Goal: Answer question/provide support: Share knowledge or assist other users

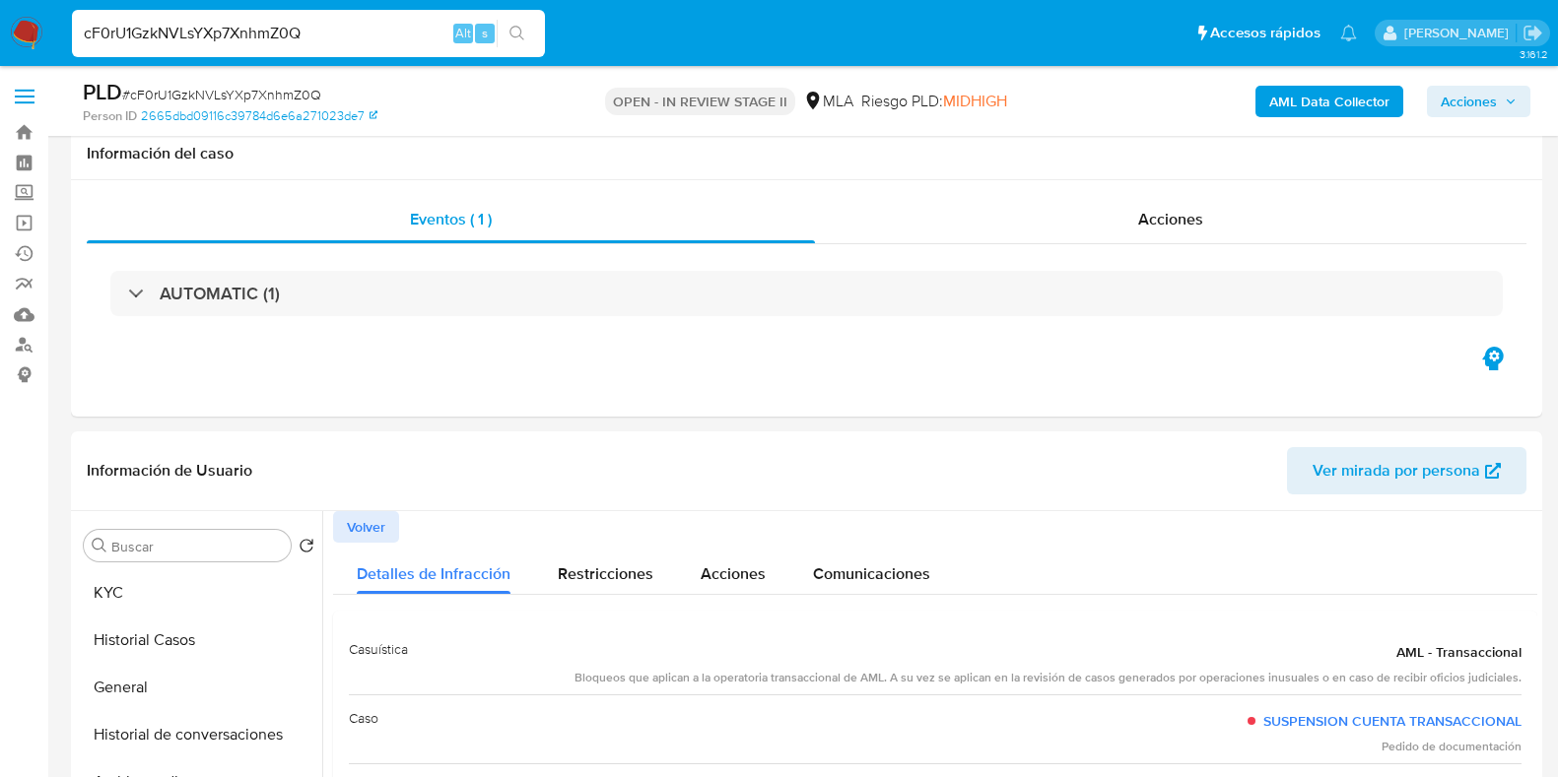
select select "10"
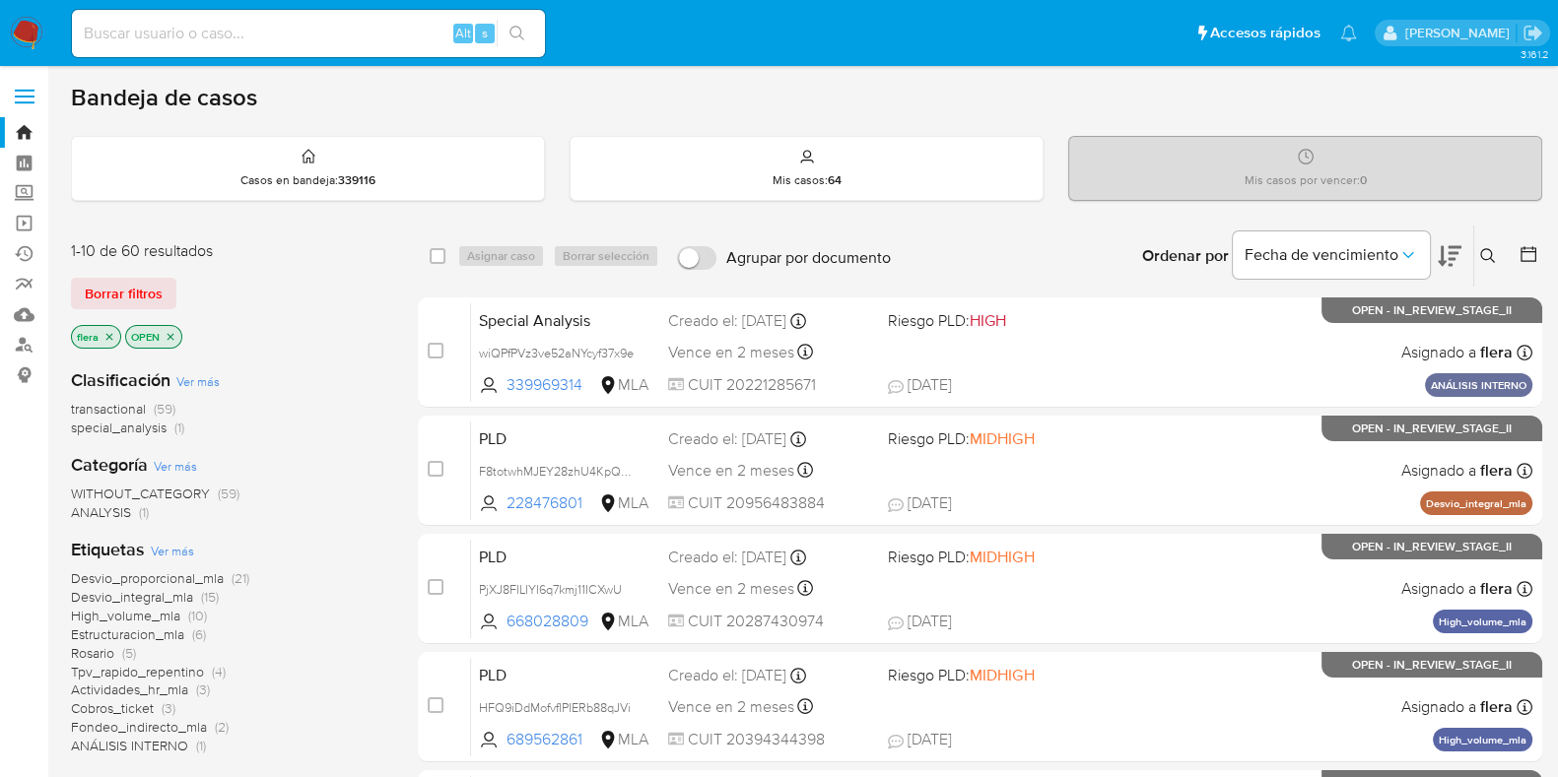
click at [1495, 254] on button at bounding box center [1490, 256] width 33 height 24
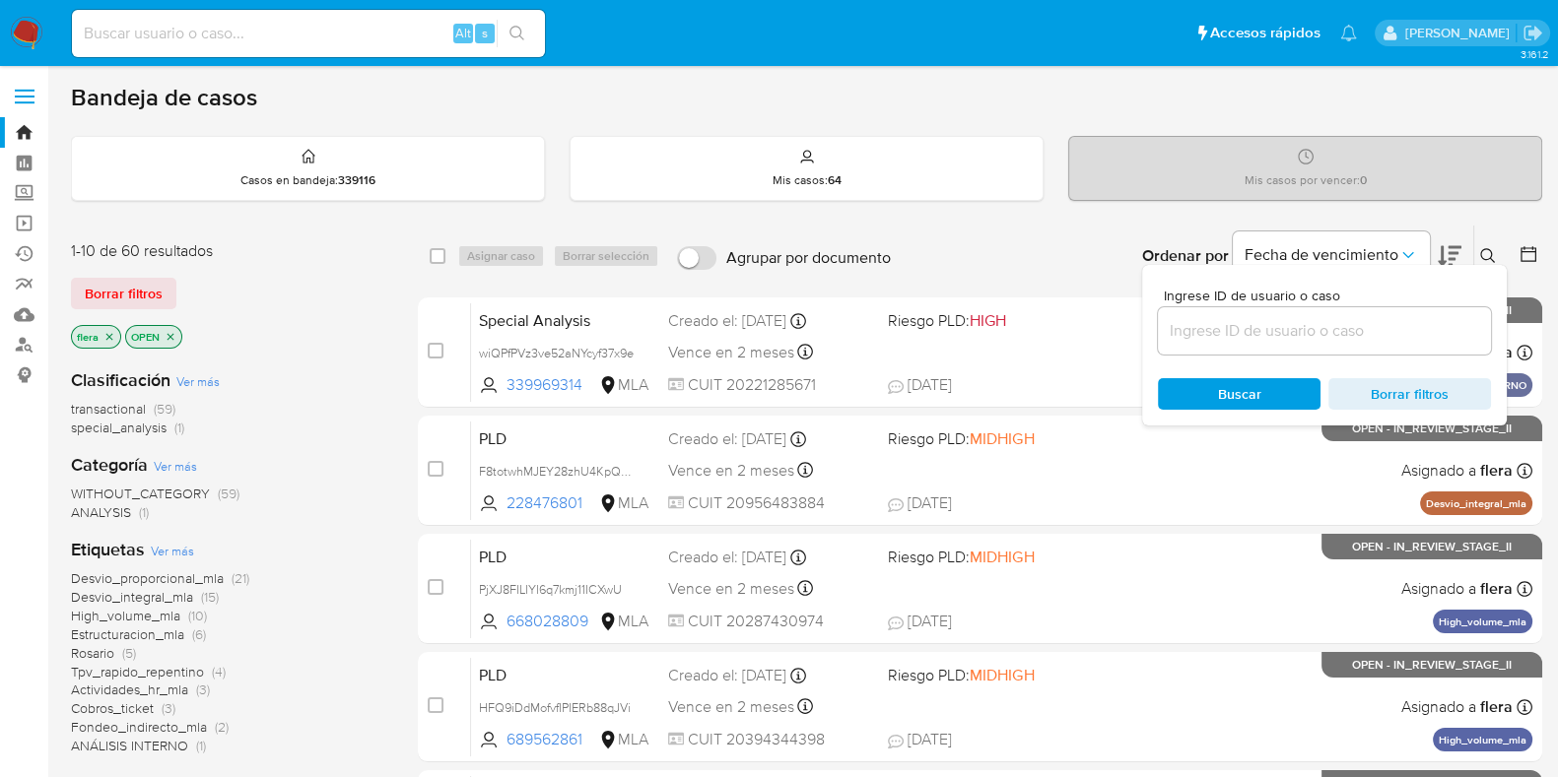
click at [1316, 340] on input at bounding box center [1324, 331] width 333 height 26
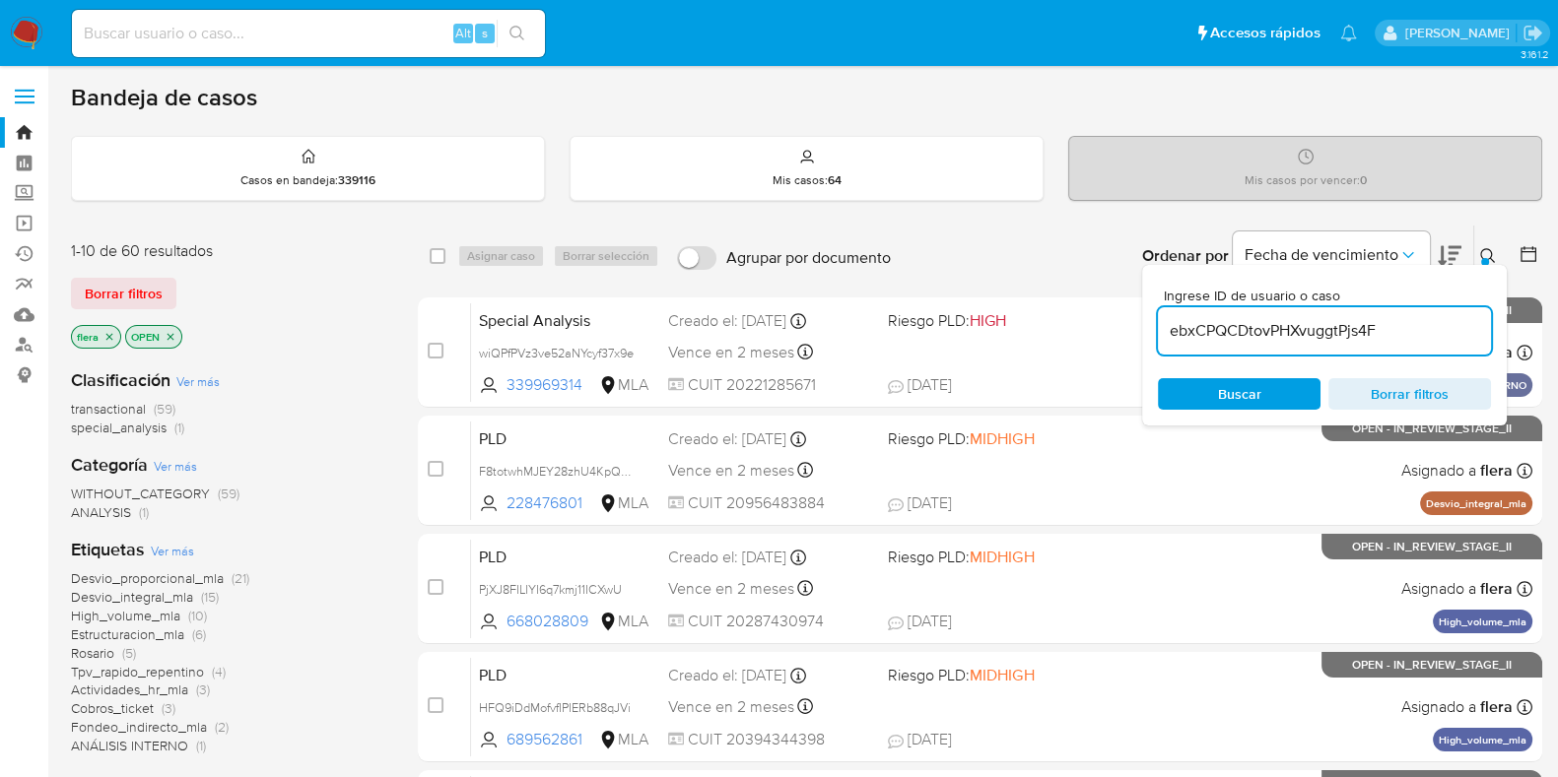
type input "ebxCPQCDtovPHXvuggtPjs4F"
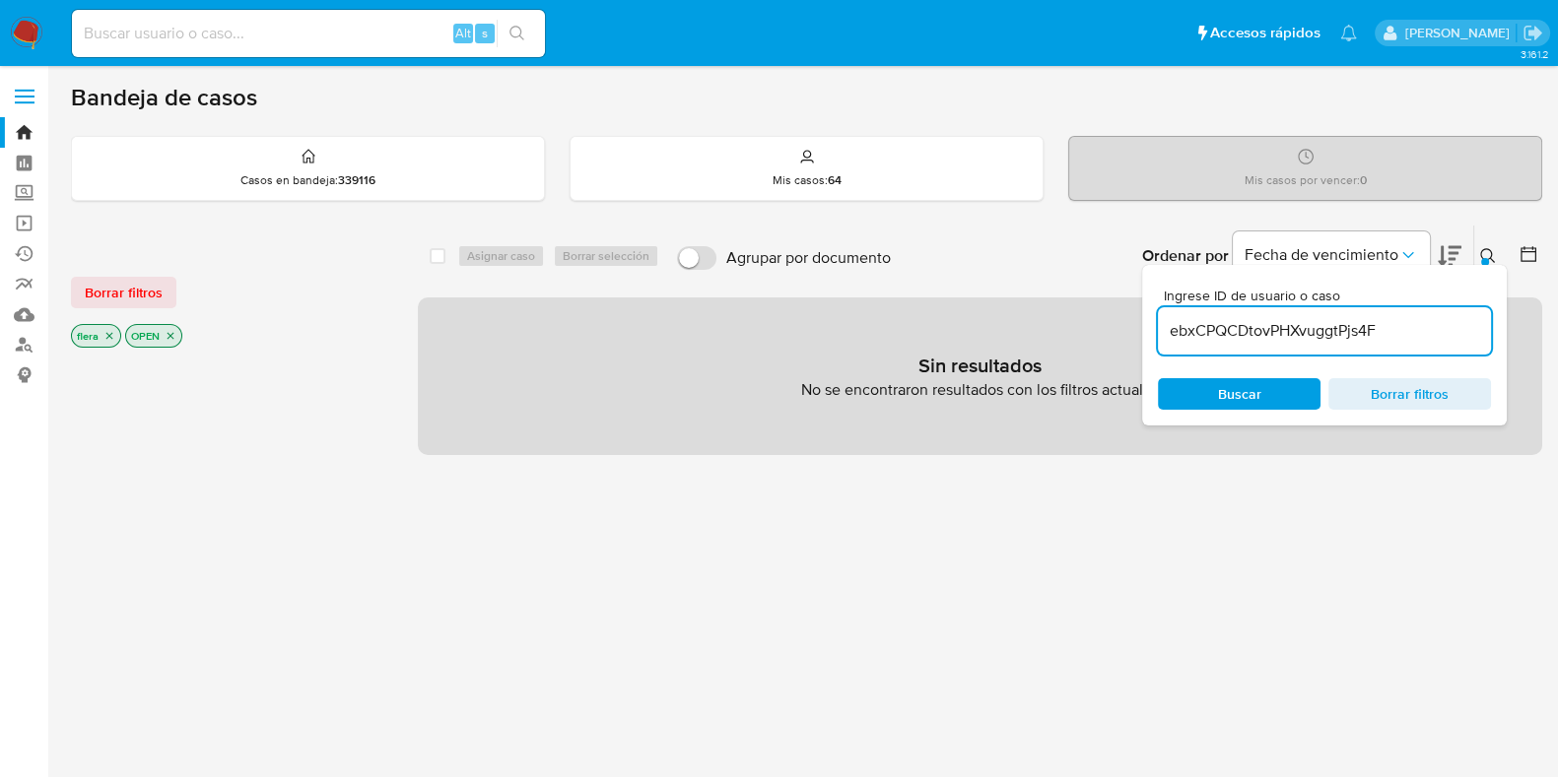
click at [170, 337] on icon "close-filter" at bounding box center [171, 336] width 12 height 12
click at [113, 336] on icon "close-filter" at bounding box center [109, 336] width 12 height 12
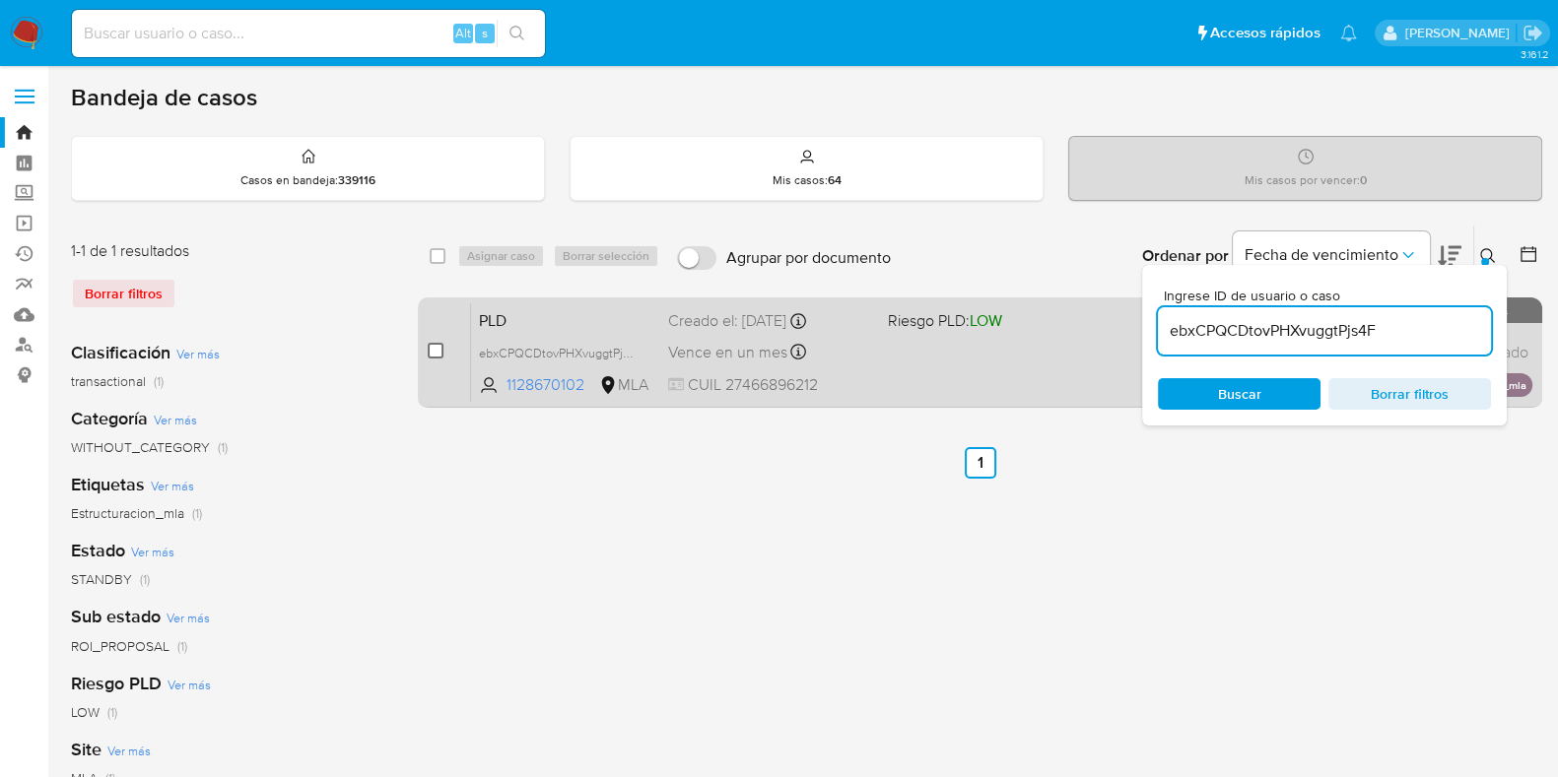
click at [433, 352] on input "checkbox" at bounding box center [436, 351] width 16 height 16
checkbox input "true"
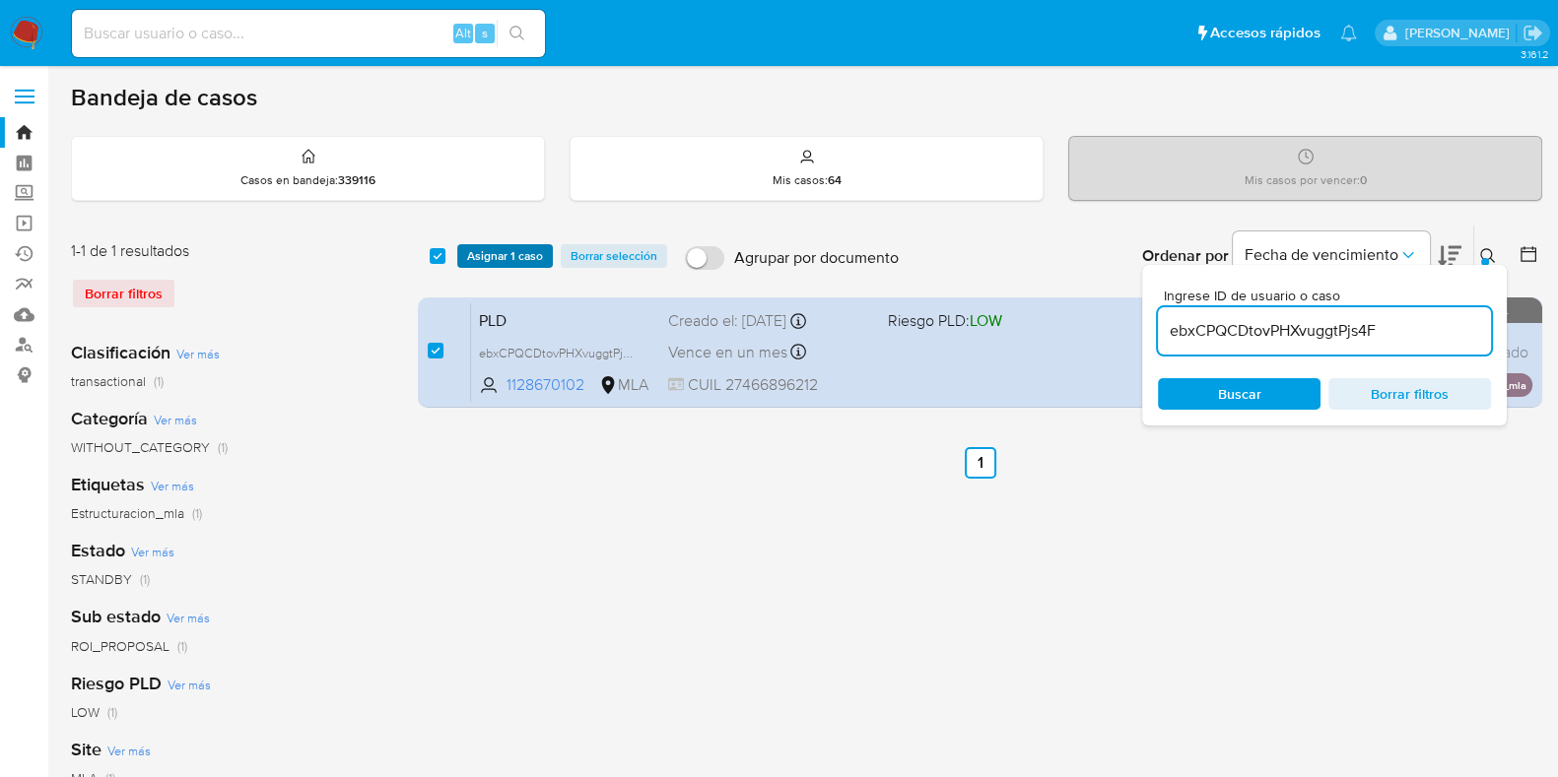
click at [512, 254] on span "Asignar 1 caso" at bounding box center [505, 256] width 76 height 20
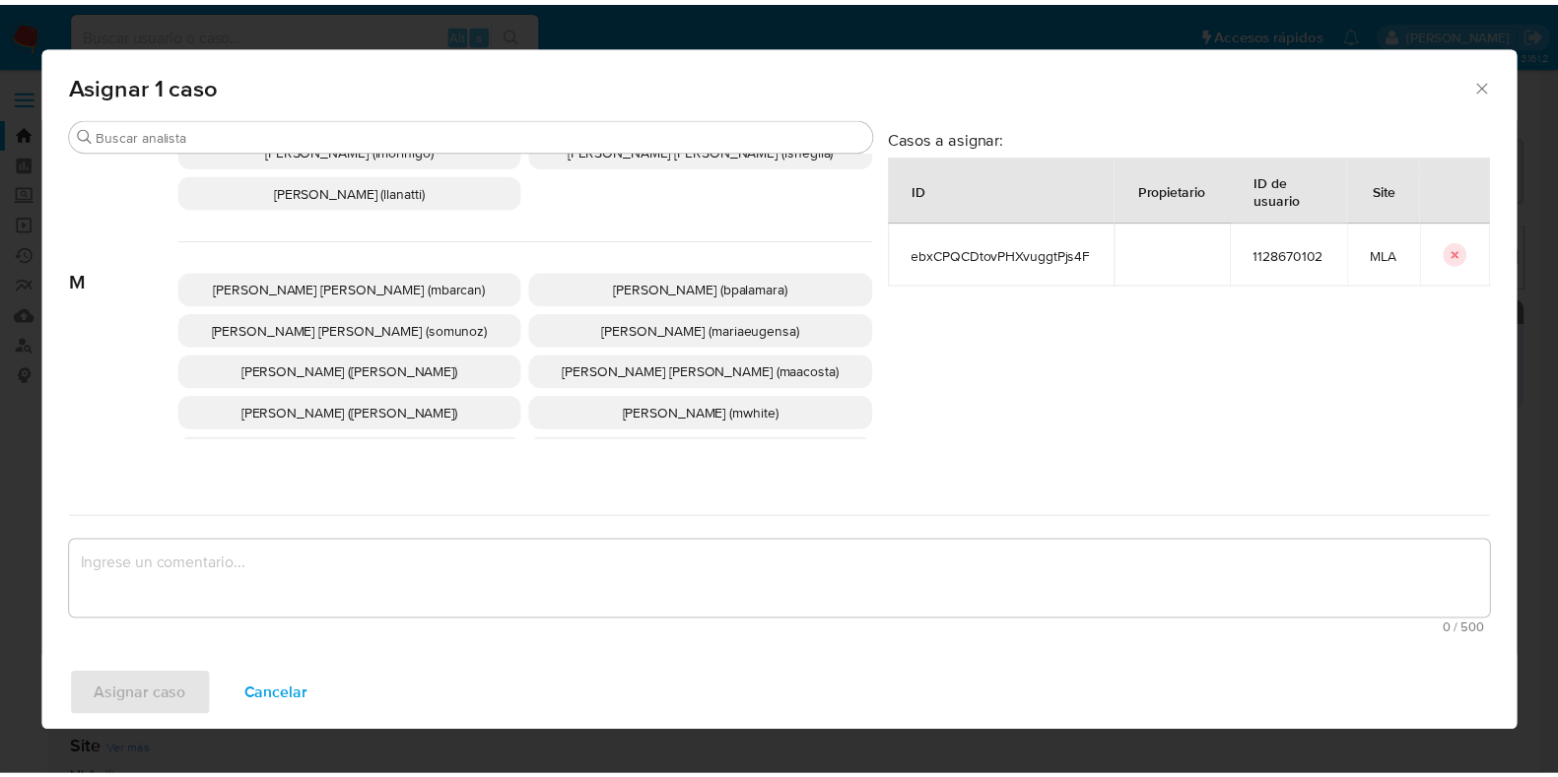
scroll to position [1108, 0]
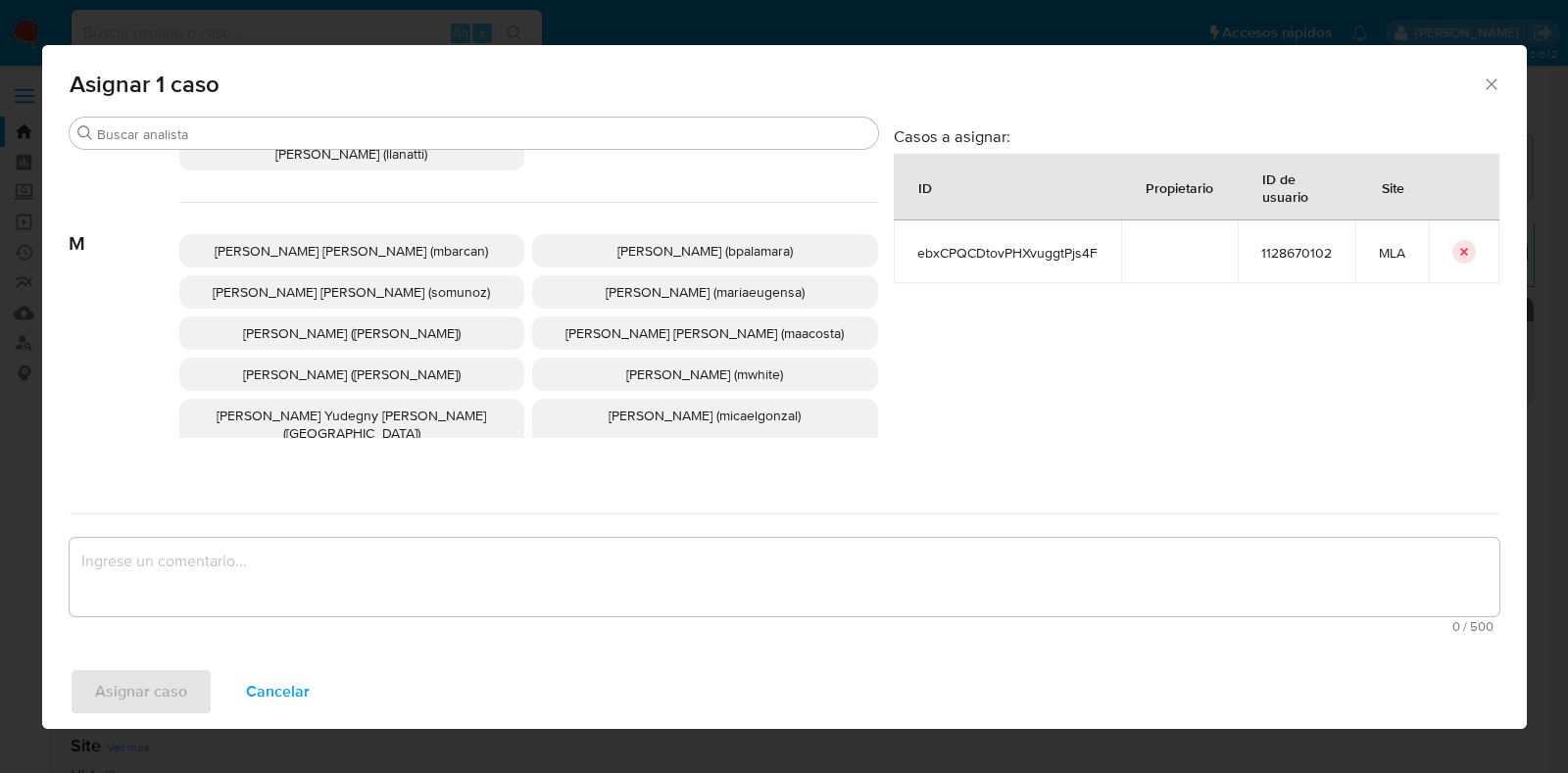
click at [652, 283] on span "[PERSON_NAME] (mariaeugensa)" at bounding box center [705, 292] width 199 height 20
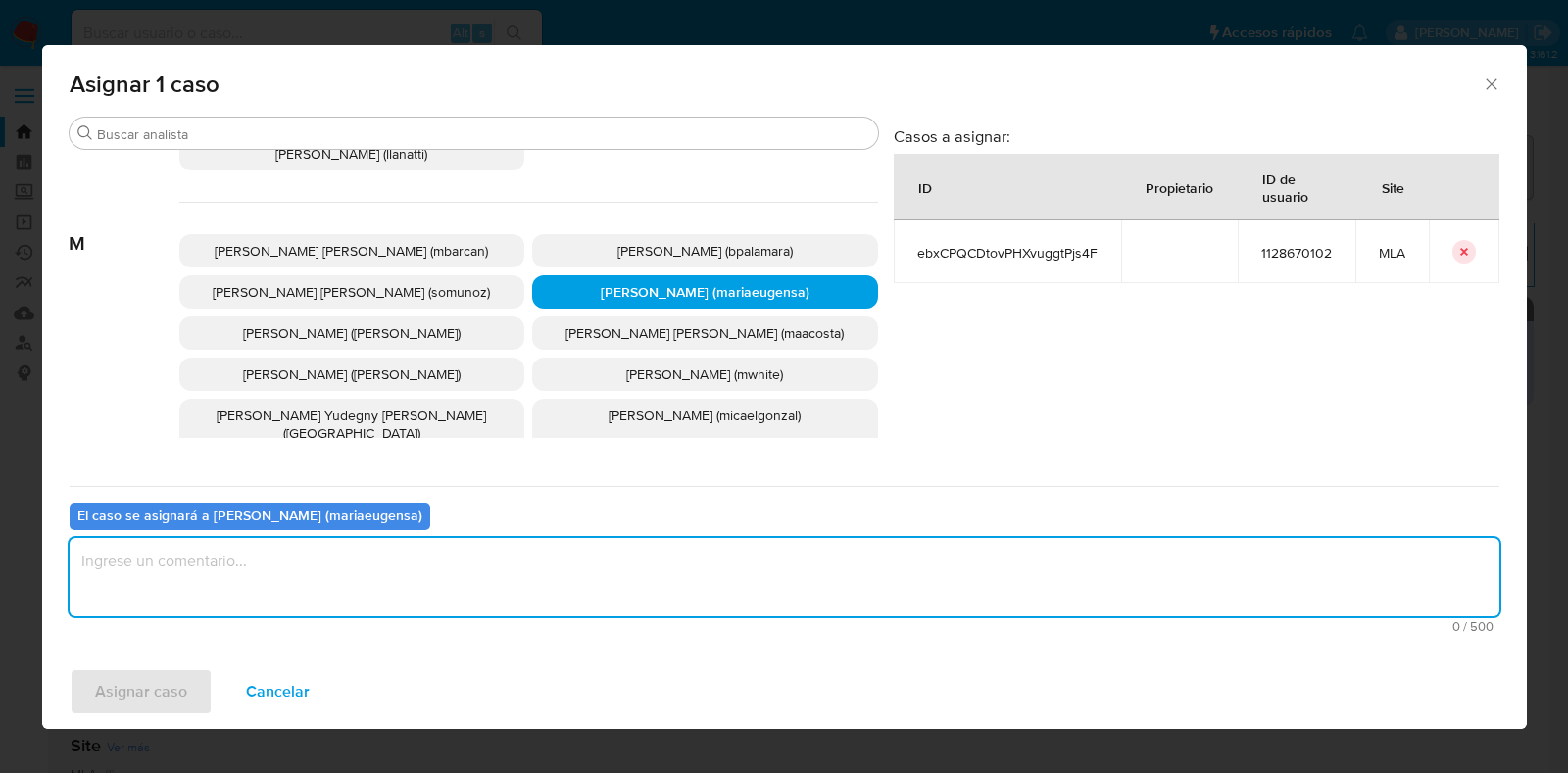
click at [492, 582] on textarea "assign-modal" at bounding box center [784, 577] width 1430 height 79
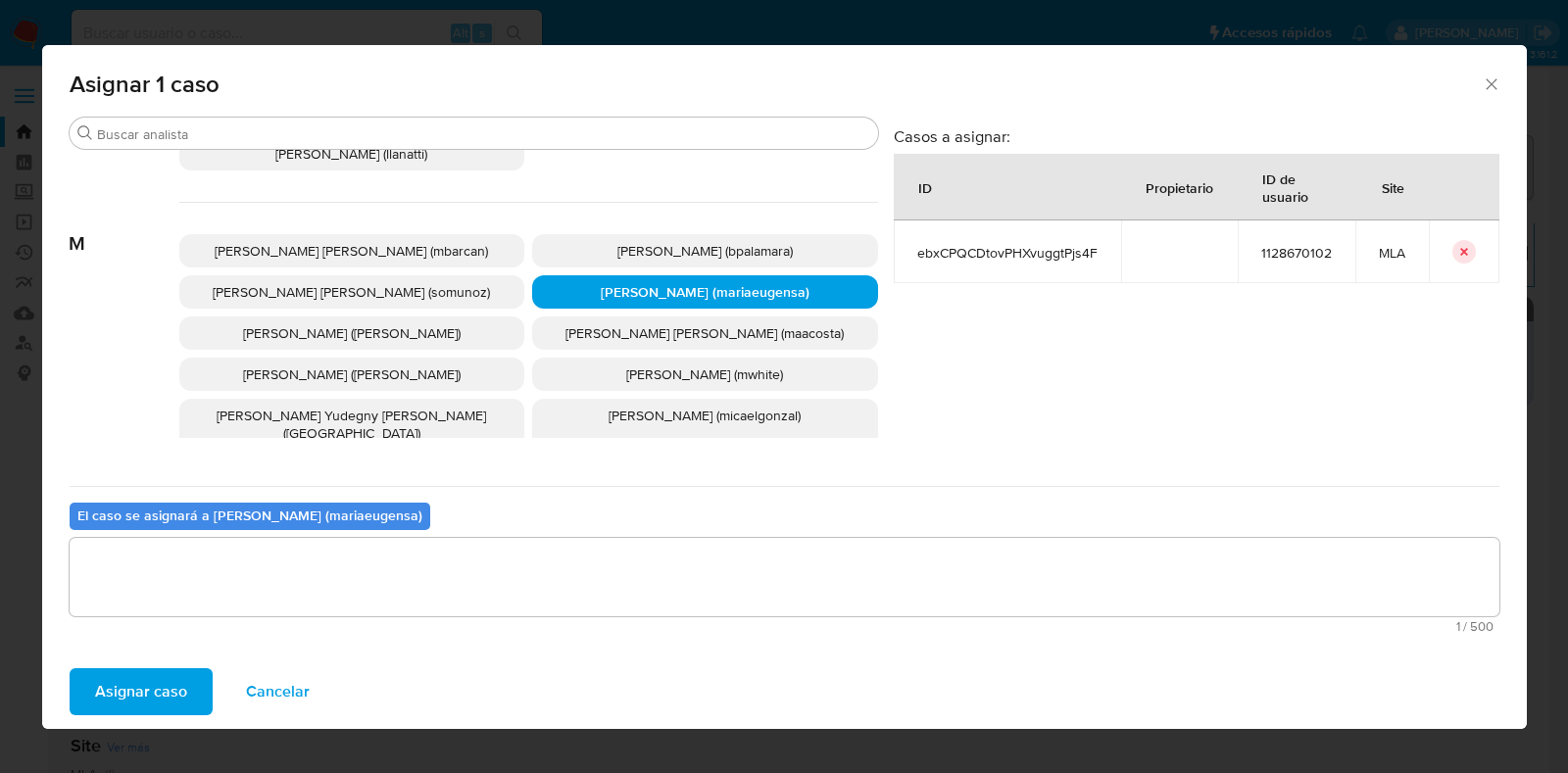
click at [145, 685] on span "Asignar caso" at bounding box center [141, 691] width 93 height 43
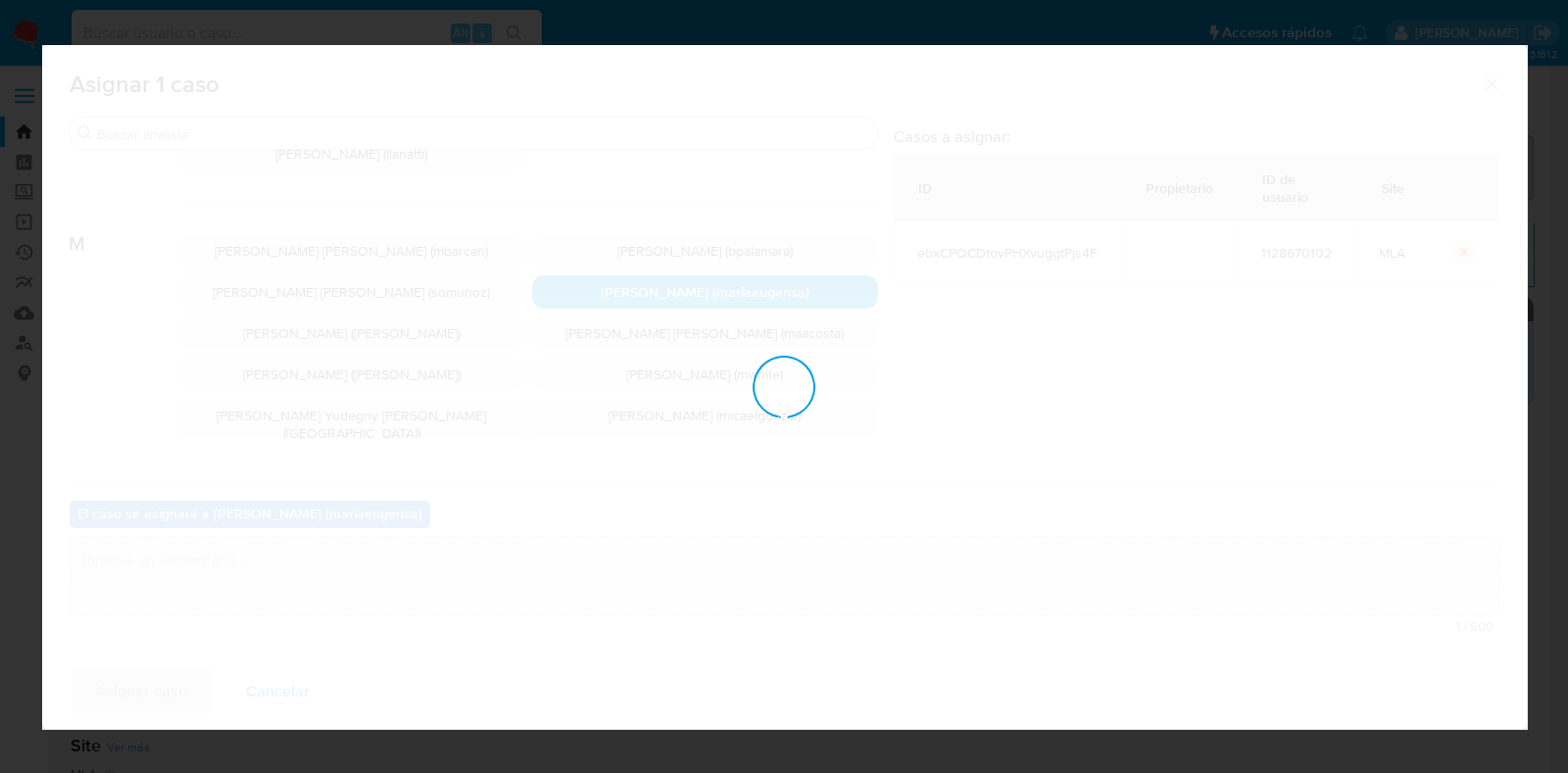
checkbox input "false"
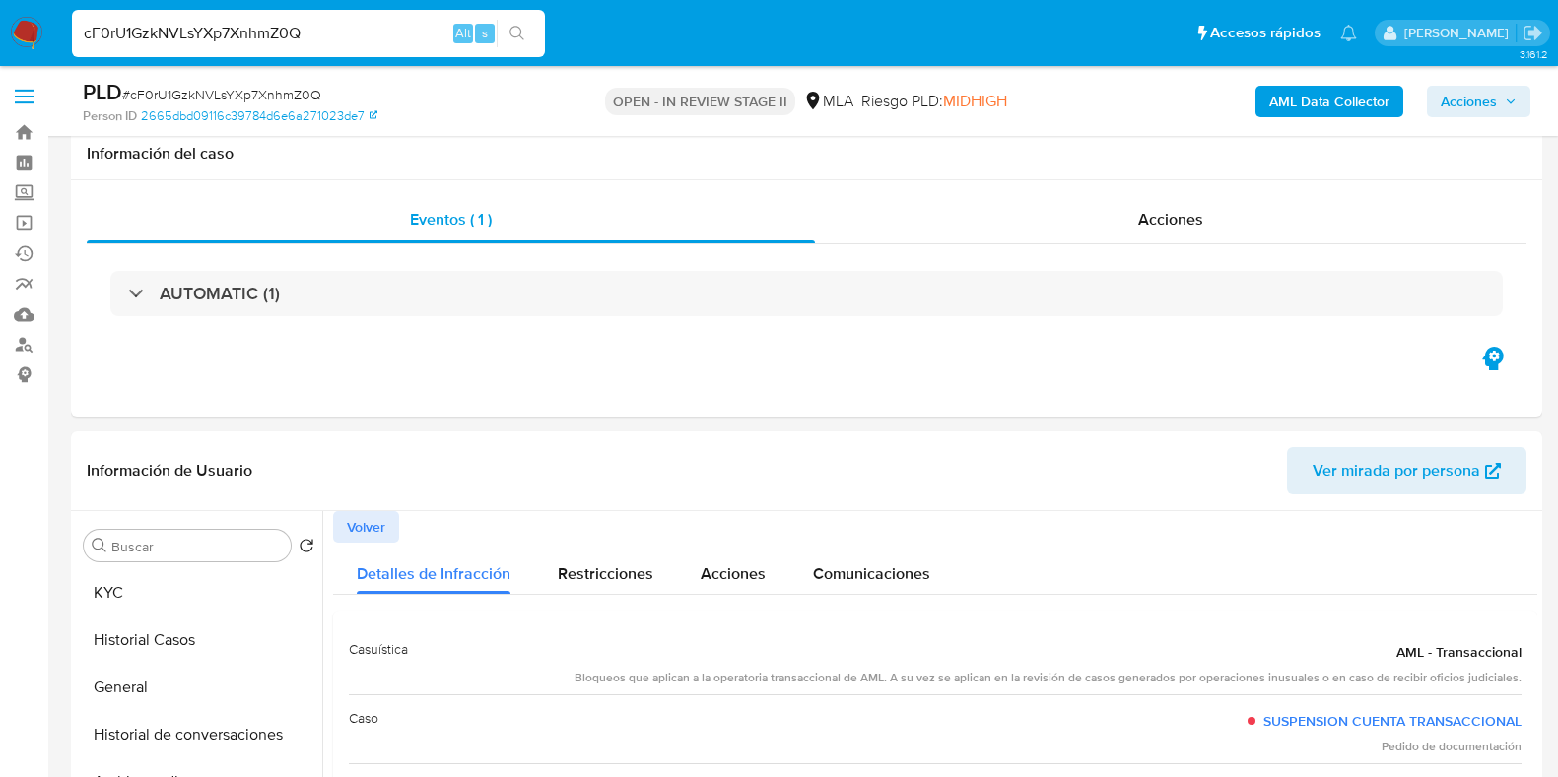
select select "10"
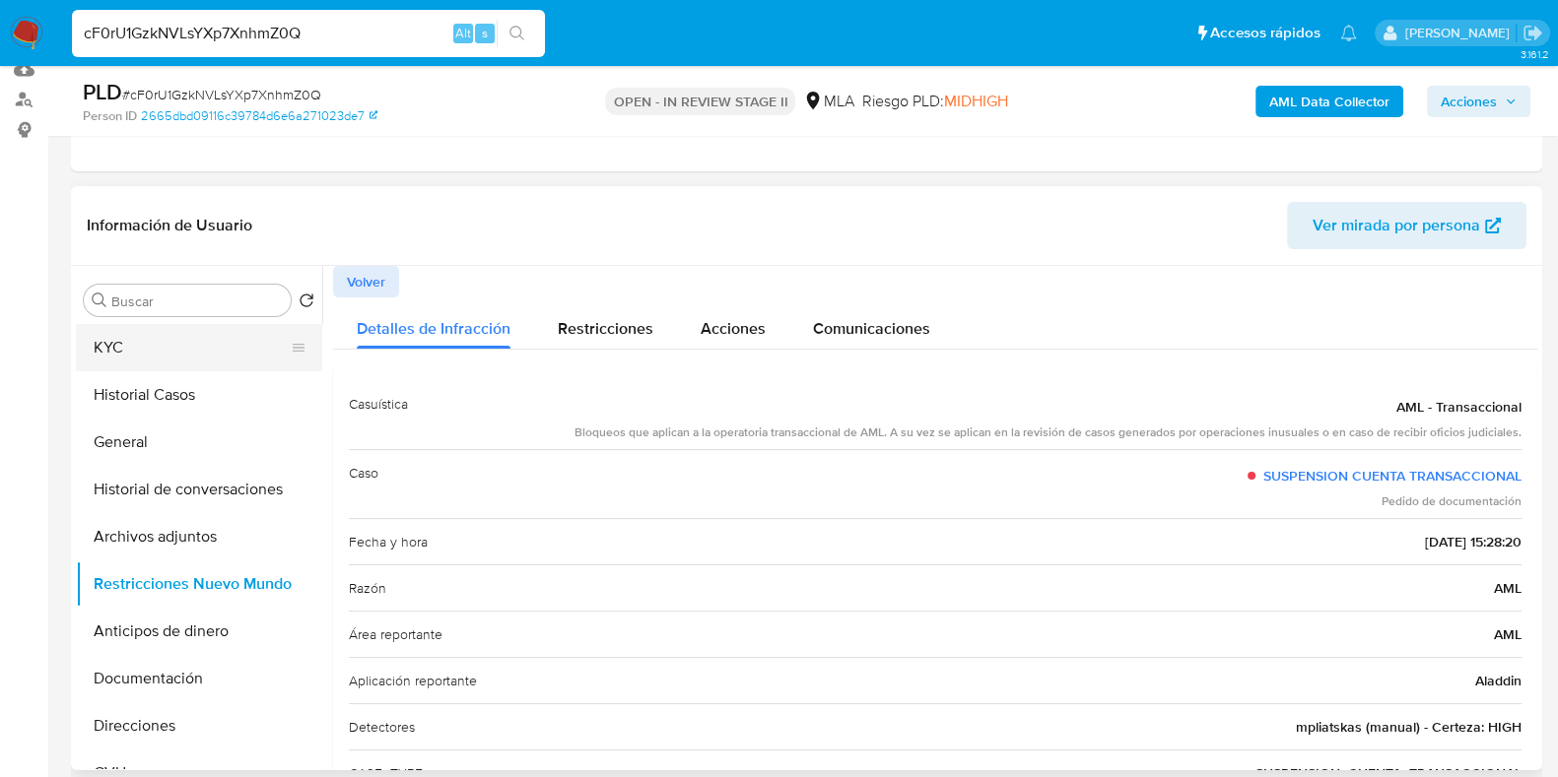
click at [139, 358] on button "KYC" at bounding box center [191, 347] width 231 height 47
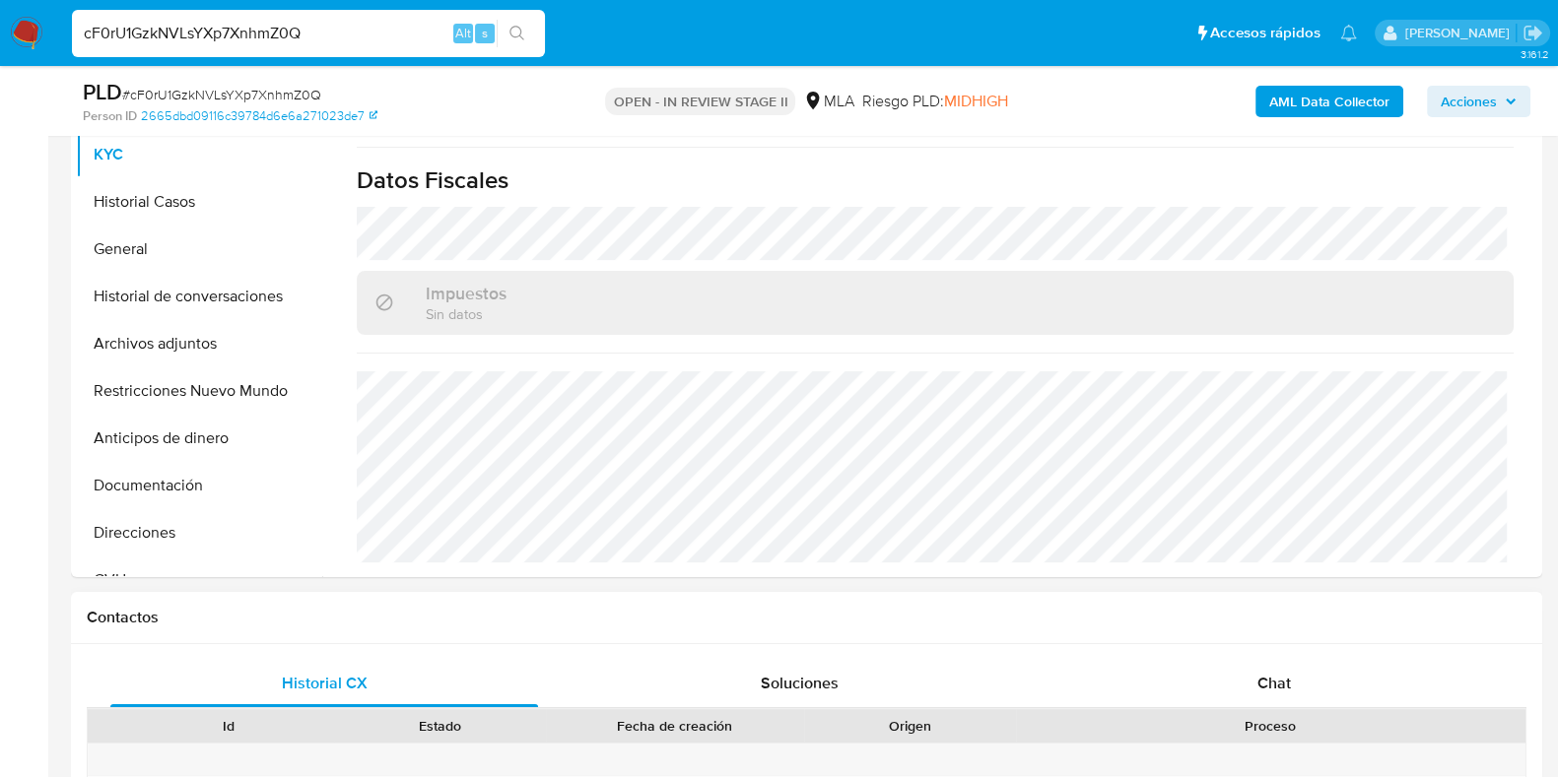
scroll to position [616, 0]
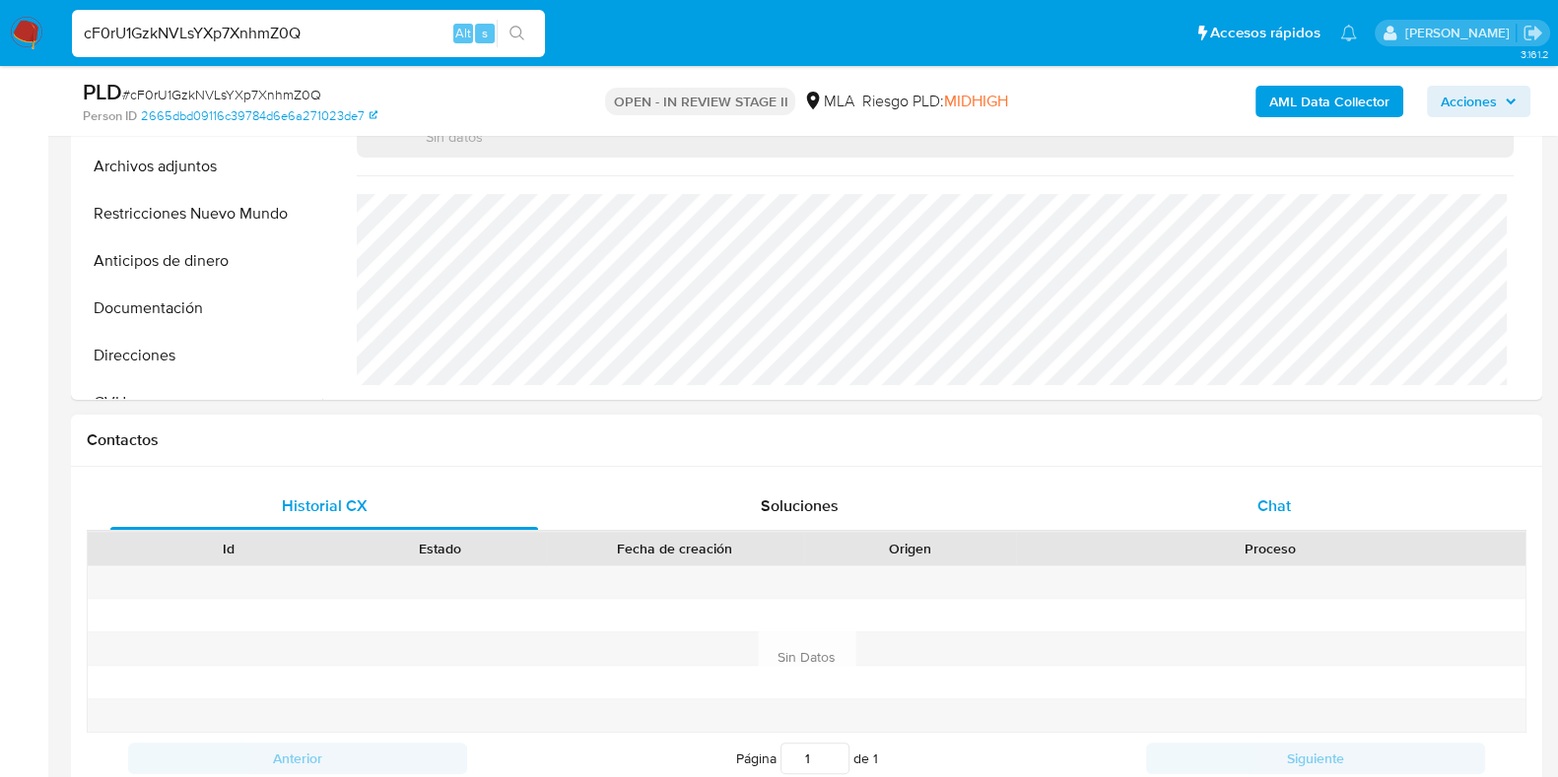
click at [1271, 490] on div "Chat" at bounding box center [1274, 506] width 428 height 47
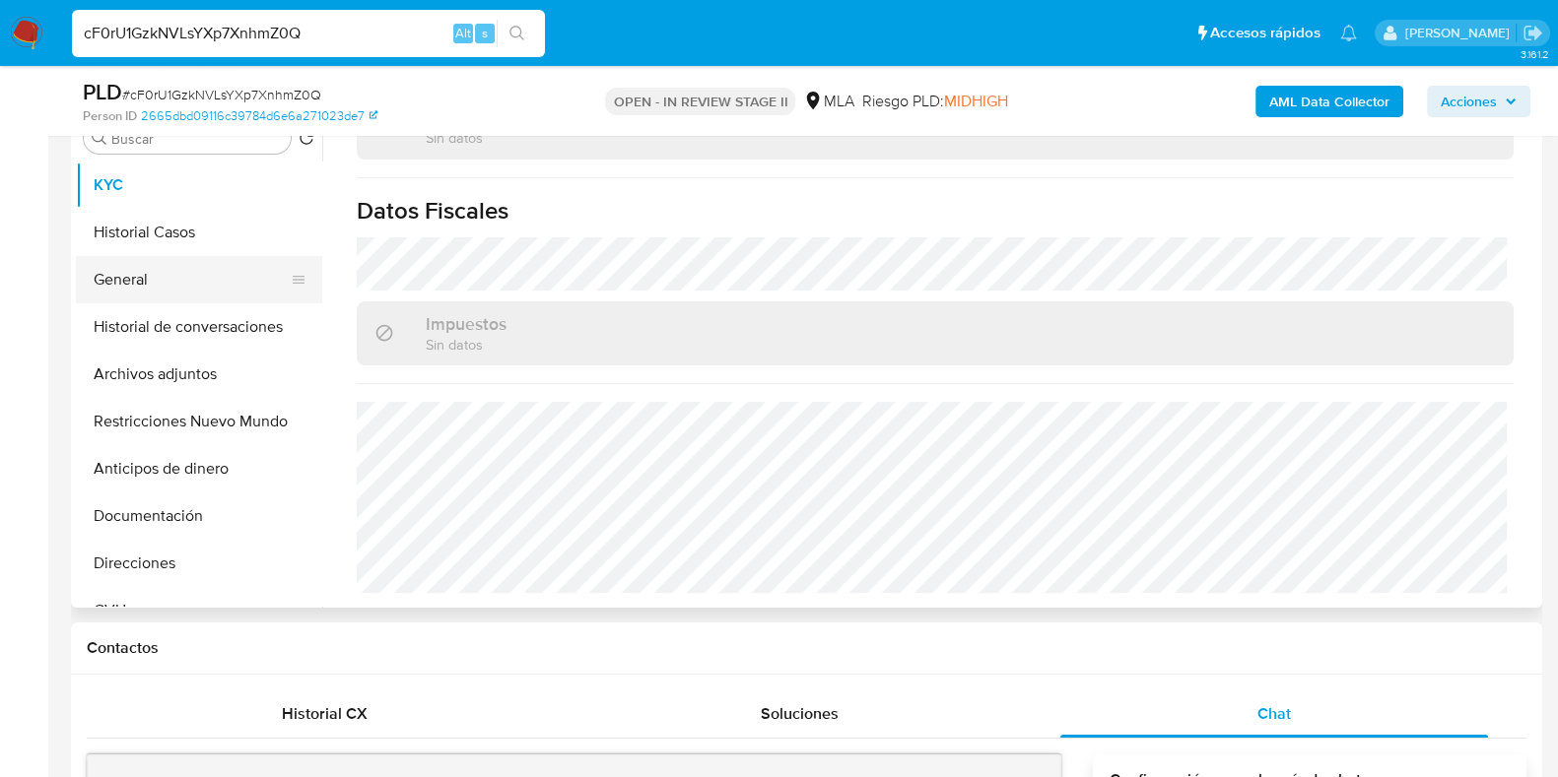
scroll to position [369, 0]
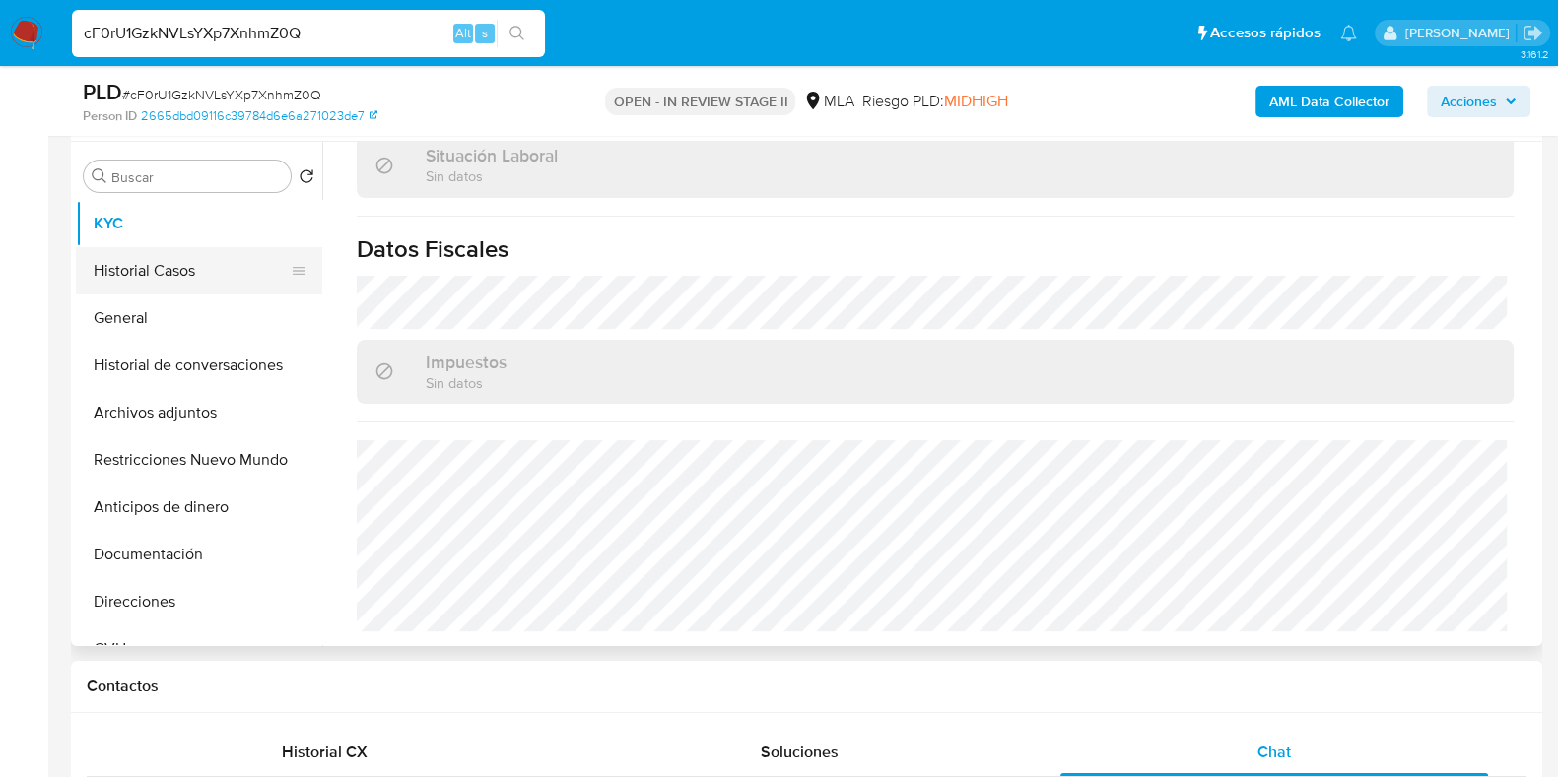
click at [144, 265] on button "Historial Casos" at bounding box center [191, 270] width 231 height 47
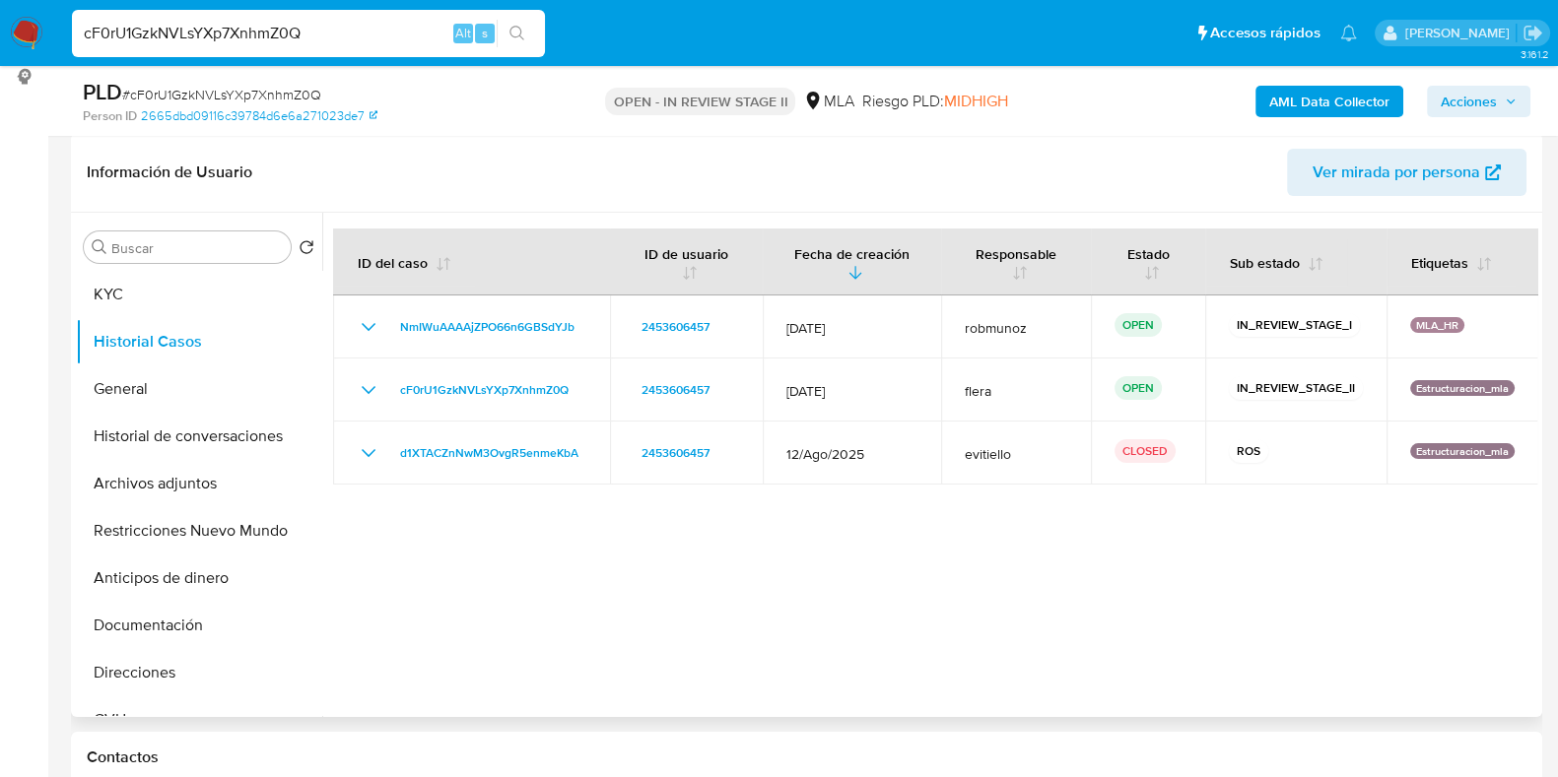
scroll to position [245, 0]
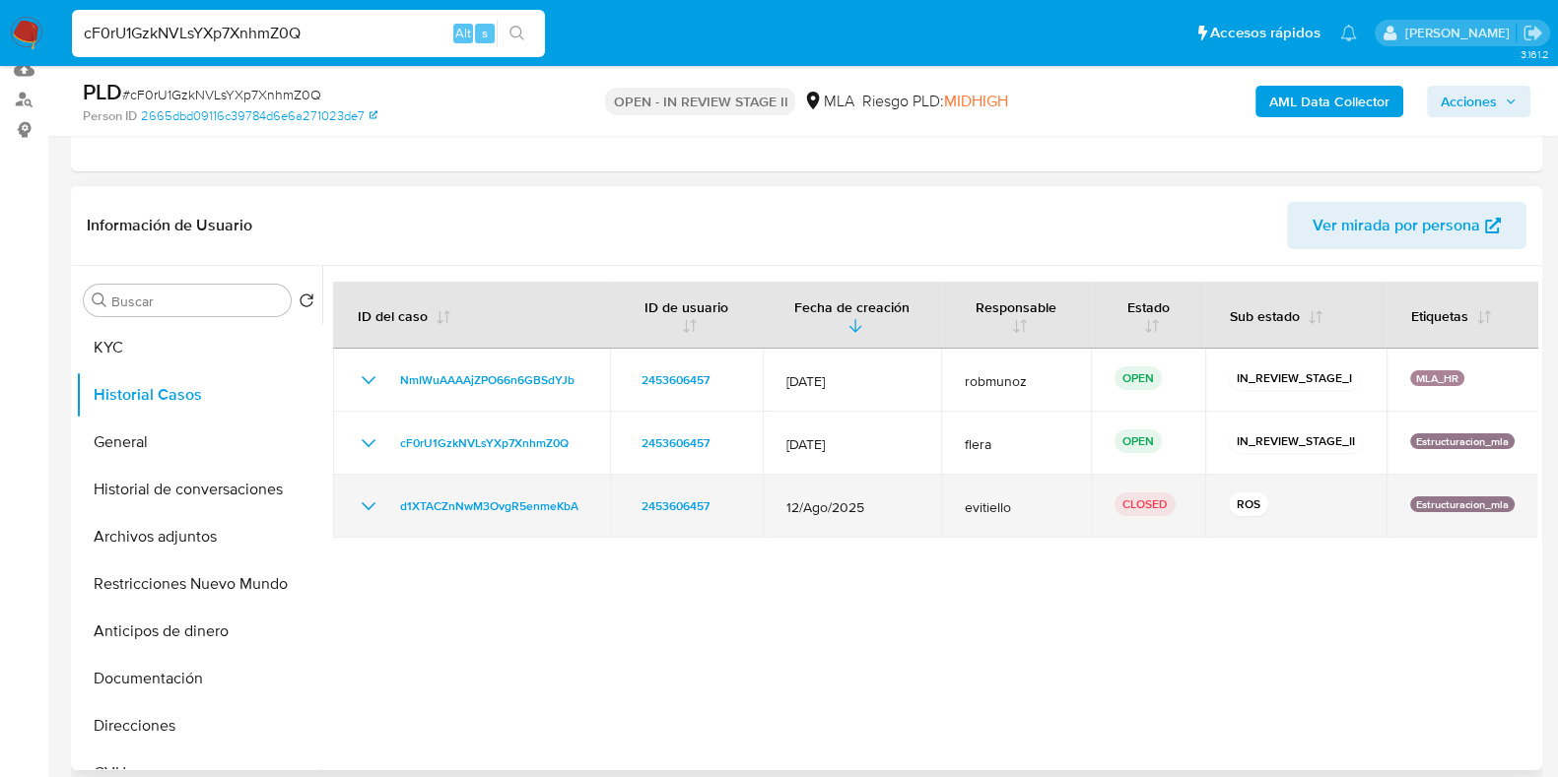
click at [374, 500] on icon "Mostrar/Ocultar" at bounding box center [369, 507] width 24 height 24
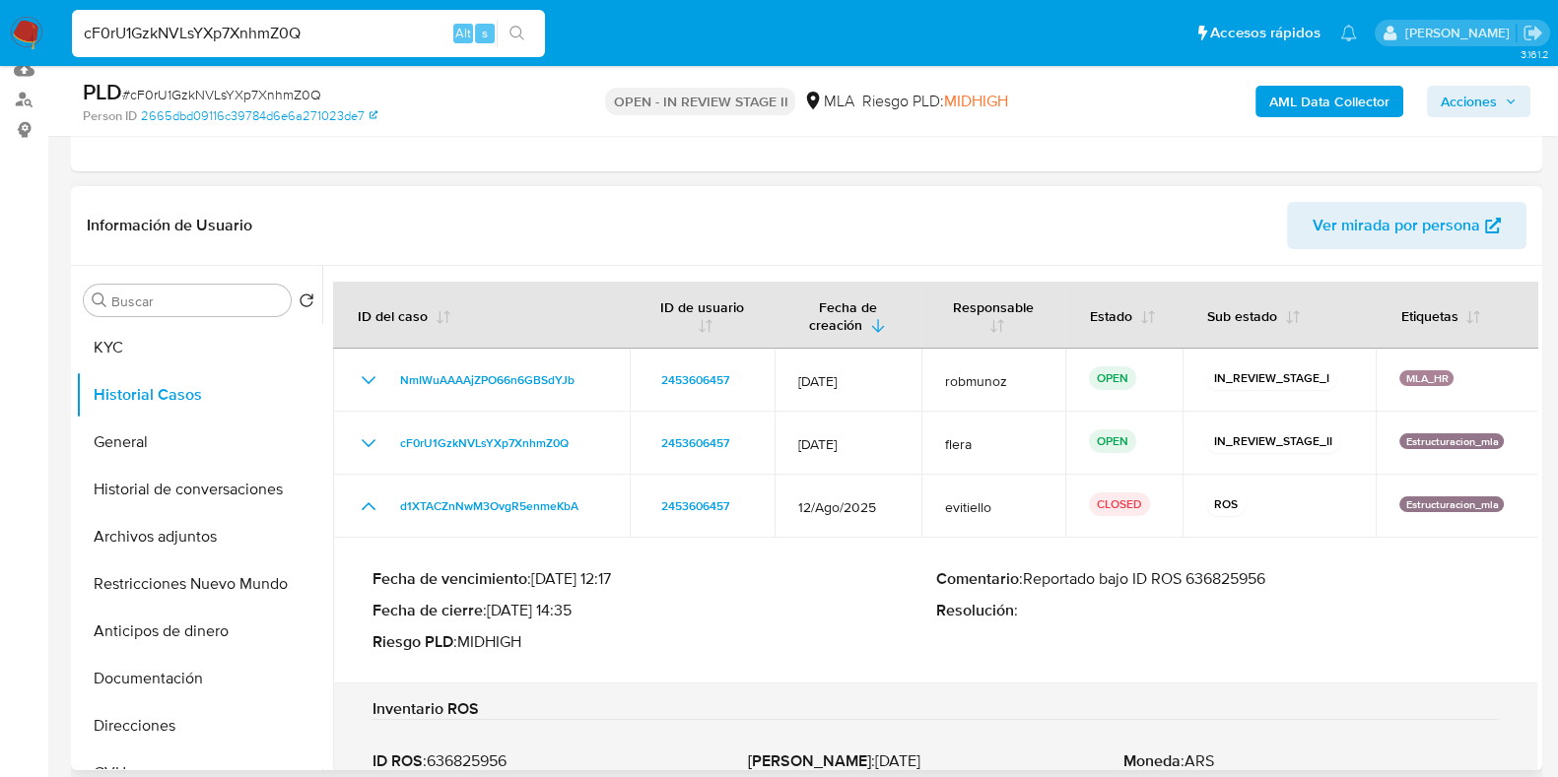
click at [1204, 583] on p "Comentario : Reportado bajo ID ROS 636825956" at bounding box center [1218, 579] width 564 height 20
click at [156, 578] on button "Restricciones Nuevo Mundo" at bounding box center [191, 584] width 231 height 47
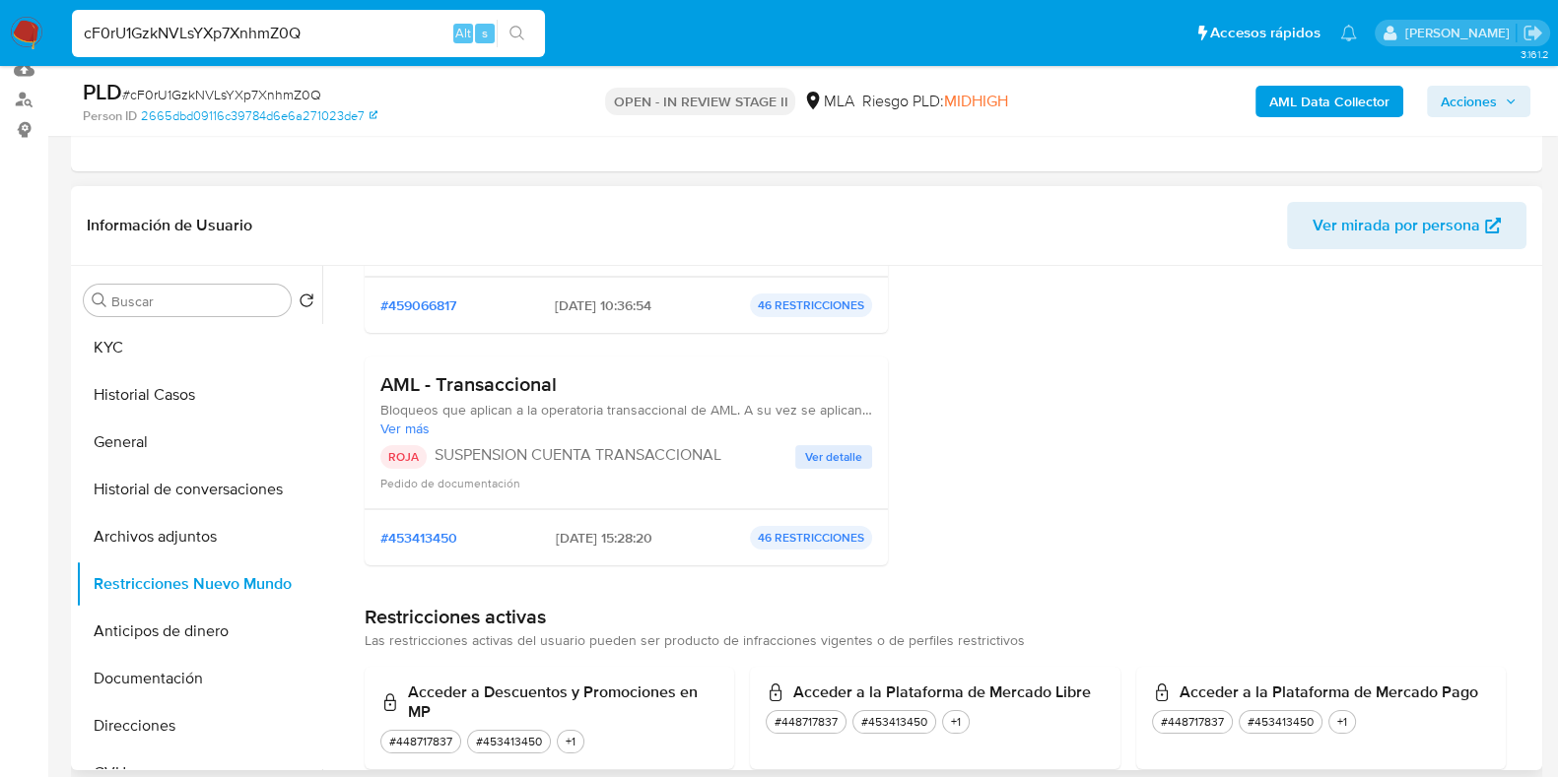
scroll to position [616, 0]
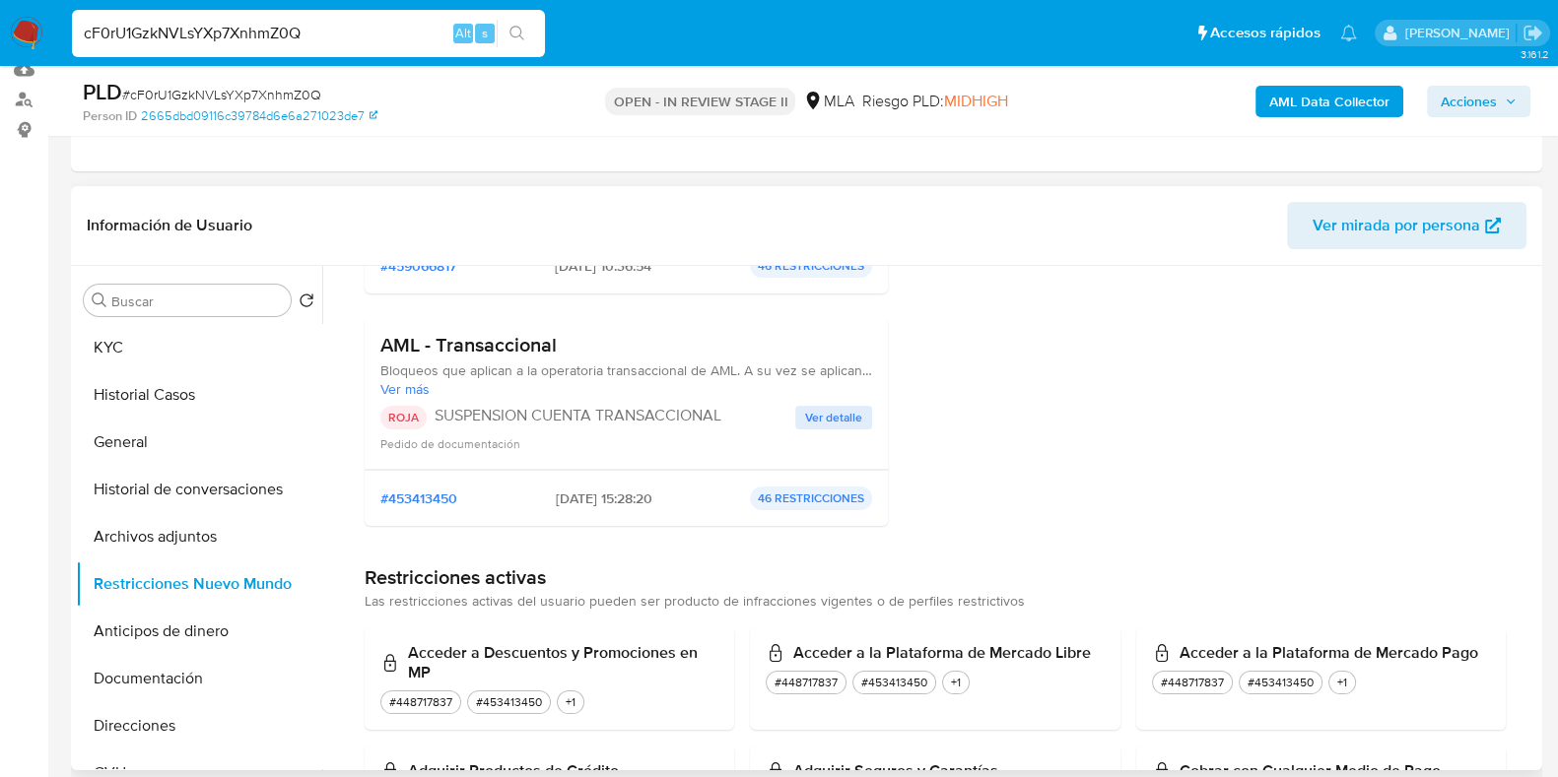
click at [837, 416] on span "Ver detalle" at bounding box center [833, 418] width 57 height 20
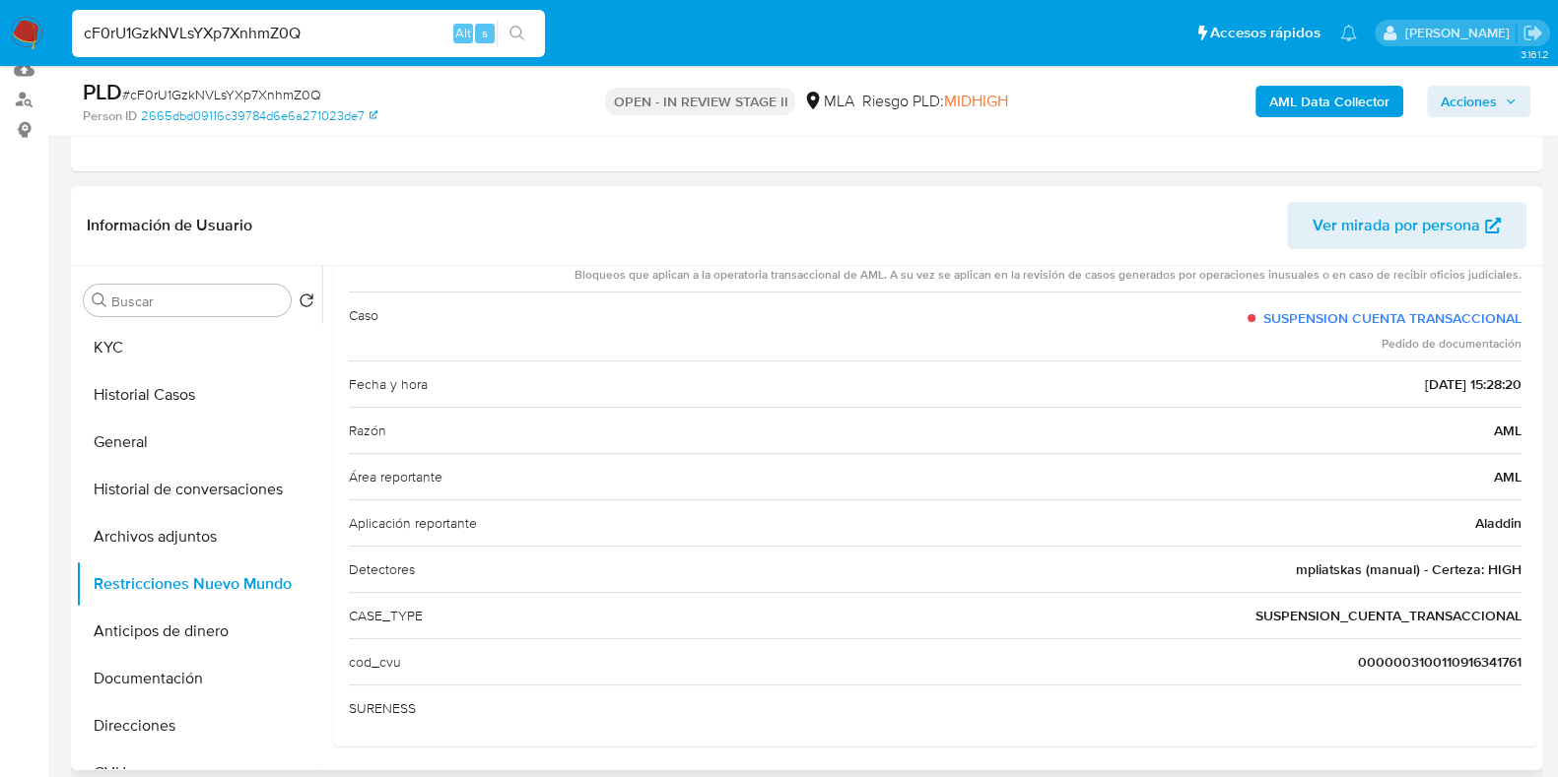
scroll to position [34, 0]
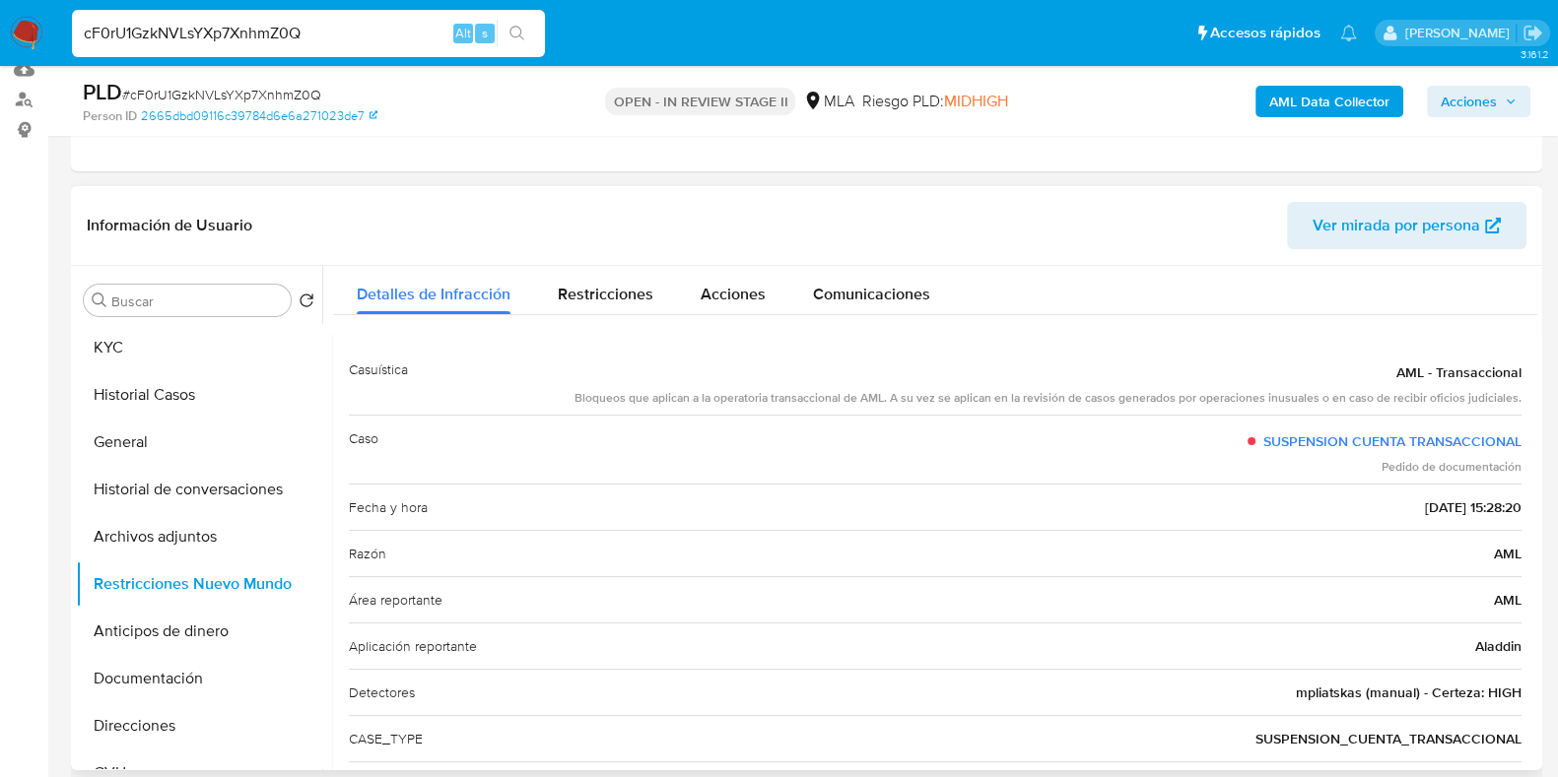
drag, startPoint x: 1375, startPoint y: 508, endPoint x: 1447, endPoint y: 508, distance: 71.9
click at [1447, 508] on span "02/09/2025 - 15:28:20" at bounding box center [1473, 507] width 97 height 20
click at [140, 384] on button "Historial Casos" at bounding box center [191, 394] width 231 height 47
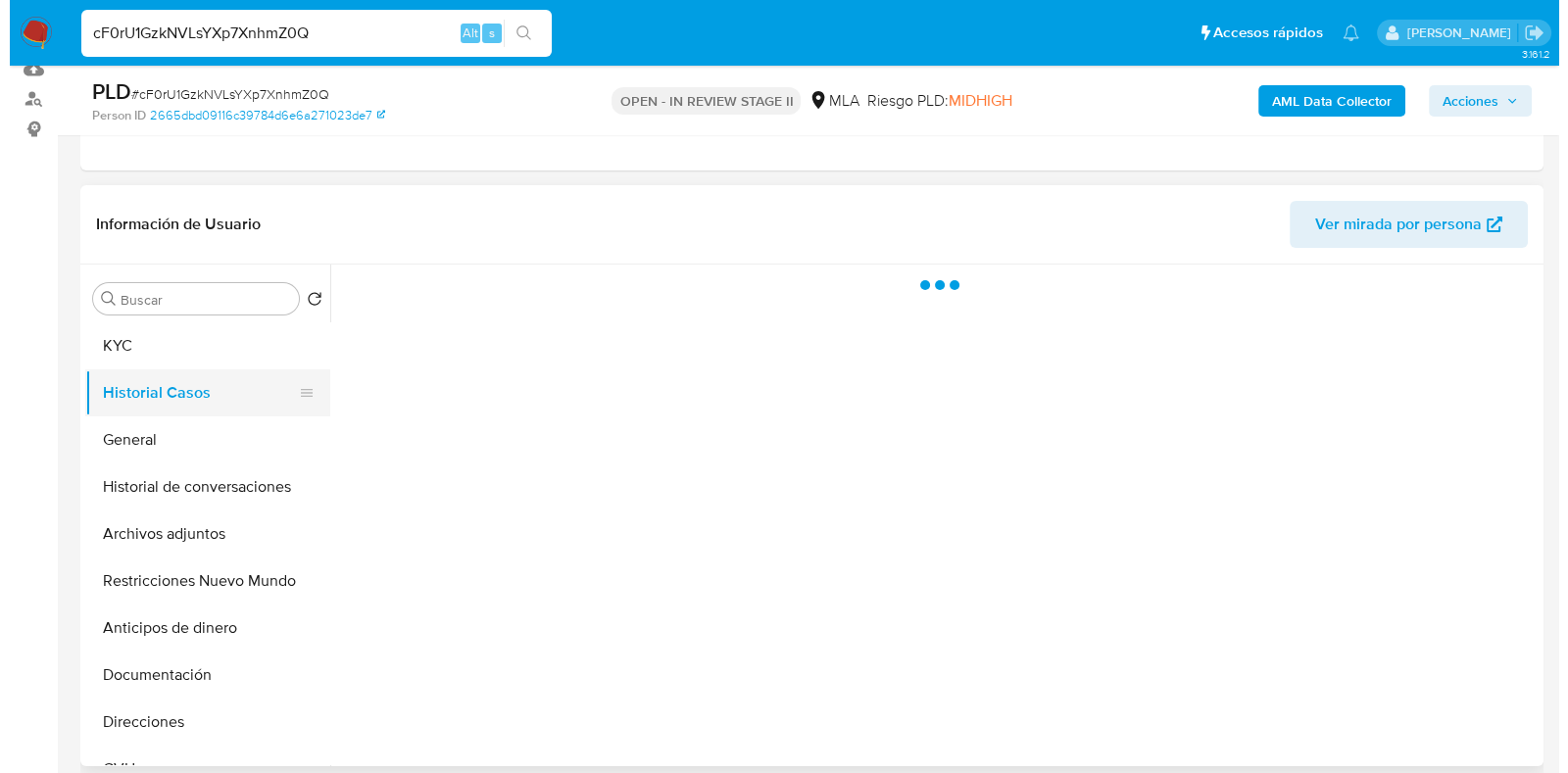
scroll to position [0, 0]
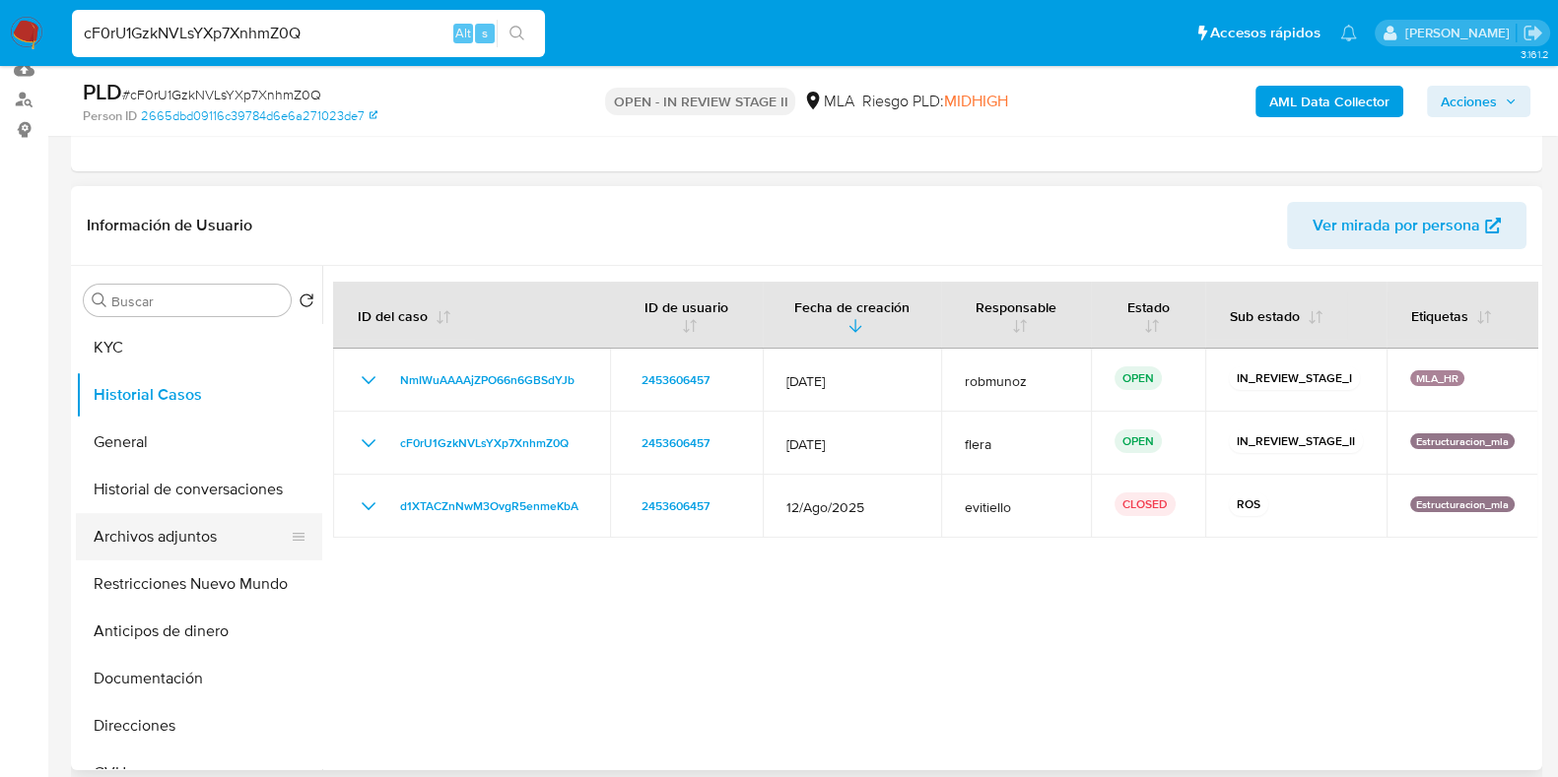
click at [158, 532] on button "Archivos adjuntos" at bounding box center [191, 536] width 231 height 47
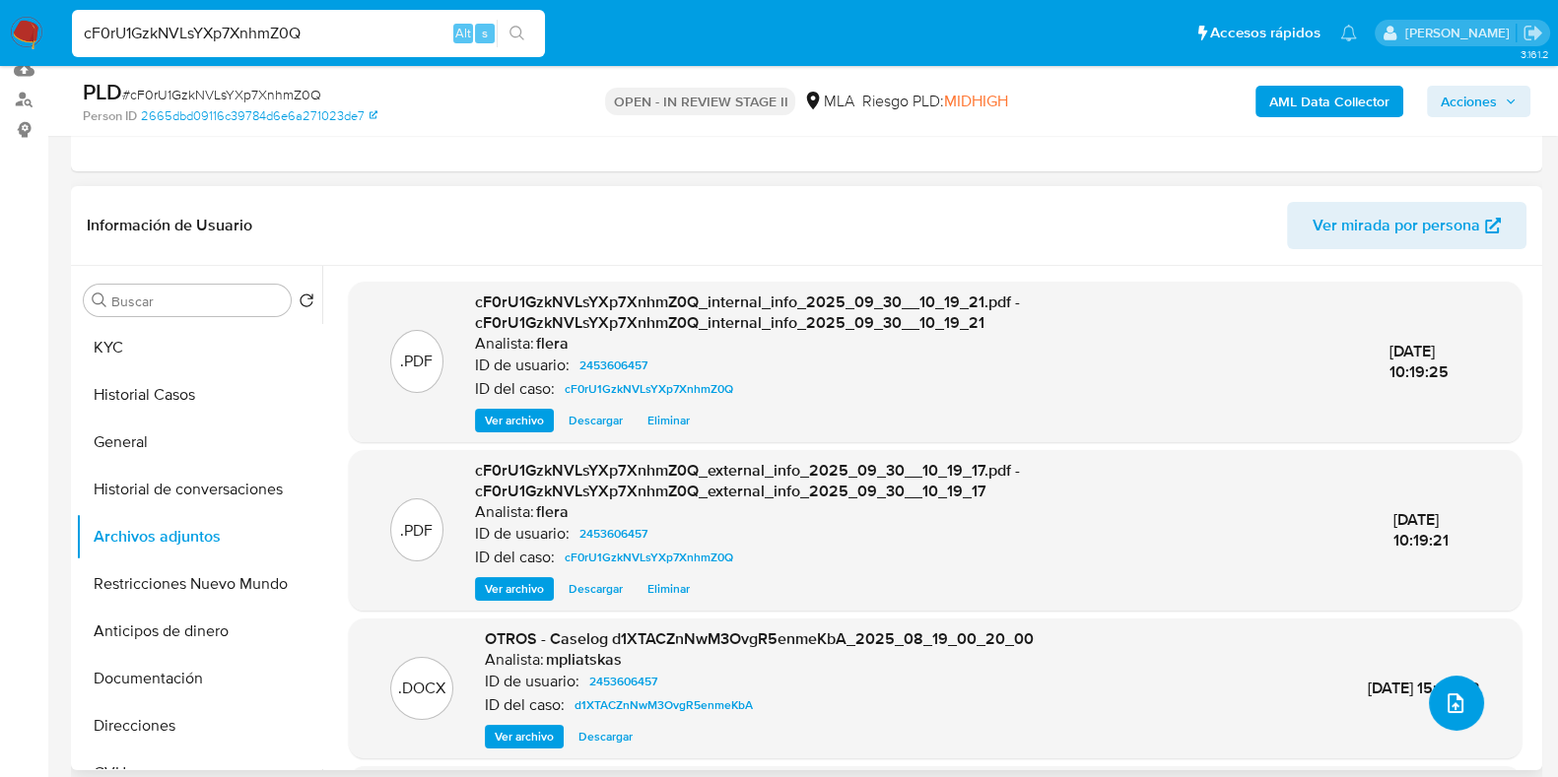
click at [1443, 696] on icon "upload-file" at bounding box center [1455, 704] width 24 height 24
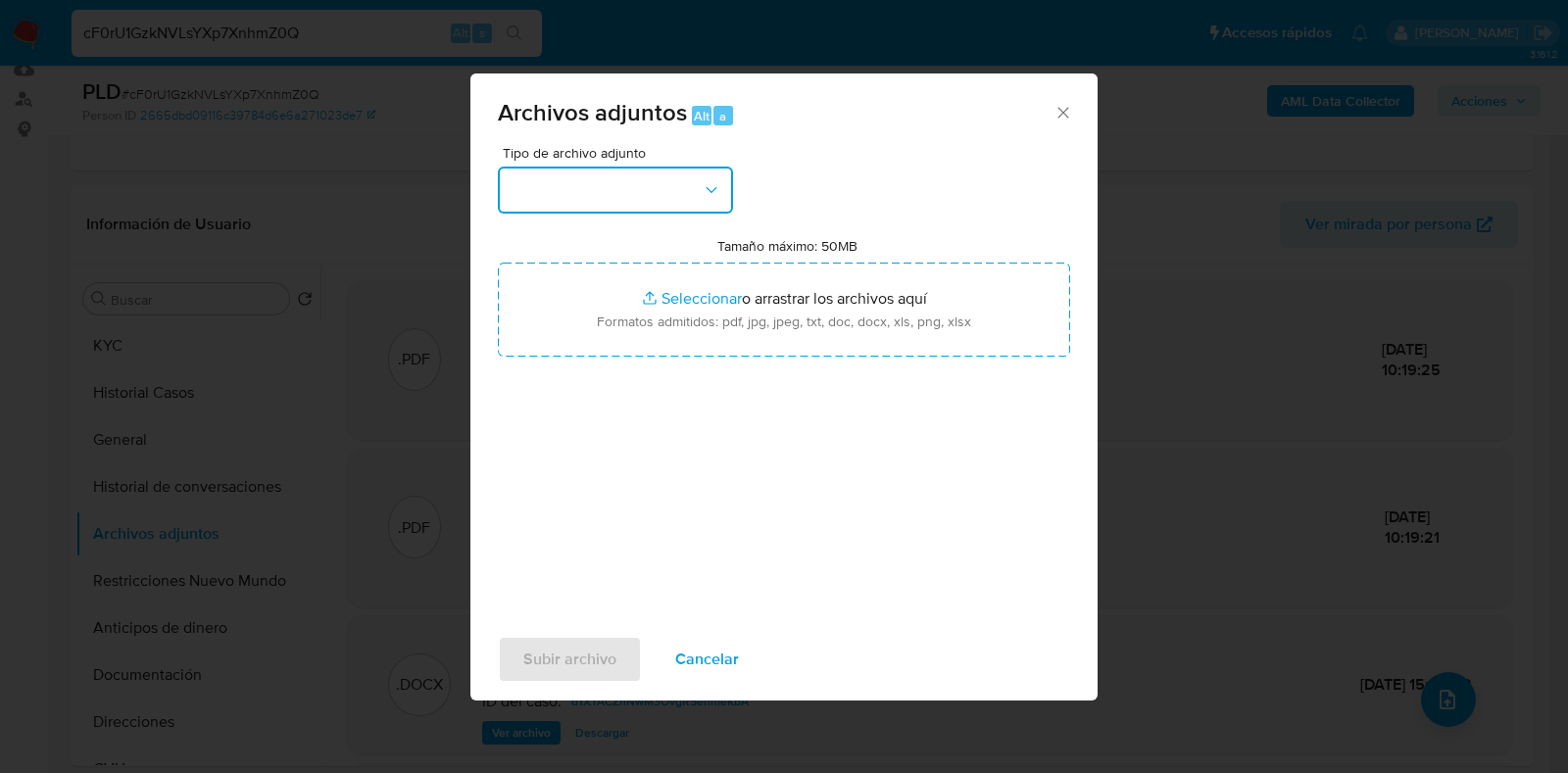
click at [633, 191] on button "button" at bounding box center [615, 189] width 235 height 47
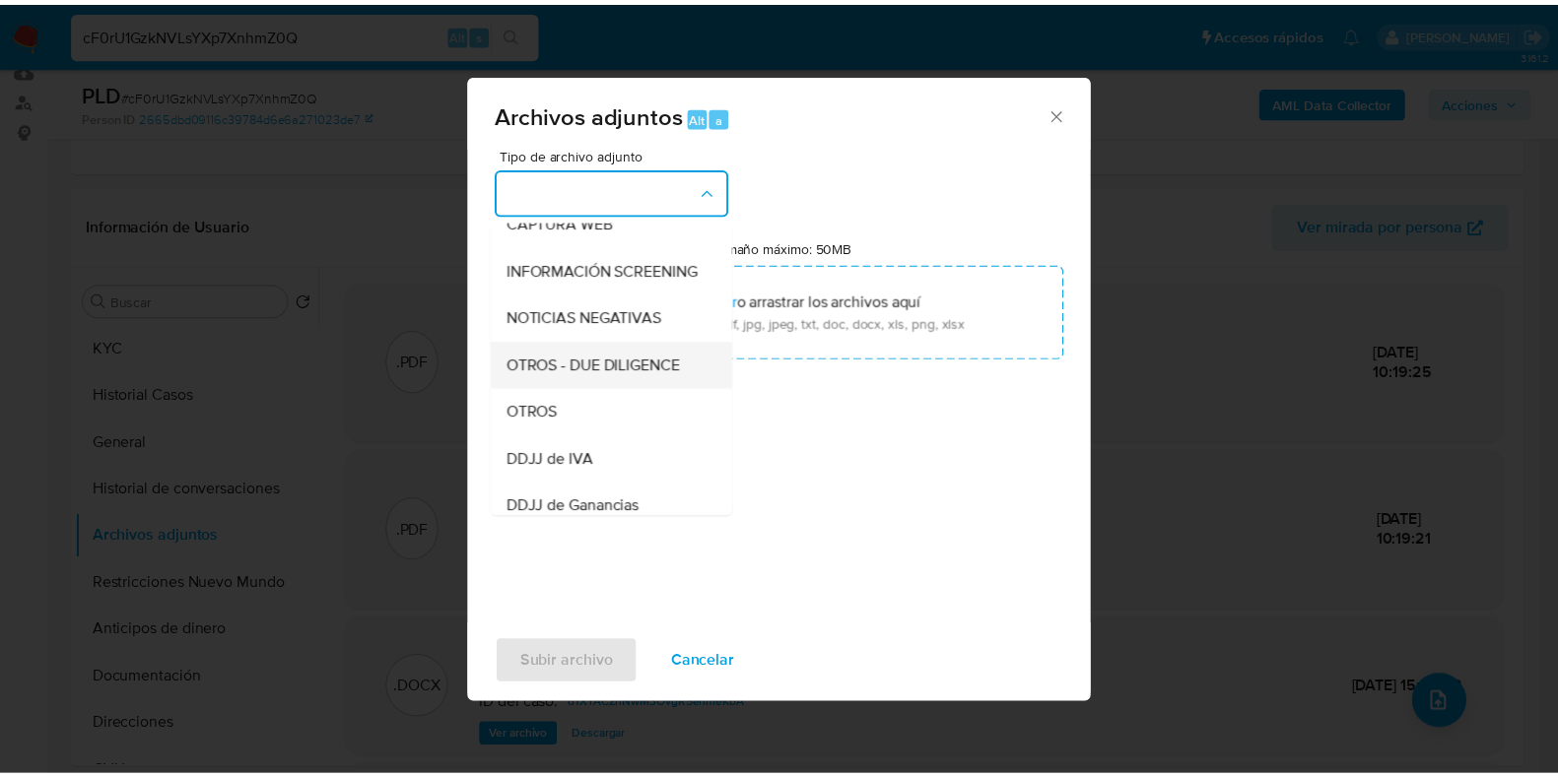
scroll to position [245, 0]
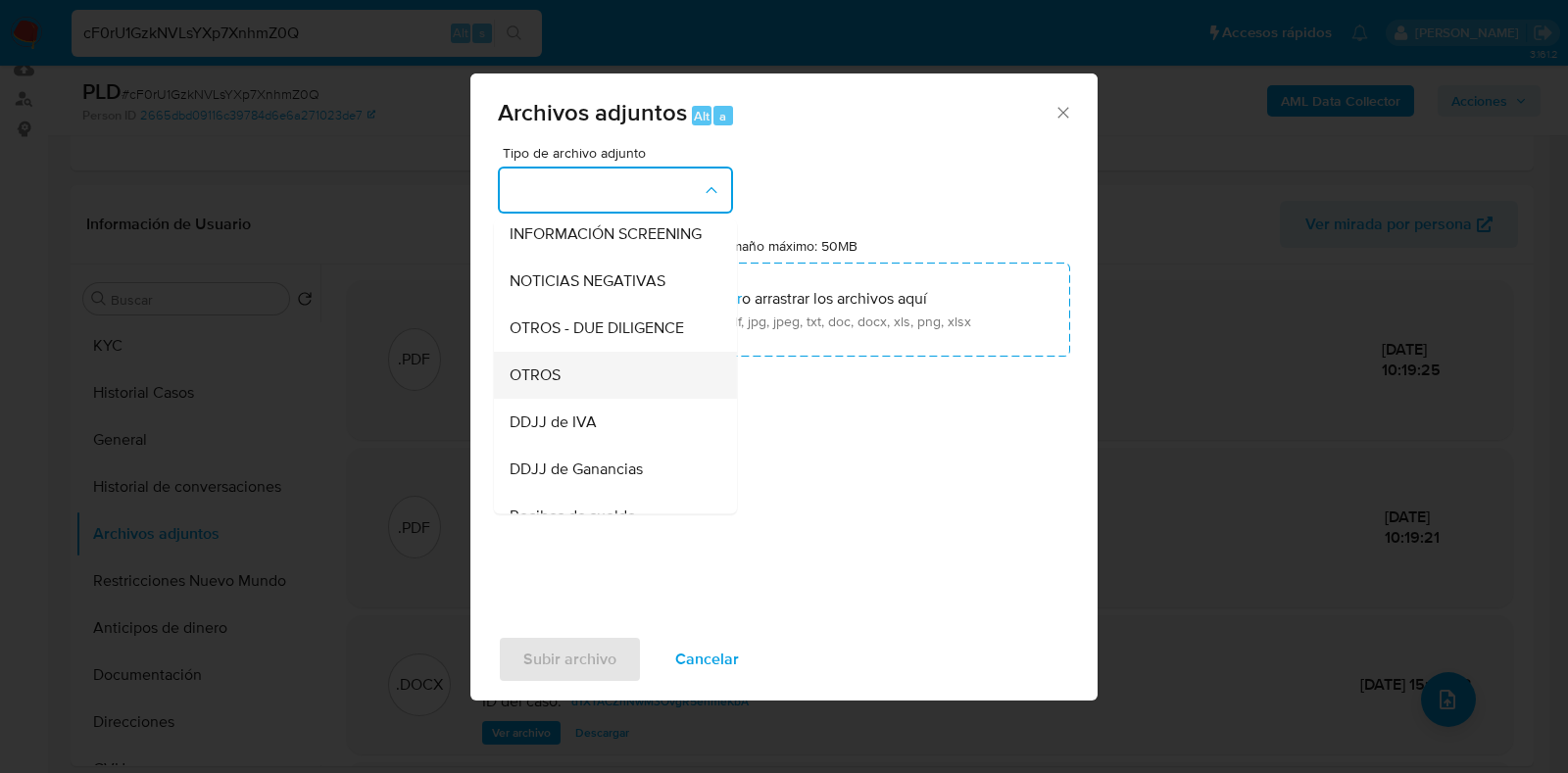
click at [594, 399] on div "OTROS" at bounding box center [609, 375] width 200 height 47
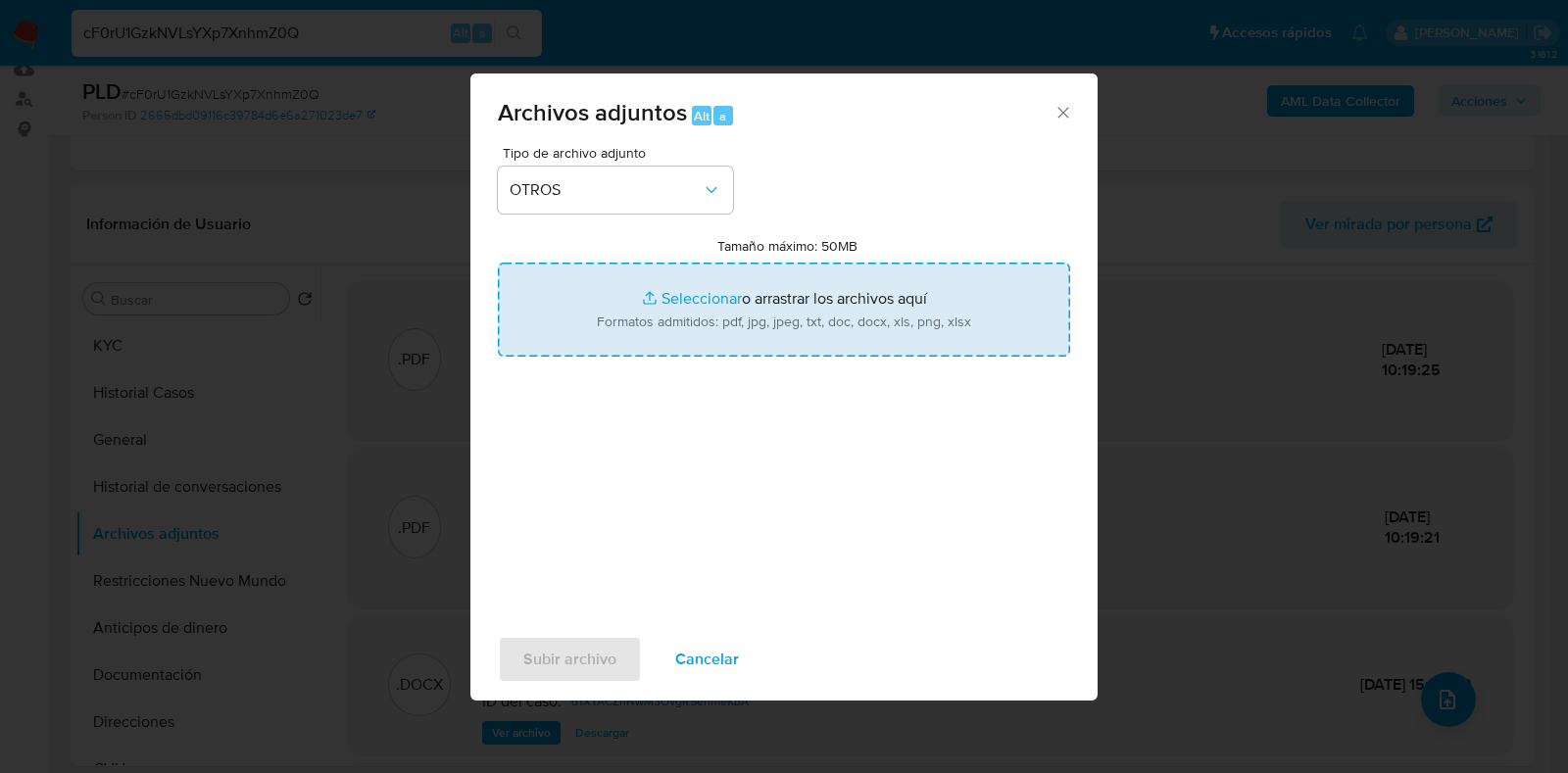
type input "C:\fakepath\Movimientos-Aladdin- Marcelo Alejandro Jara (agosto 2025).xlsx"
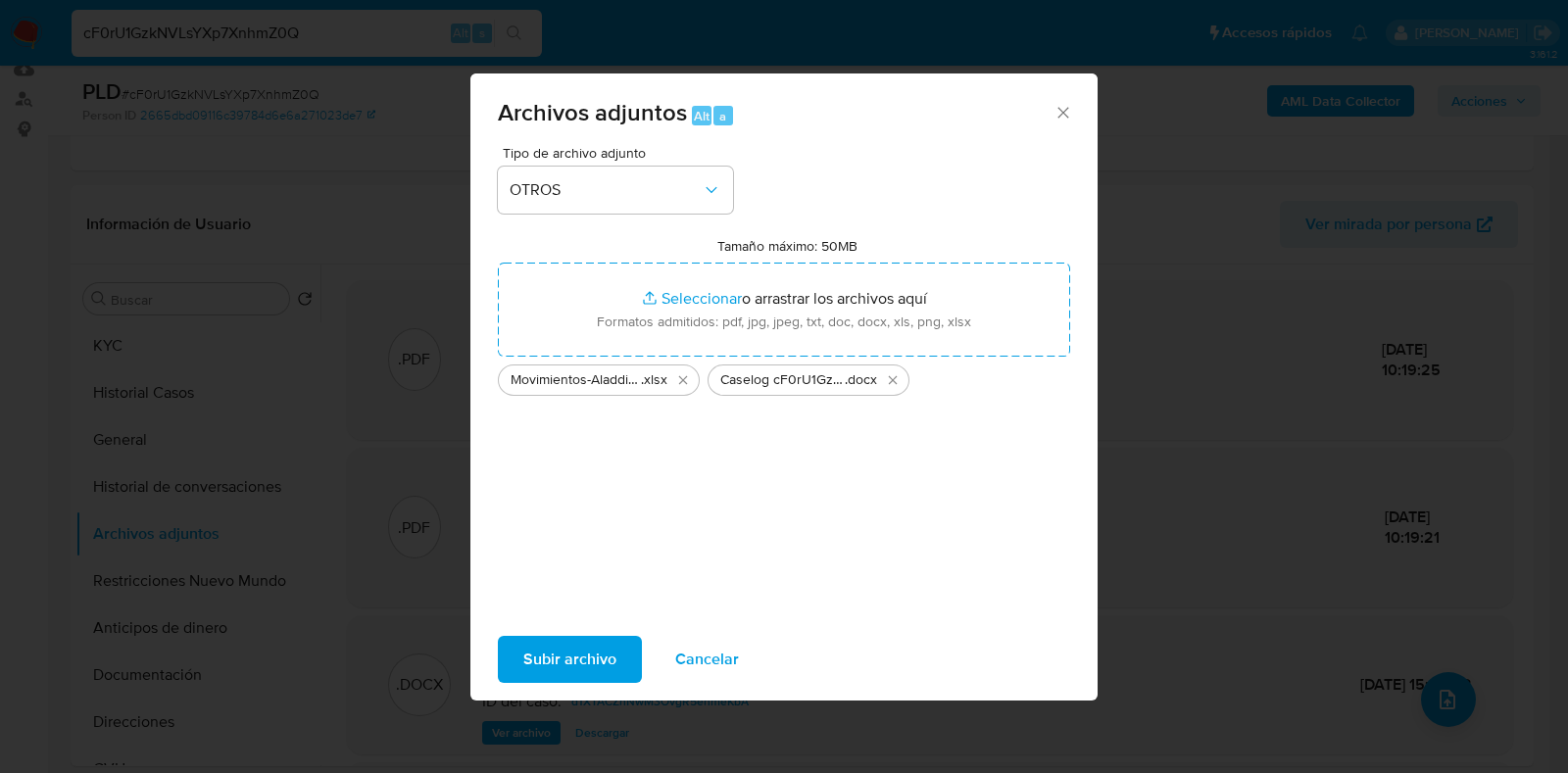
click at [570, 662] on span "Subir archivo" at bounding box center [570, 659] width 94 height 43
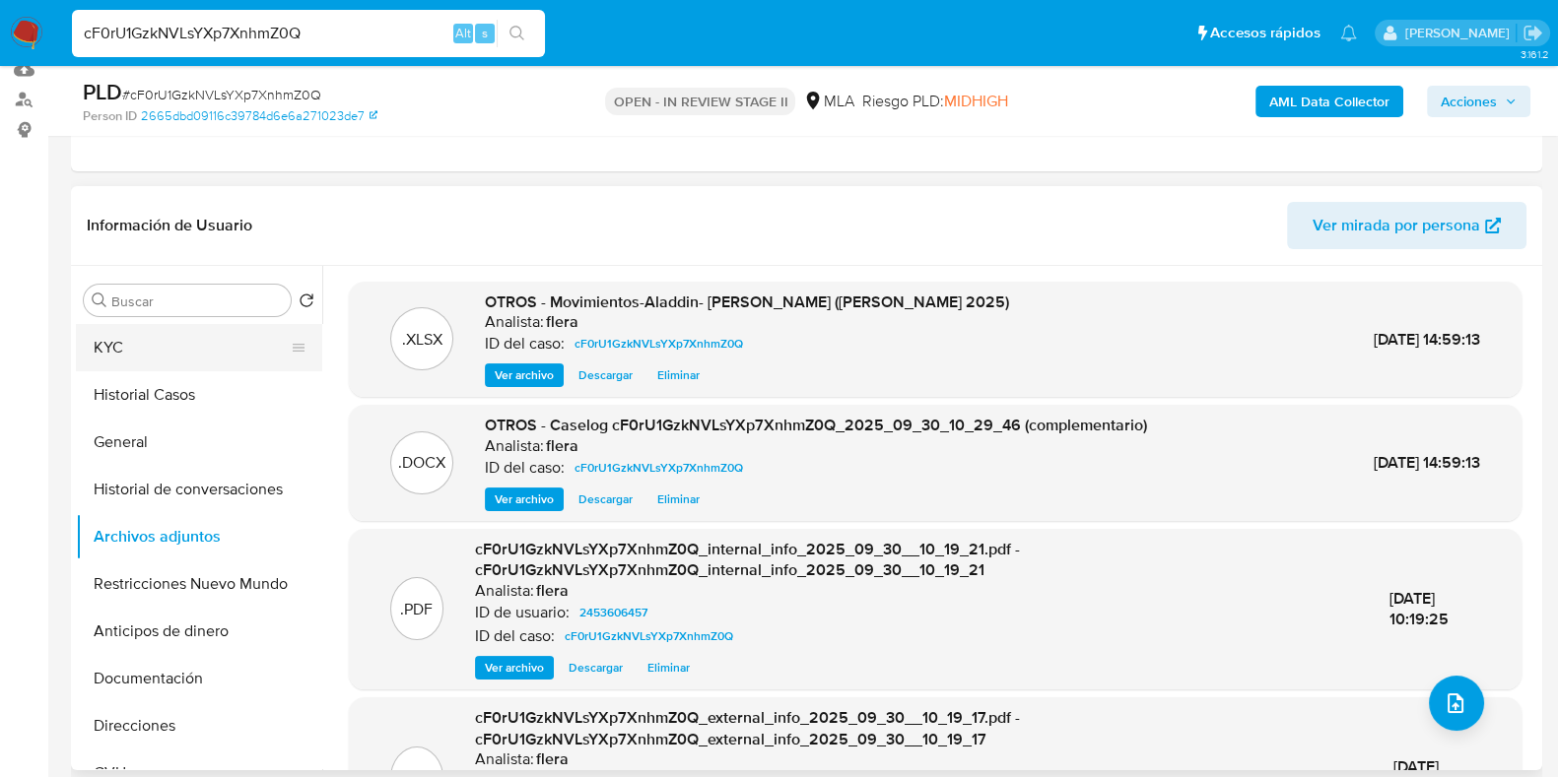
click at [174, 354] on button "KYC" at bounding box center [191, 347] width 231 height 47
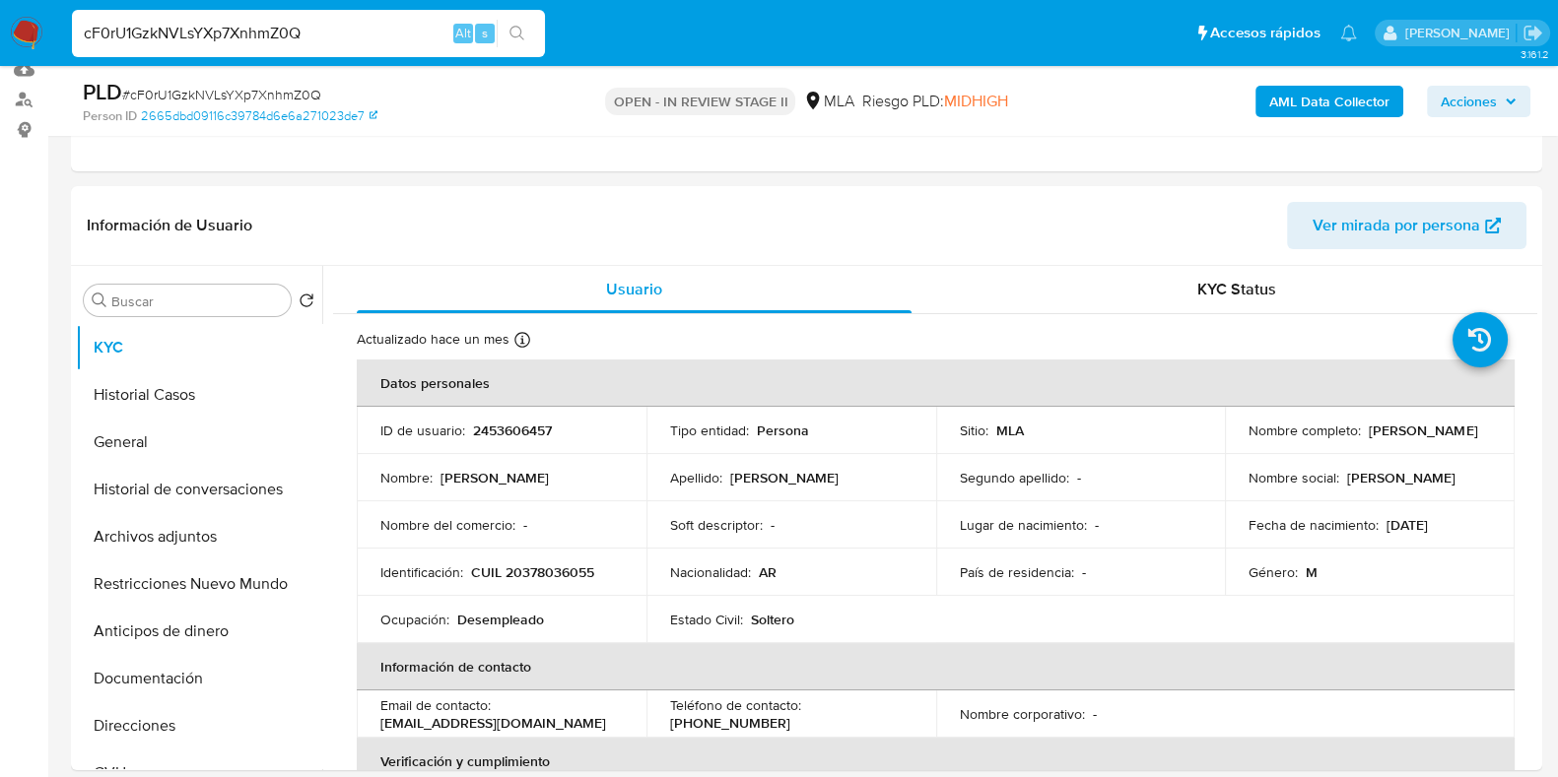
click at [1522, 89] on button "Acciones" at bounding box center [1477, 102] width 103 height 32
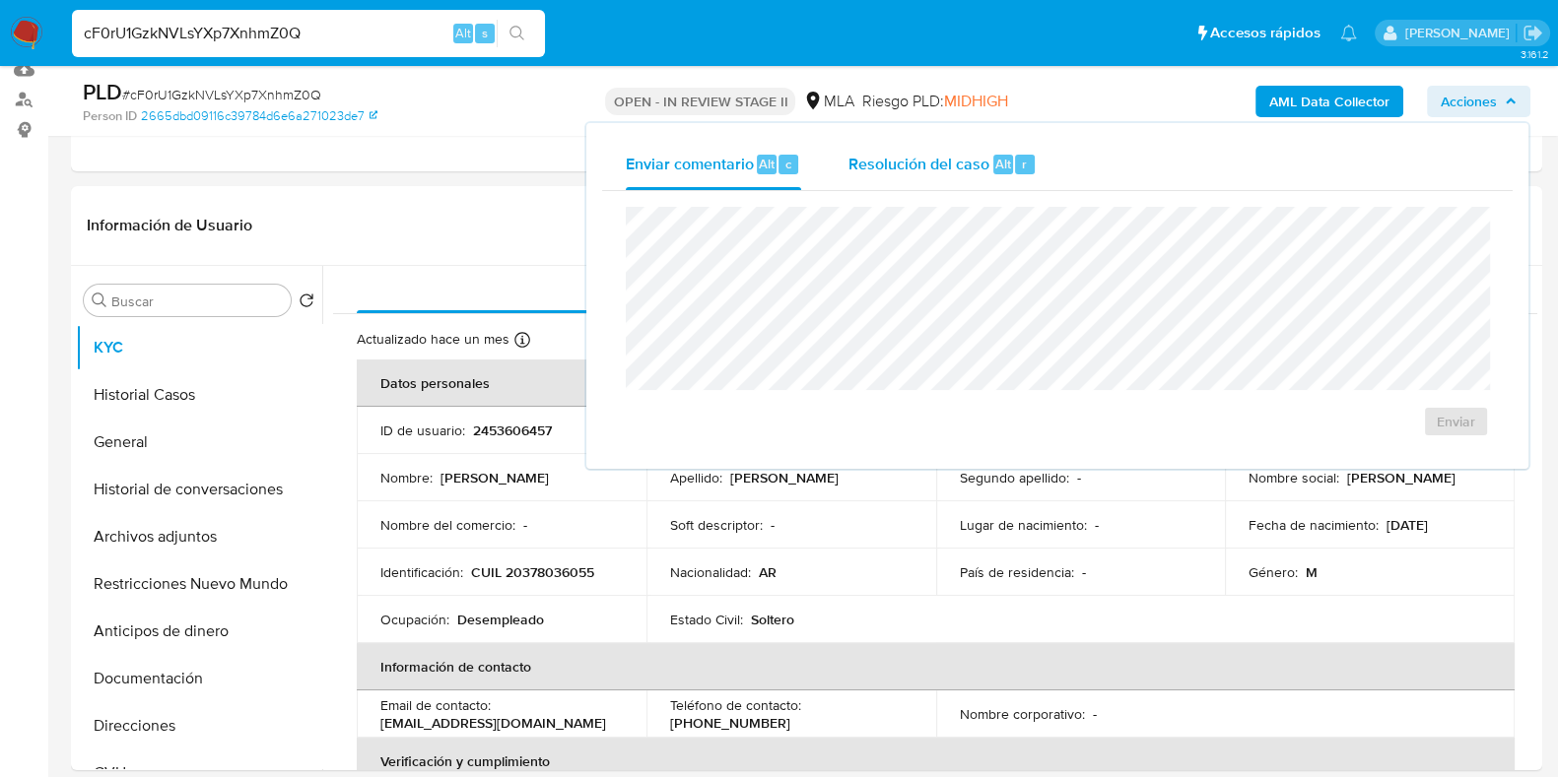
click at [904, 160] on span "Resolución del caso" at bounding box center [918, 163] width 141 height 23
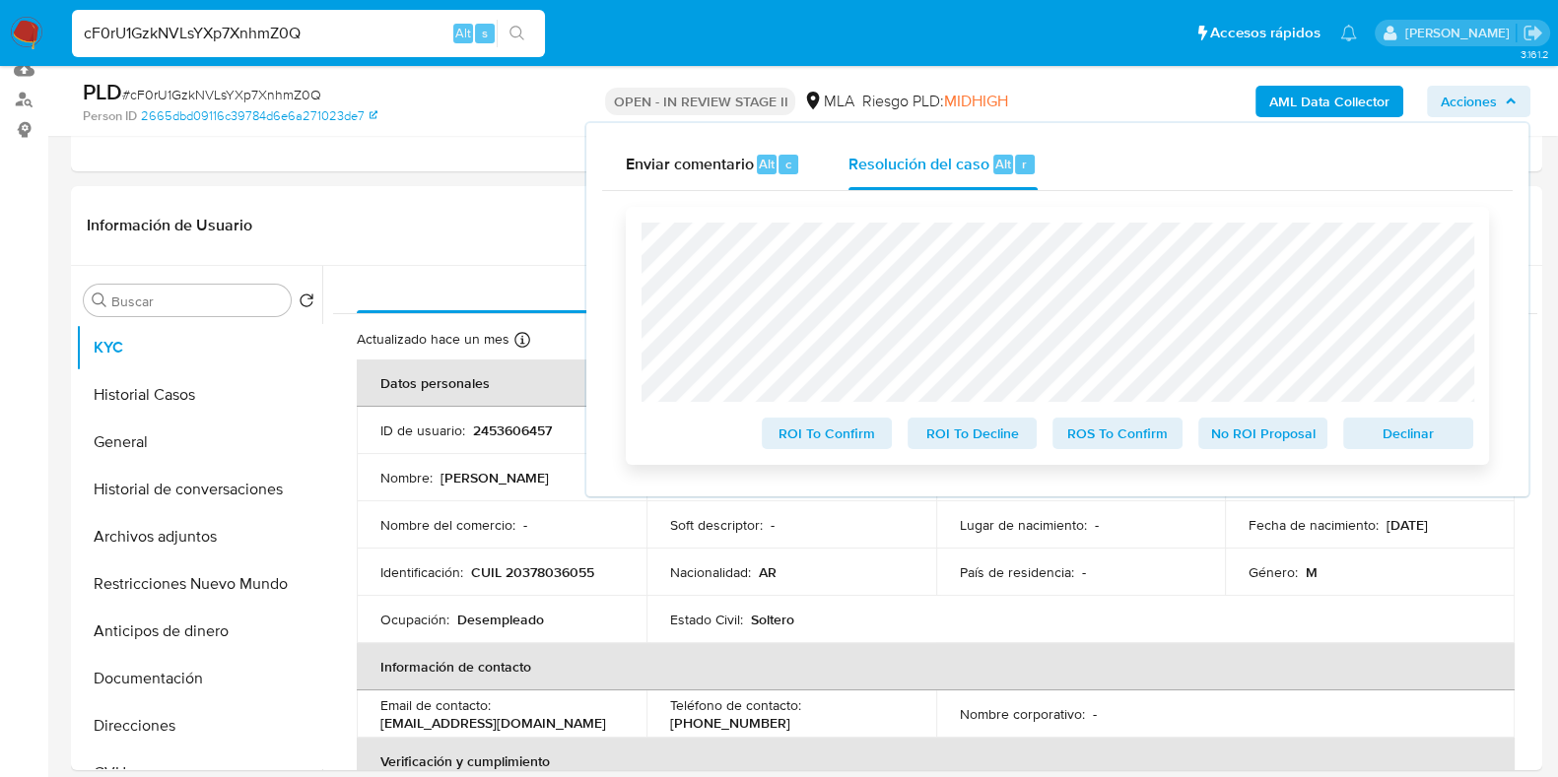
click at [1382, 436] on span "Declinar" at bounding box center [1408, 434] width 102 height 28
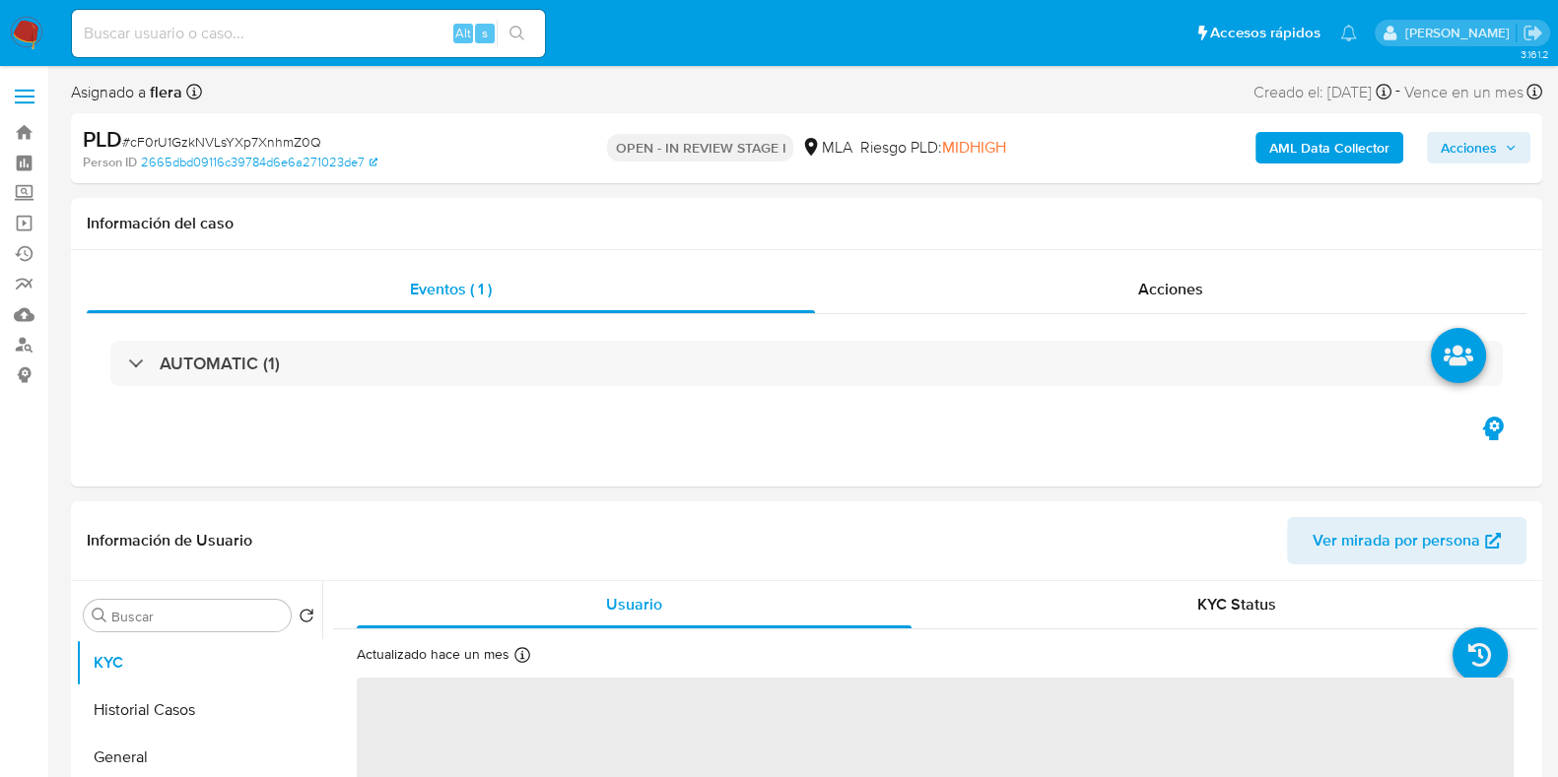
select select "10"
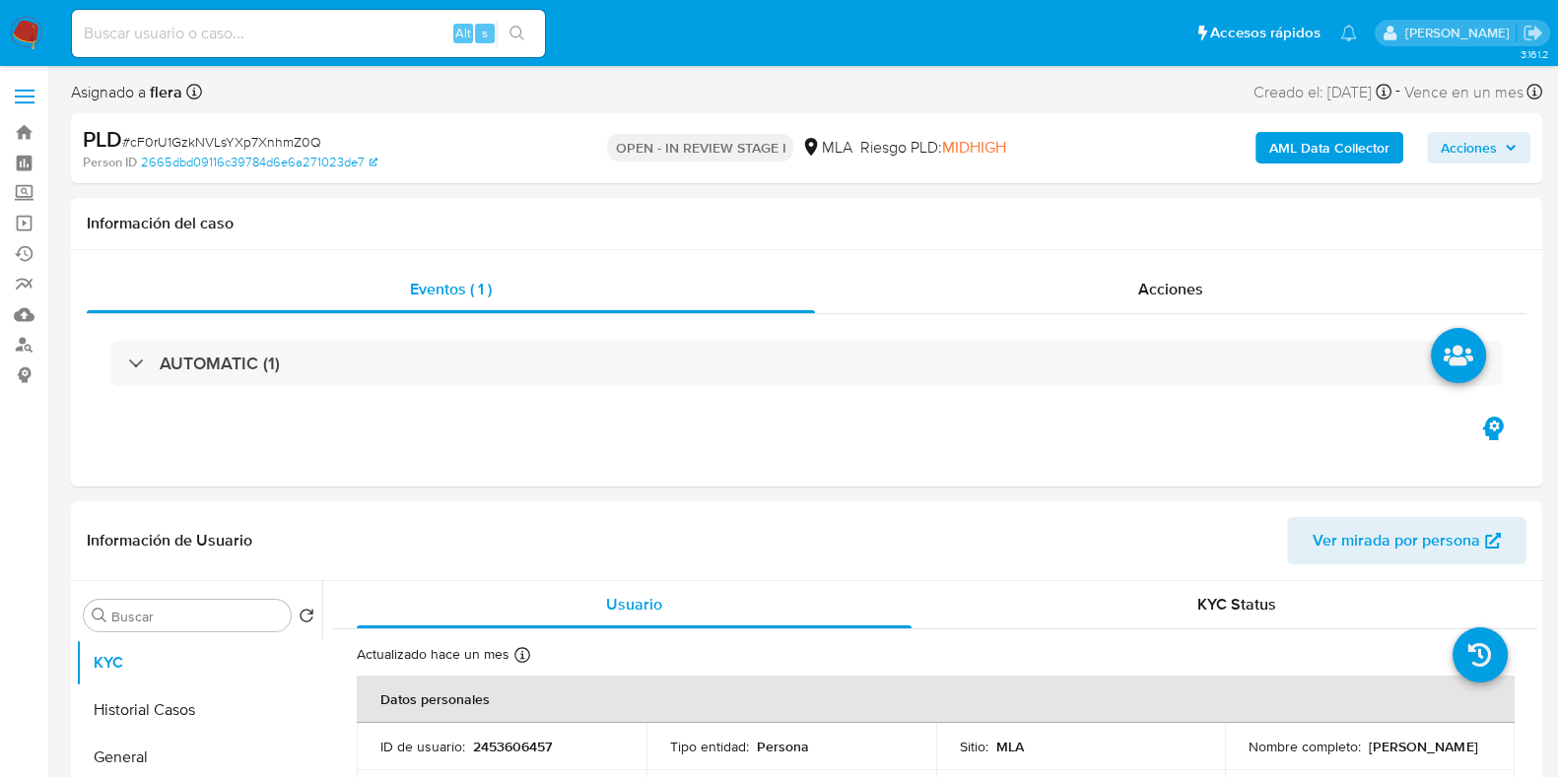
click at [1487, 141] on span "Acciones" at bounding box center [1468, 148] width 56 height 32
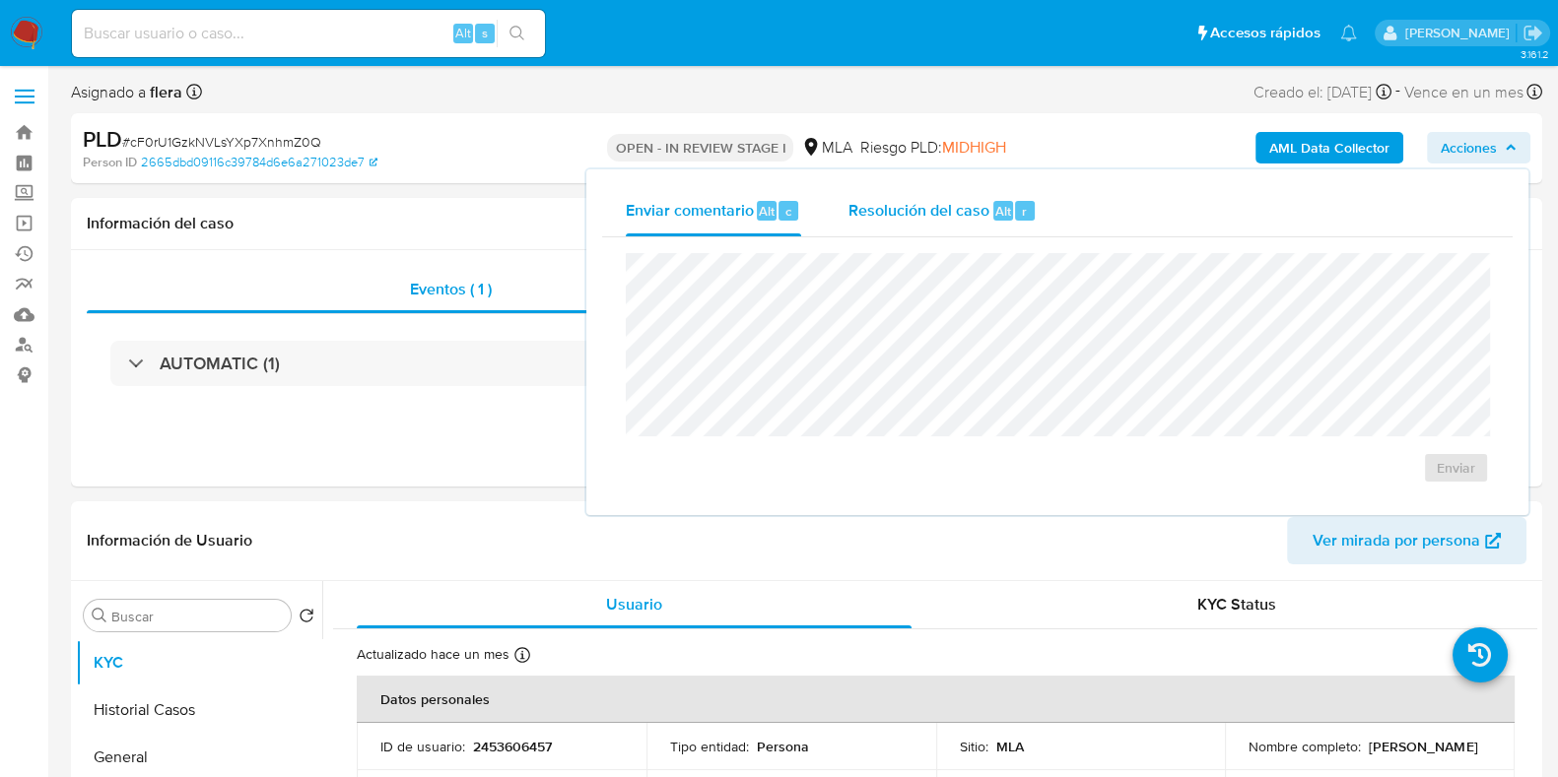
click at [980, 209] on span "Resolución del caso" at bounding box center [918, 210] width 141 height 23
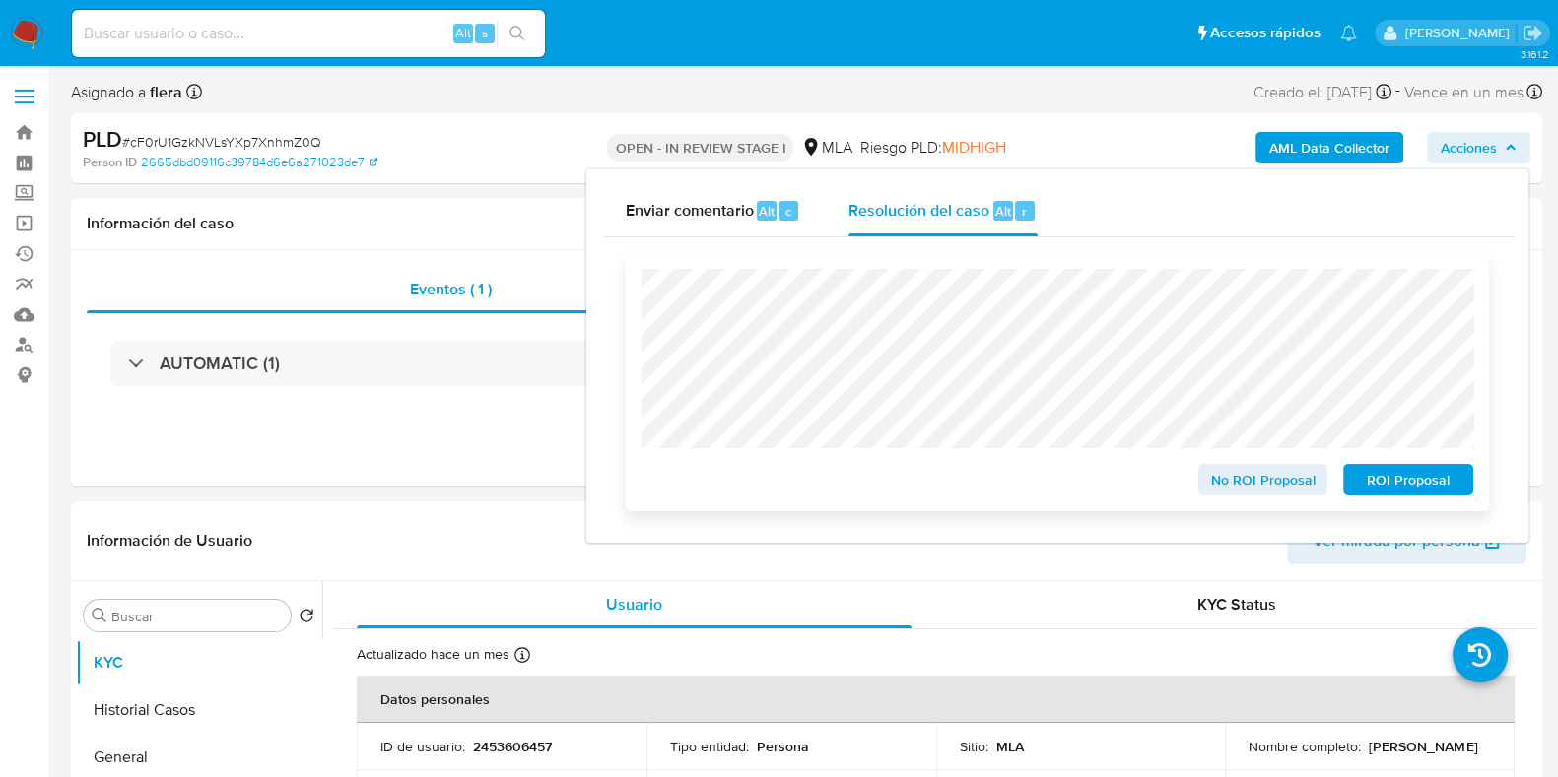
click at [1392, 486] on span "ROI Proposal" at bounding box center [1408, 480] width 102 height 28
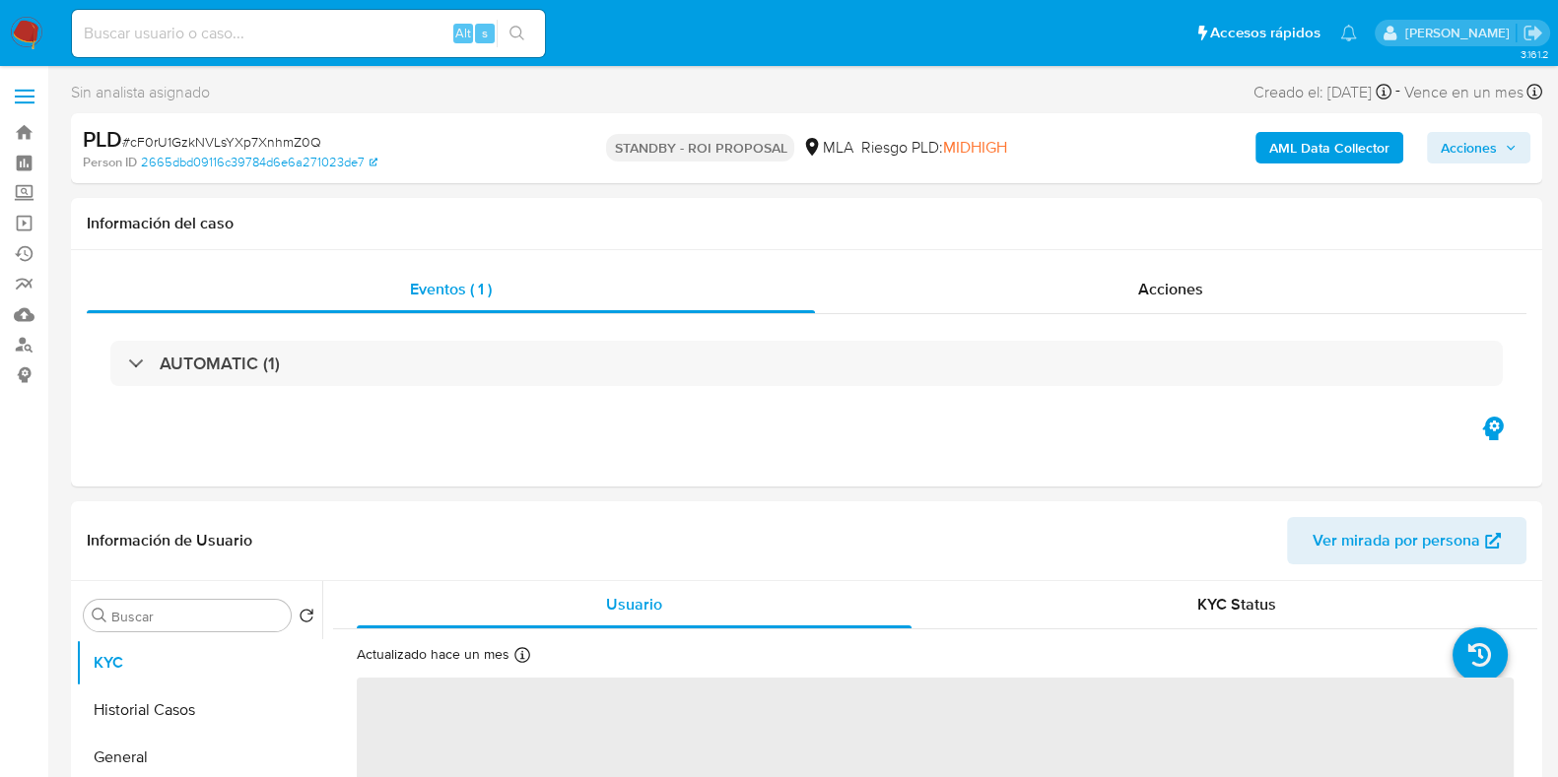
select select "10"
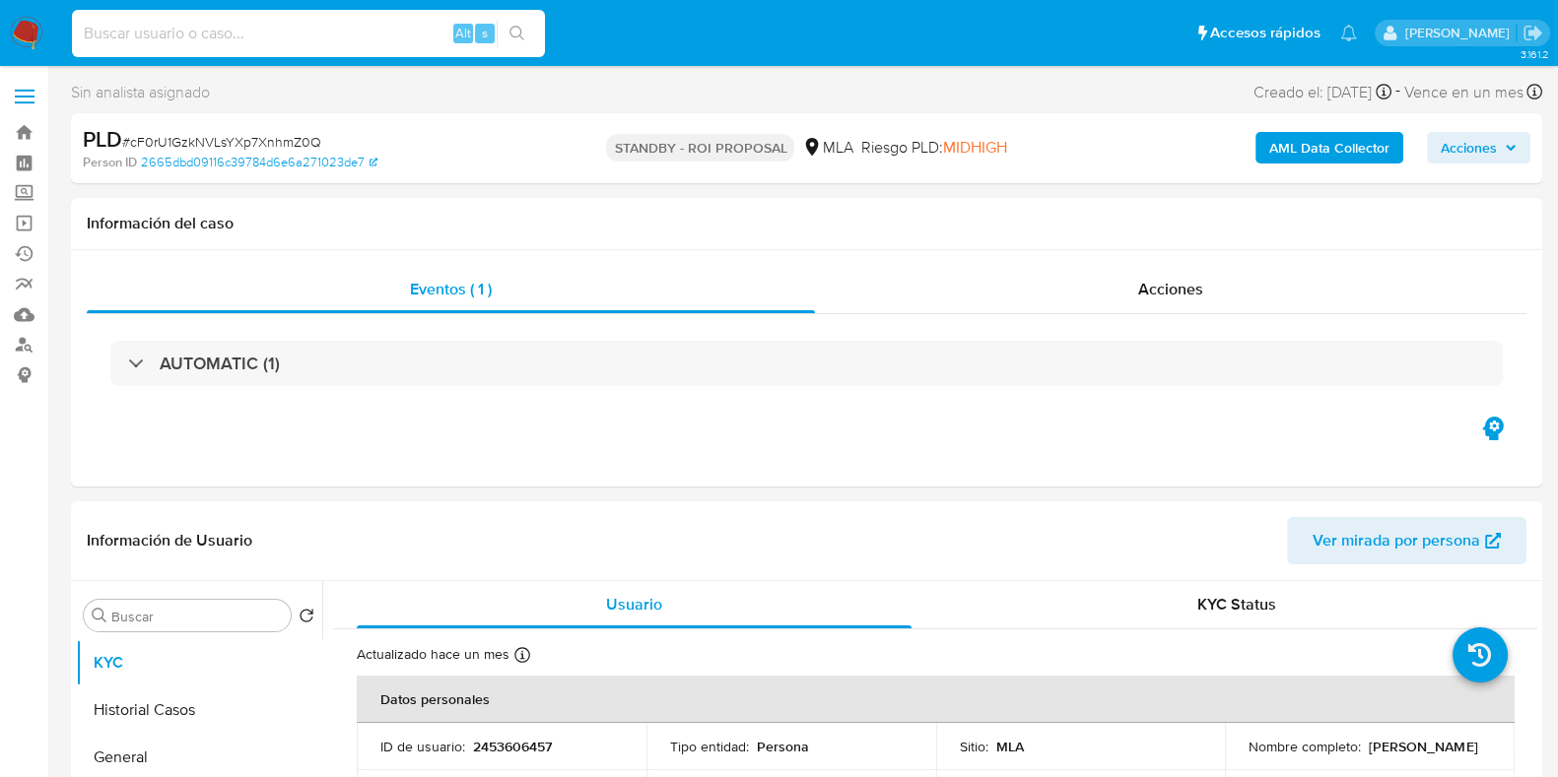
click at [219, 39] on input at bounding box center [308, 34] width 473 height 26
paste input "r5wAVymgzRROJDZUZ2YJzTpL"
type input "r5wAVymgzRROJDZUZ2YJzTpL"
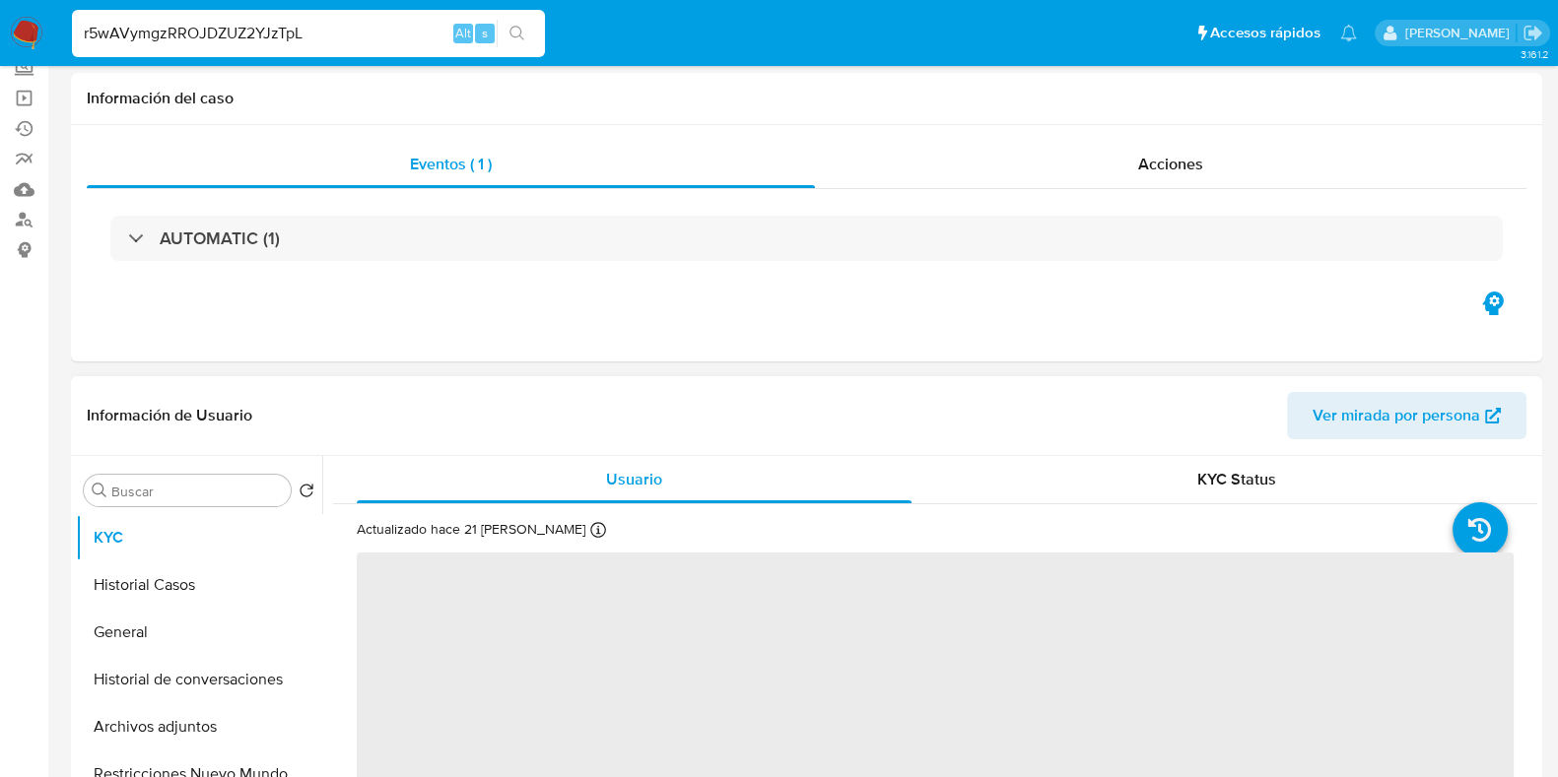
select select "10"
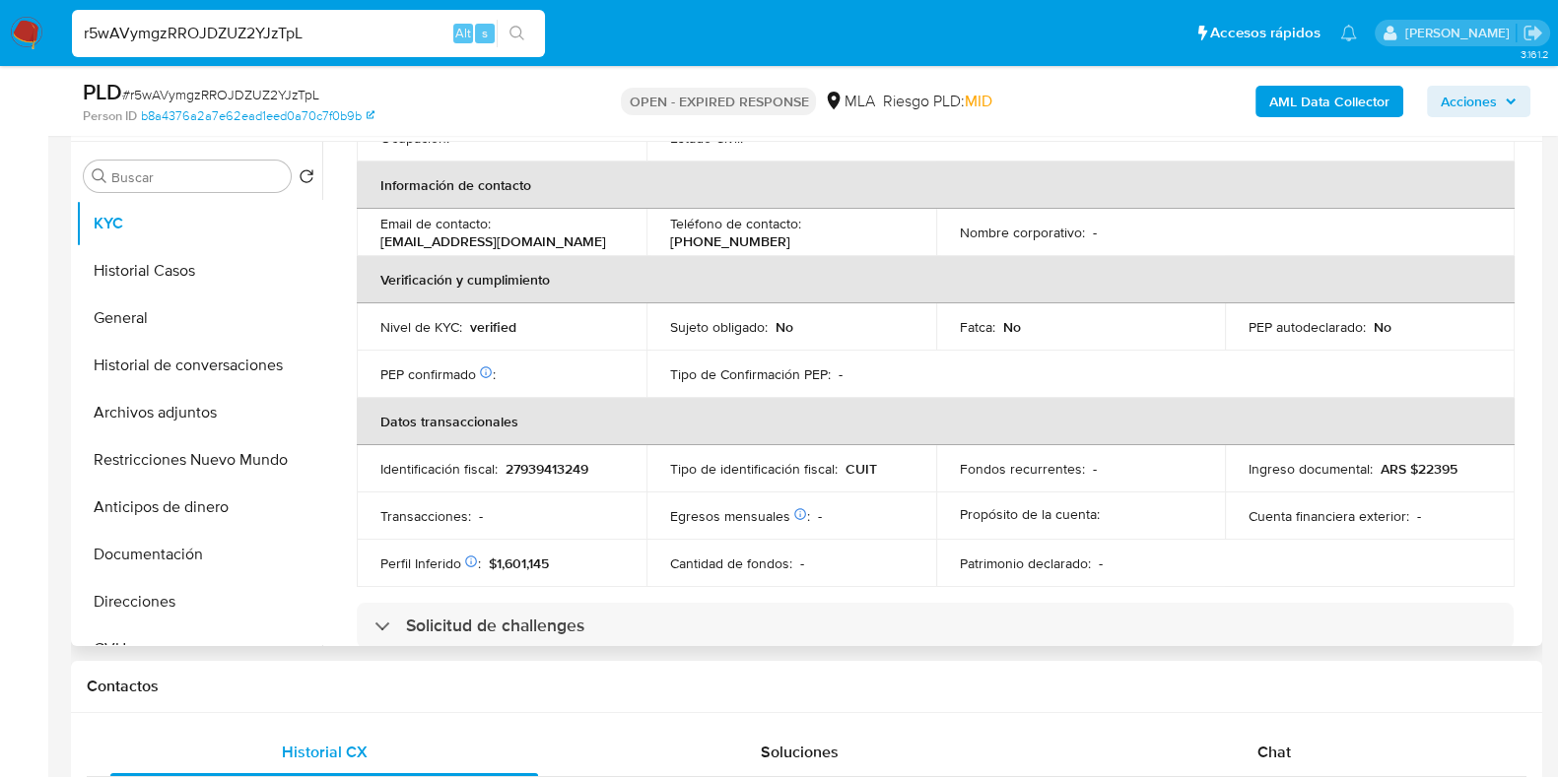
scroll to position [492, 0]
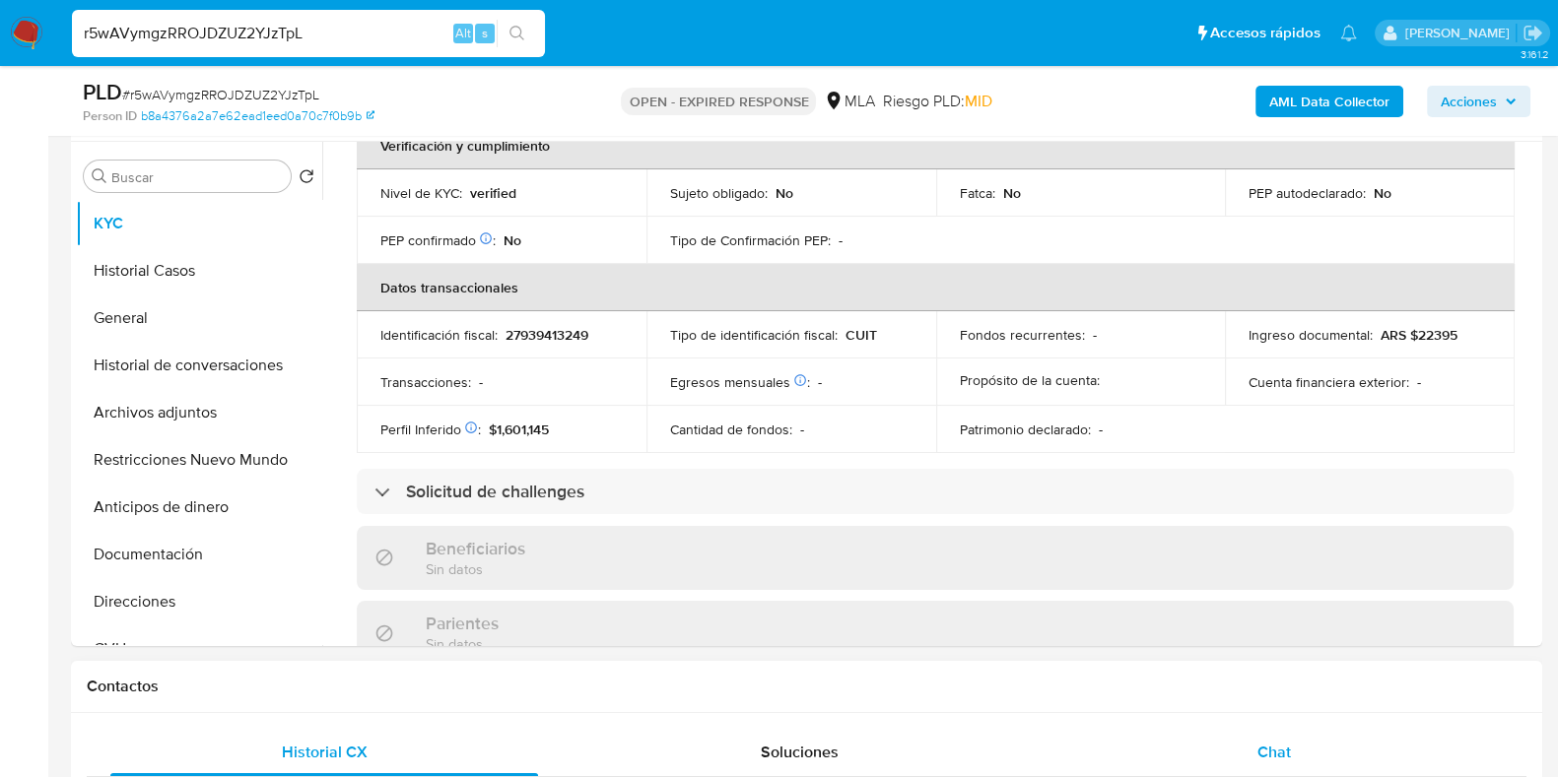
click at [1291, 744] on div "Chat" at bounding box center [1274, 752] width 428 height 47
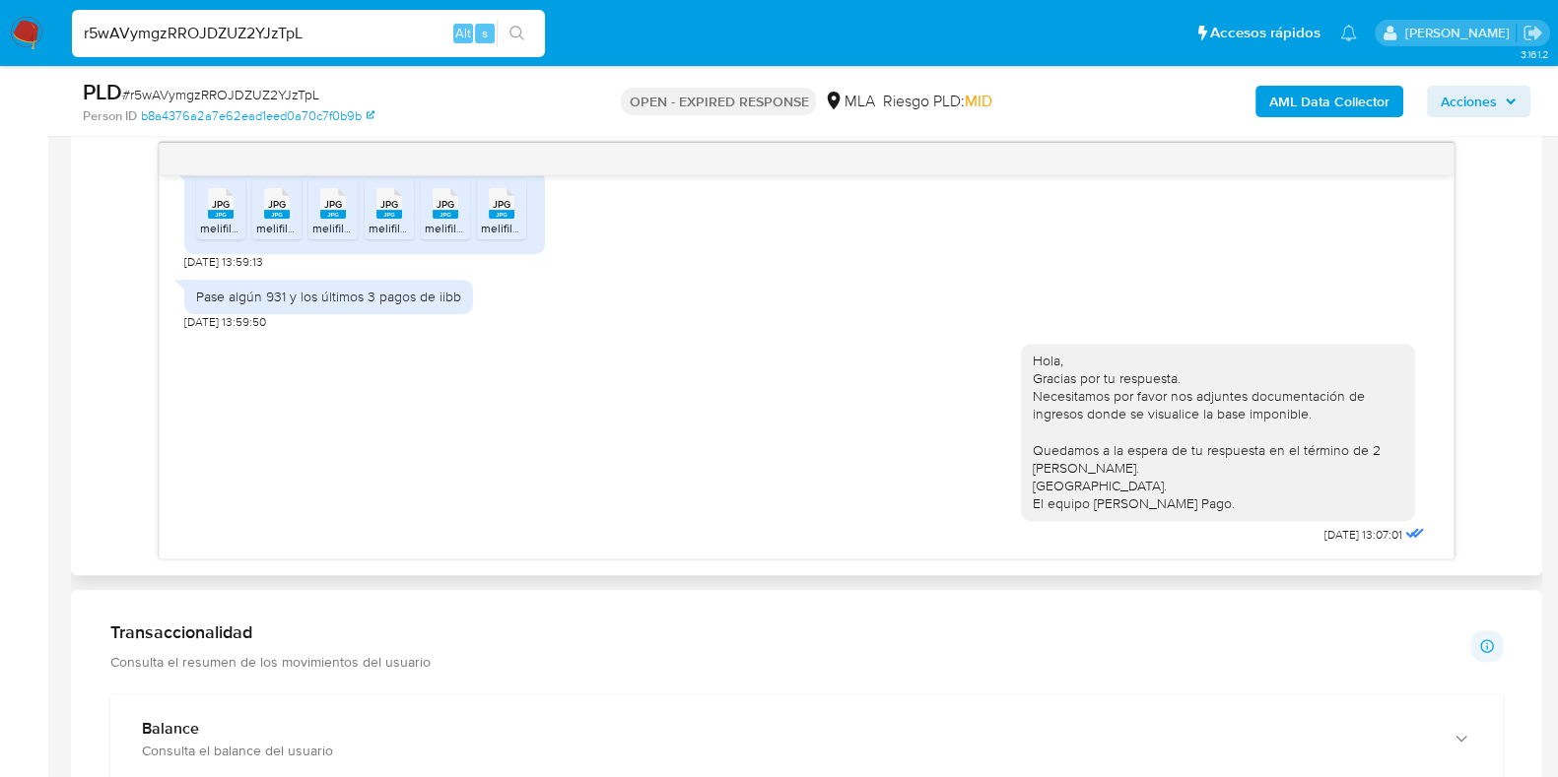
scroll to position [1108, 0]
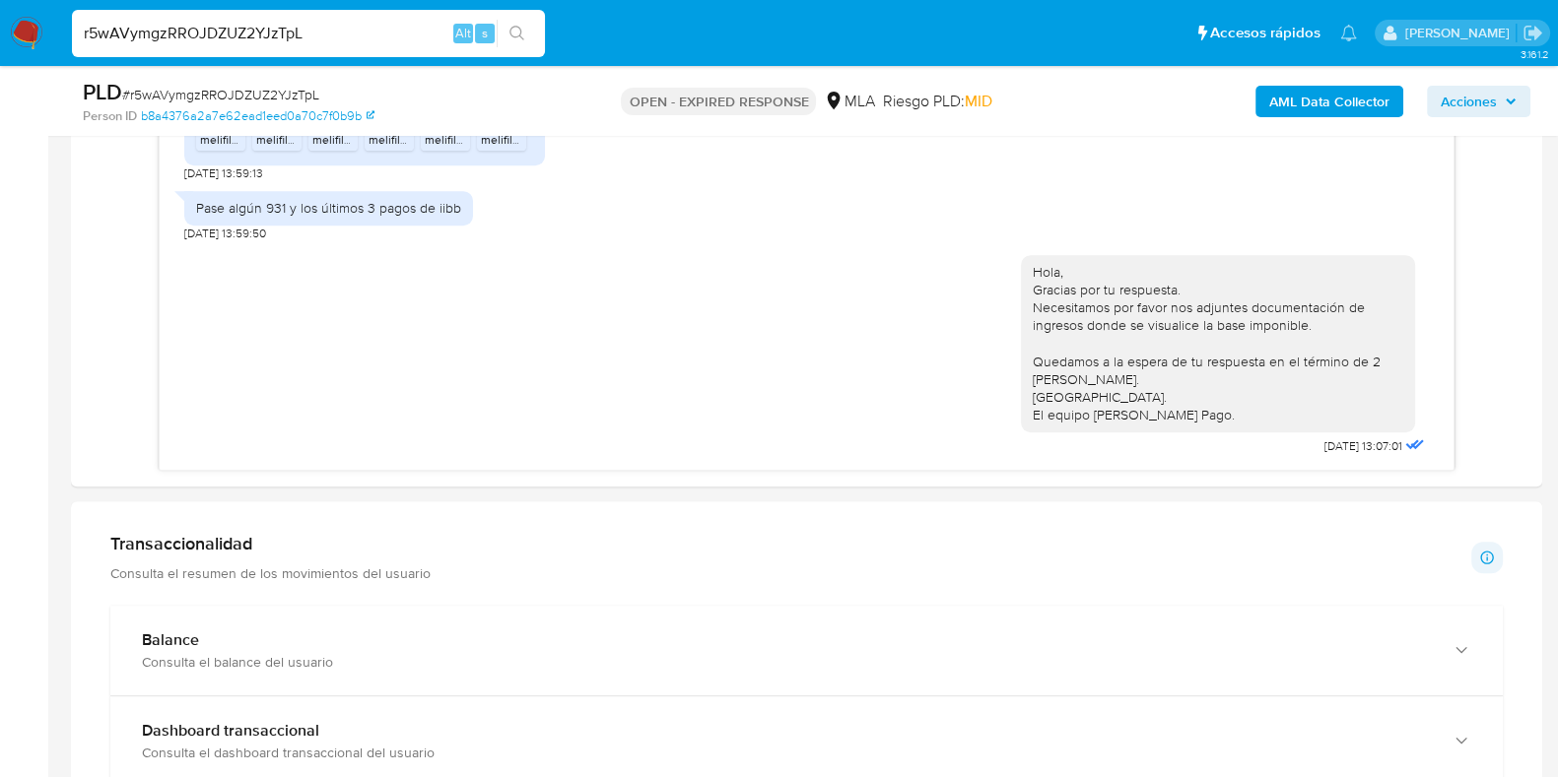
click at [219, 87] on span "# r5wAVymgzRROJDZUZ2YJzTpL" at bounding box center [220, 95] width 197 height 20
copy span "r5wAVymgzRROJDZUZ2YJzTpL"
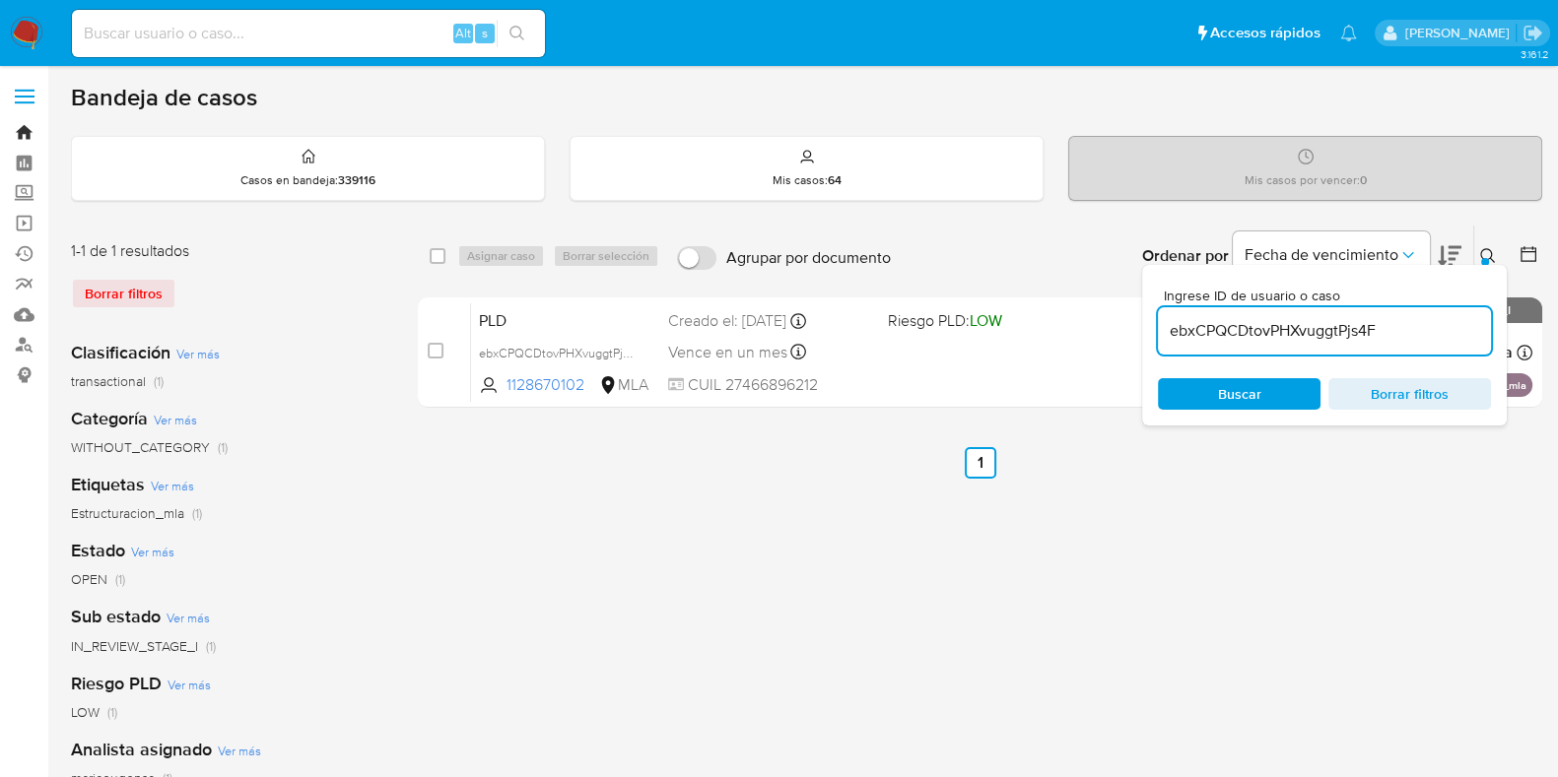
click at [30, 129] on link "Bandeja" at bounding box center [117, 132] width 234 height 31
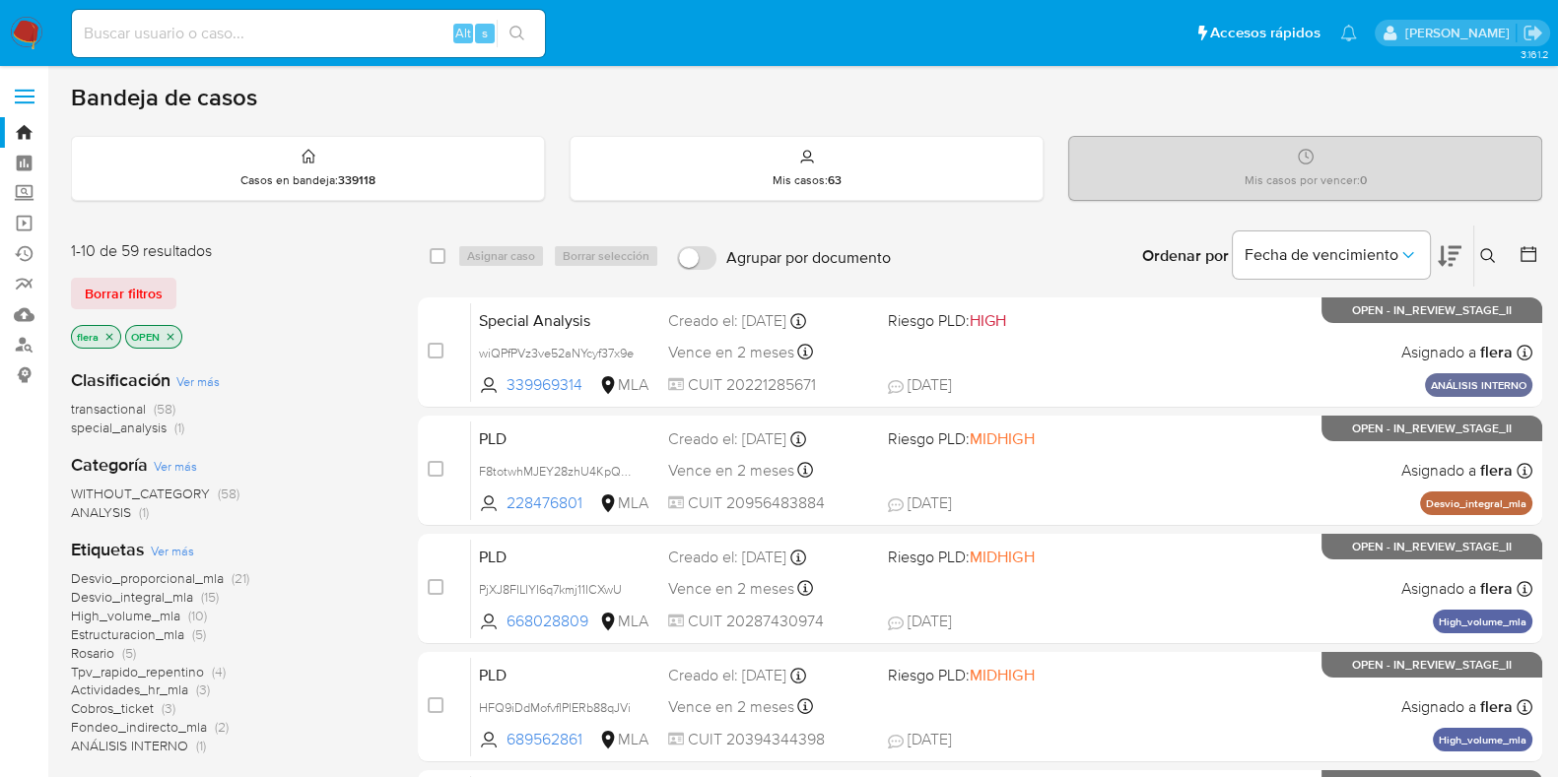
click at [1497, 251] on button at bounding box center [1490, 256] width 33 height 24
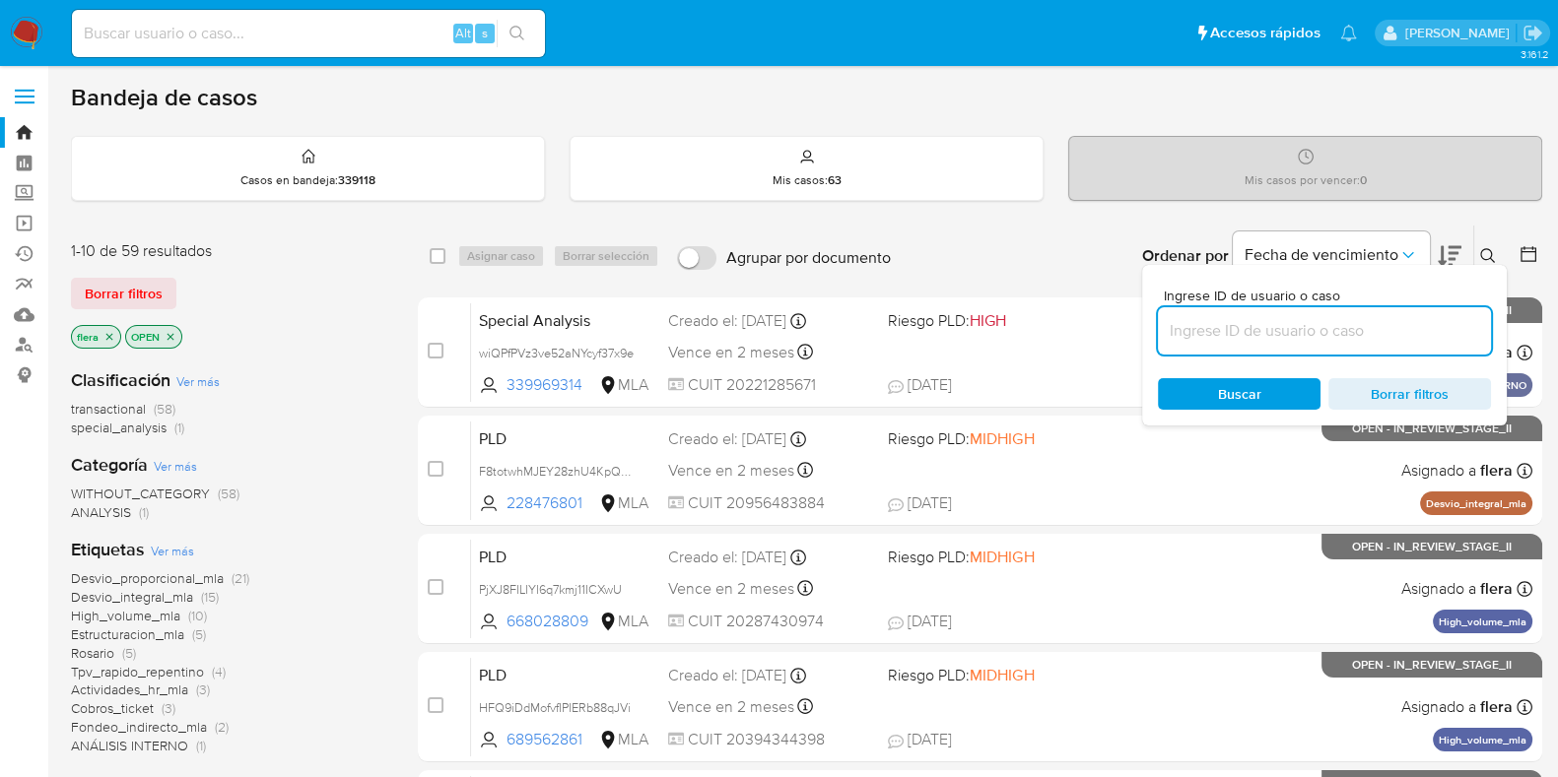
click at [1334, 318] on input at bounding box center [1324, 331] width 333 height 26
type input "r5wAVymgzRROJDZUZ2YJzTpL"
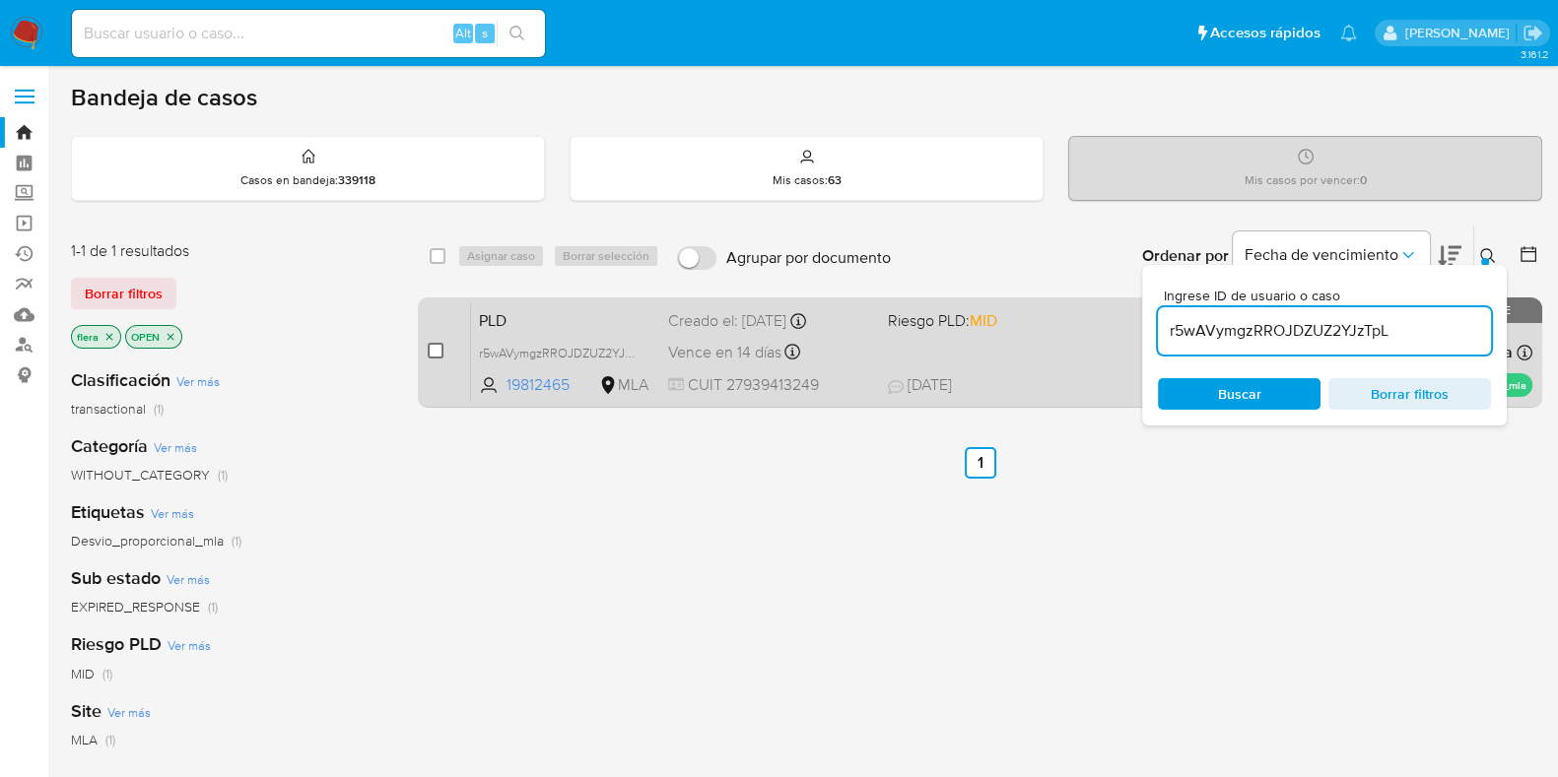
click at [438, 347] on input "checkbox" at bounding box center [436, 351] width 16 height 16
checkbox input "true"
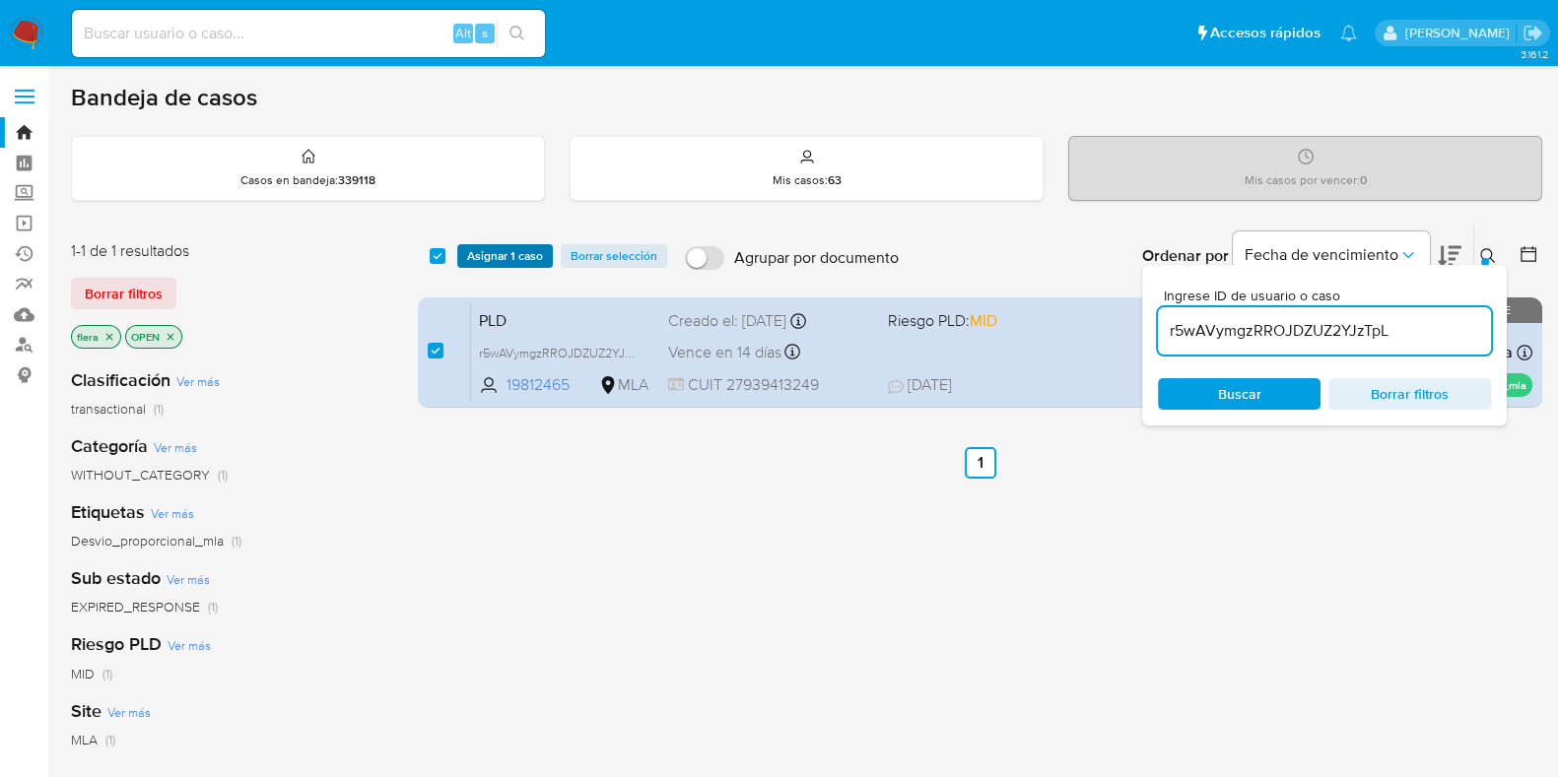
click at [475, 249] on span "Asignar 1 caso" at bounding box center [505, 256] width 76 height 20
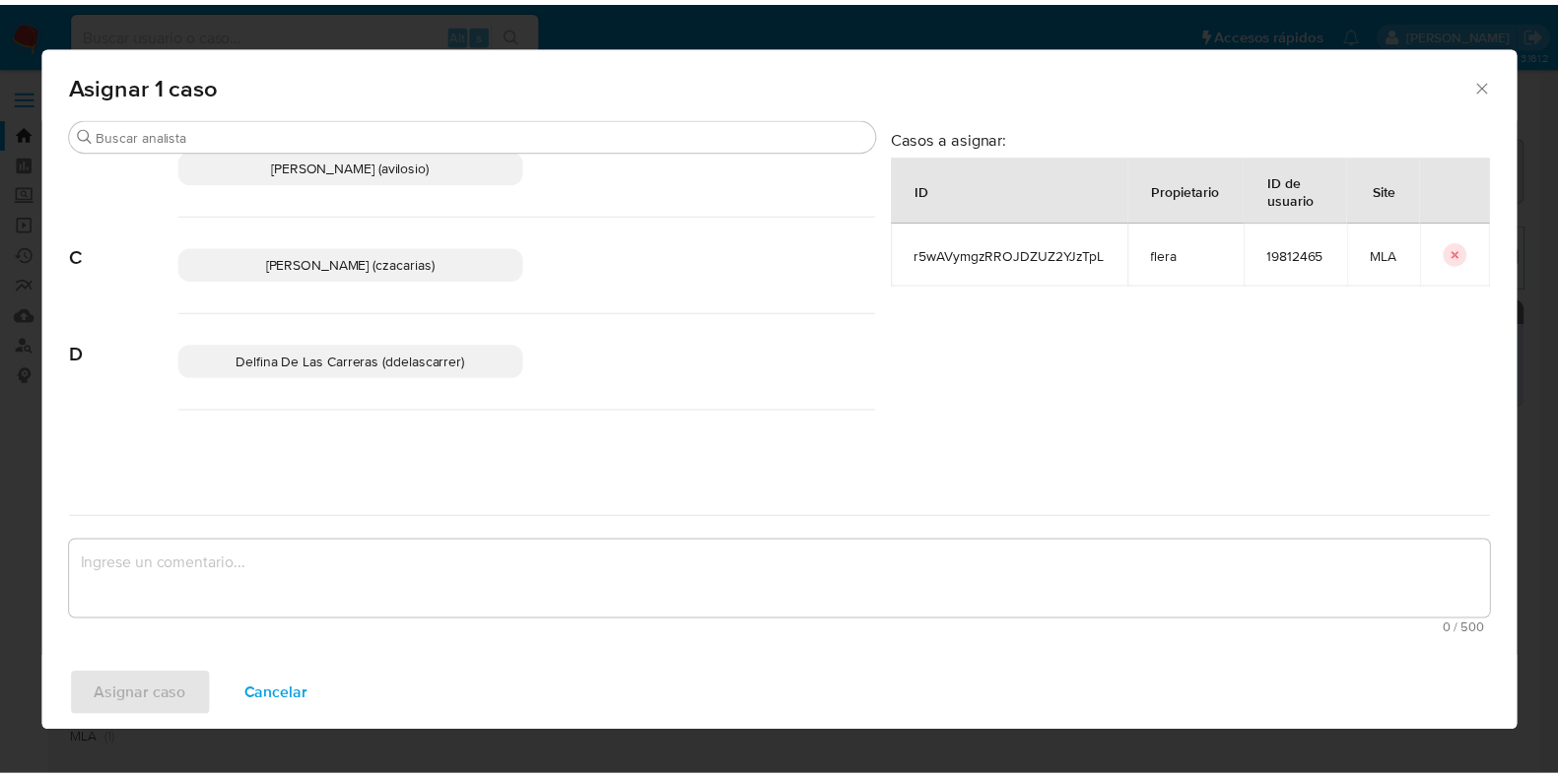
scroll to position [369, 0]
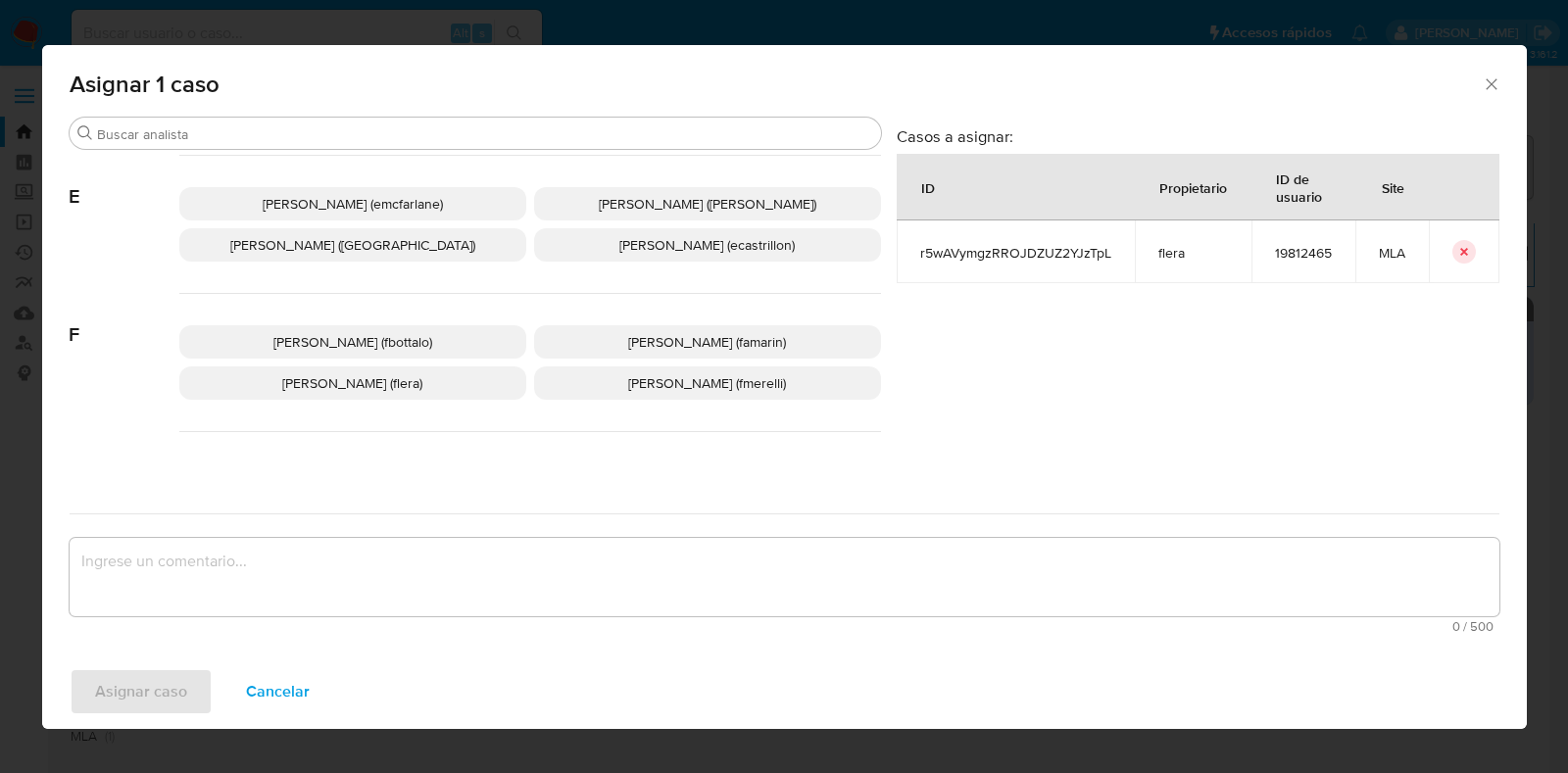
click at [436, 372] on p "Florencia Cecilia Lera (flera)" at bounding box center [352, 382] width 347 height 33
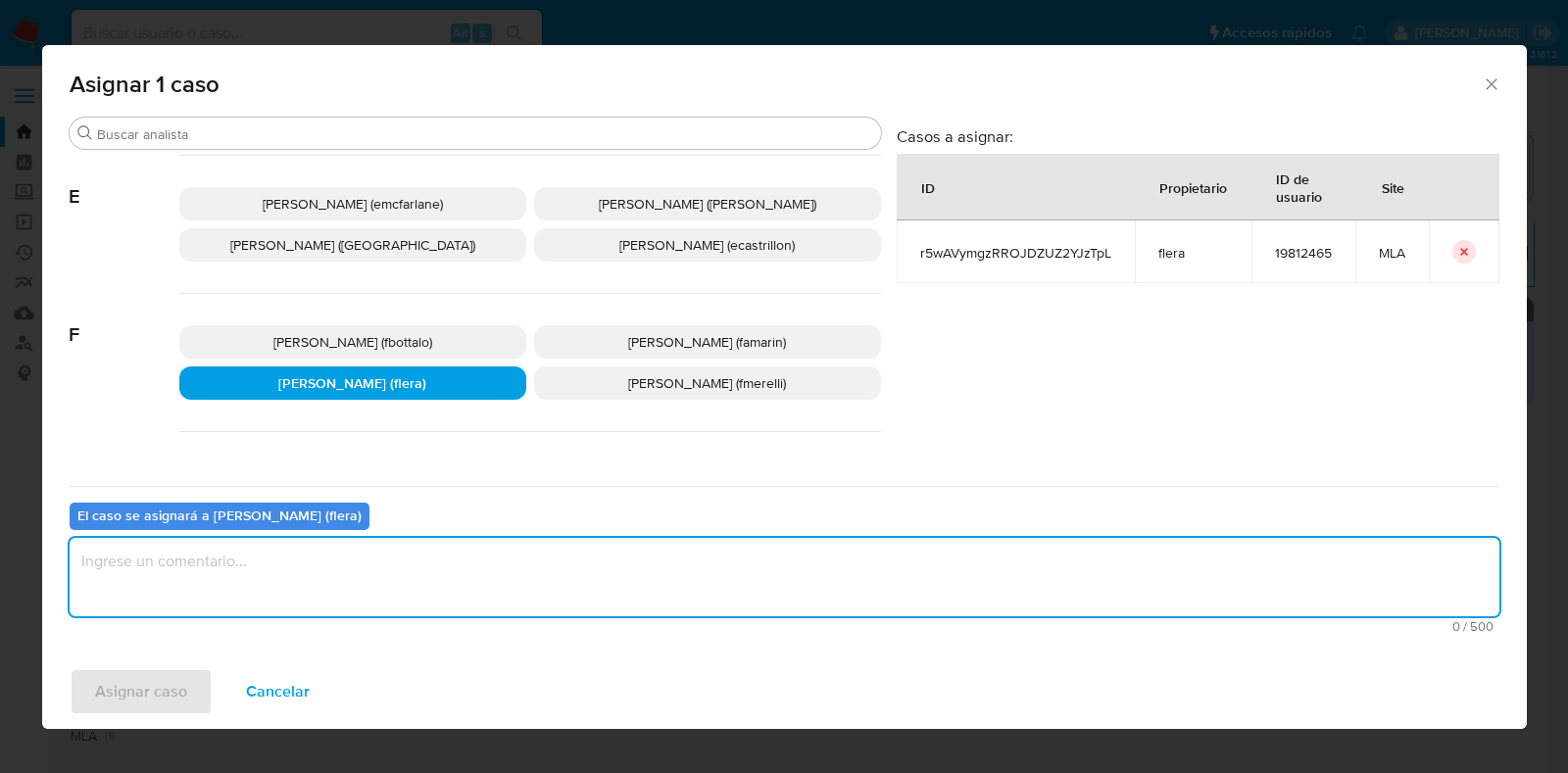
click at [311, 615] on textarea "assign-modal" at bounding box center [784, 577] width 1430 height 79
click at [157, 677] on span "Asignar caso" at bounding box center [141, 691] width 93 height 43
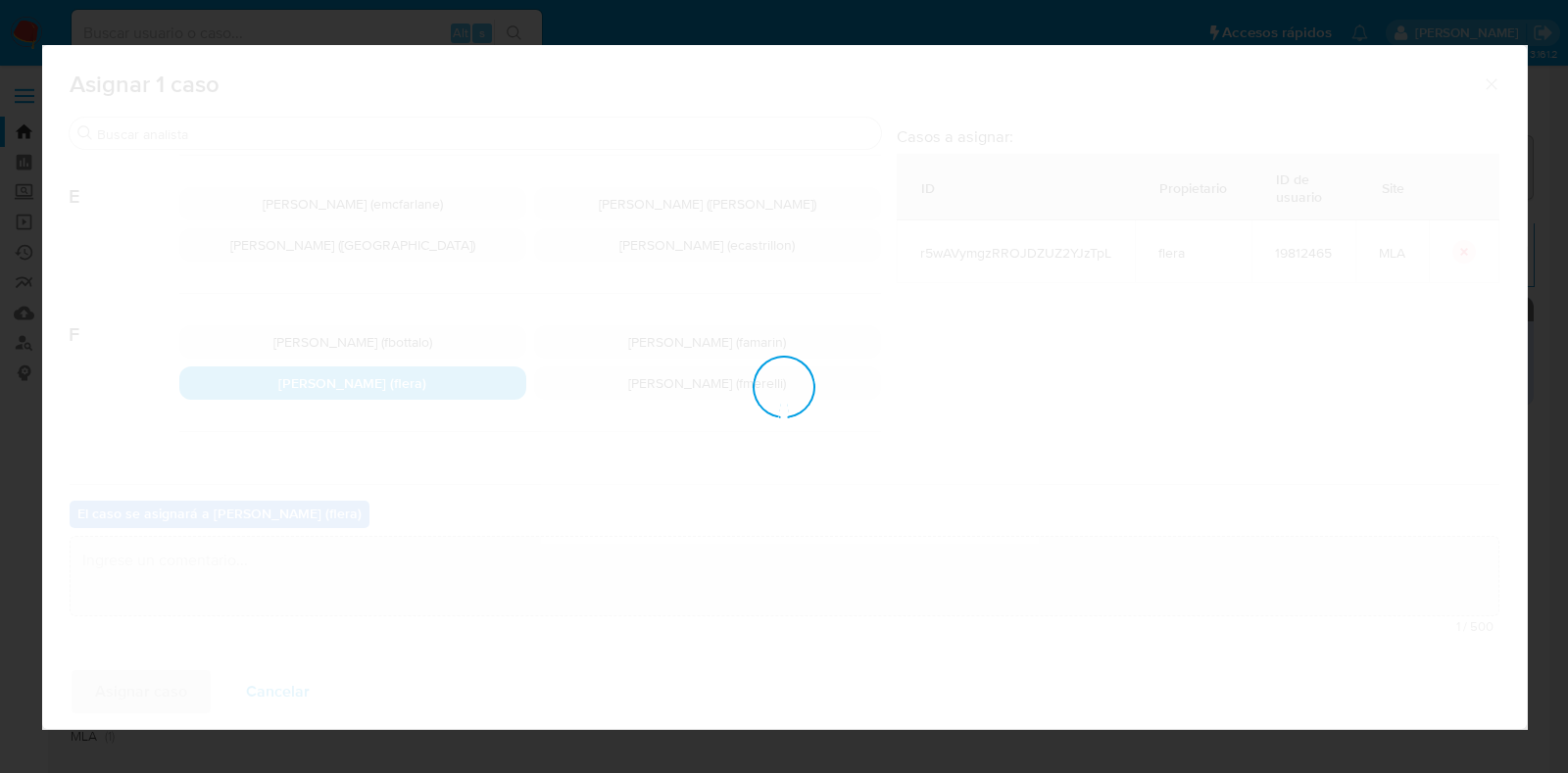
checkbox input "false"
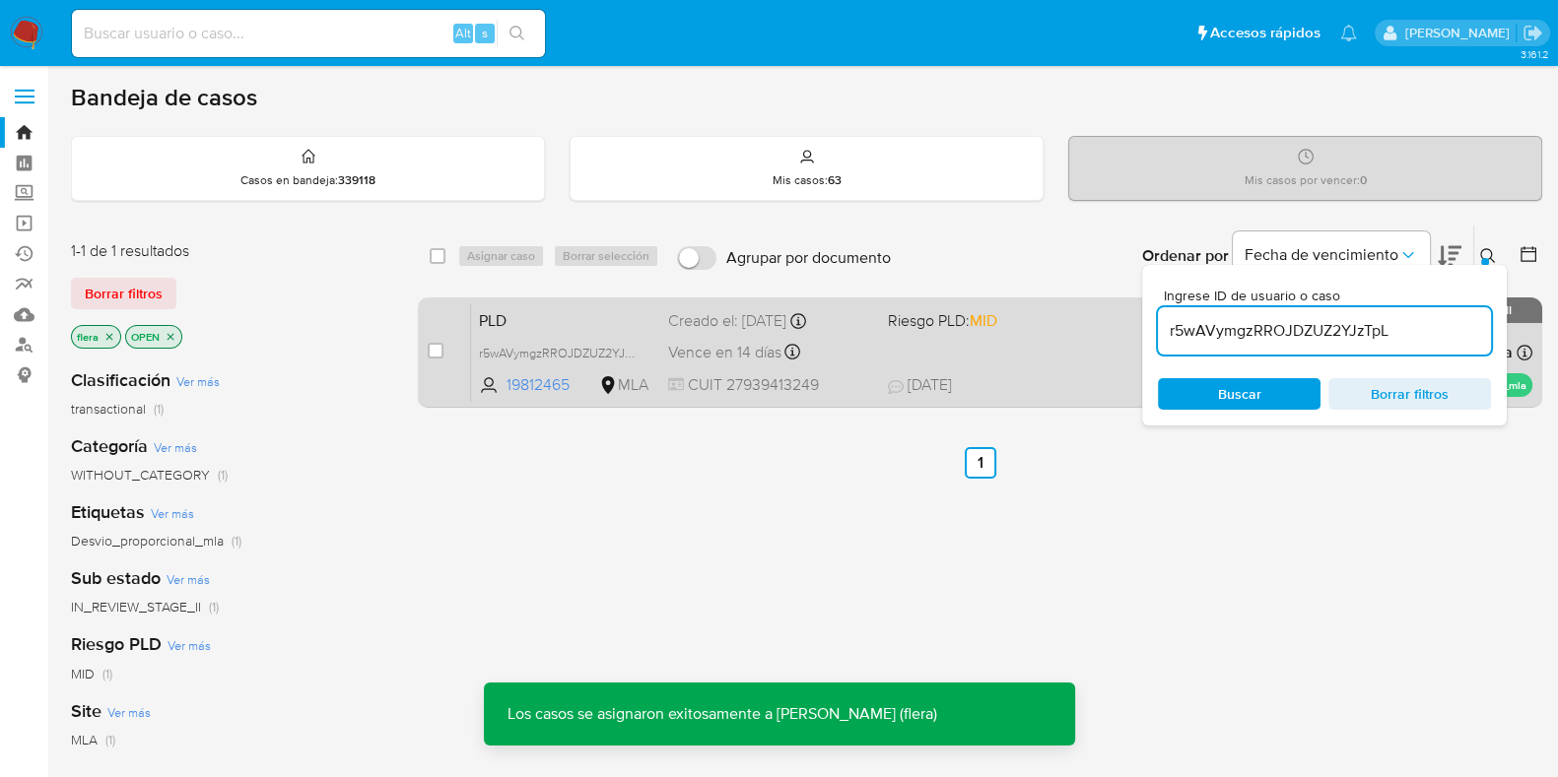
click at [550, 308] on span "PLD" at bounding box center [565, 319] width 173 height 26
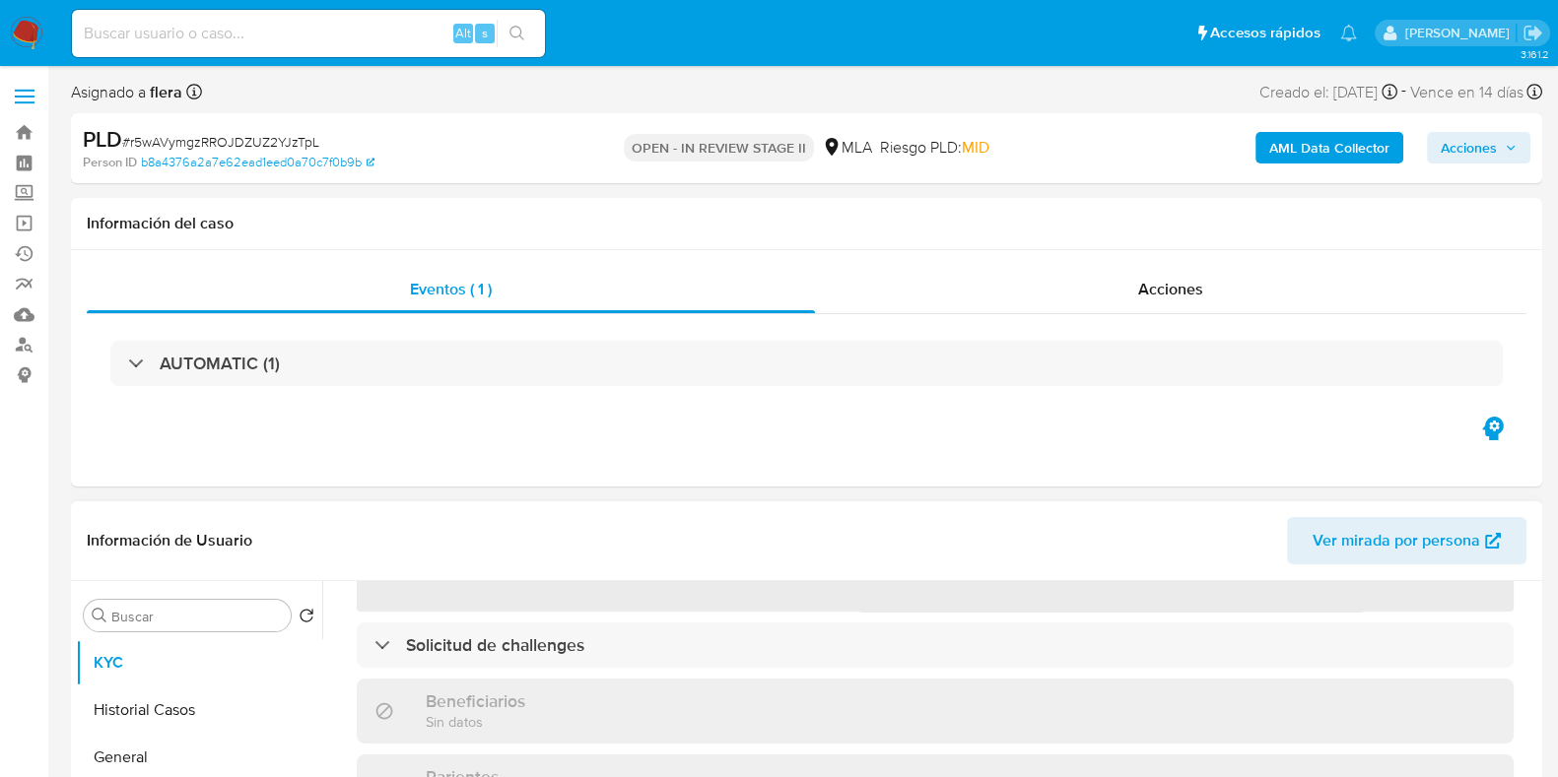
select select "10"
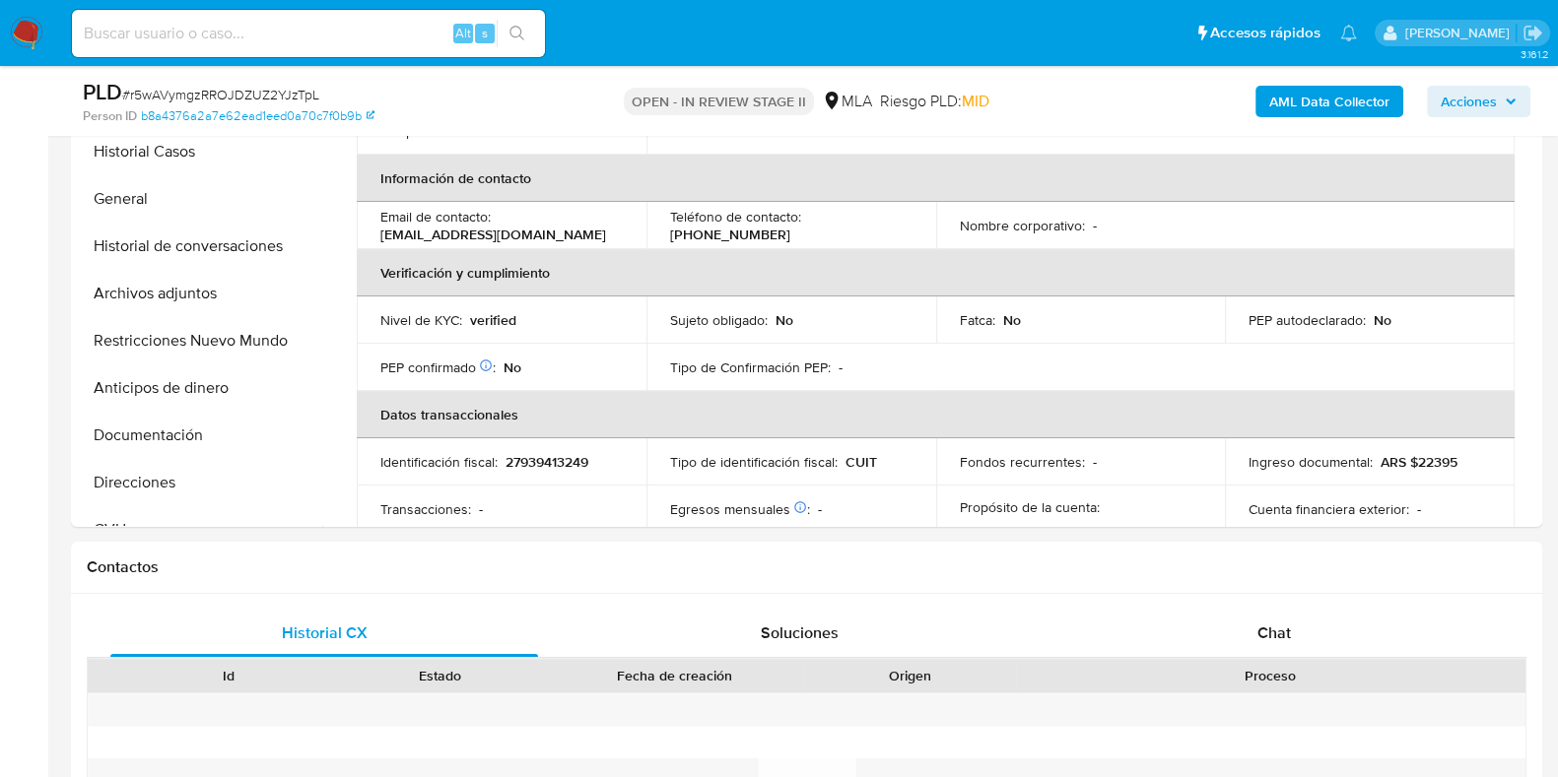
scroll to position [492, 0]
click at [1283, 623] on span "Chat" at bounding box center [1273, 630] width 33 height 23
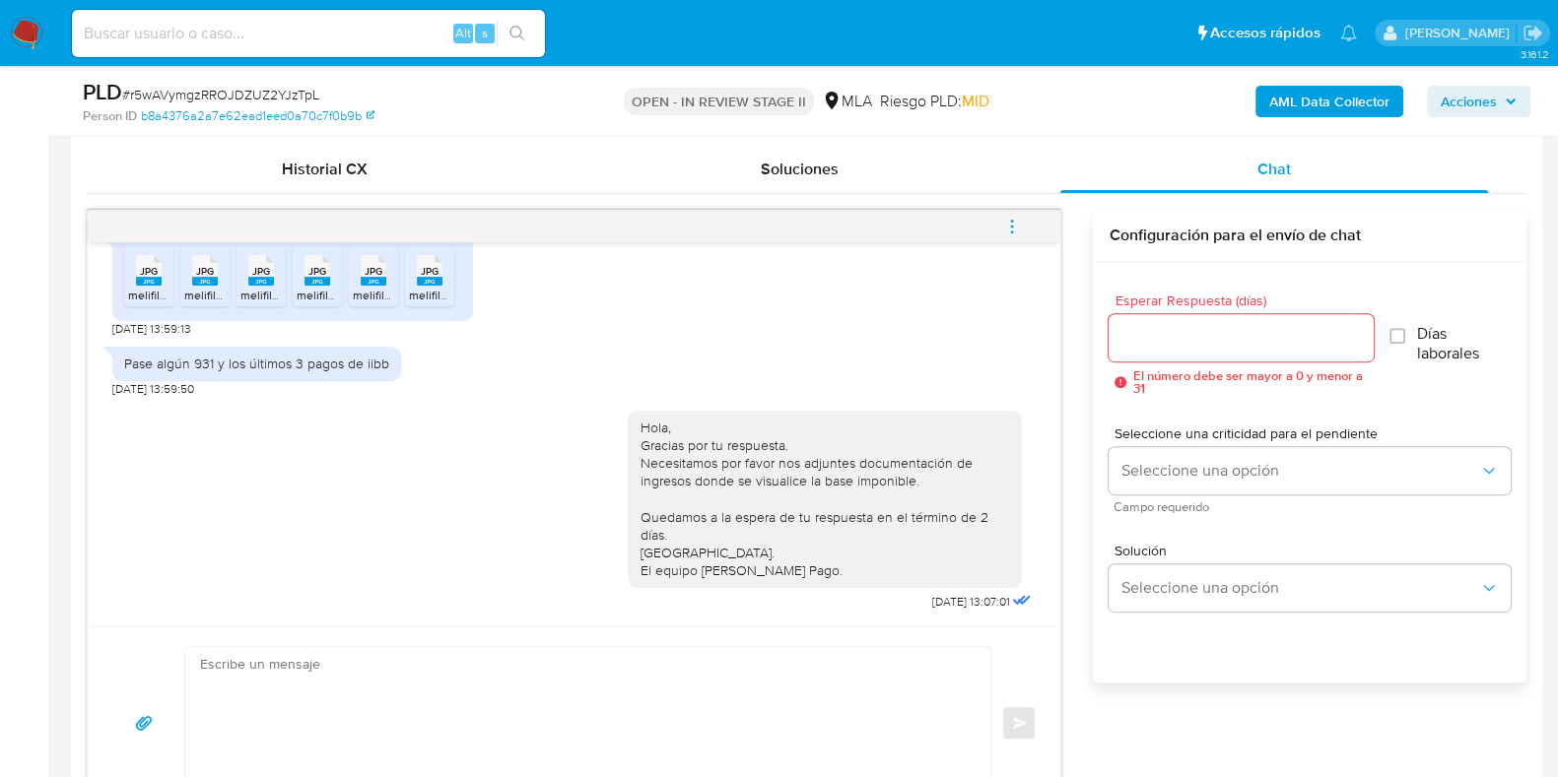
scroll to position [1108, 0]
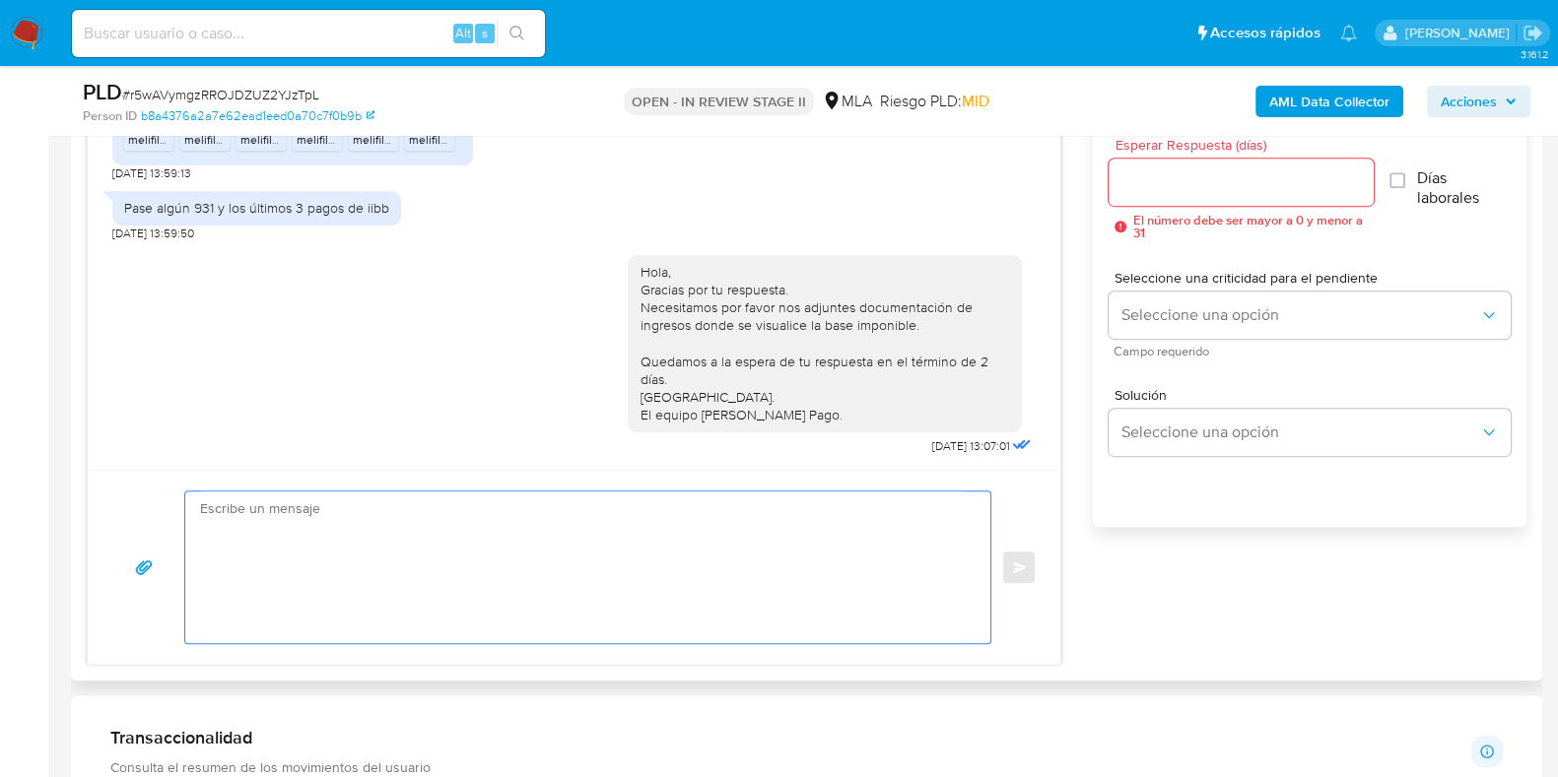
click at [645, 534] on textarea at bounding box center [582, 568] width 765 height 152
paste textarea "Hola, Esperamos que te encuentres muy bien. Te consultamos si tuviste oportunid…"
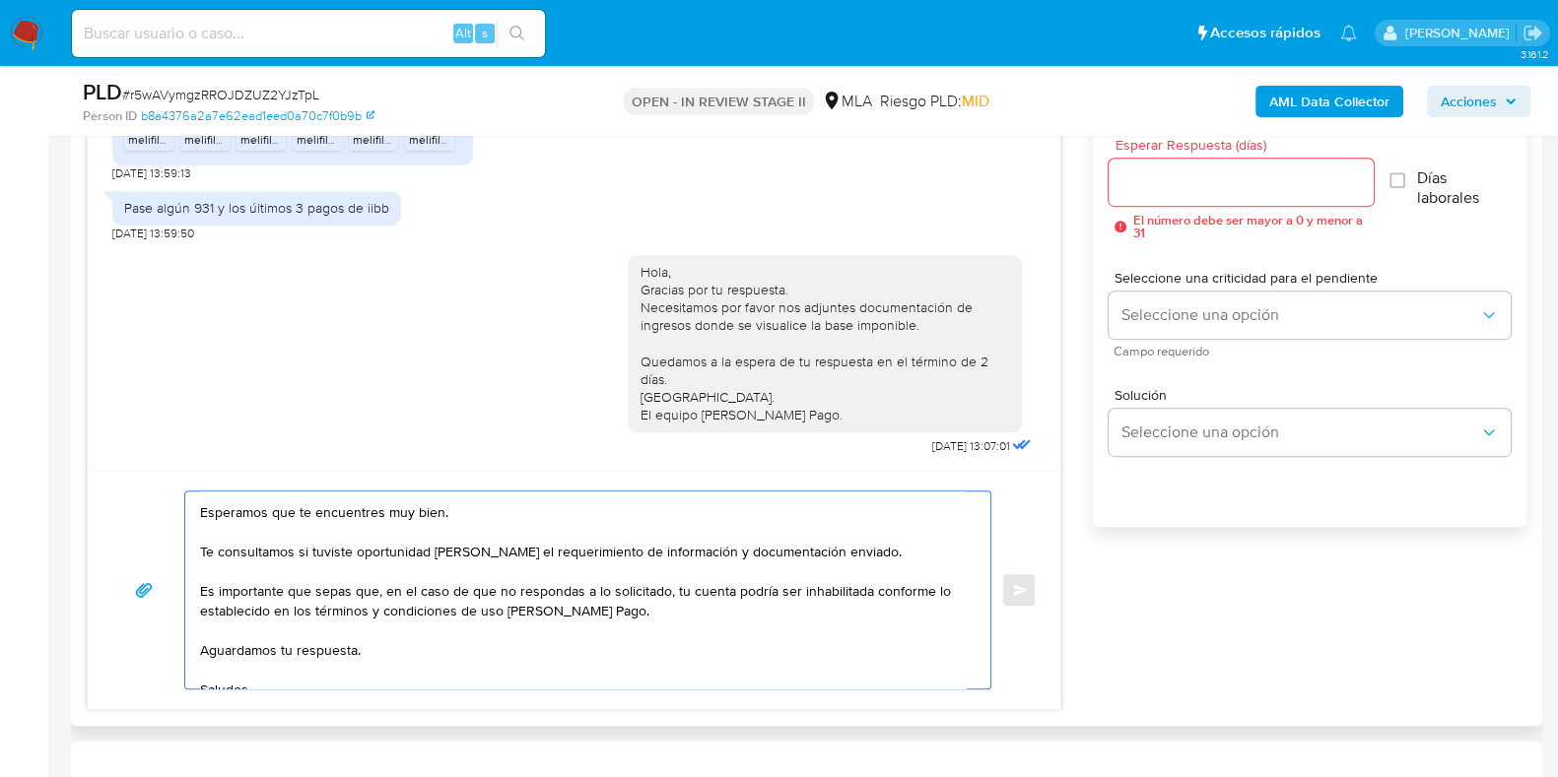
scroll to position [0, 0]
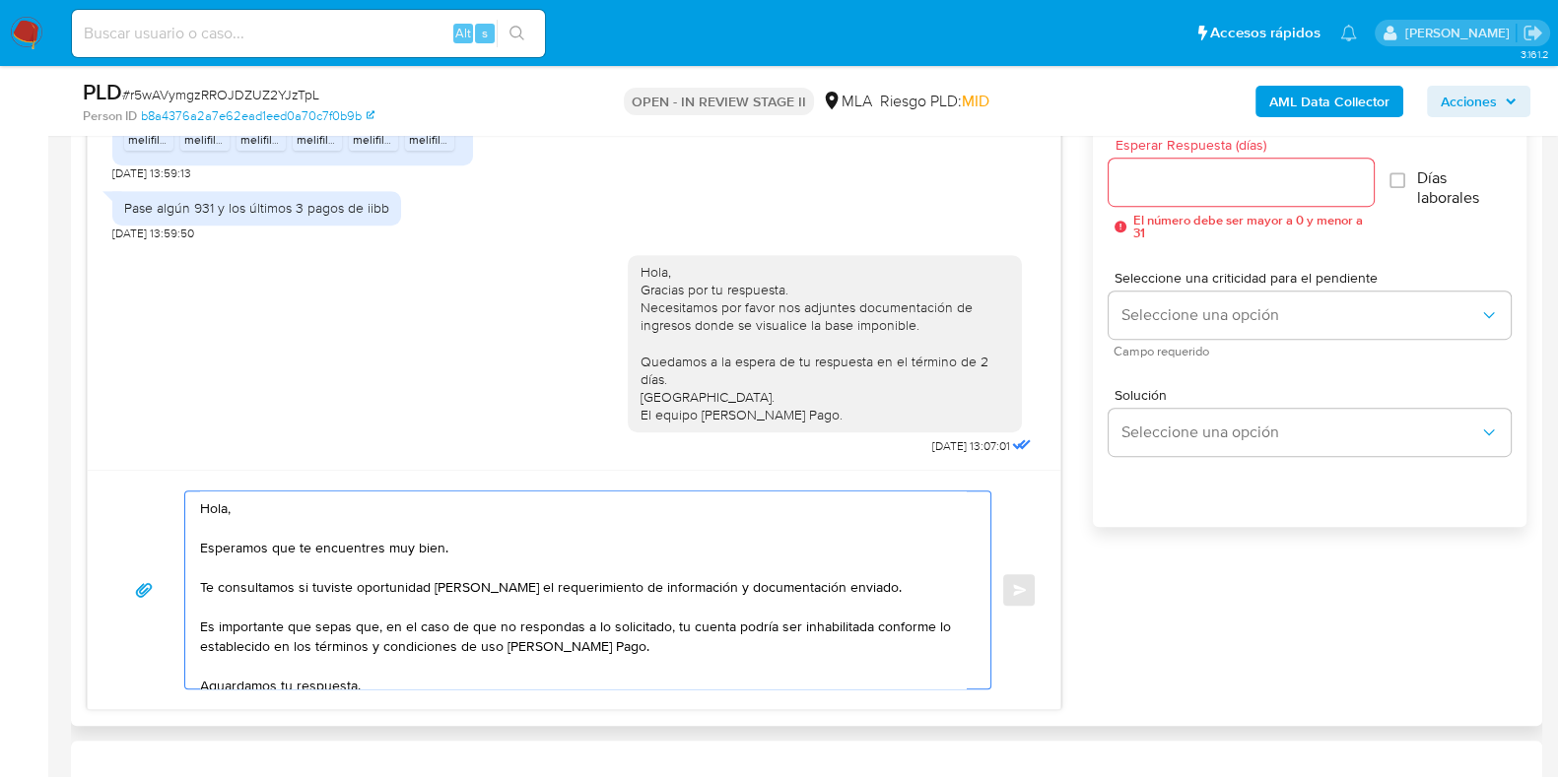
click at [202, 524] on textarea "Hola, Esperamos que te encuentres muy bien. Te consultamos si tuviste oportunid…" at bounding box center [582, 590] width 765 height 197
type textarea "Hola, Esperamos que te encuentres muy bien. Te consultamos si tuviste oportunid…"
drag, startPoint x: 365, startPoint y: 653, endPoint x: 132, endPoint y: 453, distance: 306.7
click at [132, 453] on div "18/08/2025 17:20:41 Hola 20/08/2025 13:29:51 No tengo nada de eso a mí nombre y…" at bounding box center [574, 382] width 974 height 656
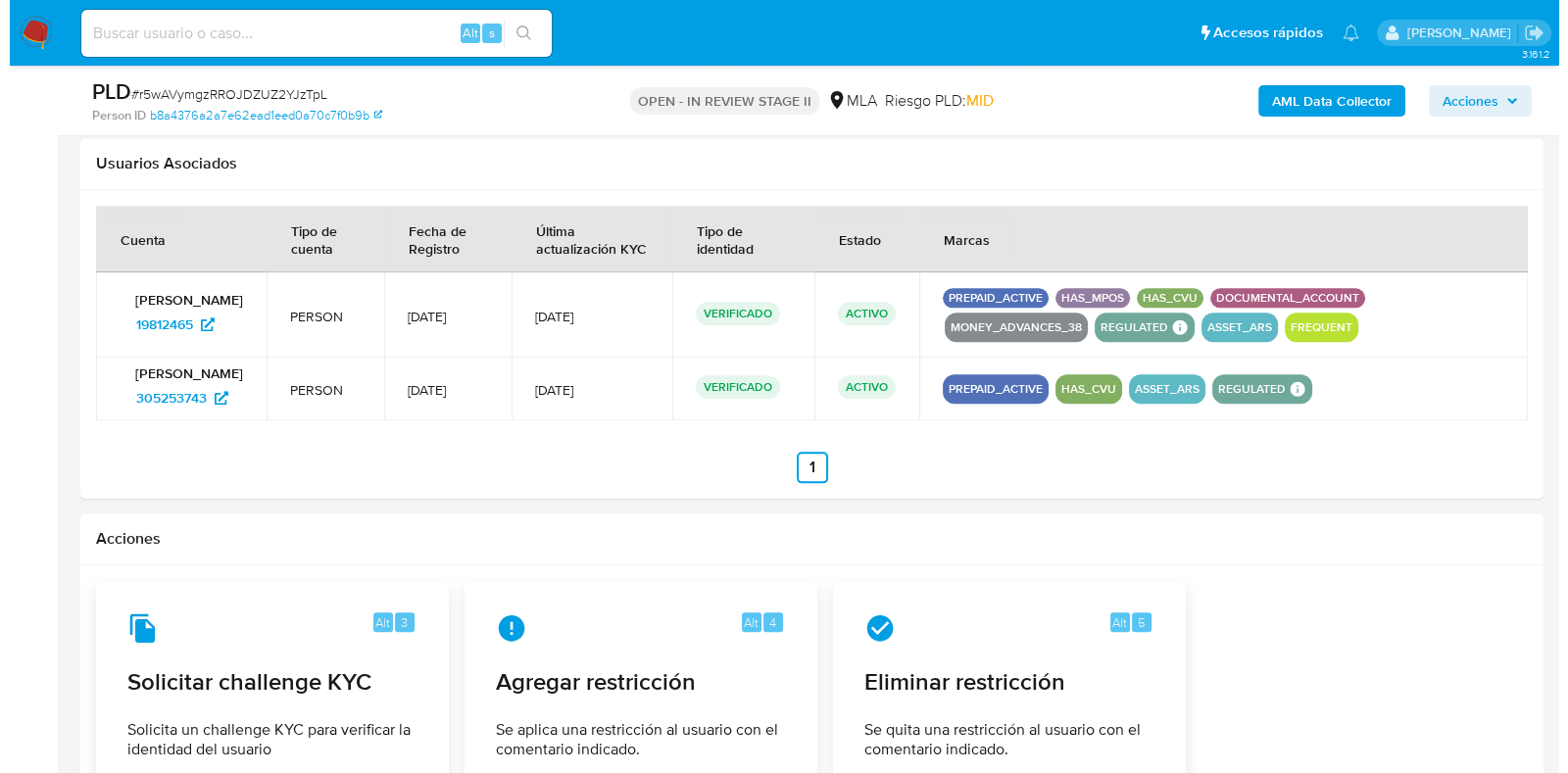
scroll to position [2843, 0]
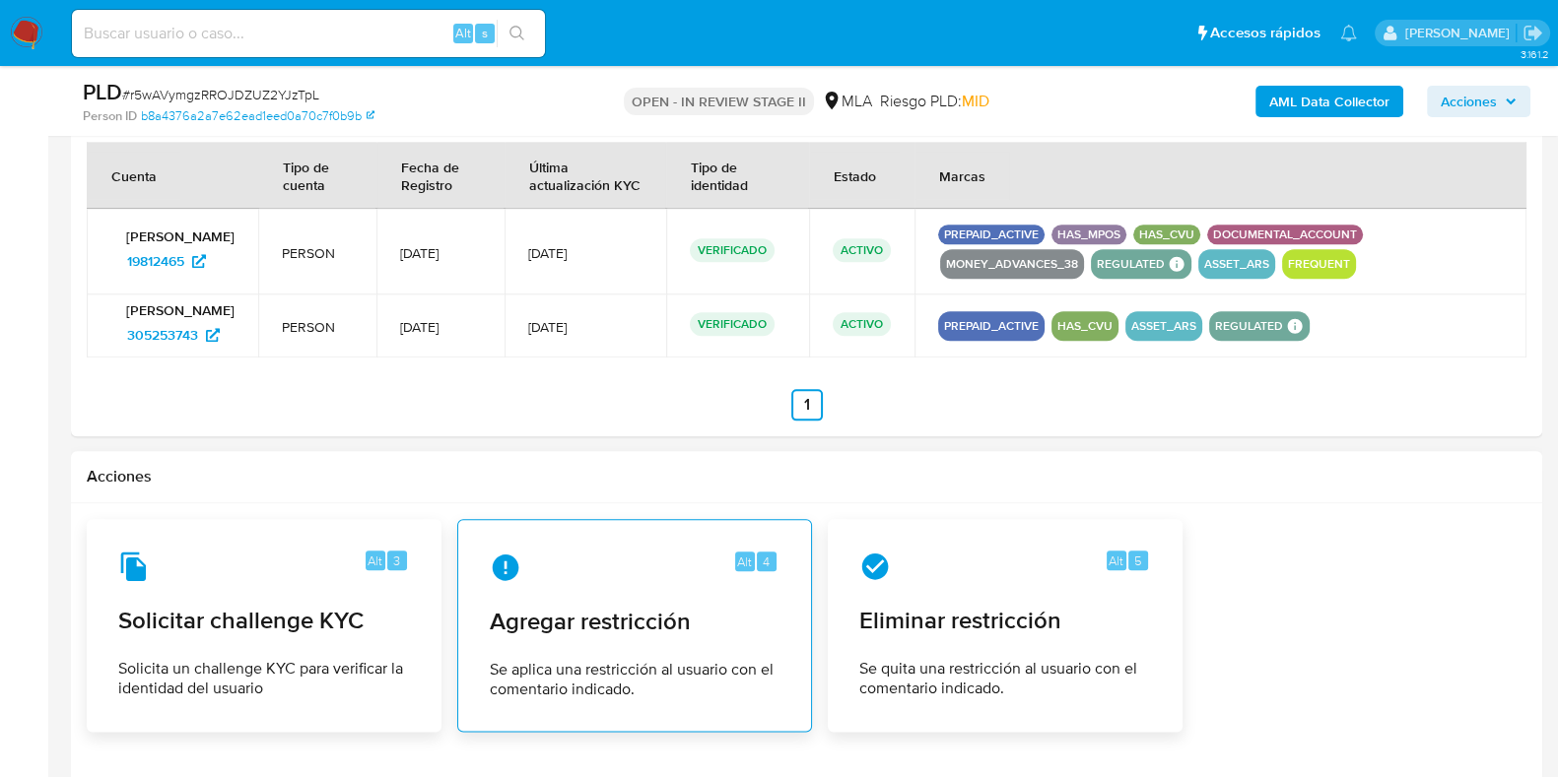
click at [644, 706] on div "Alt 4 Agregar restricción Se aplica una restricción al usuario con el comentari…" at bounding box center [634, 625] width 321 height 179
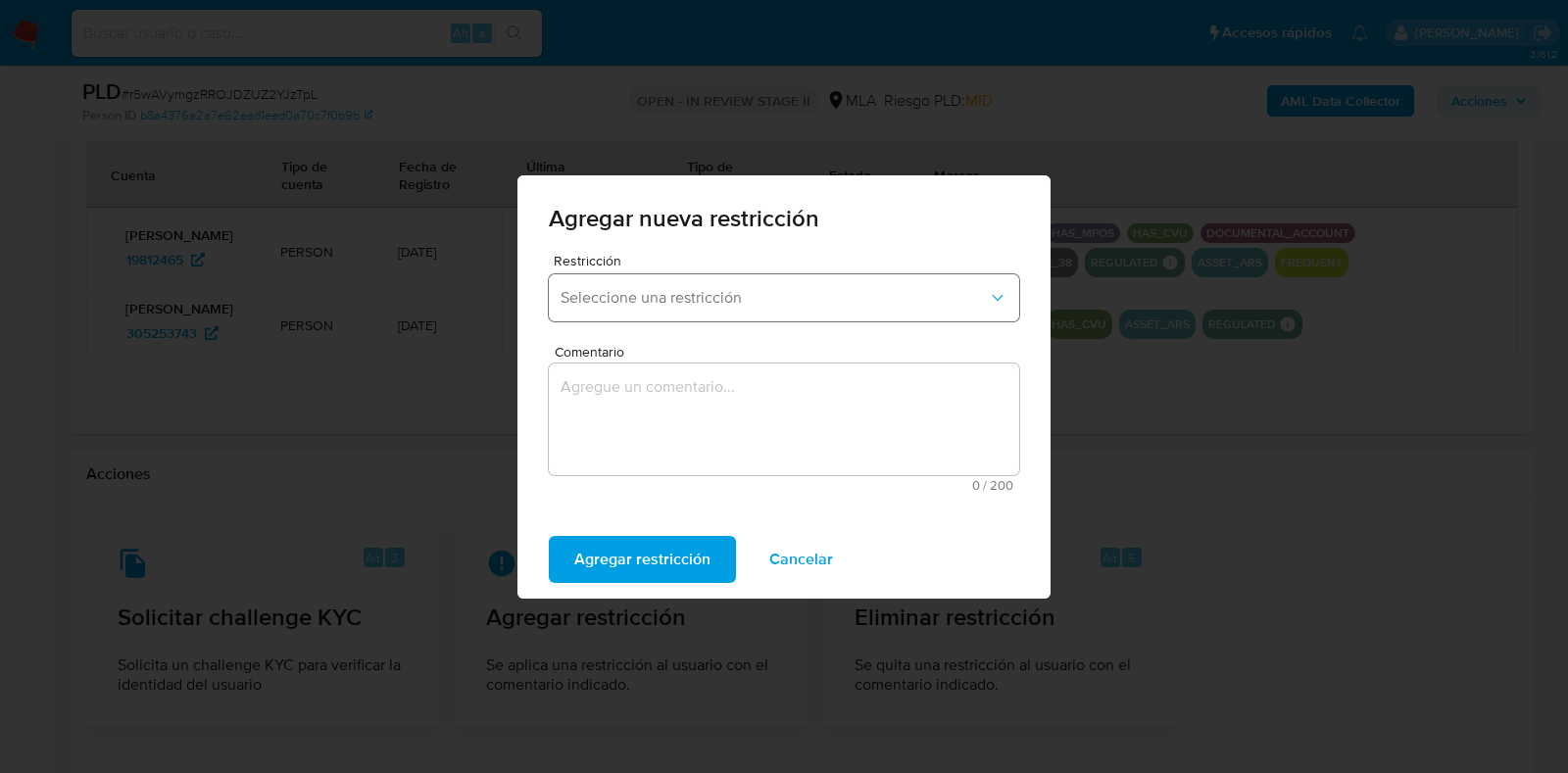
click at [730, 300] on span "Seleccione una restricción" at bounding box center [775, 298] width 428 height 20
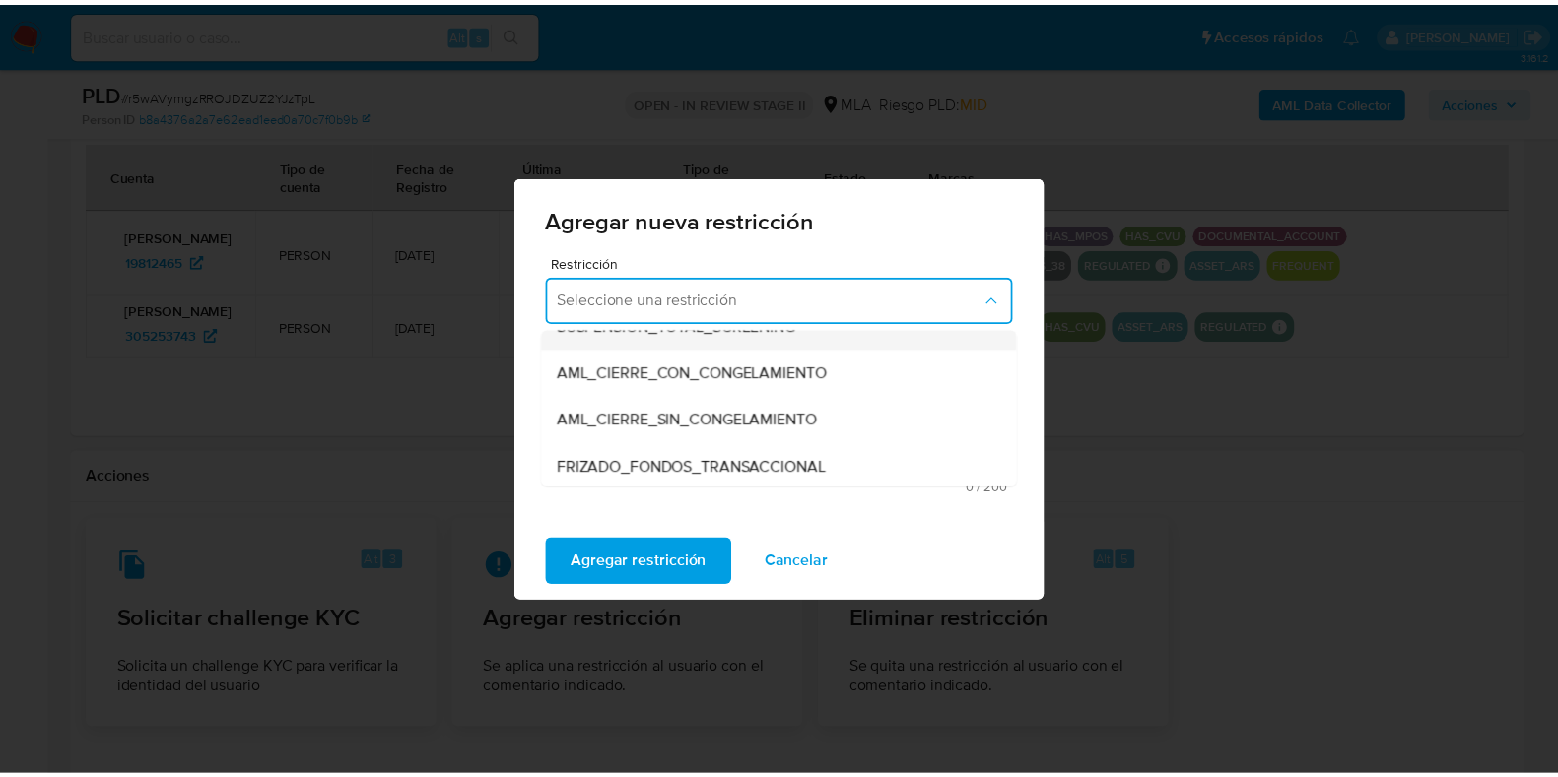
scroll to position [245, 0]
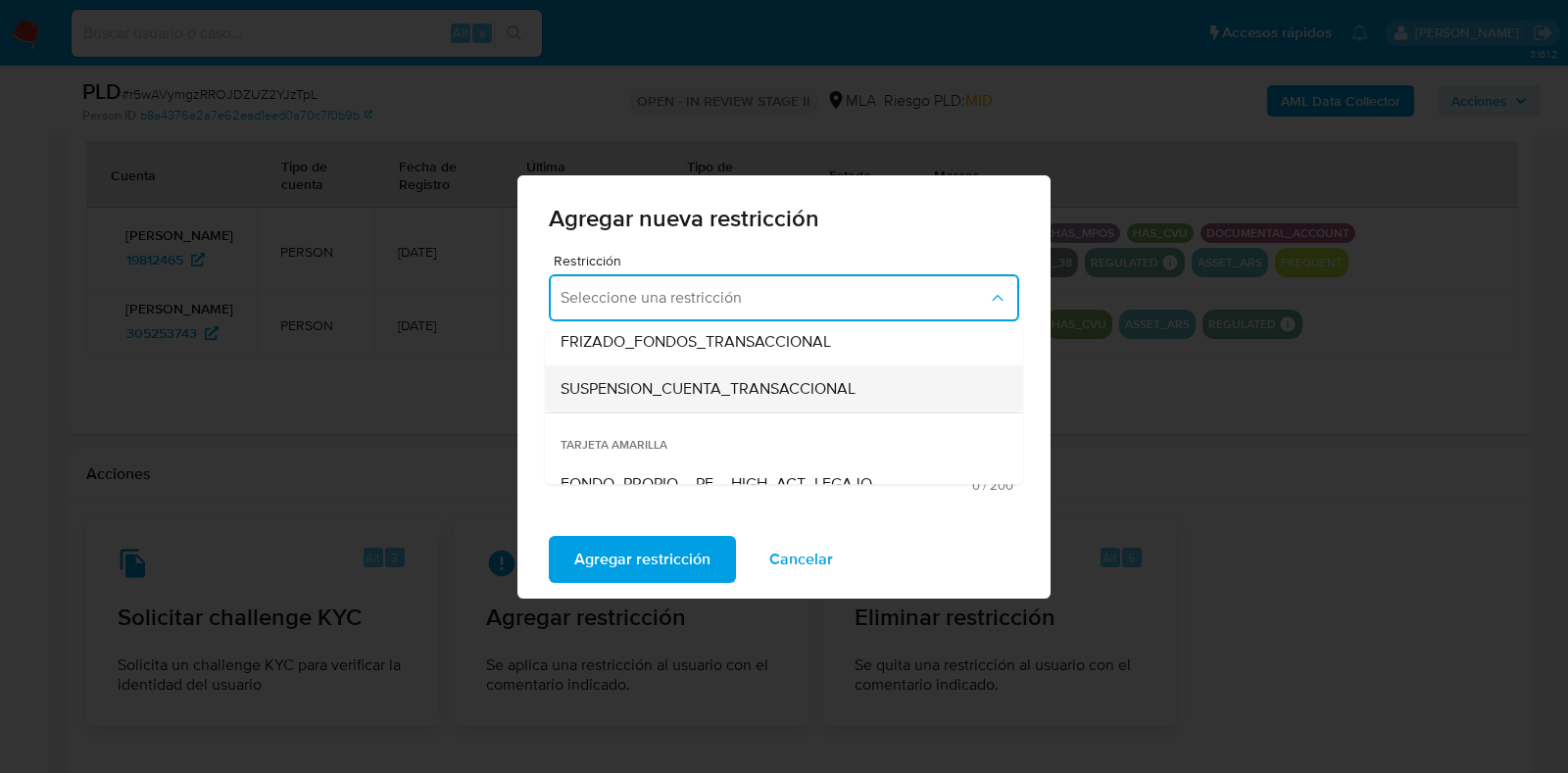
click at [757, 403] on div "SUSPENSION_CUENTA_TRANSACCIONAL" at bounding box center [778, 388] width 435 height 47
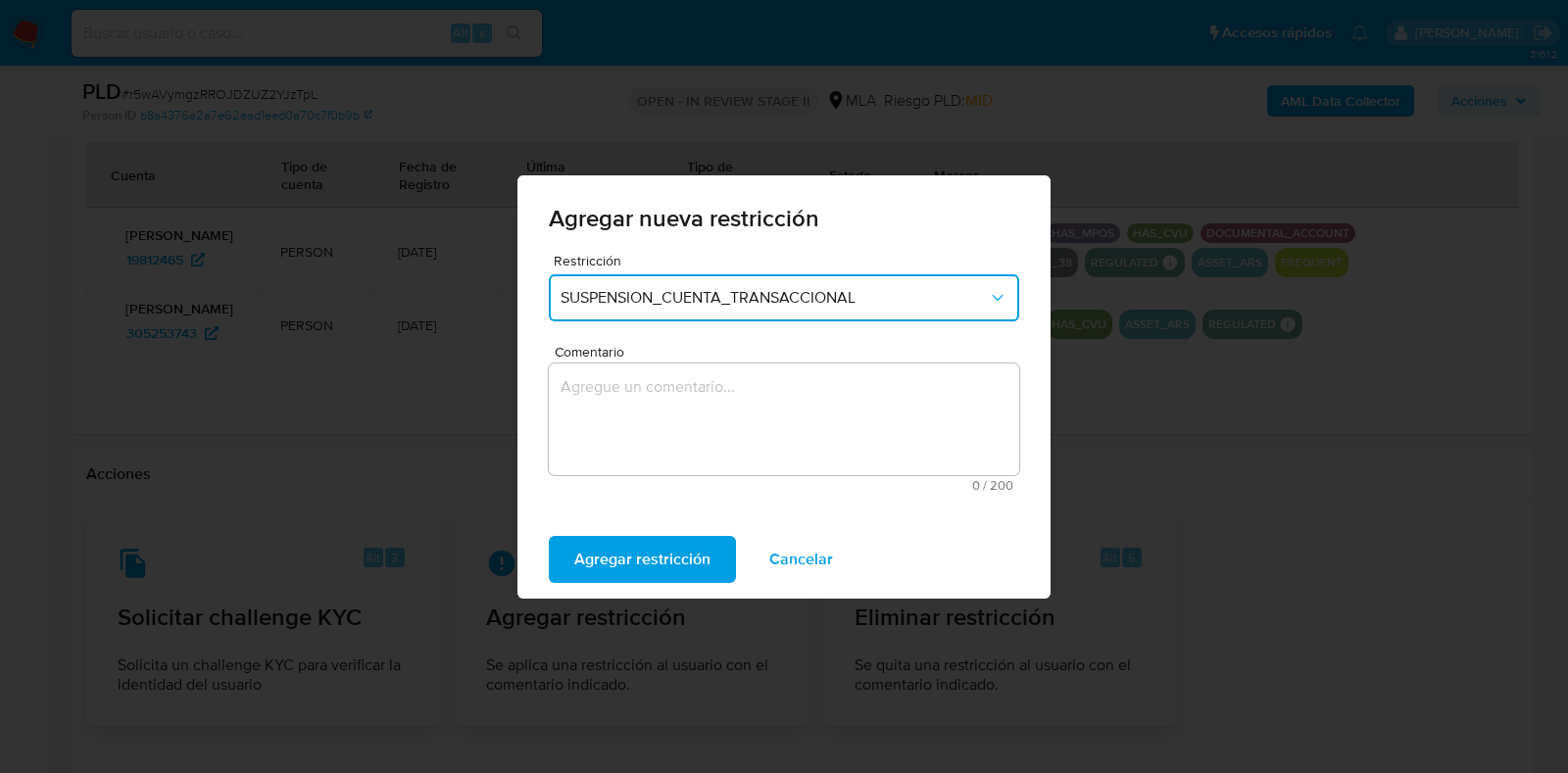
click at [757, 403] on textarea "Comentario" at bounding box center [784, 419] width 471 height 111
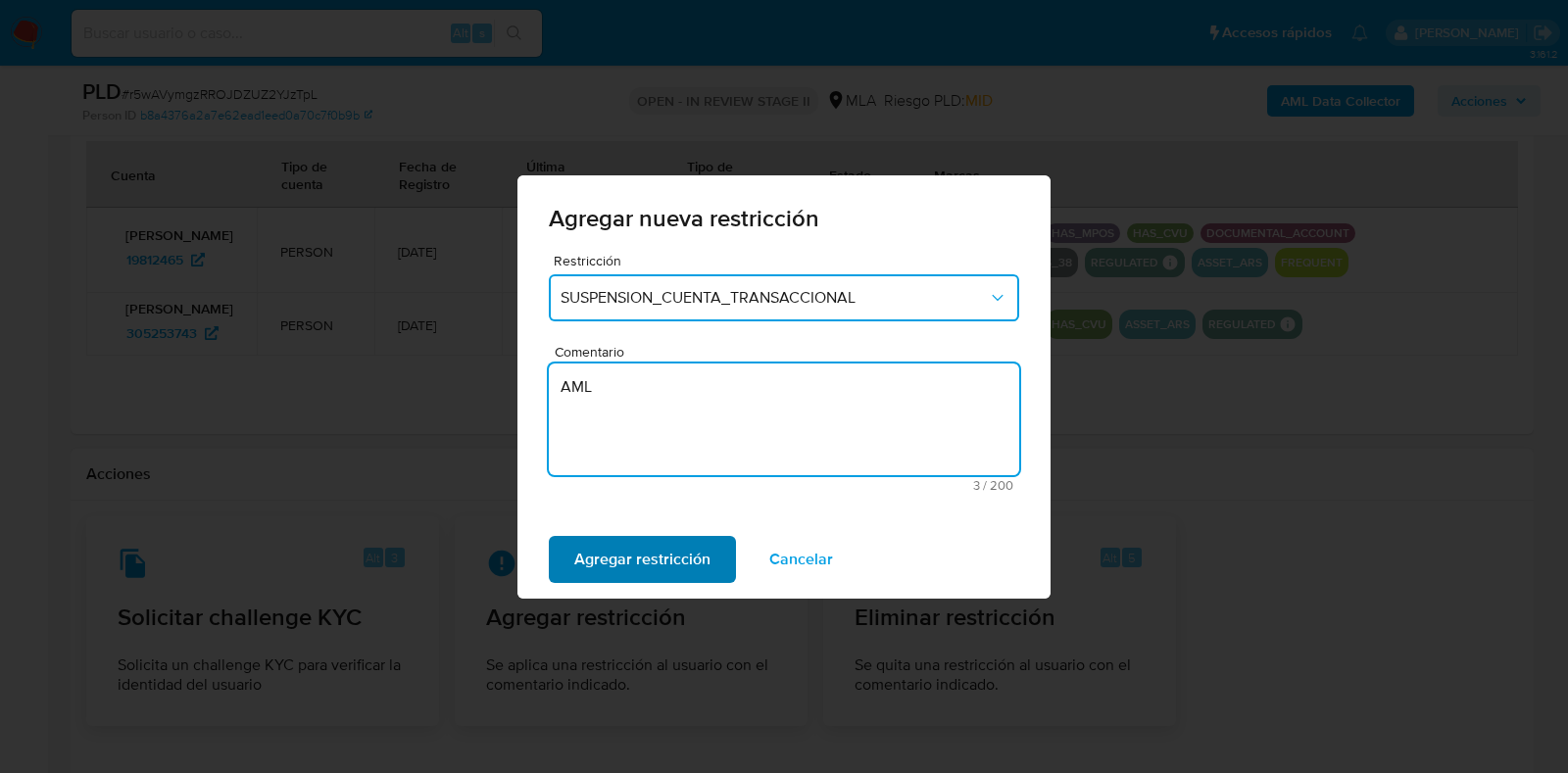
type textarea "AML"
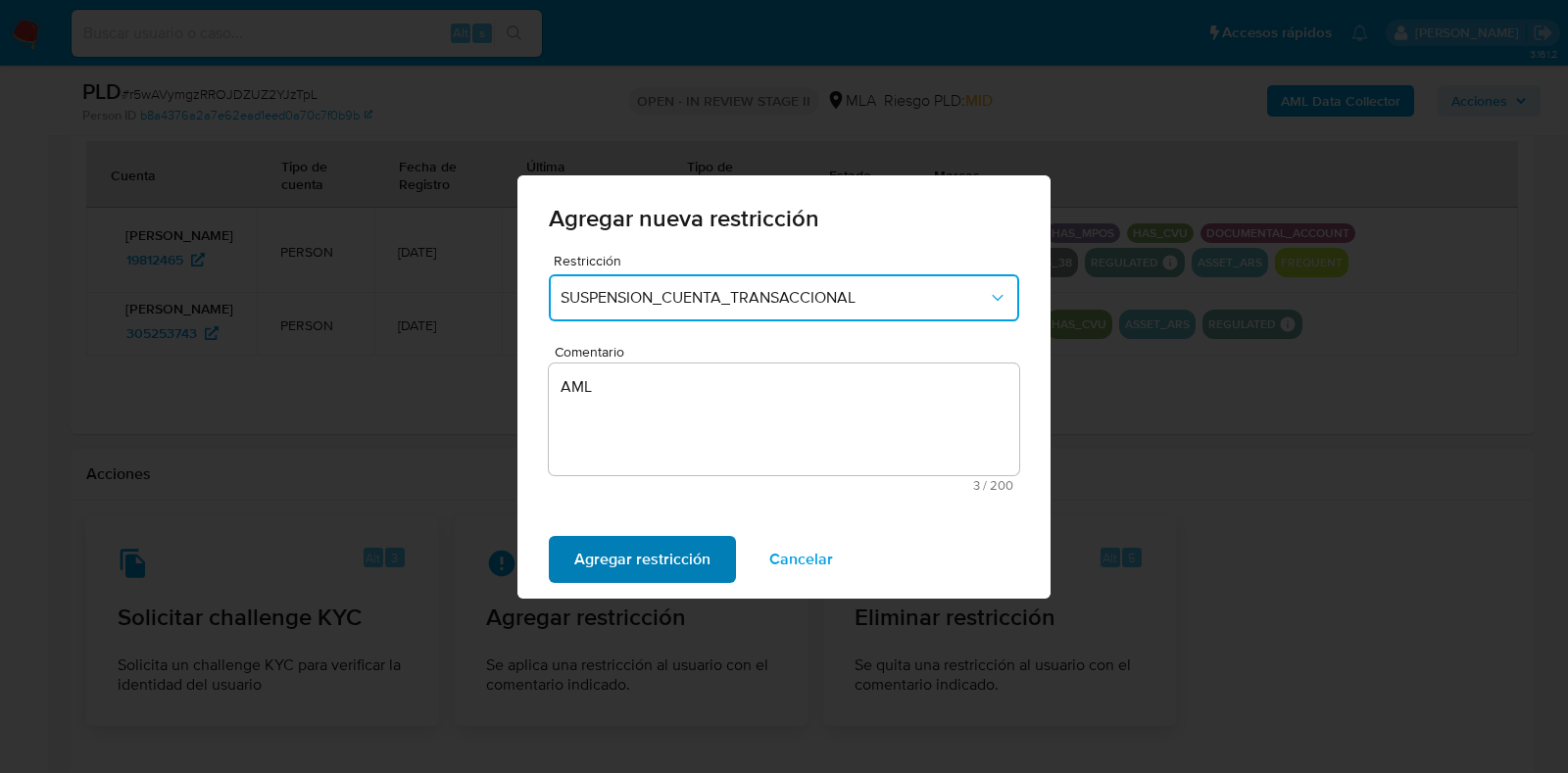
click at [636, 563] on span "Agregar restricción" at bounding box center [642, 559] width 136 height 43
click at [636, 563] on span "Confirmar" at bounding box center [609, 559] width 71 height 43
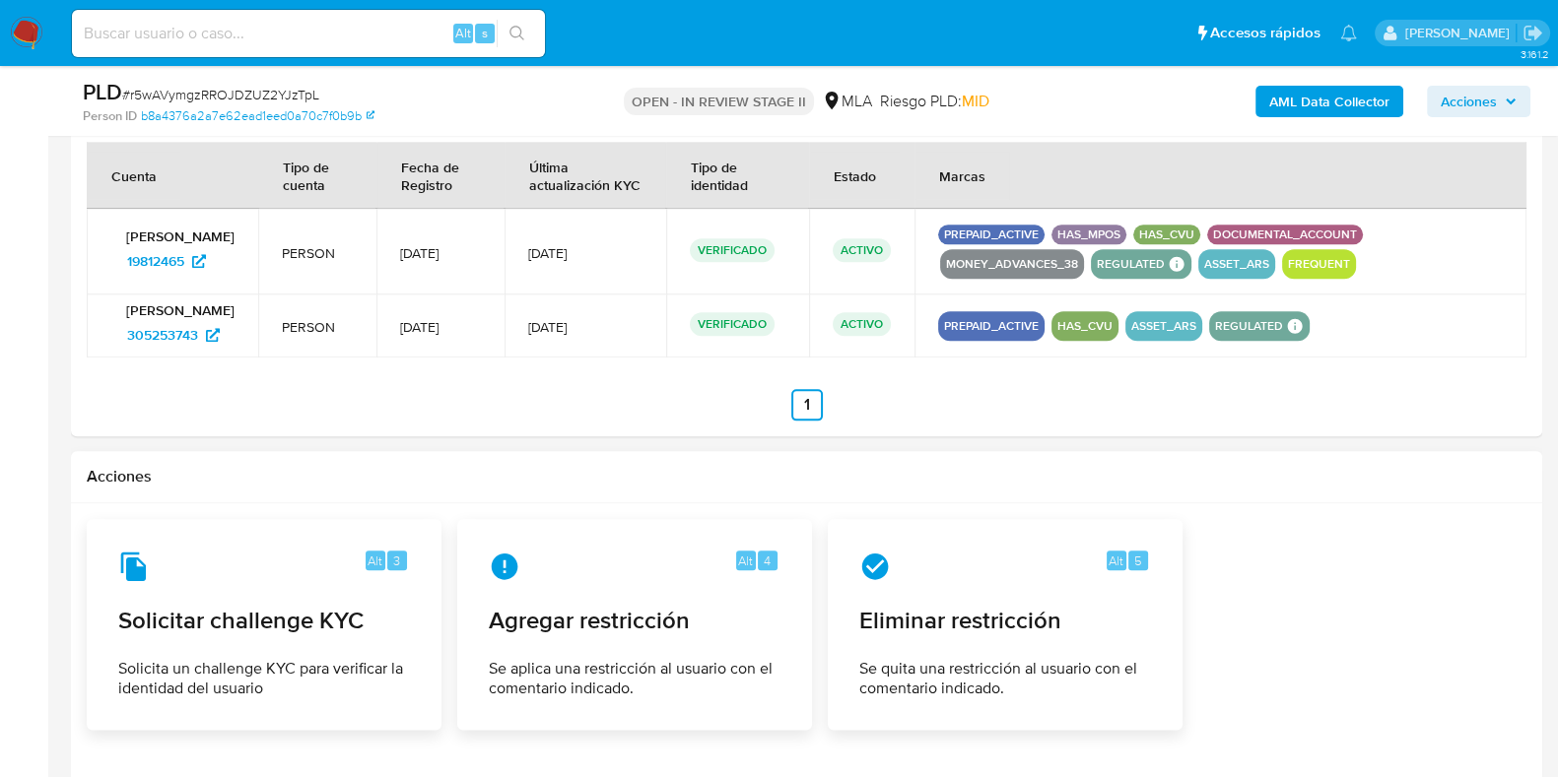
click at [202, 37] on input at bounding box center [308, 34] width 473 height 26
paste input "wiQPfPVz3ve52aNYcyf37x9e"
type input "wiQPfPVz3ve52aNYcyf37x9e"
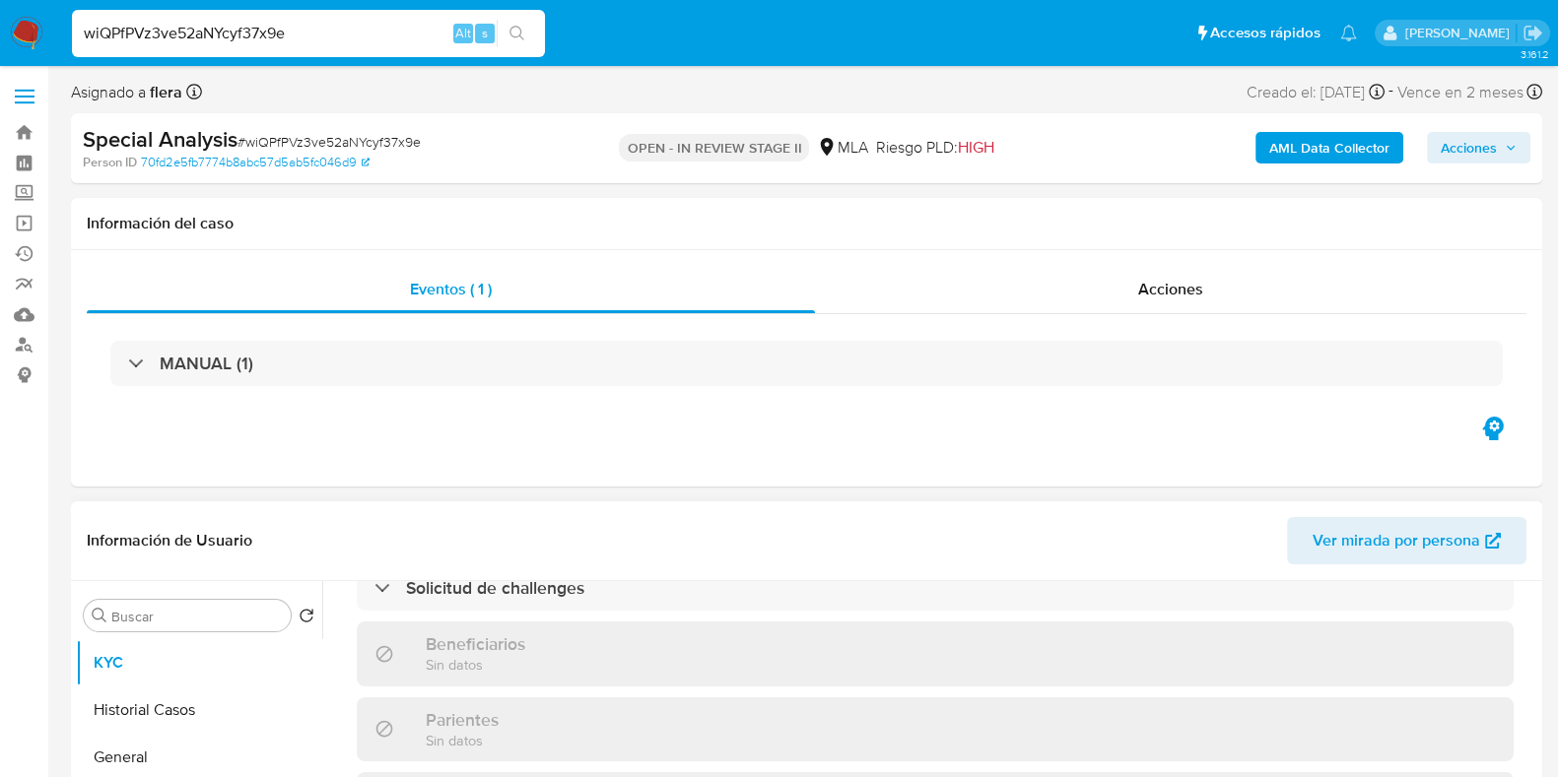
select select "10"
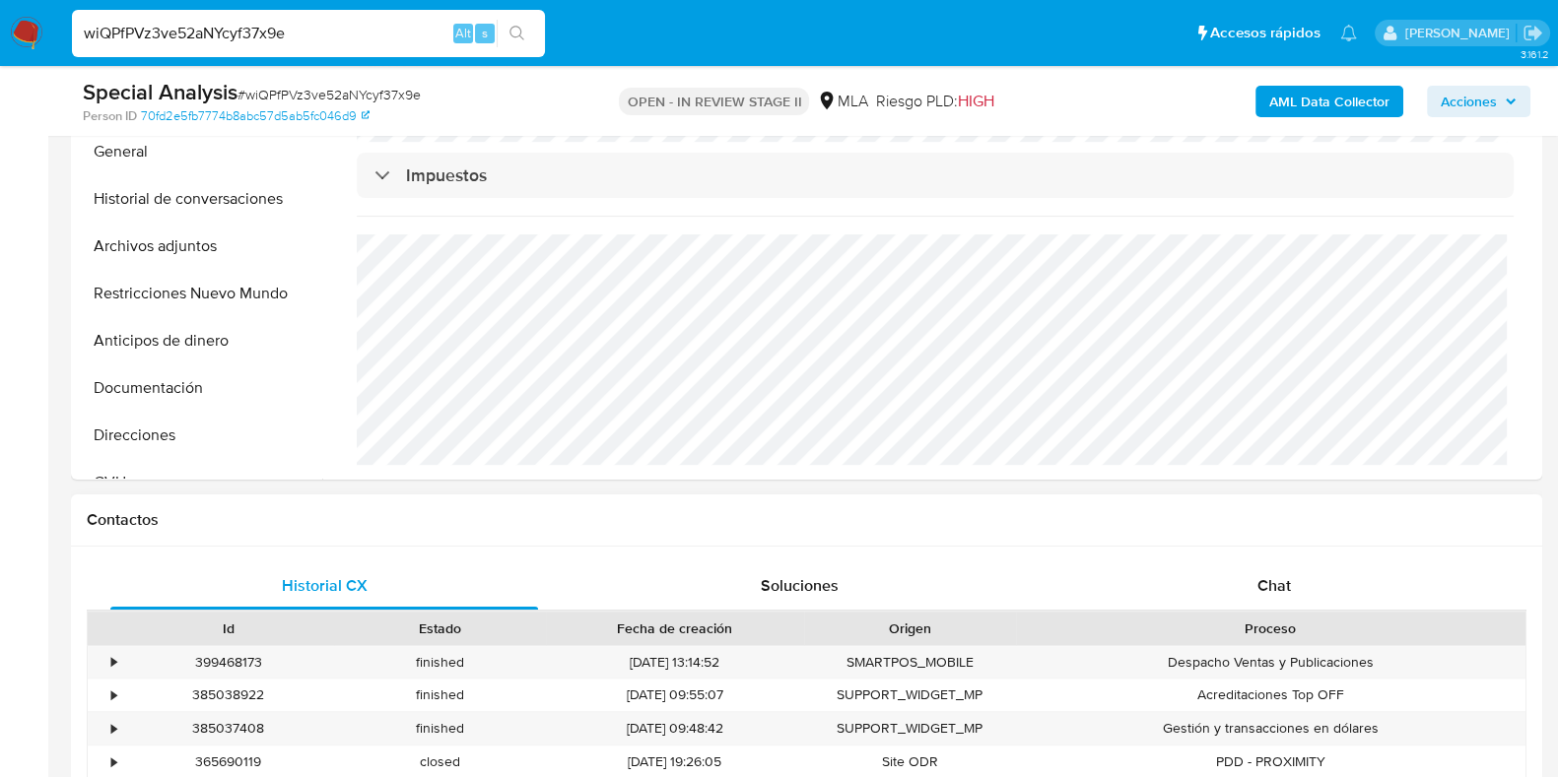
scroll to position [739, 0]
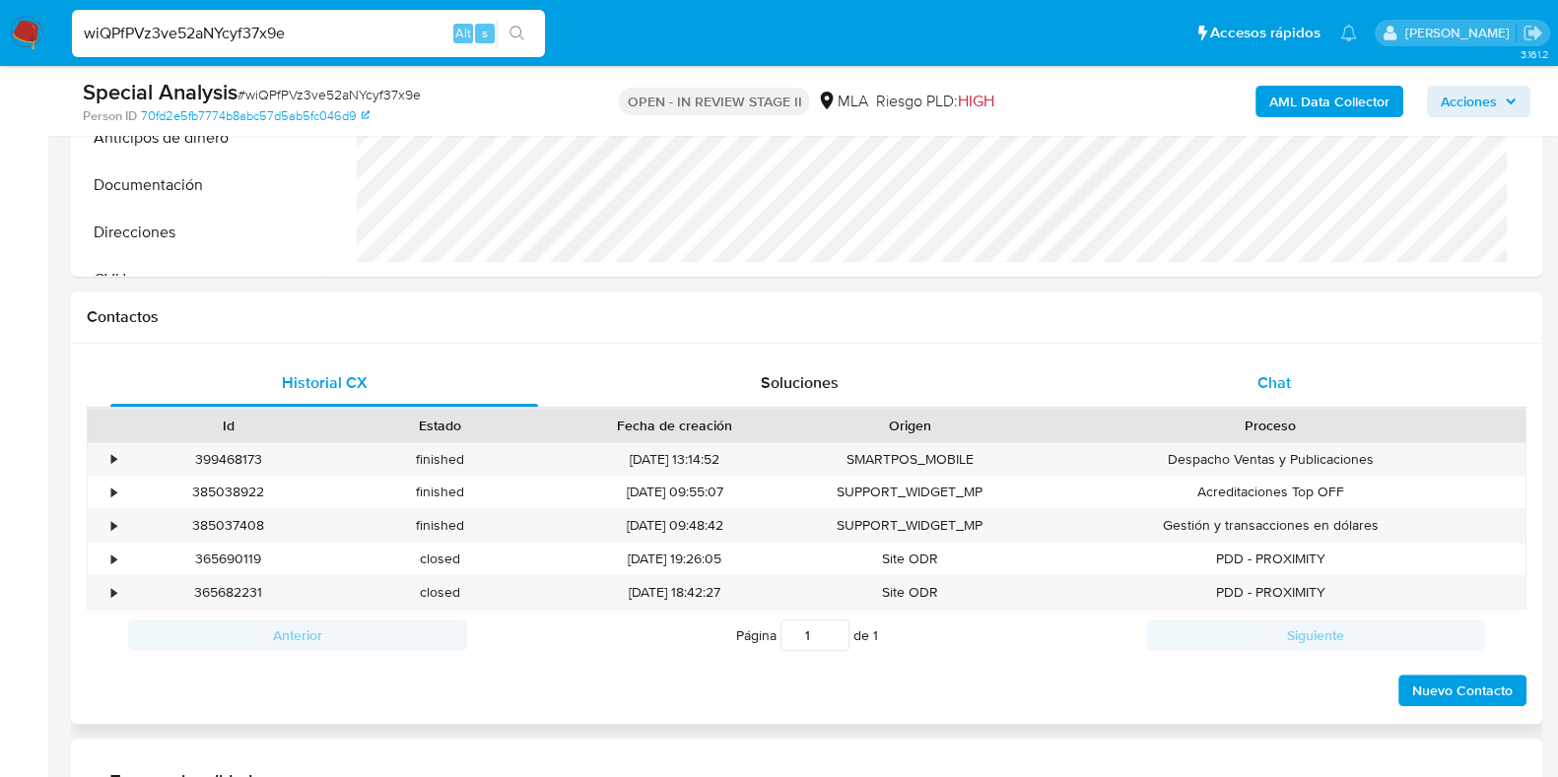
click at [1276, 374] on span "Chat" at bounding box center [1273, 382] width 33 height 23
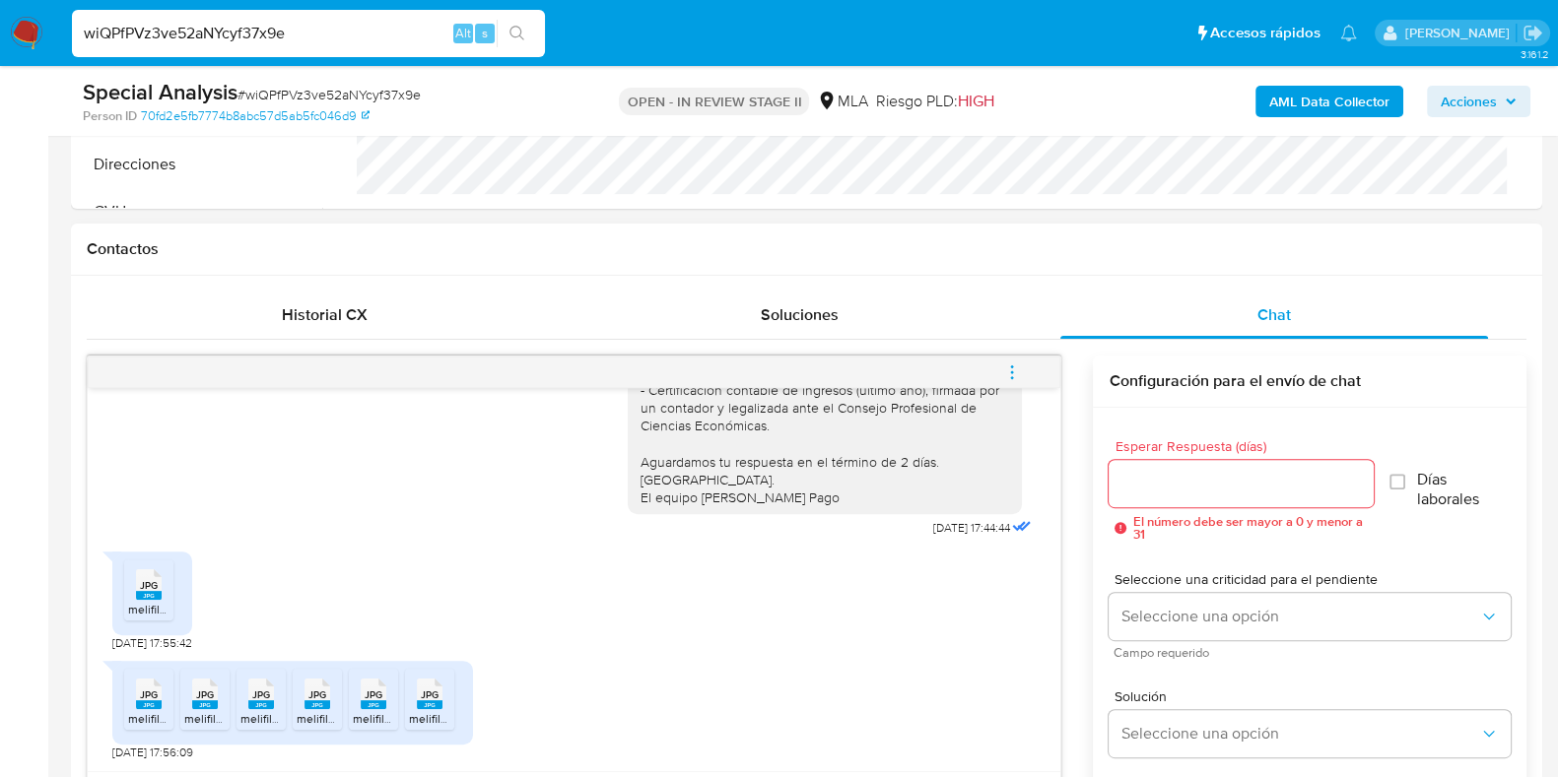
scroll to position [984, 0]
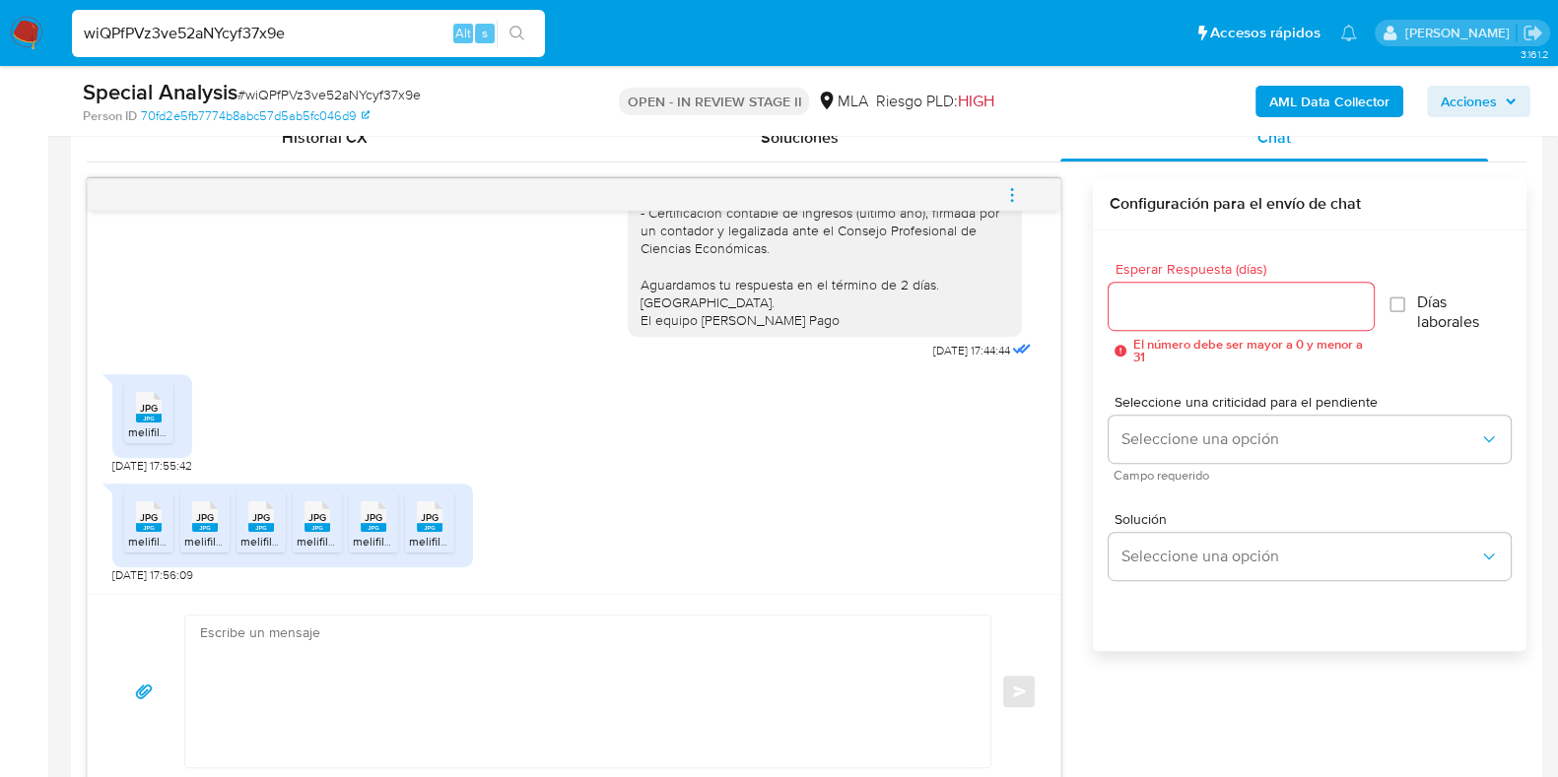
click at [516, 674] on textarea at bounding box center [582, 692] width 765 height 152
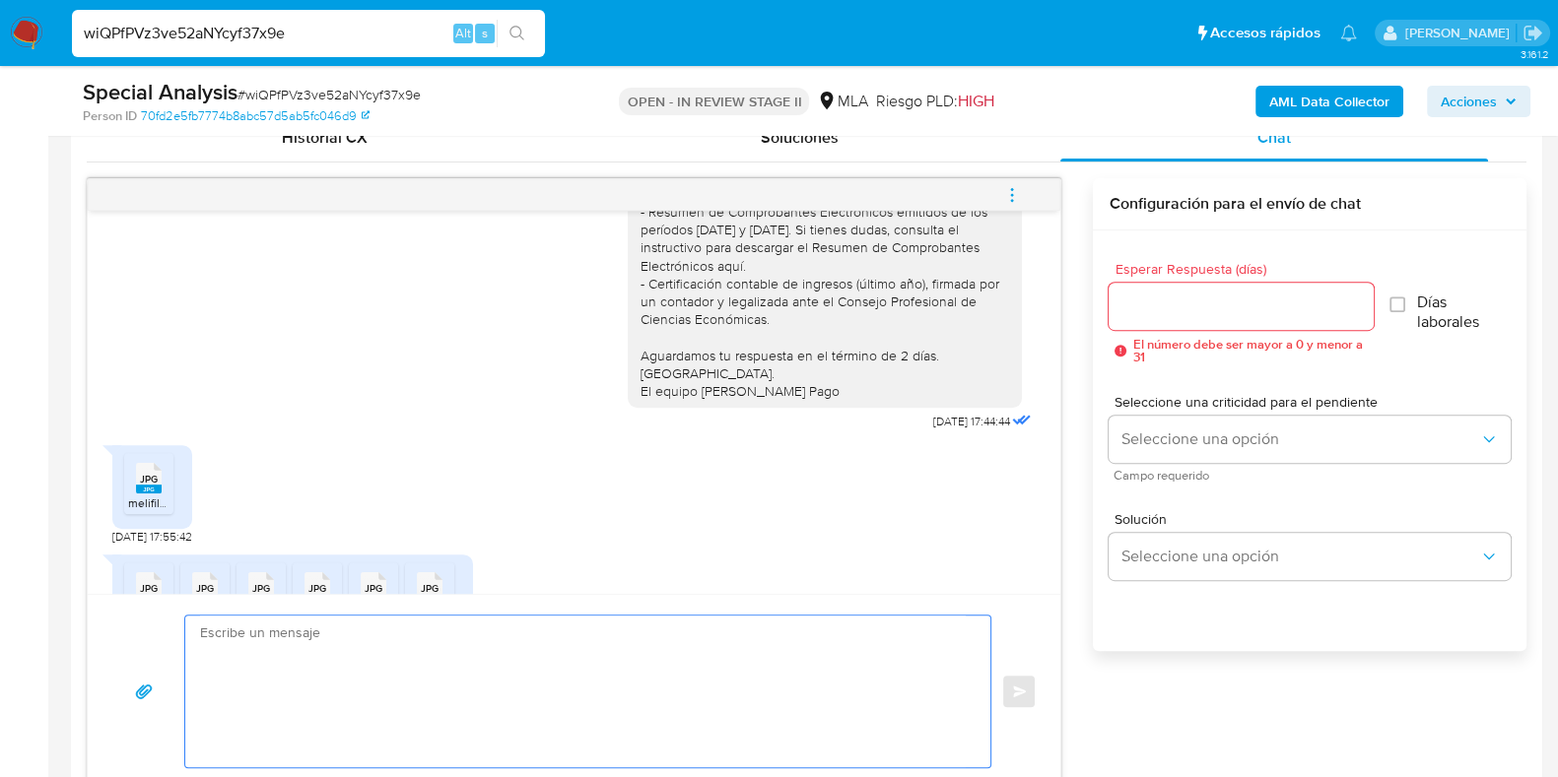
scroll to position [1732, 0]
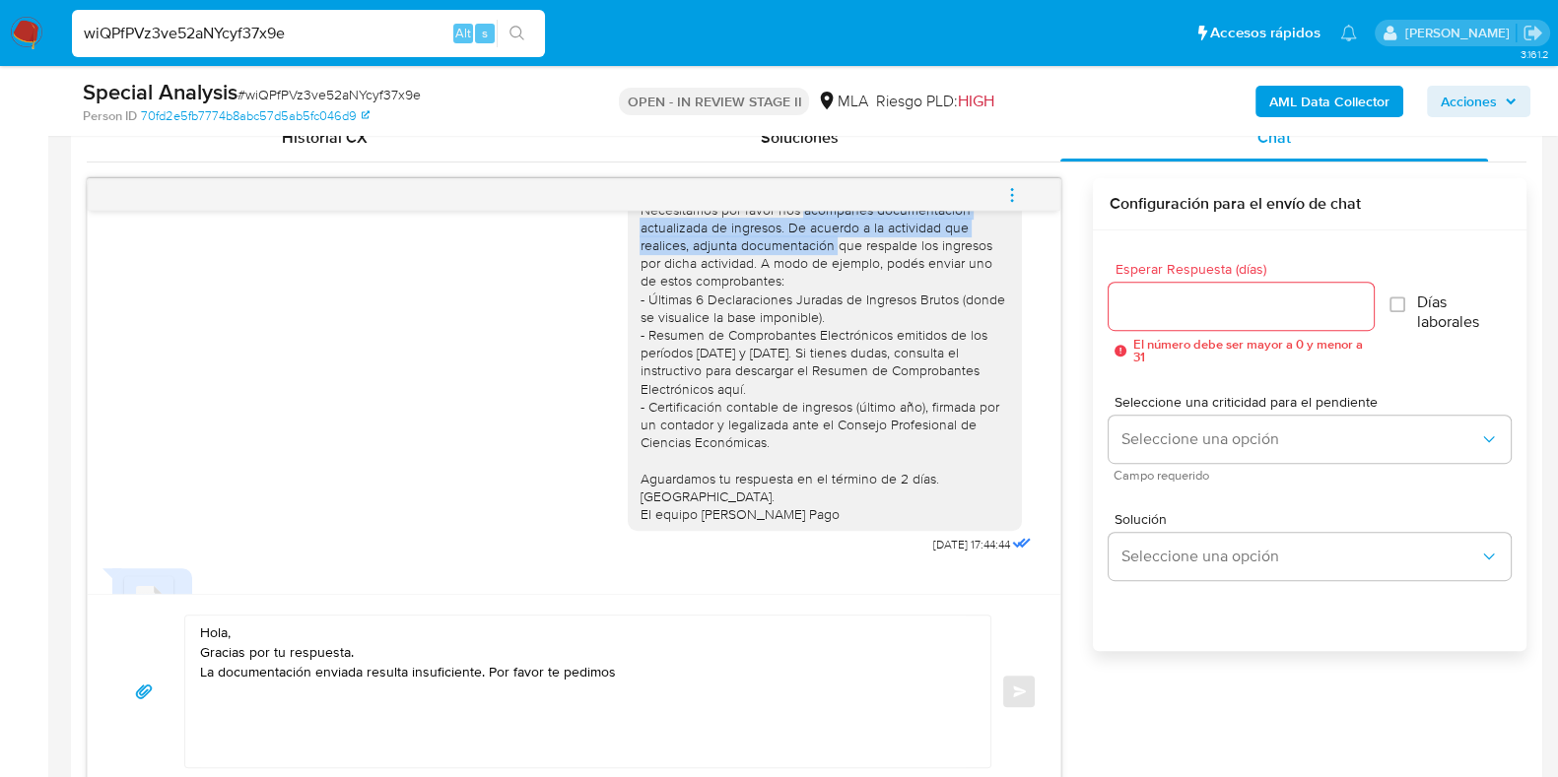
drag, startPoint x: 785, startPoint y: 259, endPoint x: 820, endPoint y: 288, distance: 44.8
click at [820, 288] on div "Hola, Gracias por tu respuesta. Necesitamos por favor nos acompañes documentaci…" at bounding box center [824, 344] width 370 height 359
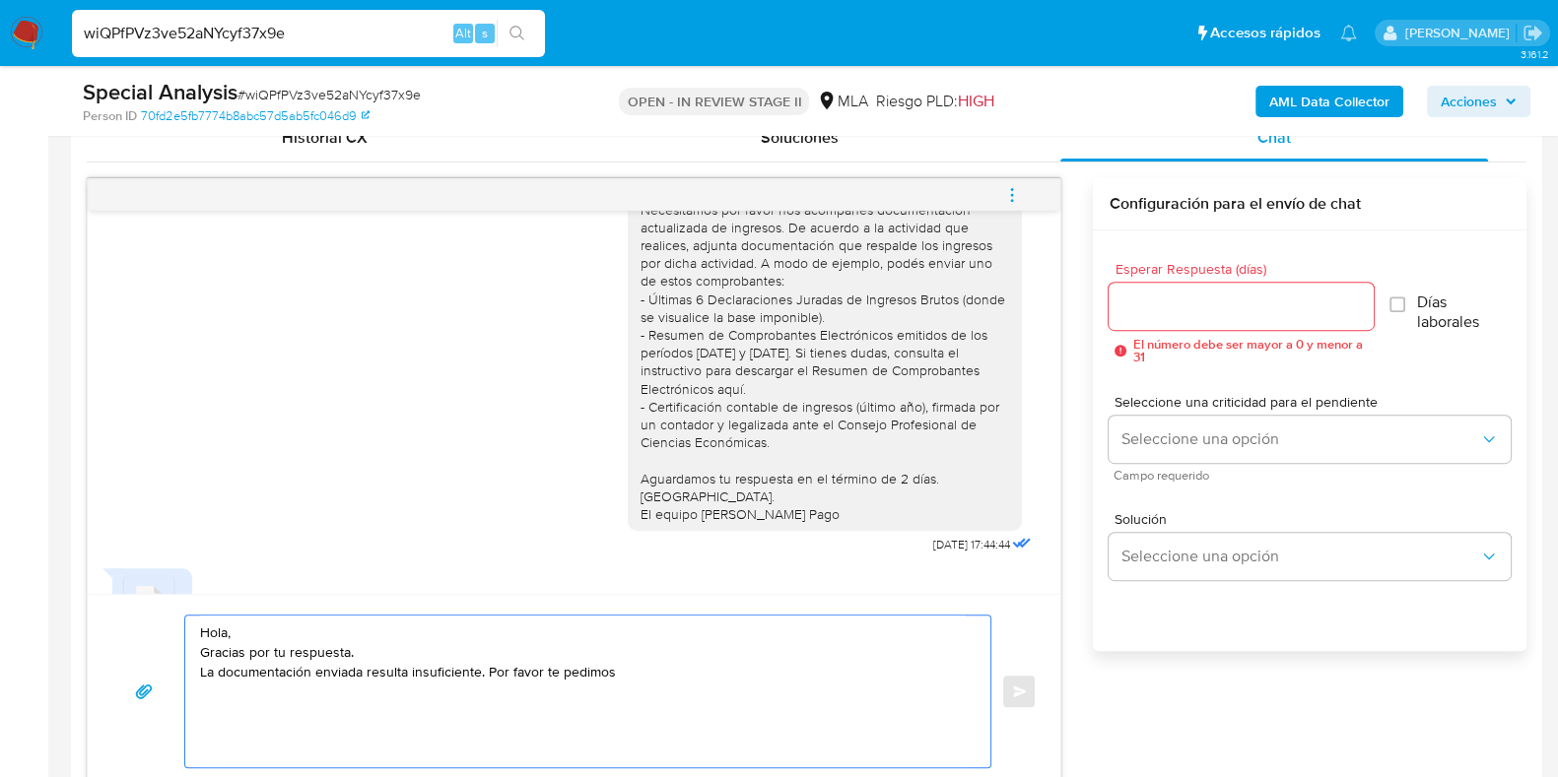
click at [683, 657] on textarea "Hola, Gracias por tu respuesta. La documentación enviada resulta insuficiente. …" at bounding box center [582, 692] width 765 height 152
click at [697, 678] on textarea "Hola, Gracias por tu respuesta. La documentación enviada resulta insuficiente. …" at bounding box center [582, 692] width 765 height 152
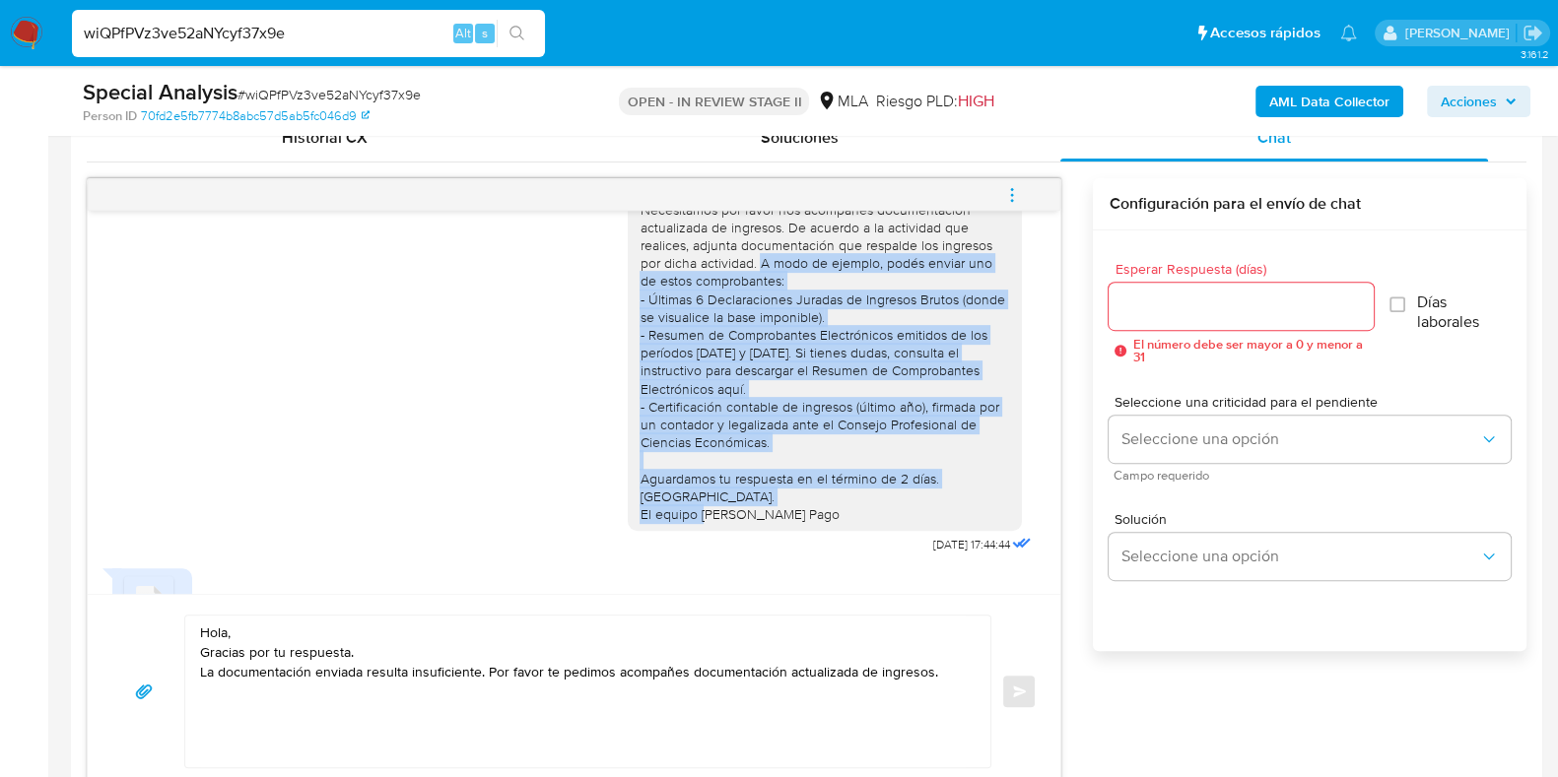
drag, startPoint x: 743, startPoint y: 317, endPoint x: 802, endPoint y: 566, distance: 256.2
click at [802, 523] on div "Hola, Gracias por tu respuesta. Necesitamos por favor nos acompañes documentaci…" at bounding box center [824, 344] width 370 height 359
copy div "A modo de ejemplo, podés enviar uno de estos comprobantes: - Últimas 6 Declarac…"
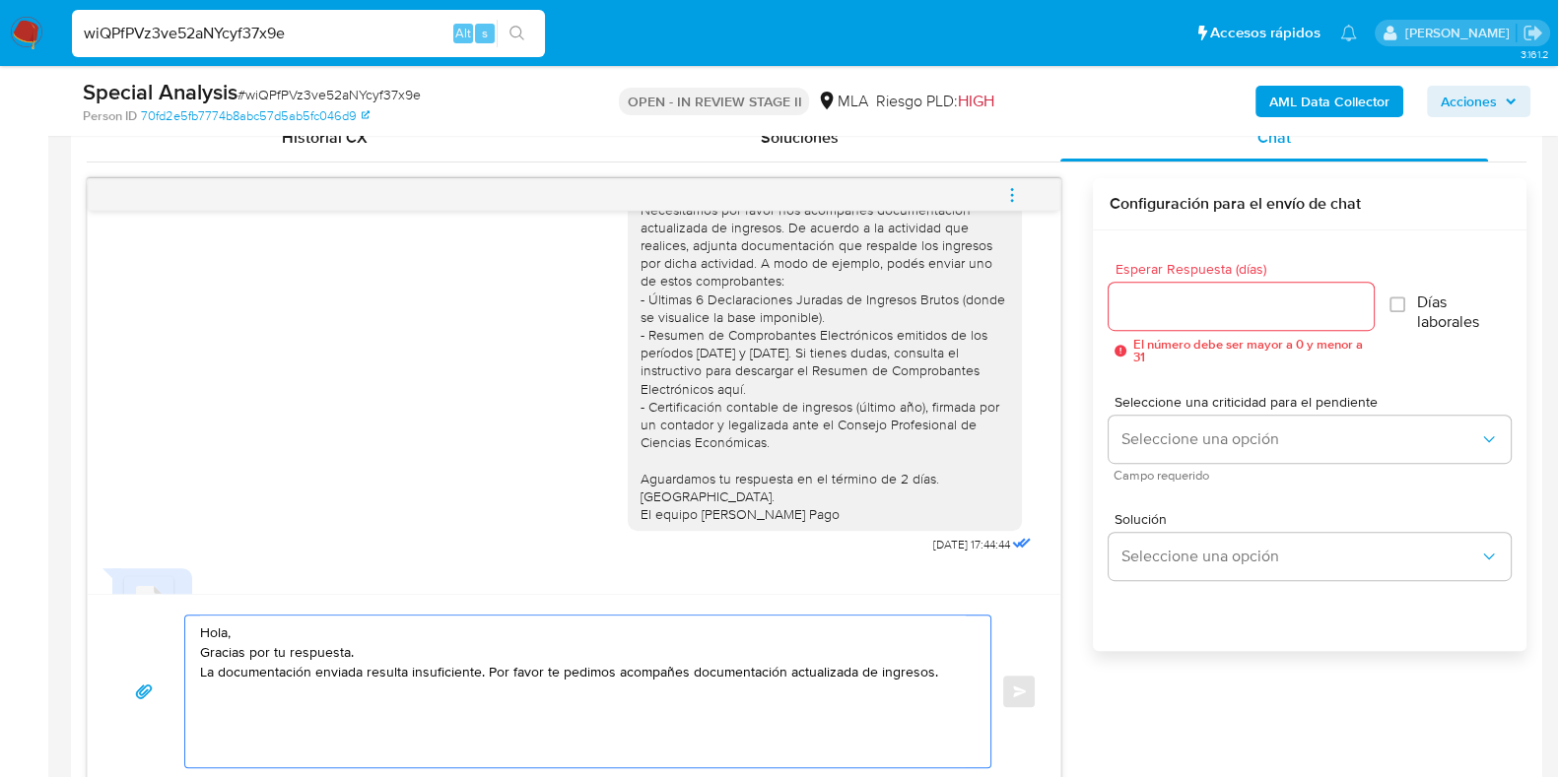
click at [943, 674] on textarea "Hola, Gracias por tu respuesta. La documentación enviada resulta insuficiente. …" at bounding box center [582, 692] width 765 height 152
paste textarea "A modo de ejemplo, podés enviar uno de estos comprobantes: - Últimas 6 Declarac…"
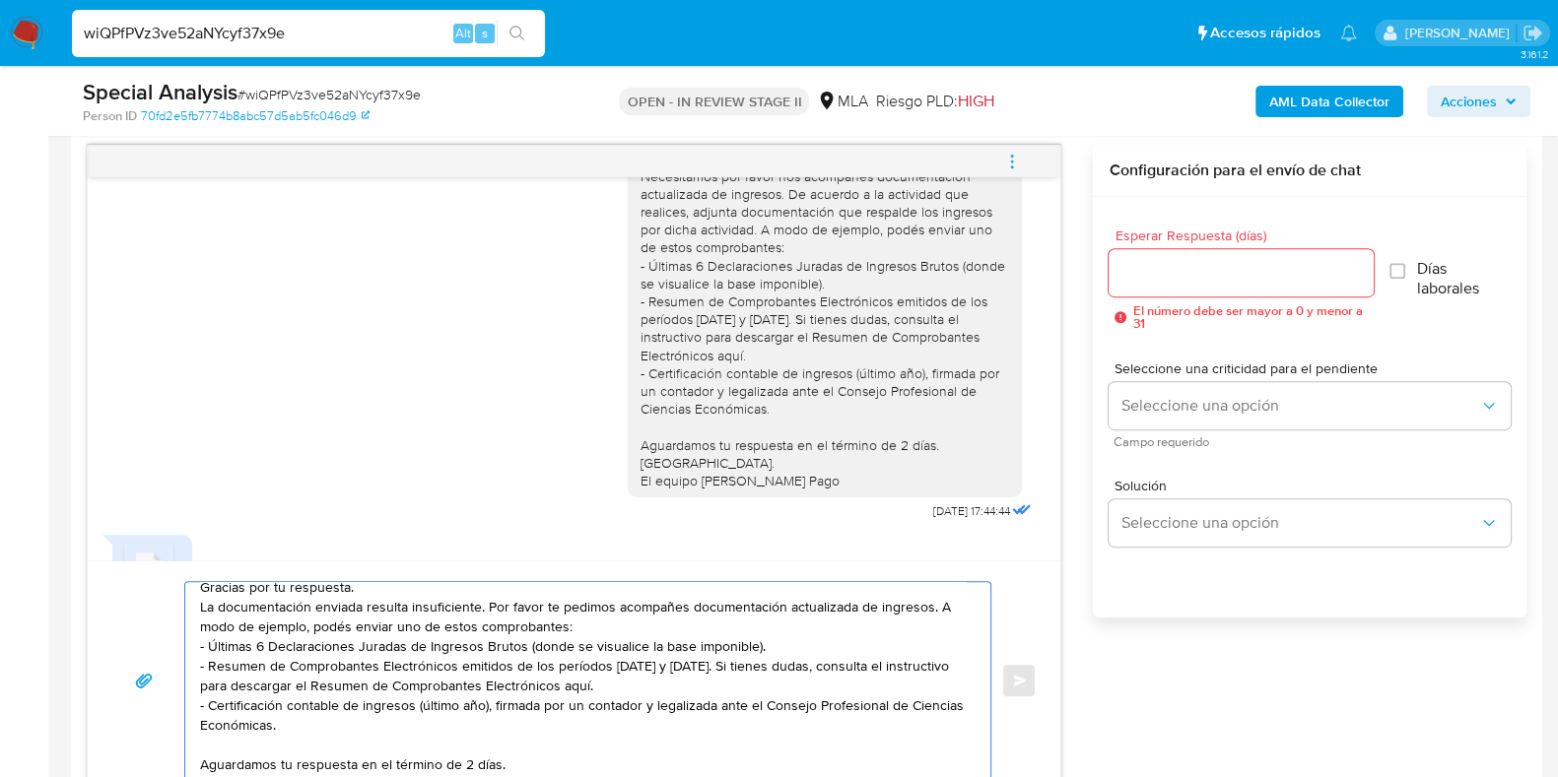
scroll to position [0, 0]
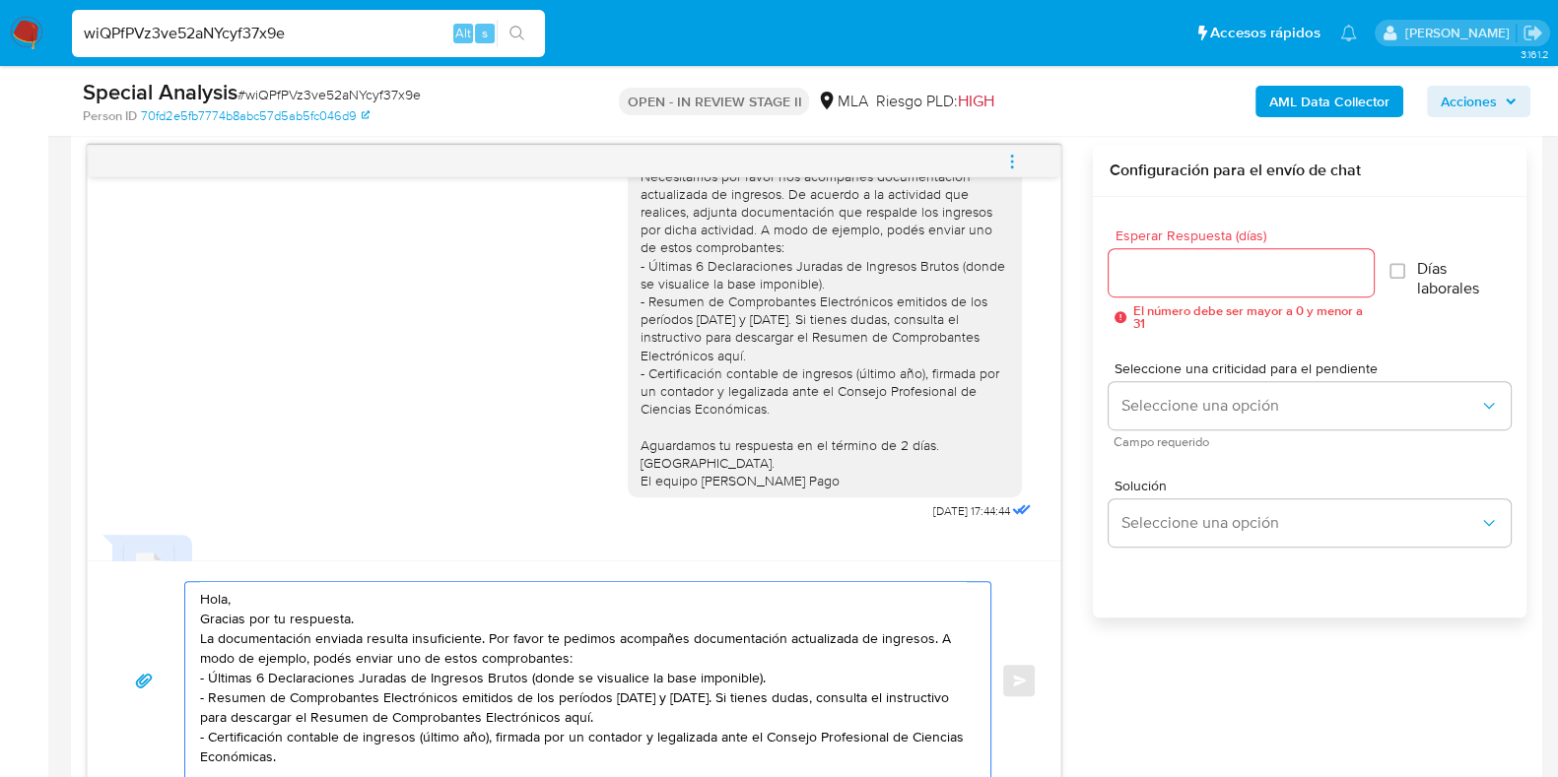
drag, startPoint x: 655, startPoint y: 696, endPoint x: 599, endPoint y: 699, distance: 56.2
click at [599, 699] on textarea "Hola, Gracias por tu respuesta. La documentación enviada resulta insuficiente. …" at bounding box center [582, 680] width 765 height 197
click at [548, 696] on textarea "Hola, Gracias por tu respuesta. La documentación enviada resulta insuficiente. …" at bounding box center [582, 680] width 765 height 197
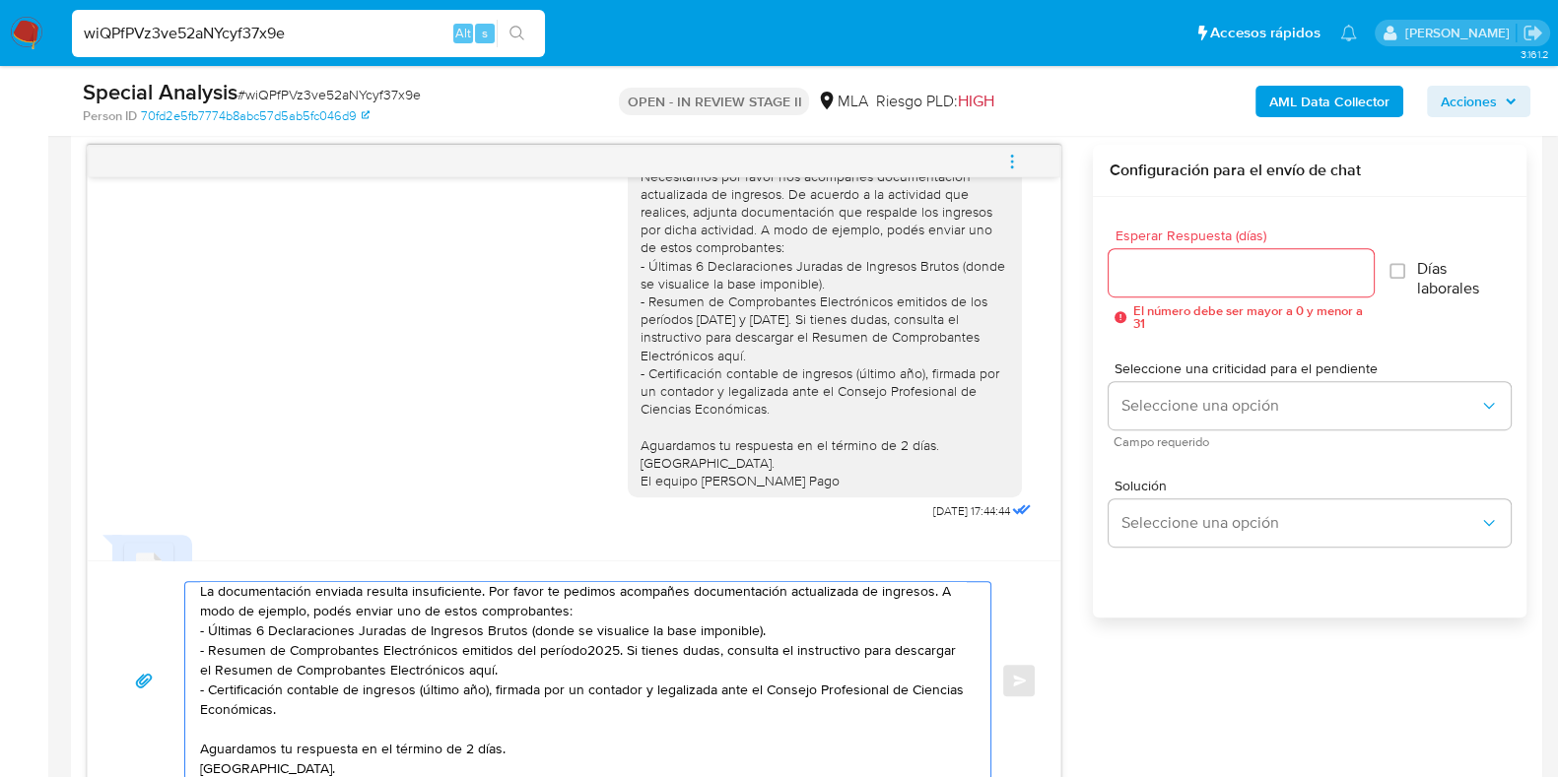
scroll to position [73, 0]
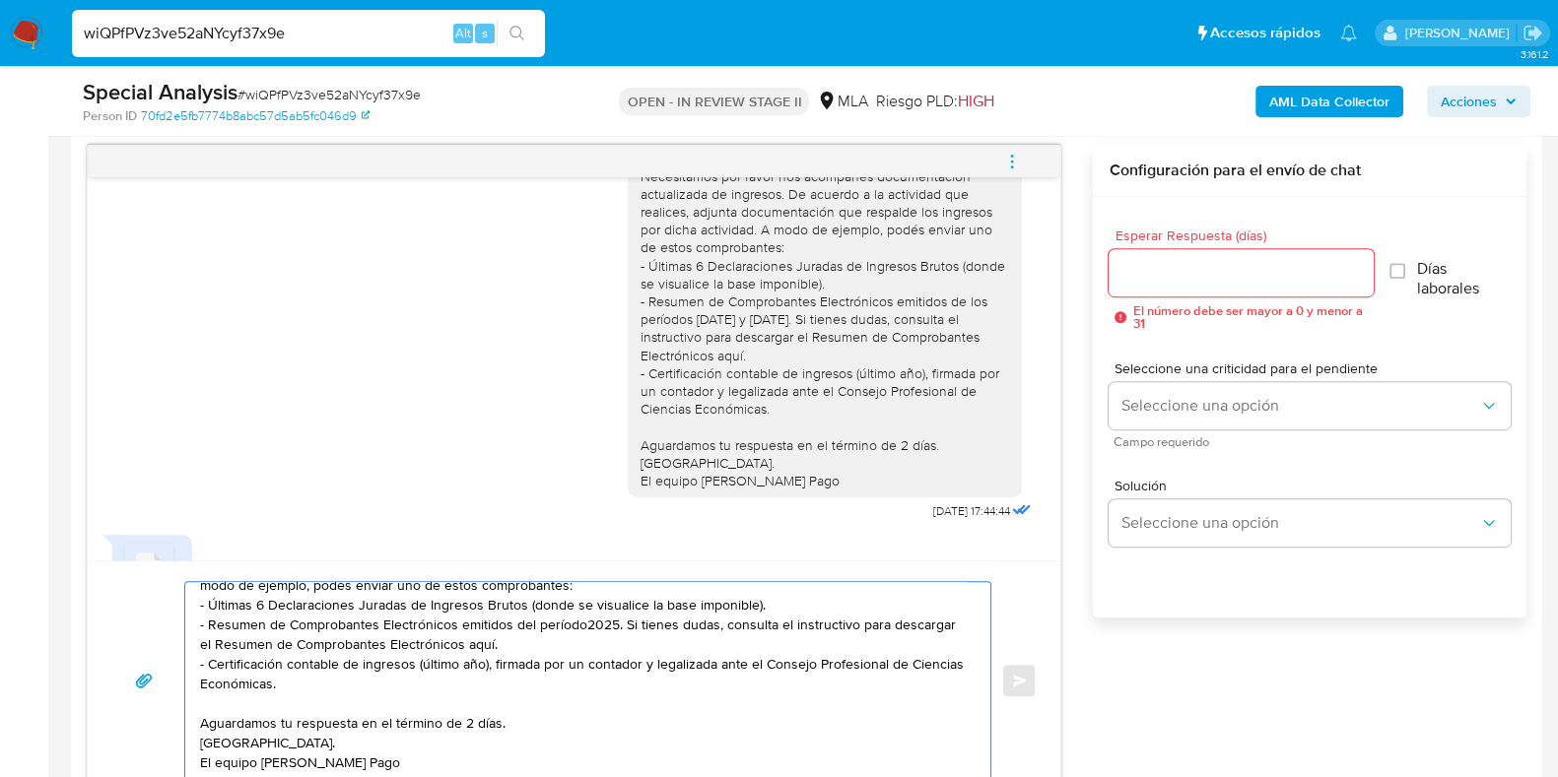
click at [468, 716] on textarea "Hola, Gracias por tu respuesta. La documentación enviada resulta insuficiente. …" at bounding box center [582, 680] width 765 height 197
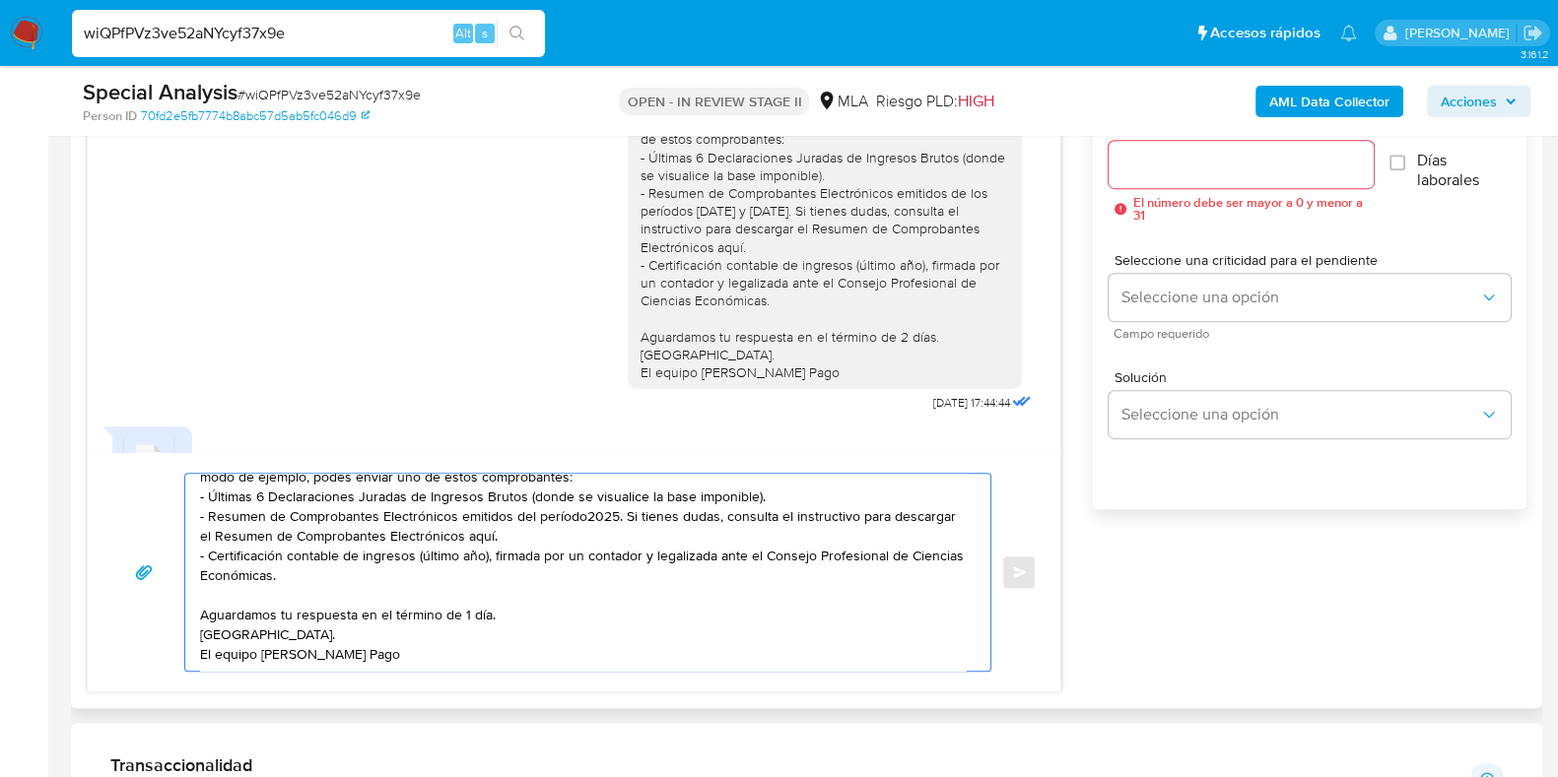
scroll to position [1018, 0]
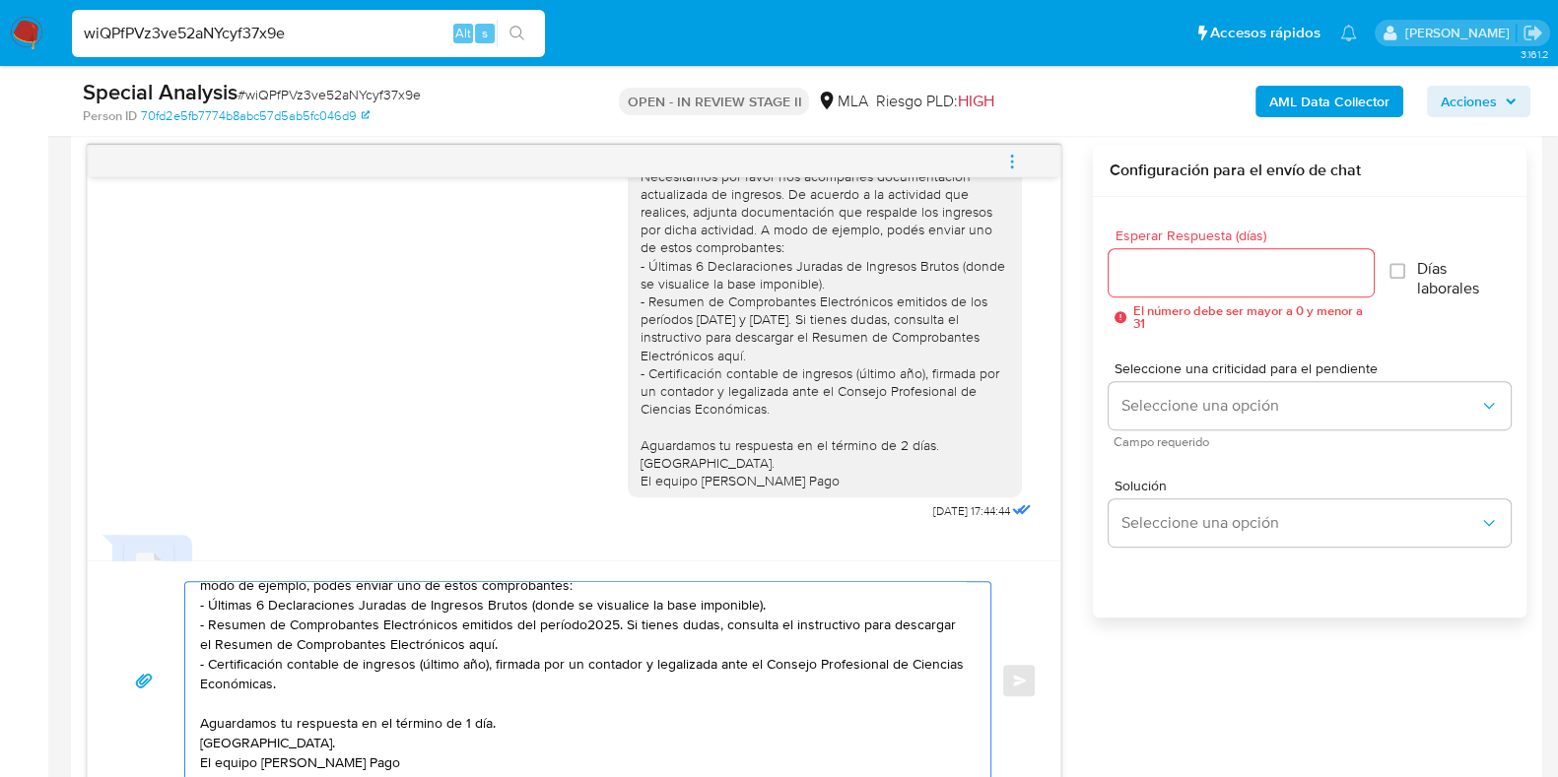
type textarea "Hola, Gracias por tu respuesta. La documentación enviada resulta insuficiente. …"
click at [1207, 267] on input "Esperar Respuesta (días)" at bounding box center [1240, 273] width 264 height 26
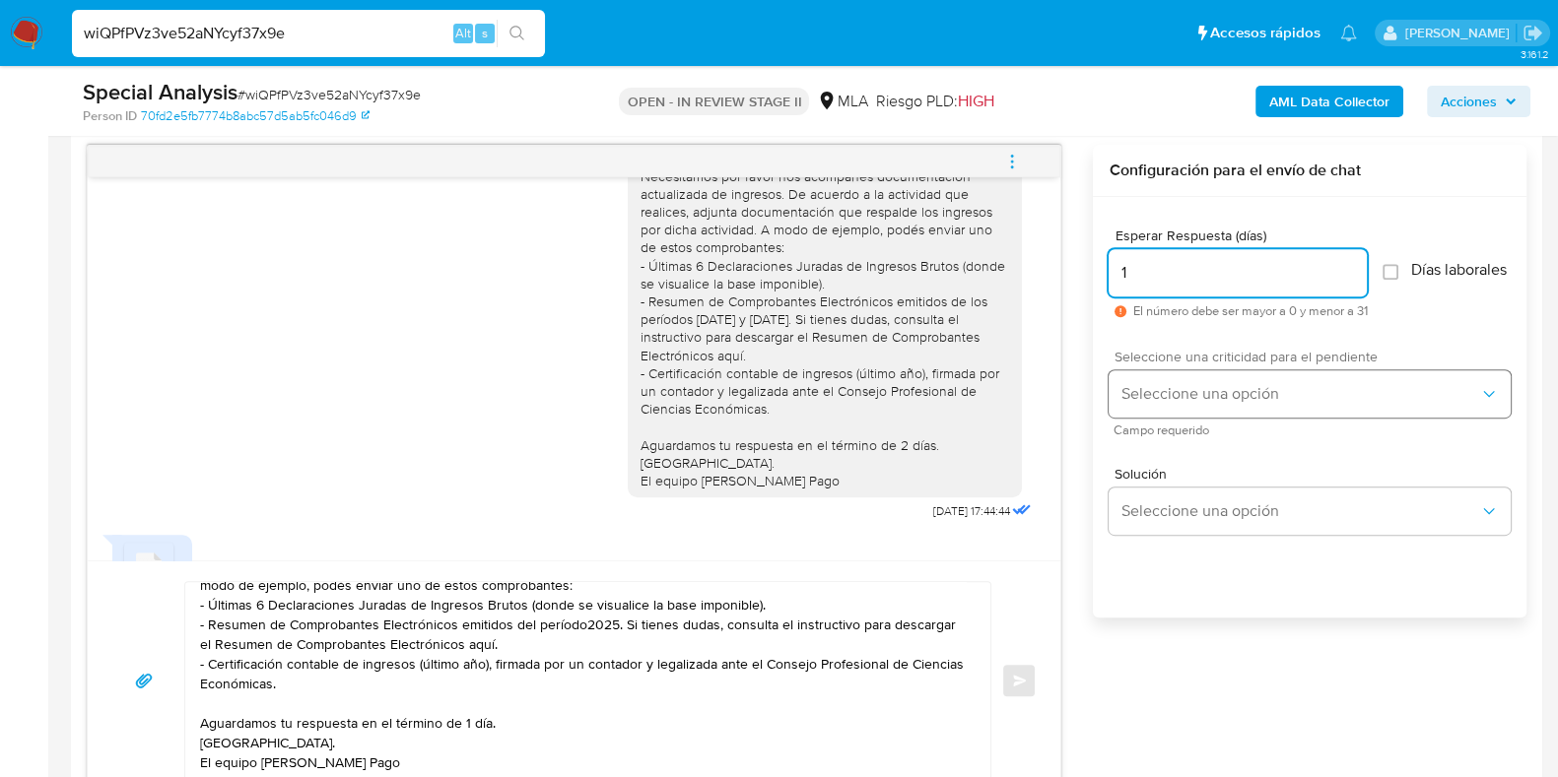
type input "1"
click at [1187, 404] on span "Seleccione una opción" at bounding box center [1299, 394] width 359 height 20
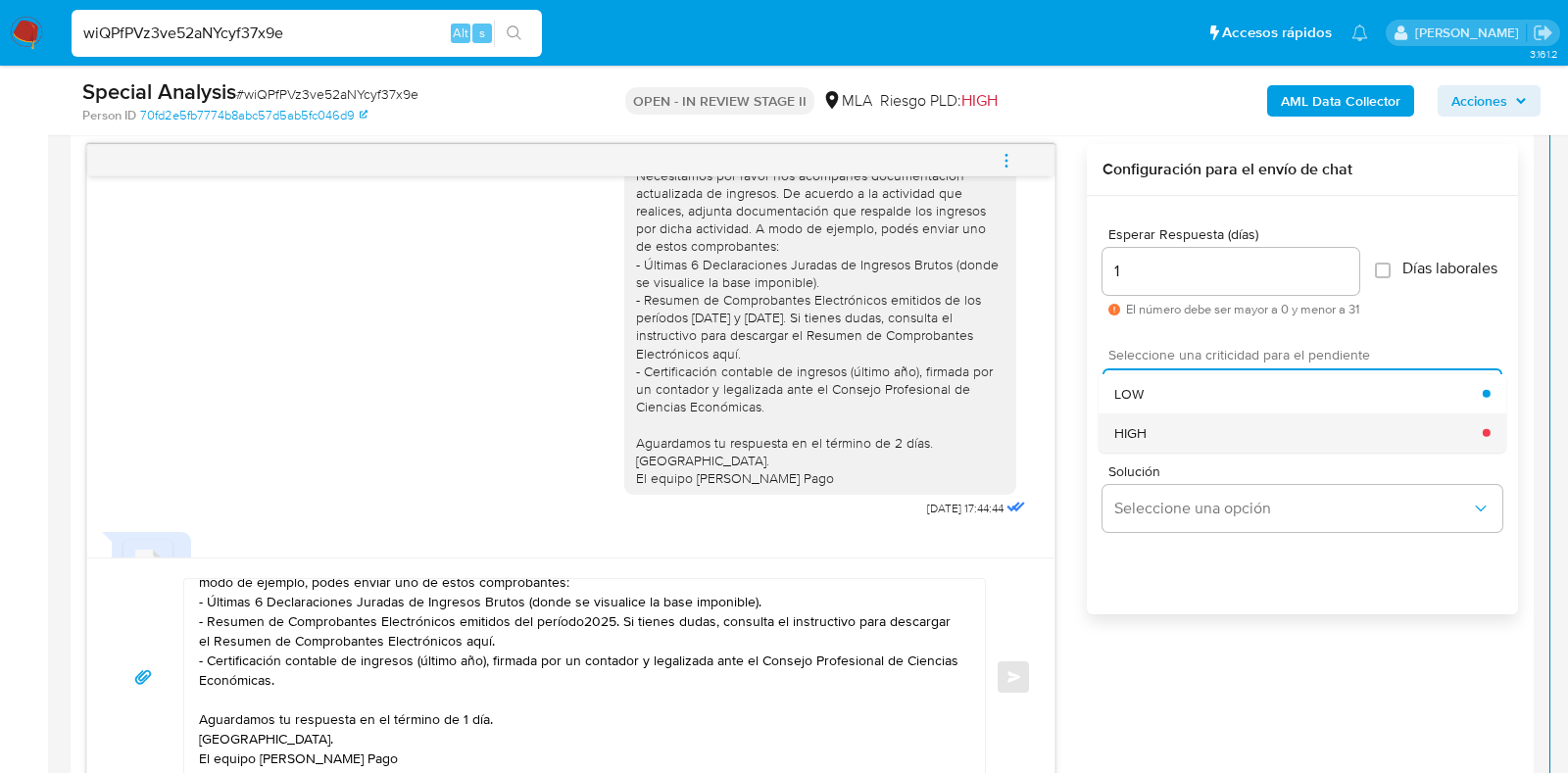
click at [1175, 452] on div "HIGH" at bounding box center [1298, 432] width 368 height 39
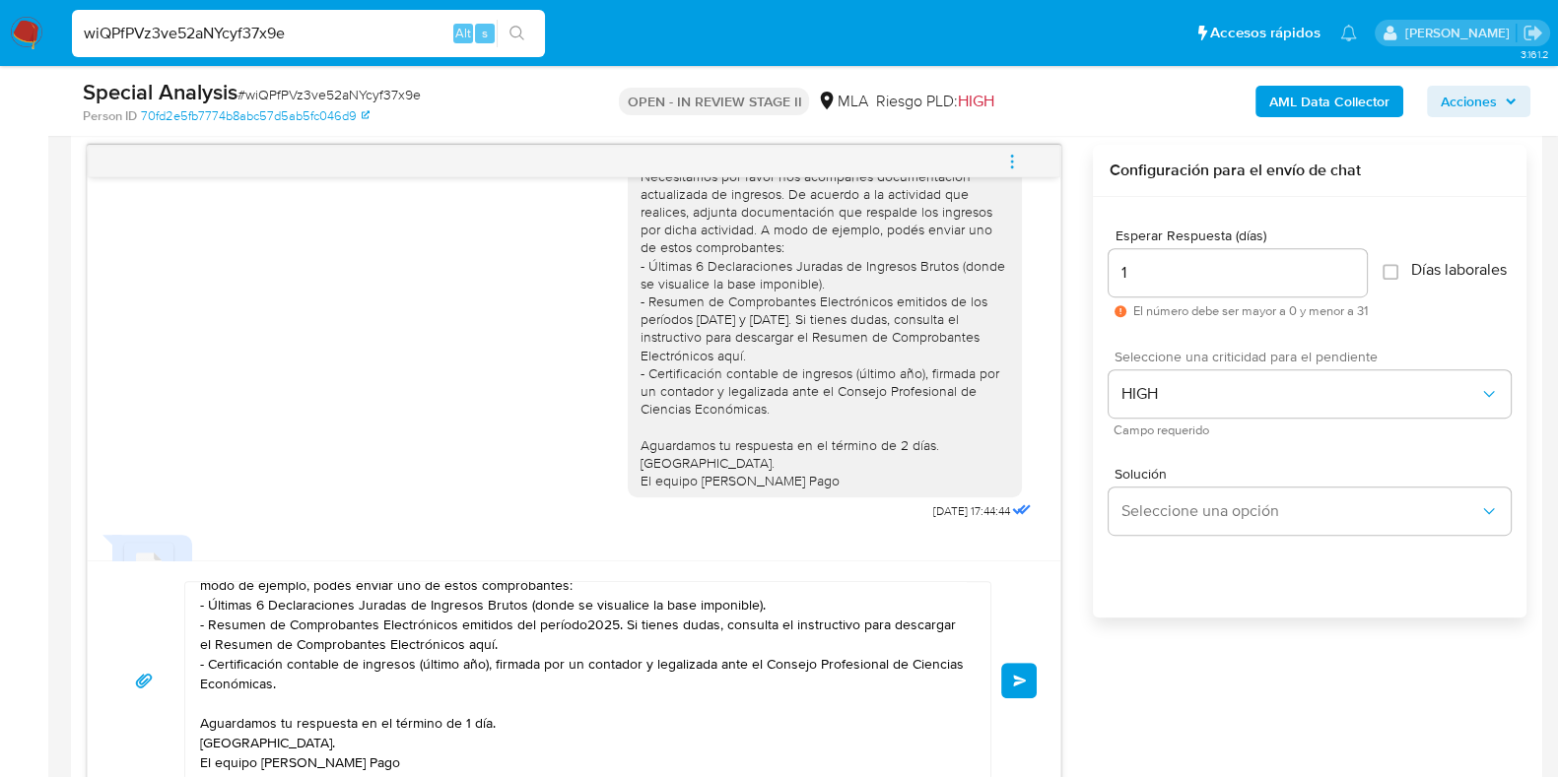
click at [1031, 674] on button "Enviar" at bounding box center [1018, 680] width 35 height 35
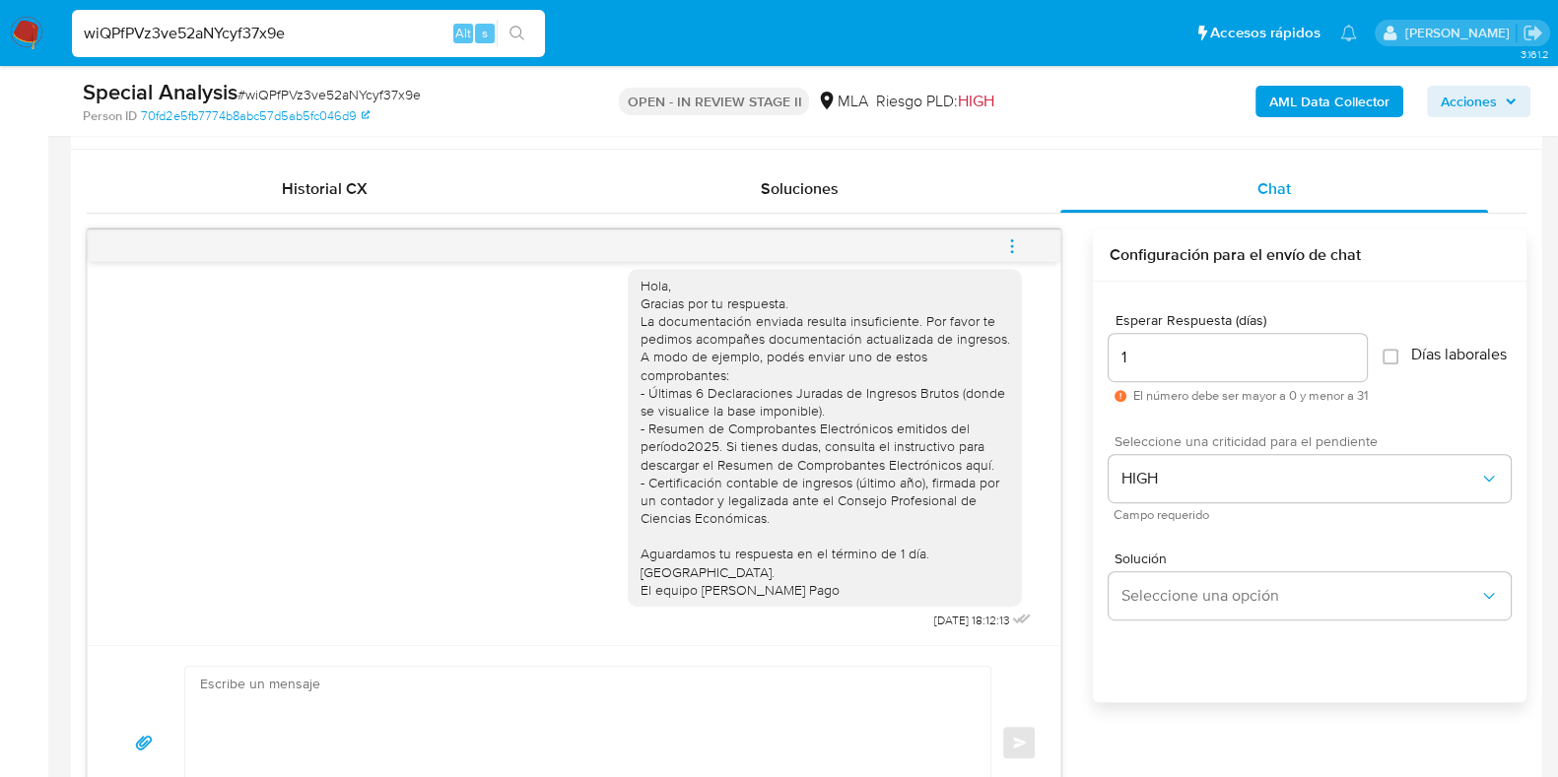
scroll to position [895, 0]
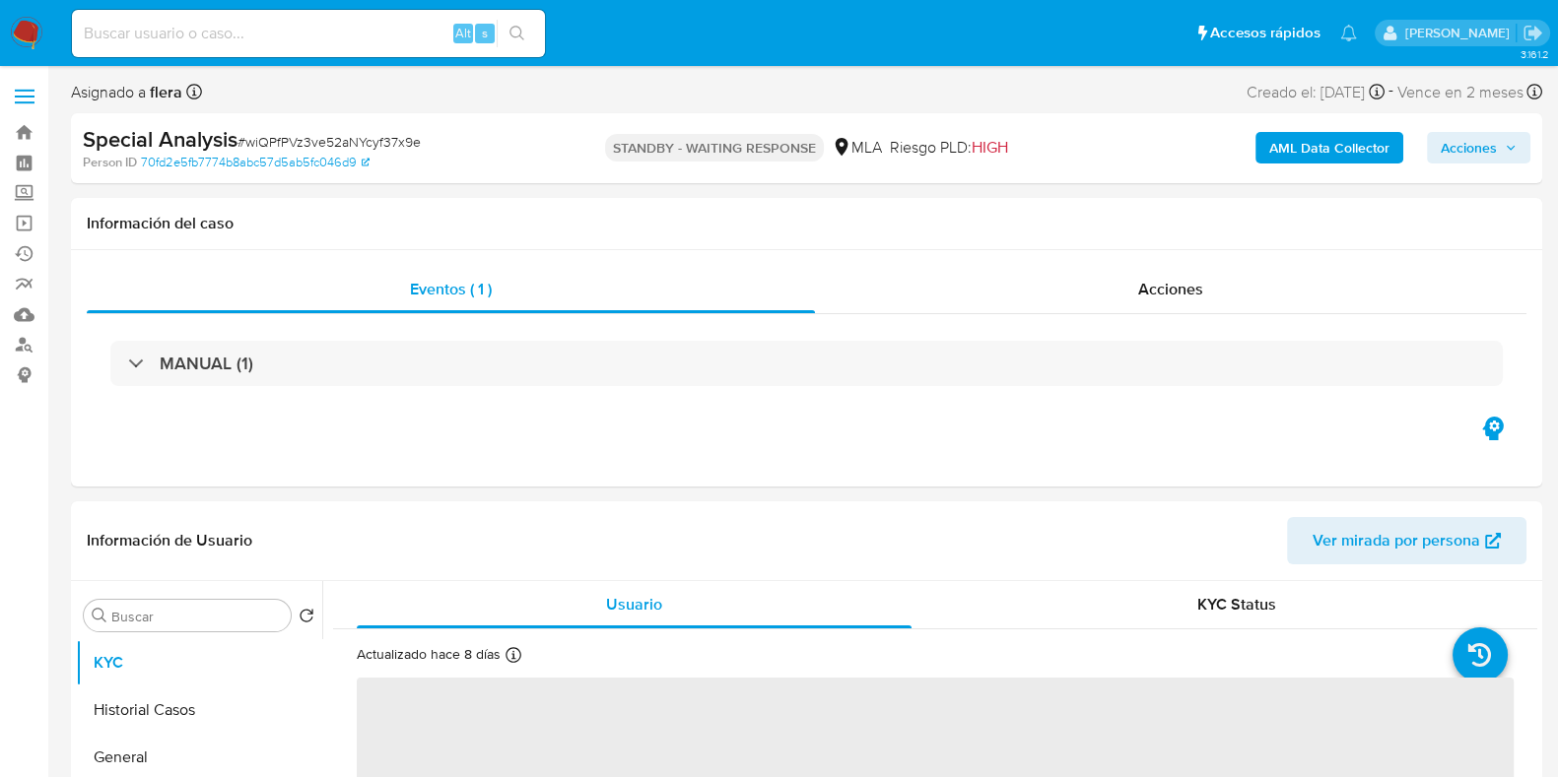
select select "10"
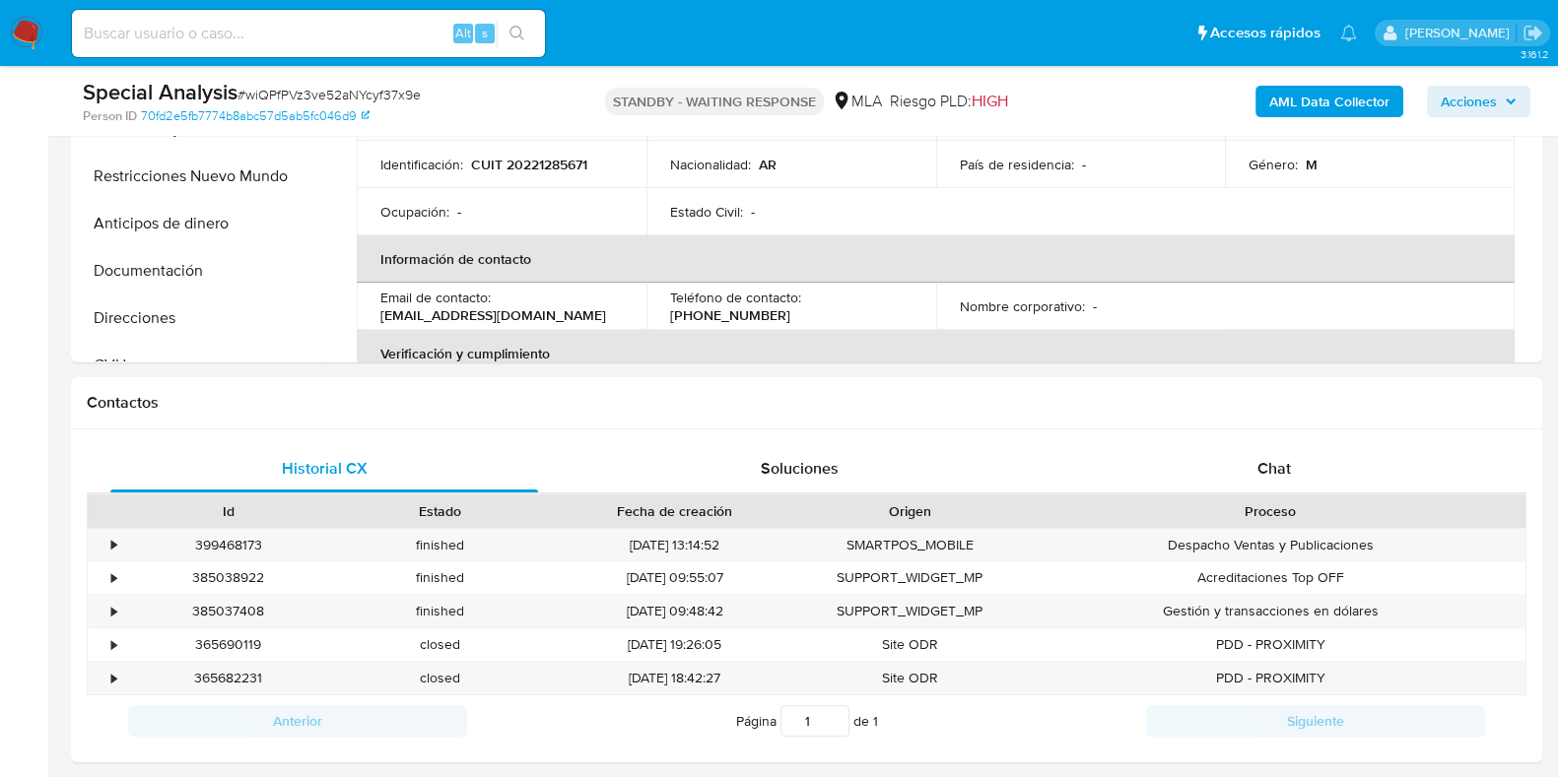
scroll to position [596, 0]
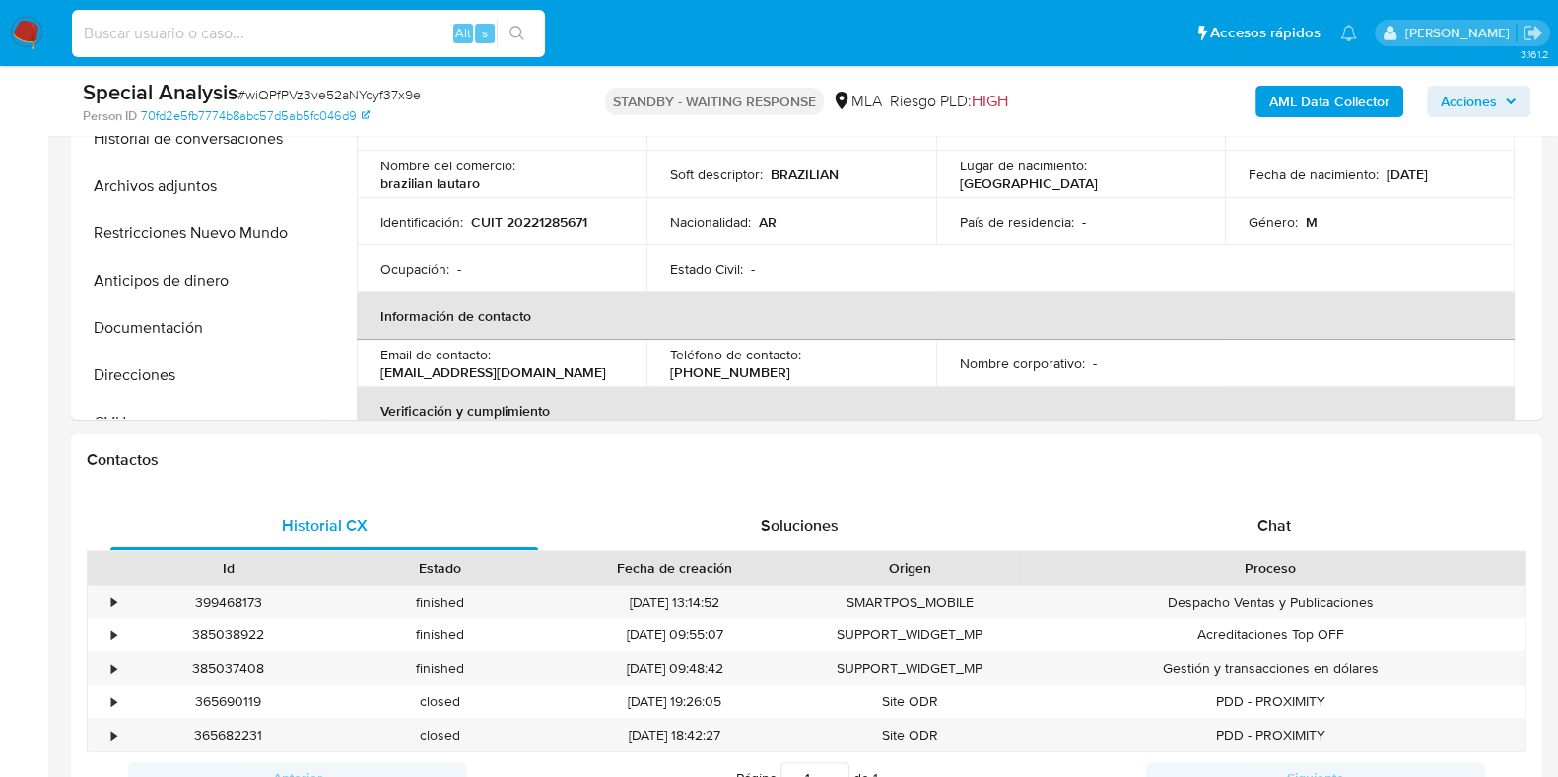
click at [325, 33] on input at bounding box center [308, 34] width 473 height 26
paste input "58rGlq0mKjVL6q15d6sIgpO4"
type input "58rGlq0mKjVL6q15d6sIgpO4"
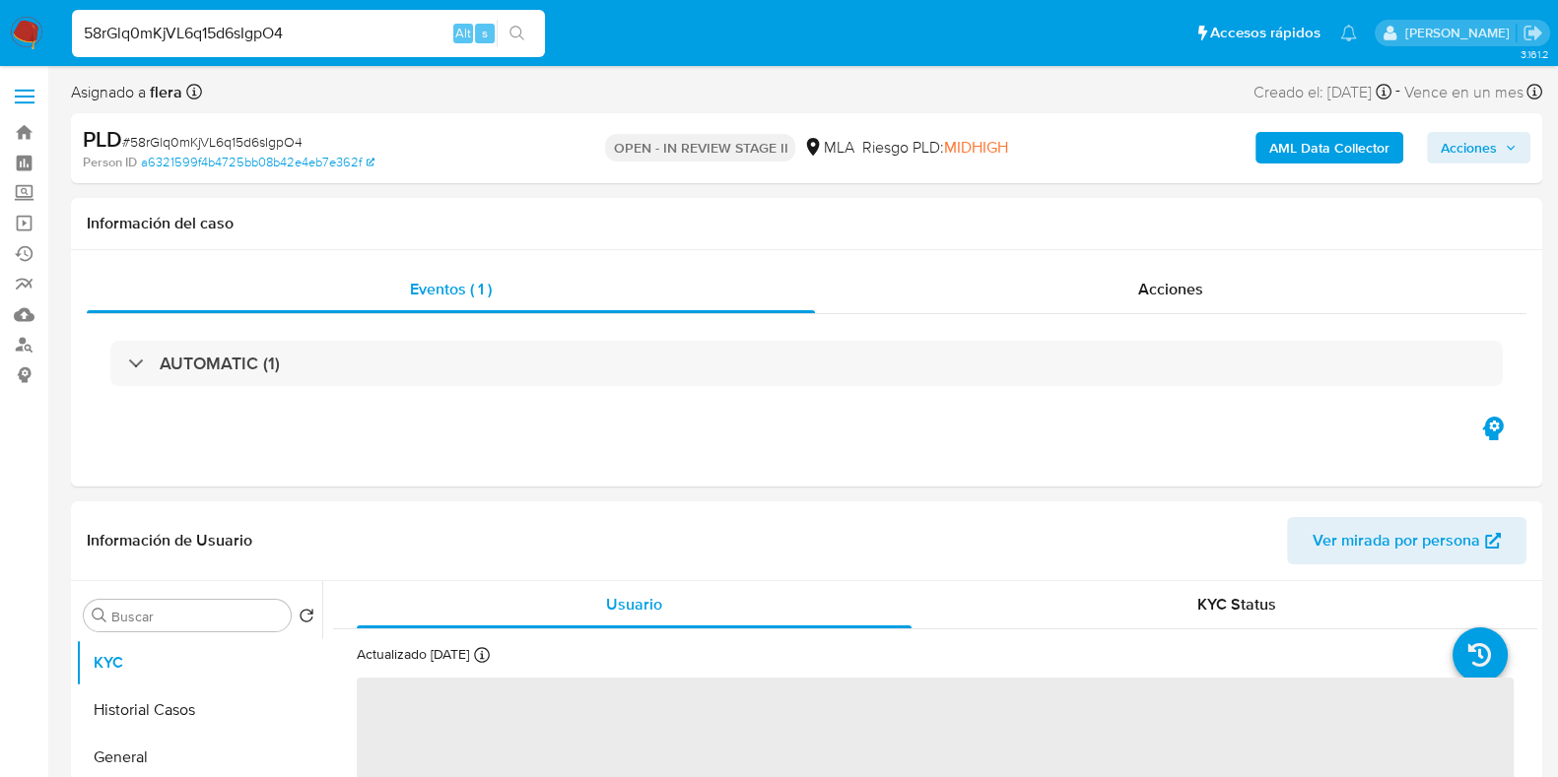
select select "10"
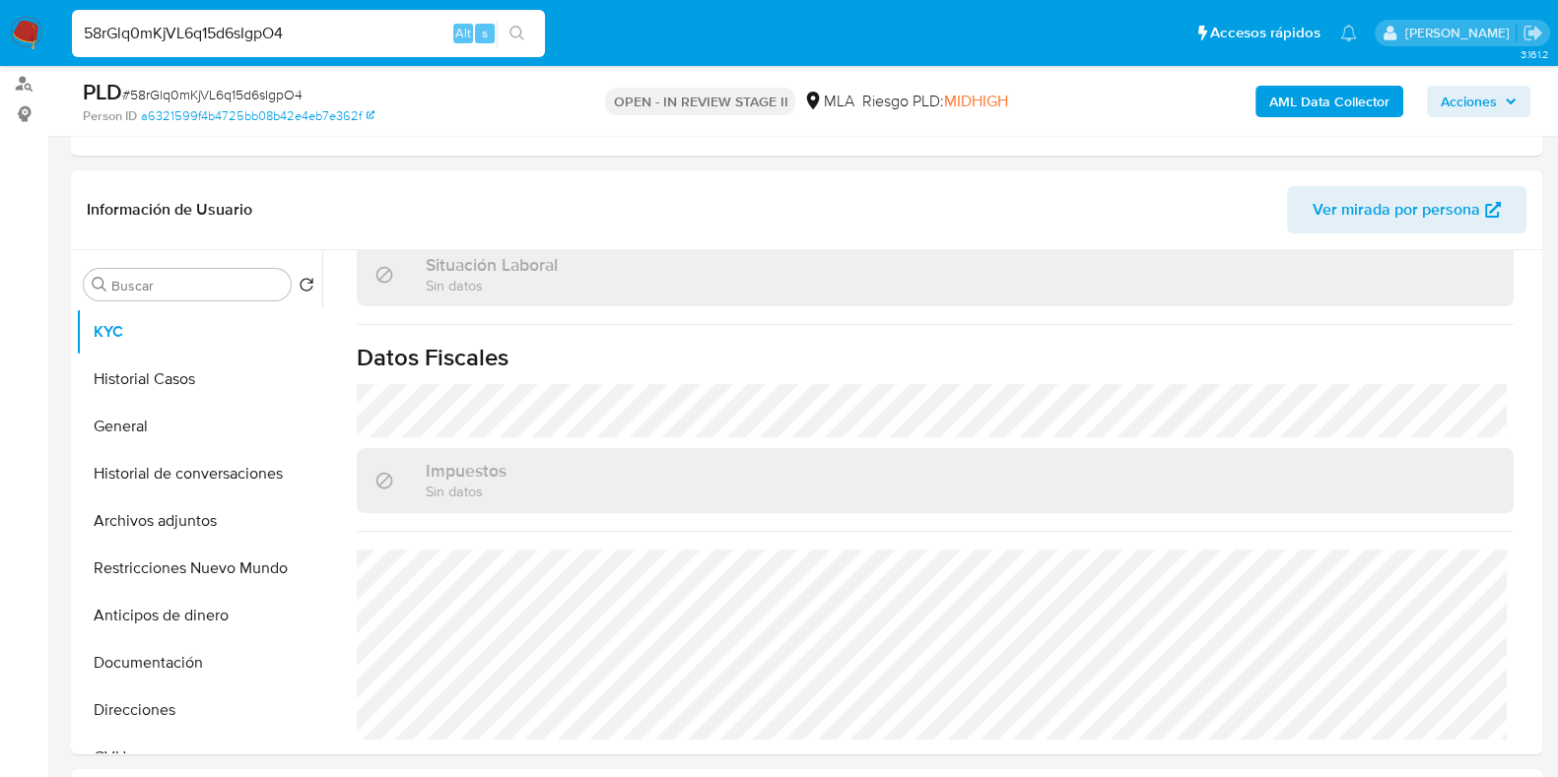
scroll to position [369, 0]
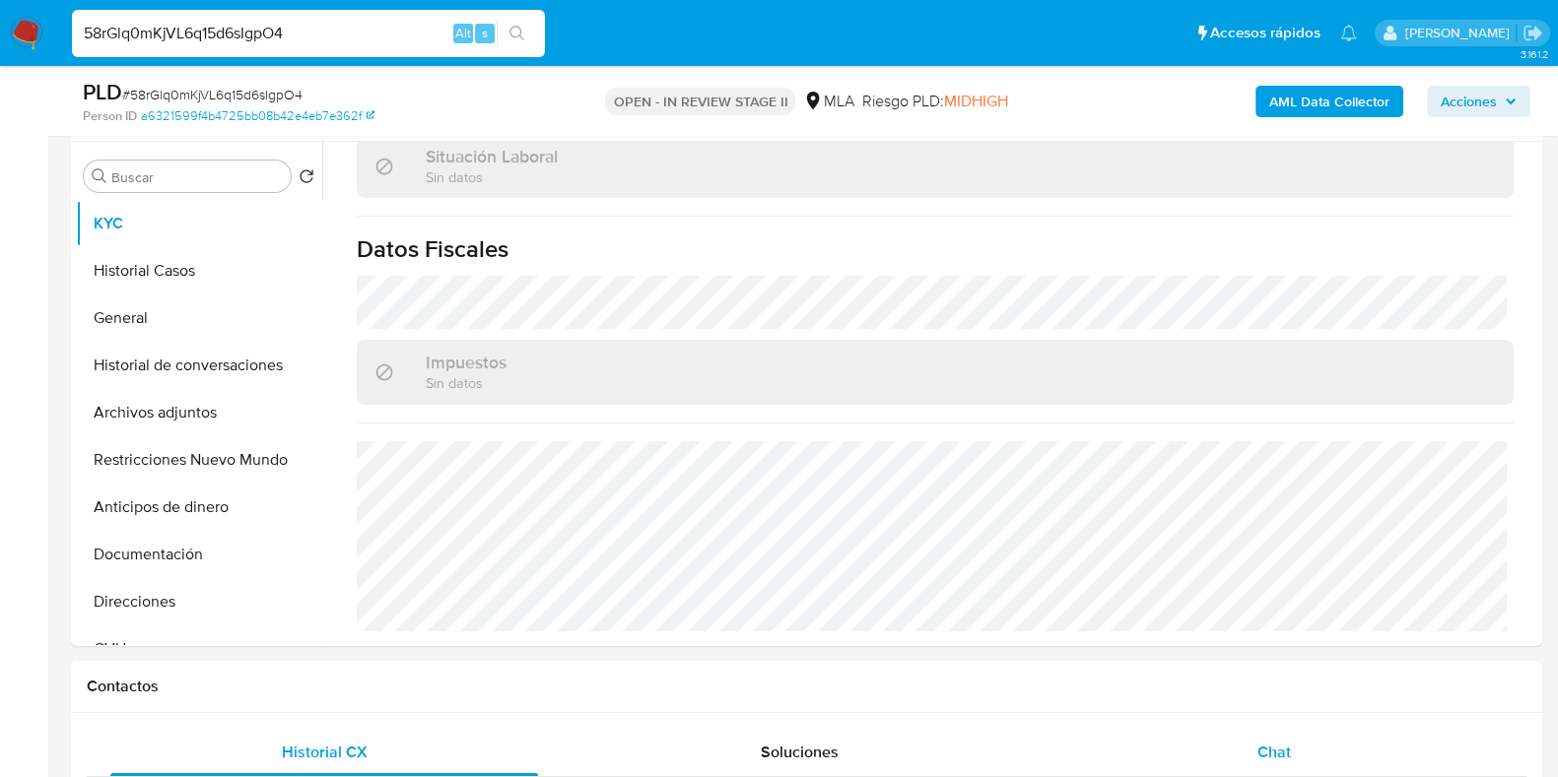
click at [1268, 748] on span "Chat" at bounding box center [1273, 752] width 33 height 23
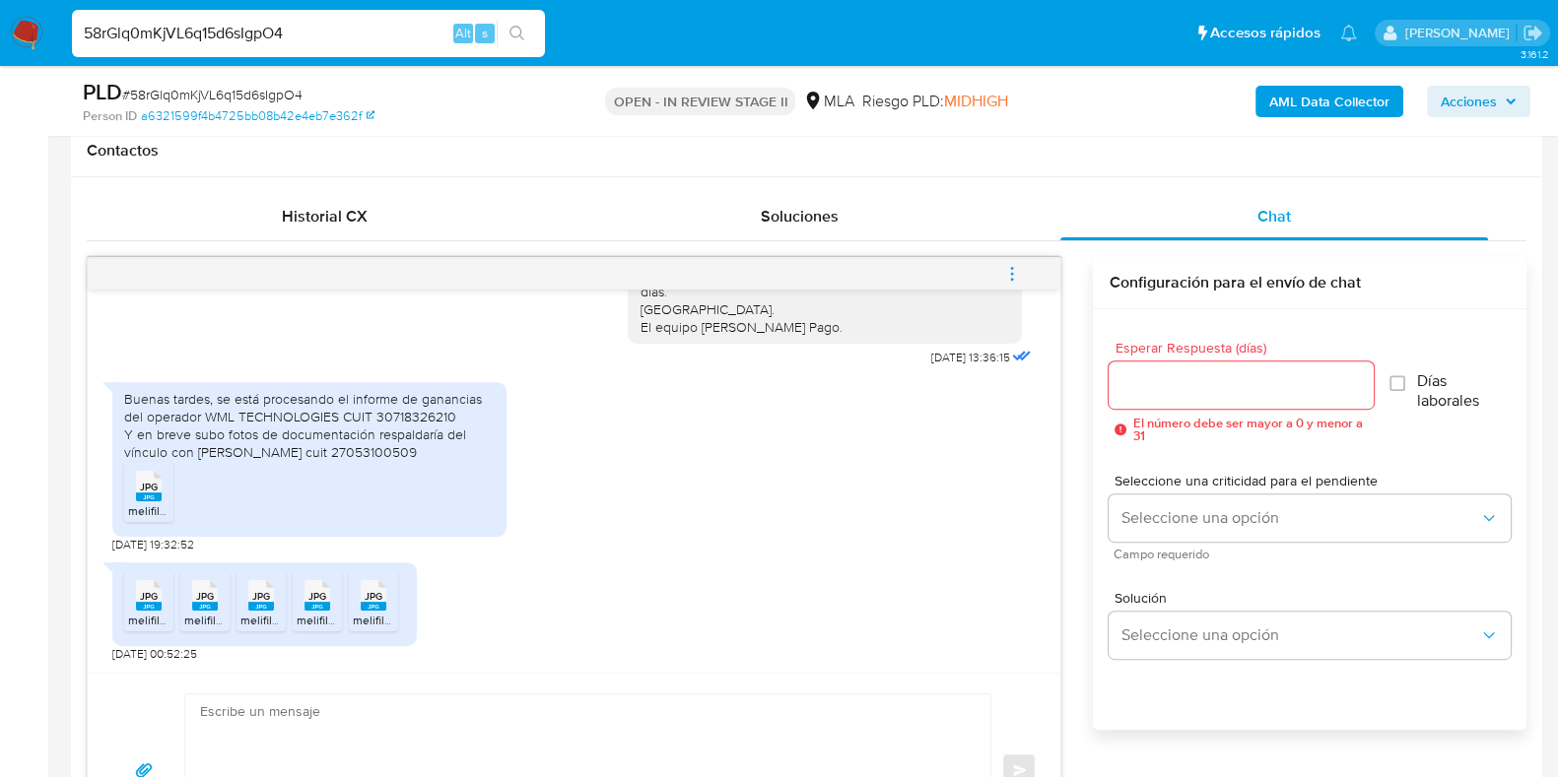
scroll to position [1108, 0]
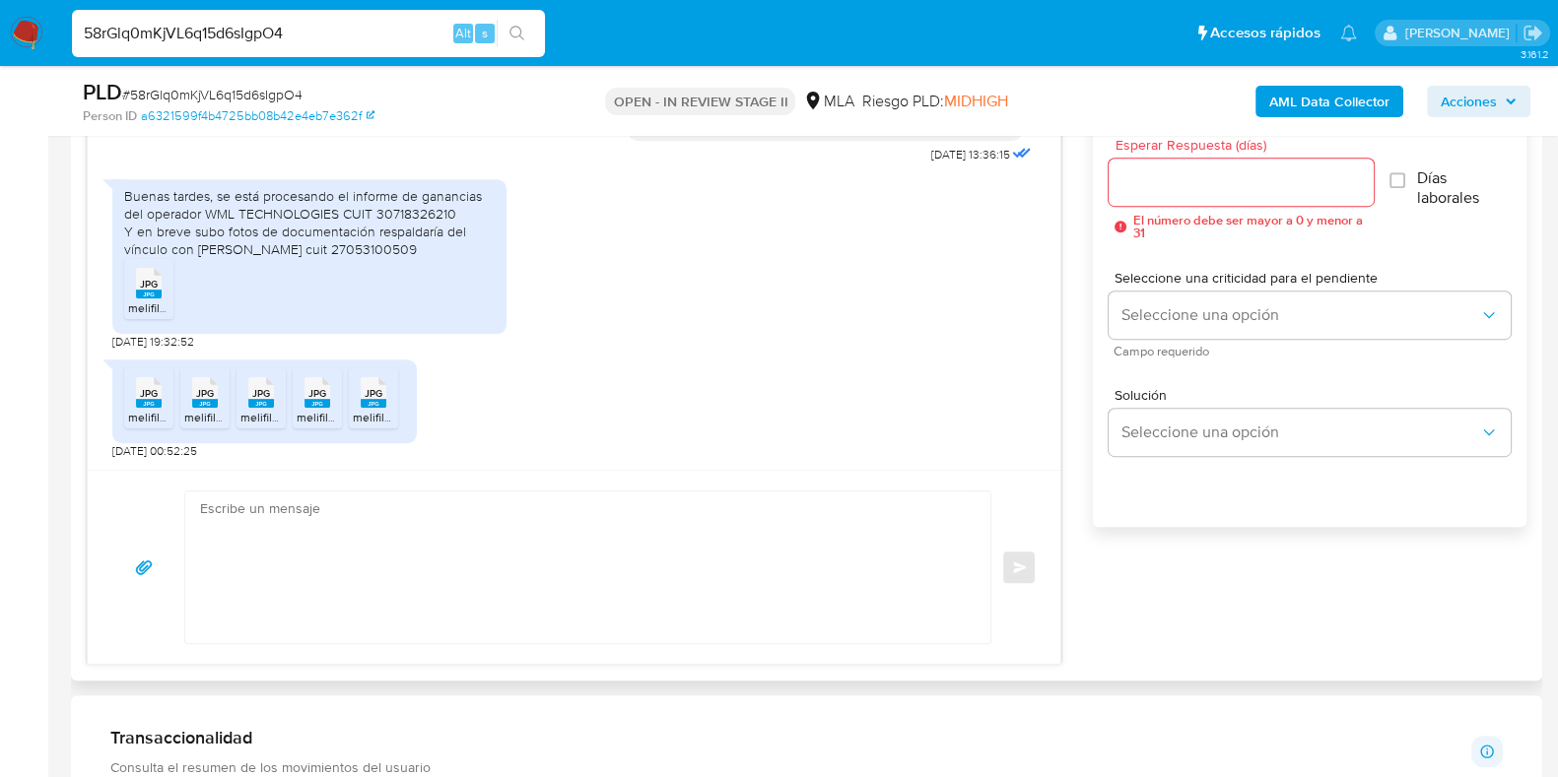
click at [662, 592] on textarea at bounding box center [582, 568] width 765 height 152
paste textarea "Hola XXX, ¡Gracias por tu respuesta! Queremos informarte que el uso de la cuent…"
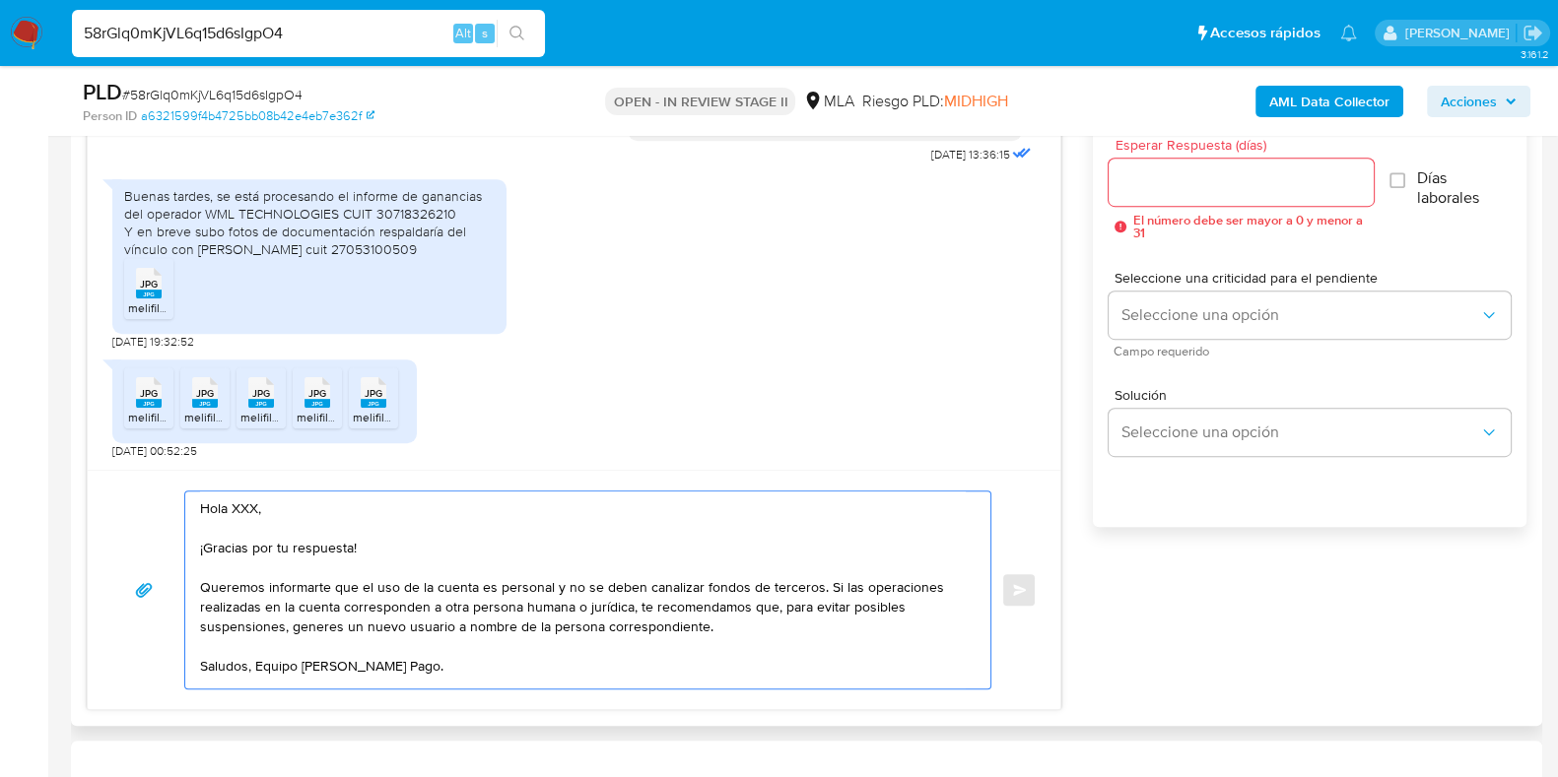
scroll to position [7, 0]
drag, startPoint x: 383, startPoint y: 541, endPoint x: 227, endPoint y: 507, distance: 160.2
click at [227, 507] on textarea "Hola XXX, ¡Gracias por tu respuesta! Queremos informarte que el uso de la cuent…" at bounding box center [582, 590] width 765 height 197
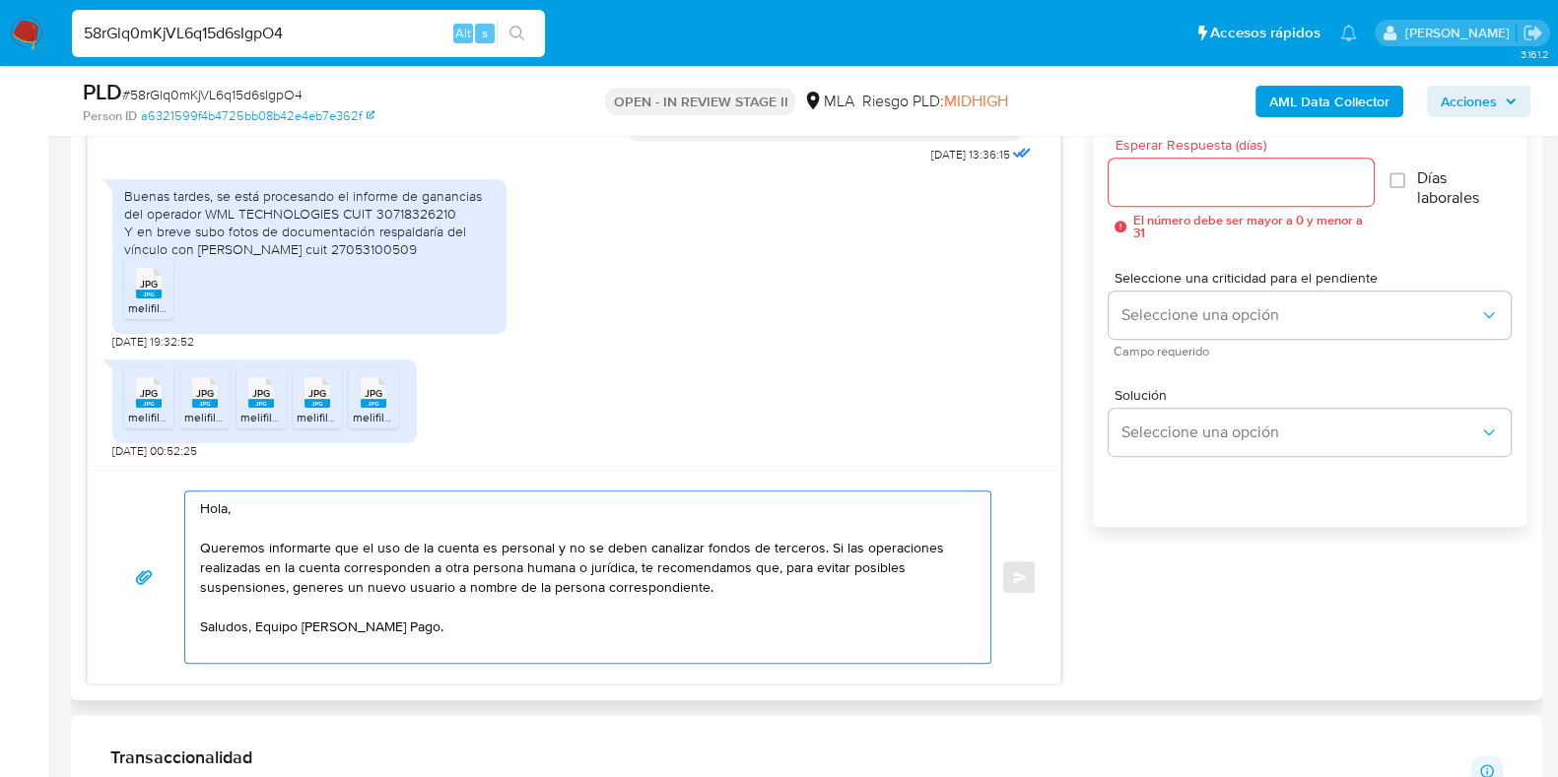
scroll to position [0, 0]
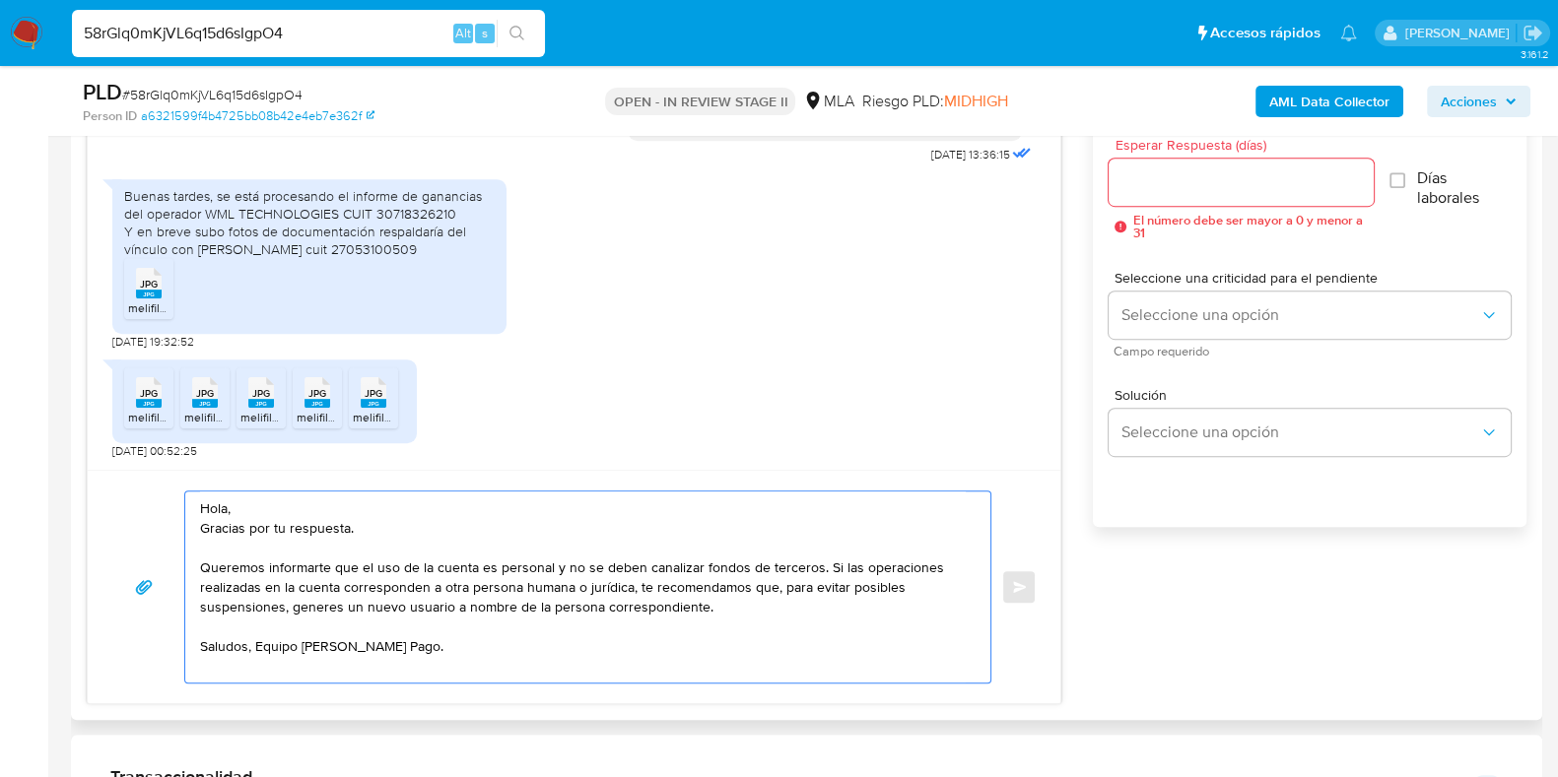
click at [337, 553] on textarea "Hola, Gracias por tu respuesta. Queremos informarte que el uso de la cuenta es …" at bounding box center [582, 587] width 765 height 191
paste textarea "Te consultamos si tuviste oportunidad de leer el requerimiento de información y…"
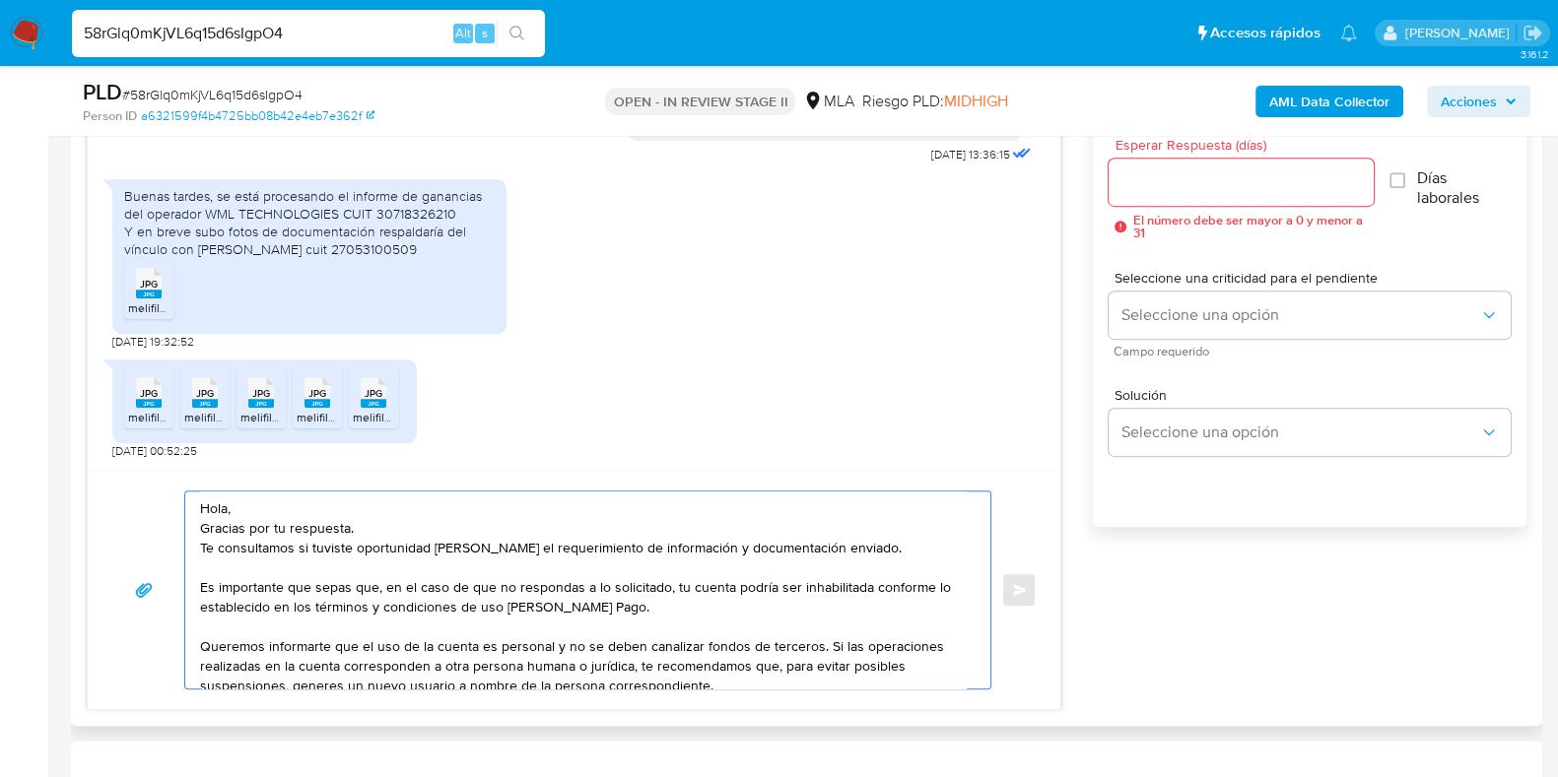
click at [214, 568] on textarea "Hola, Gracias por tu respuesta. Te consultamos si tuviste oportunidad de leer e…" at bounding box center [582, 590] width 765 height 197
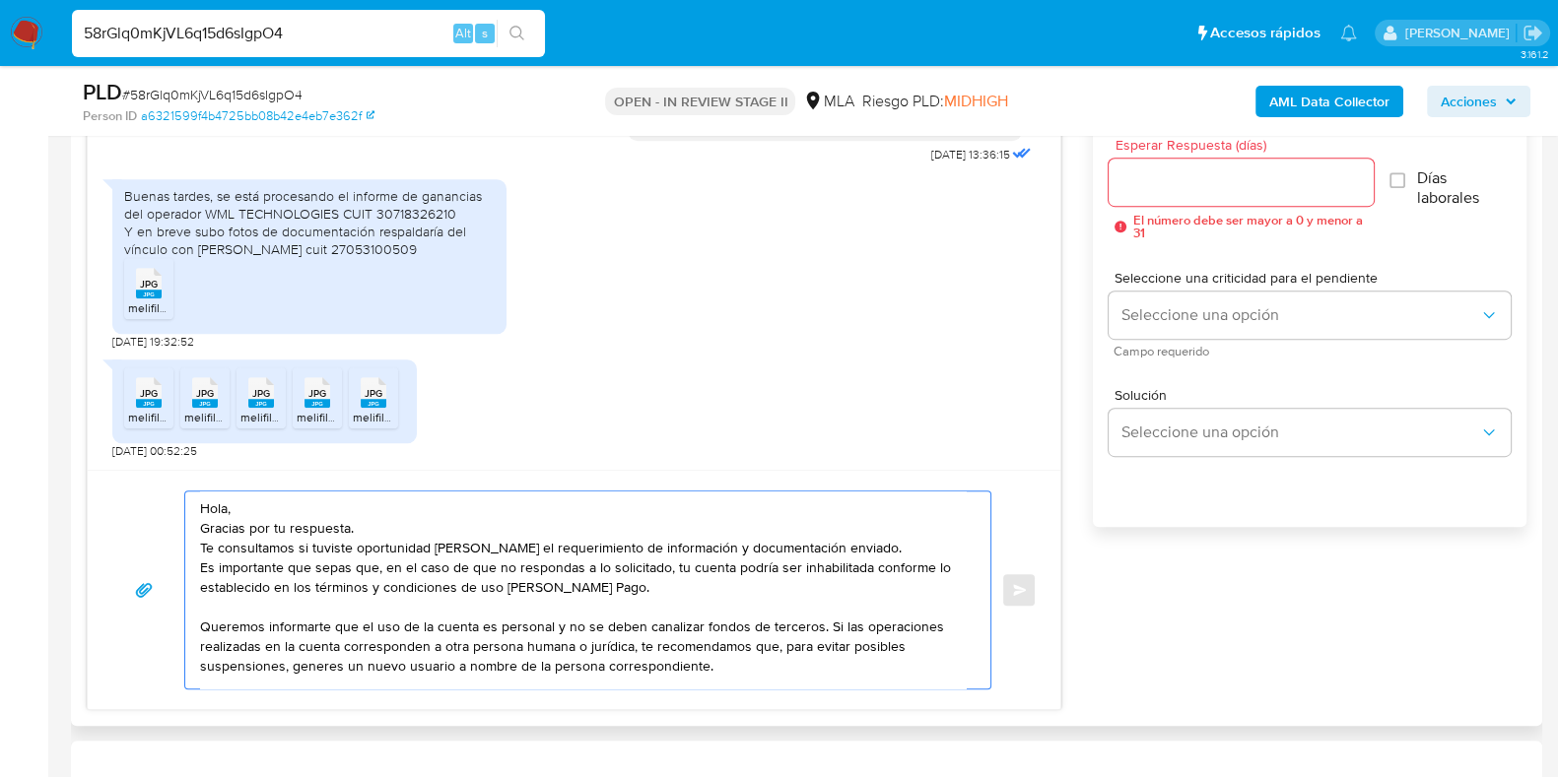
scroll to position [53, 0]
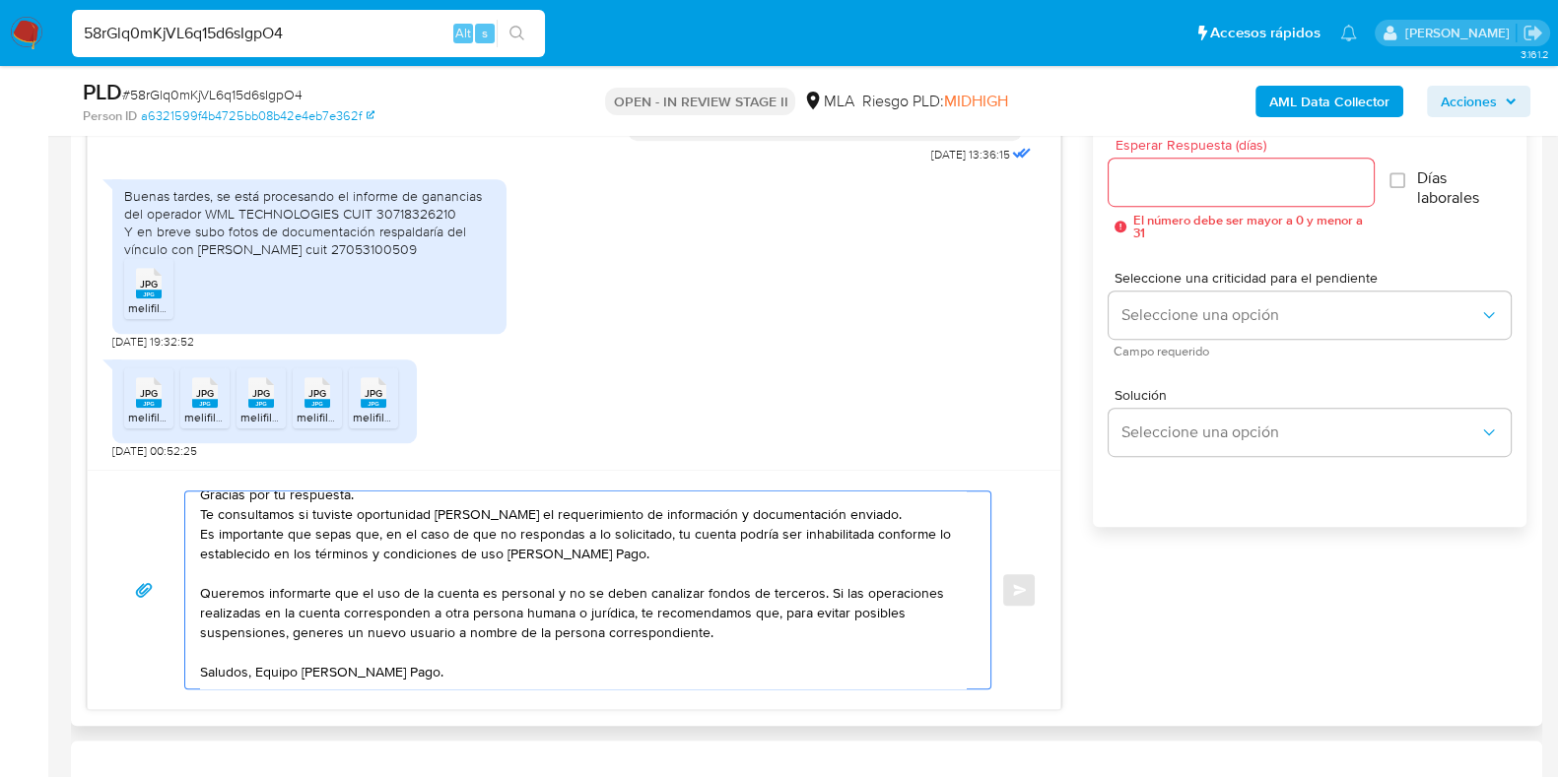
click at [207, 574] on textarea "Hola, Gracias por tu respuesta. Te consultamos si tuviste oportunidad de leer e…" at bounding box center [582, 590] width 765 height 197
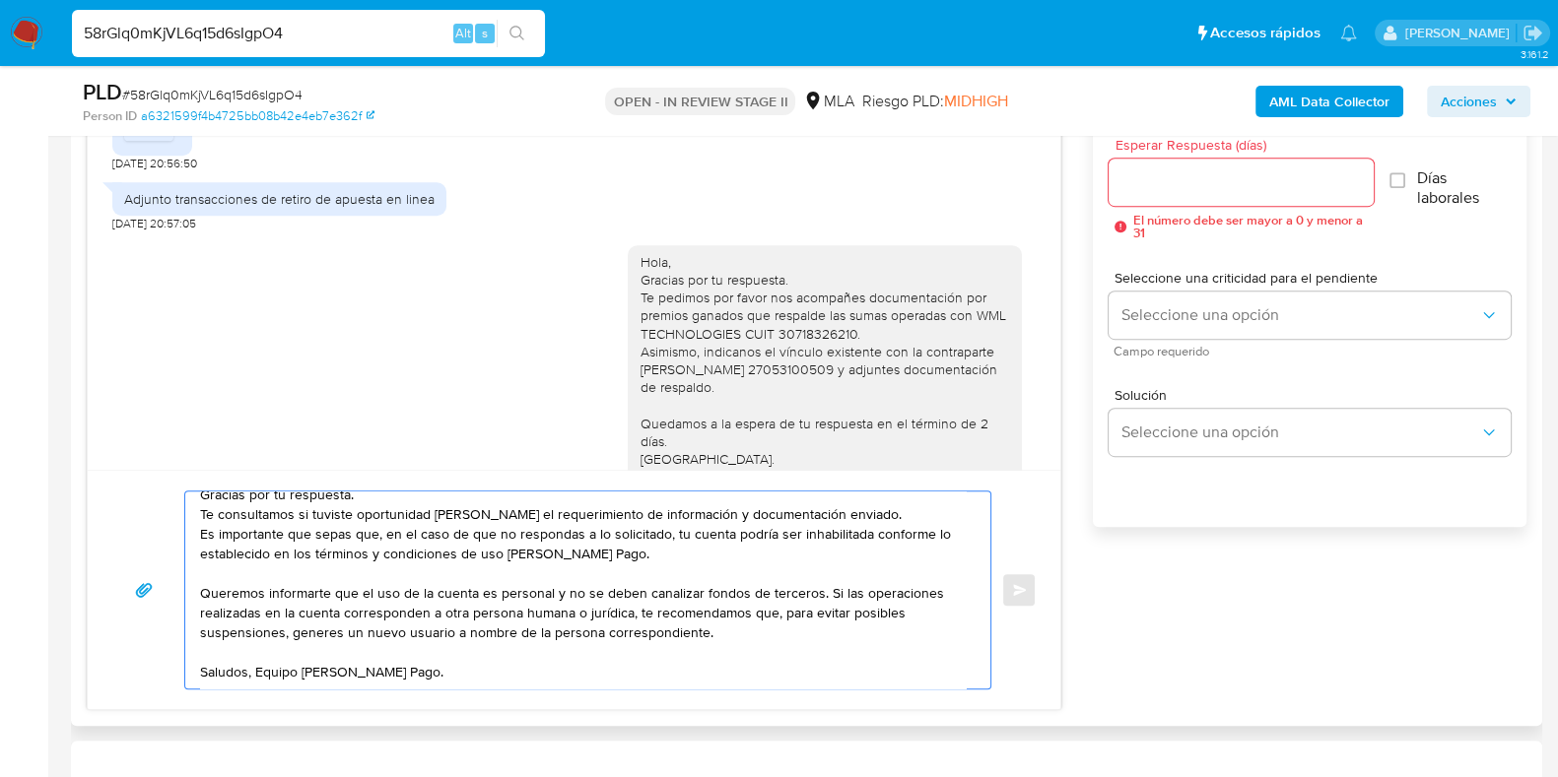
scroll to position [1856, 0]
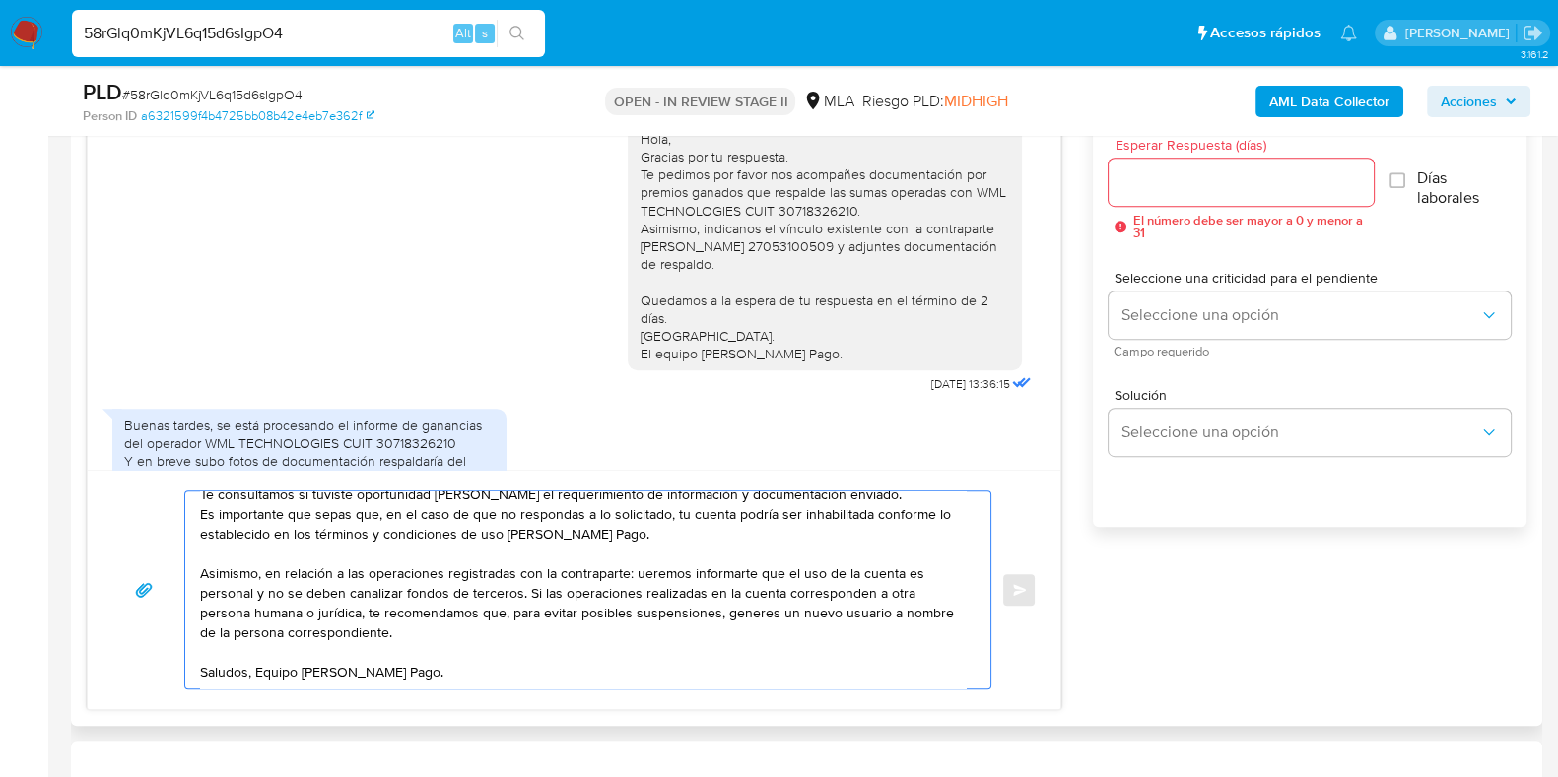
paste textarea "ELIDA BEA CHIARAVIGLIO"
paste textarea "27053100509"
drag, startPoint x: 628, startPoint y: 610, endPoint x: 517, endPoint y: 608, distance: 110.4
click at [517, 608] on textarea "Hola, Gracias por tu respuesta. Te consultamos si tuviste oportunidad de leer e…" at bounding box center [582, 590] width 765 height 197
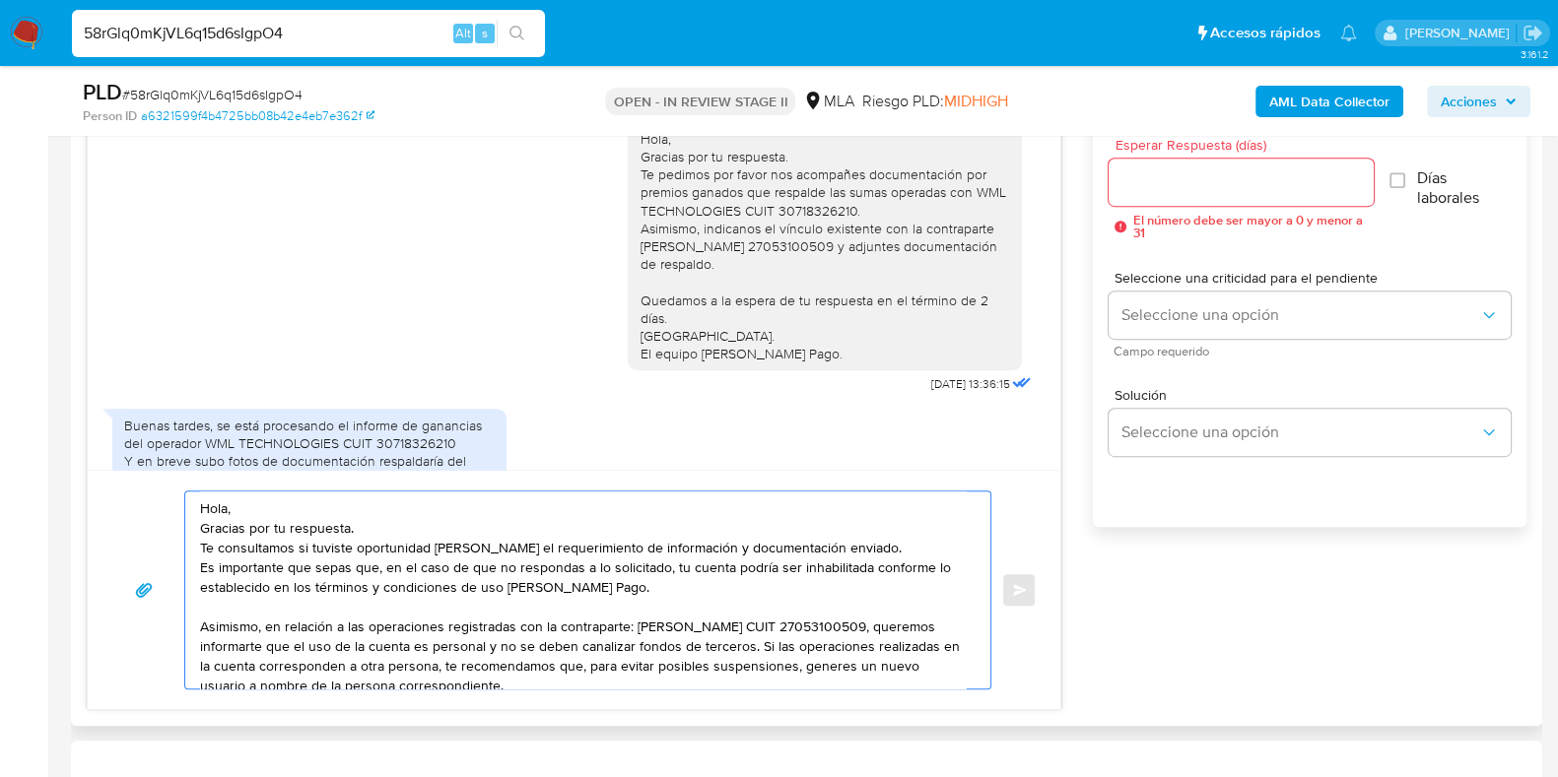
drag, startPoint x: 837, startPoint y: 547, endPoint x: 309, endPoint y: 550, distance: 528.0
click at [309, 550] on textarea "Hola, Gracias por tu respuesta. Te consultamos si tuviste oportunidad de leer e…" at bounding box center [582, 590] width 765 height 197
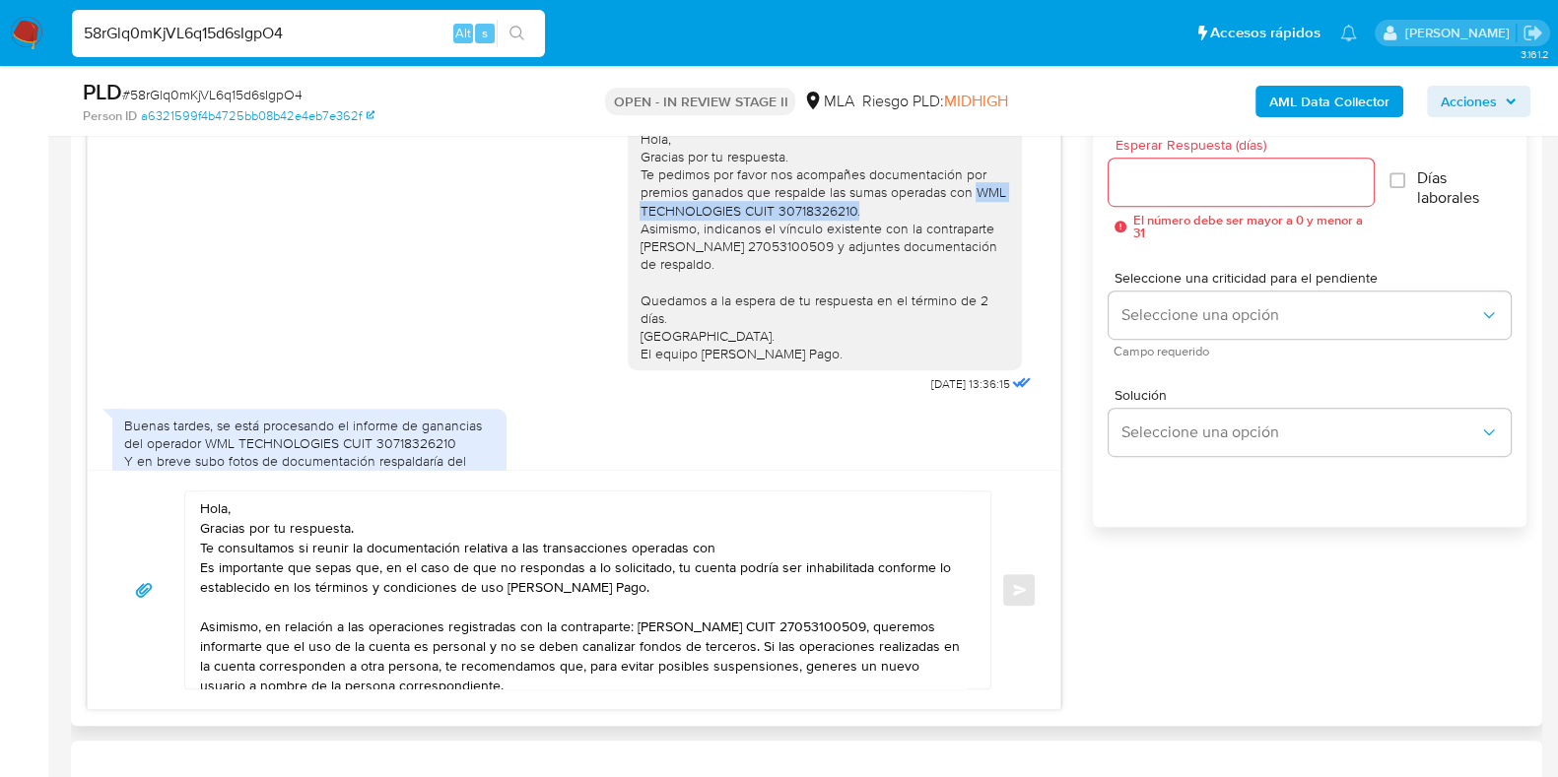
drag, startPoint x: 958, startPoint y: 209, endPoint x: 969, endPoint y: 226, distance: 20.5
click at [969, 226] on div "Hola, Gracias por tu respuesta. Te pedimos por favor nos acompañes documentació…" at bounding box center [824, 246] width 370 height 232
copy div "WML TECHNOLOGIES CUIT 30718326210."
click at [756, 542] on textarea "Hola, Gracias por tu respuesta. Te consultamos si reunir la documentación relat…" at bounding box center [582, 590] width 765 height 197
paste textarea "WML TECHNOLOGIES CUIT 30718326210."
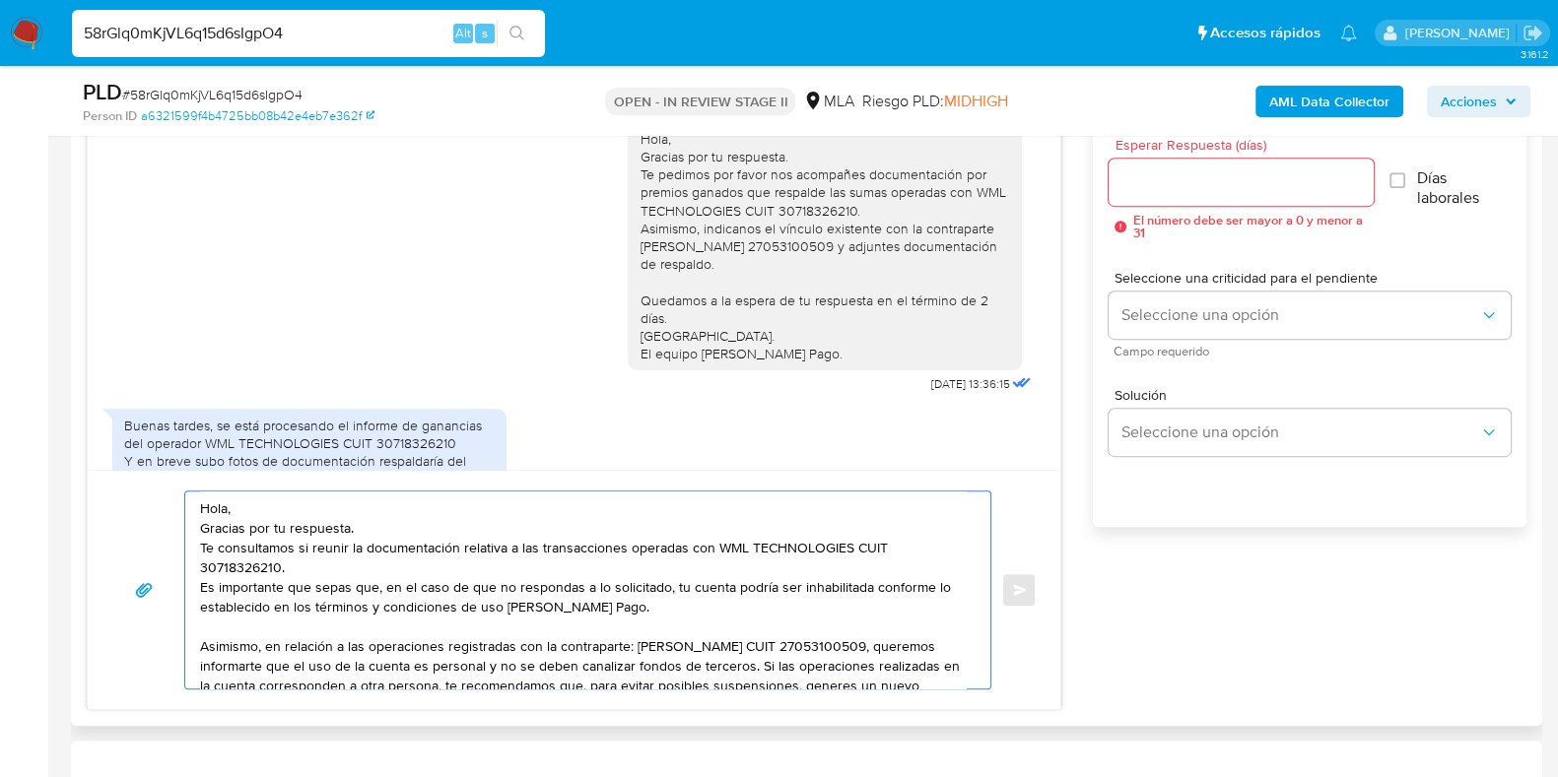
click at [310, 539] on textarea "Hola, Gracias por tu respuesta. Te consultamos si reunir la documentación relat…" at bounding box center [582, 590] width 765 height 197
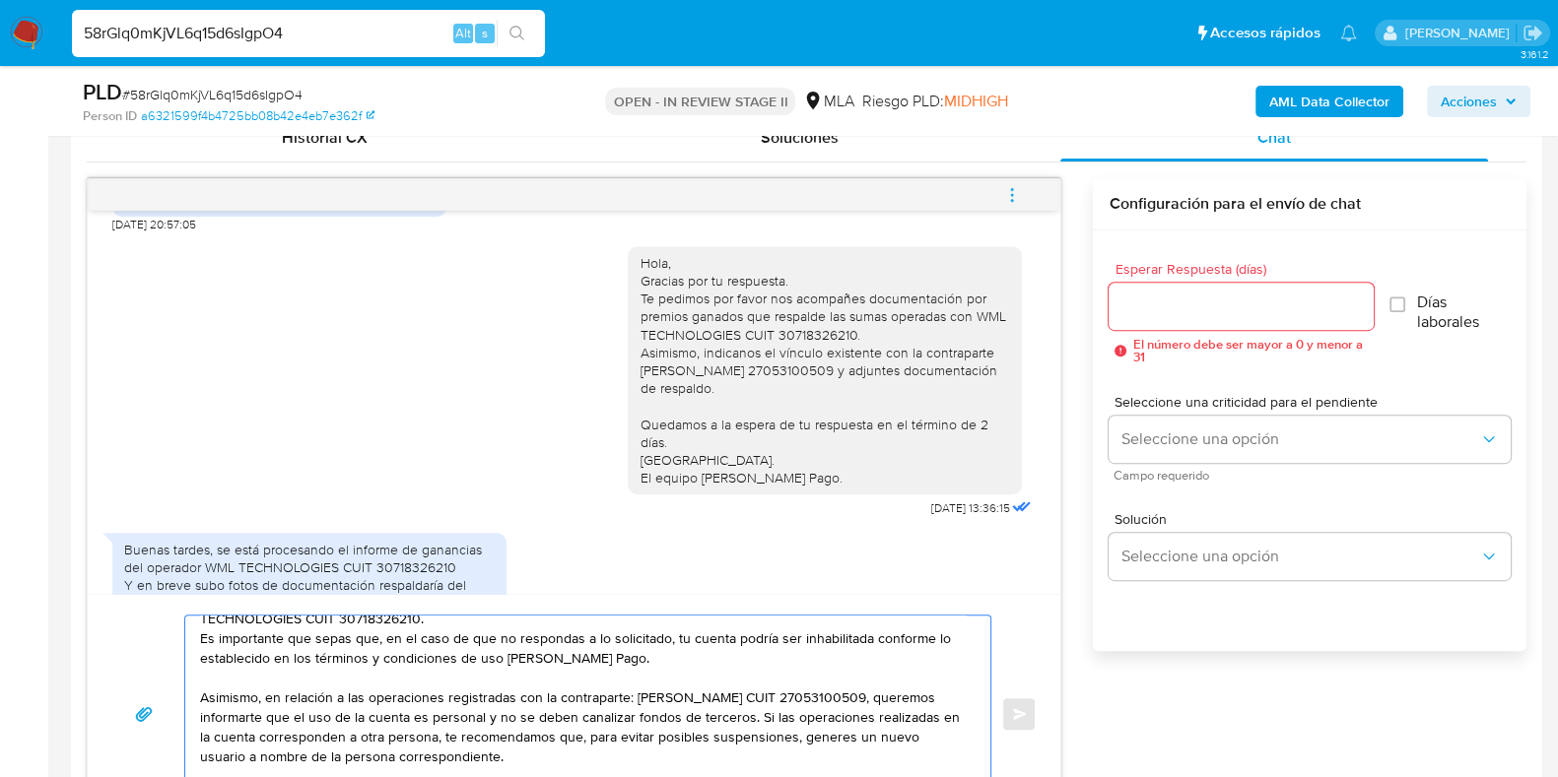
scroll to position [1231, 0]
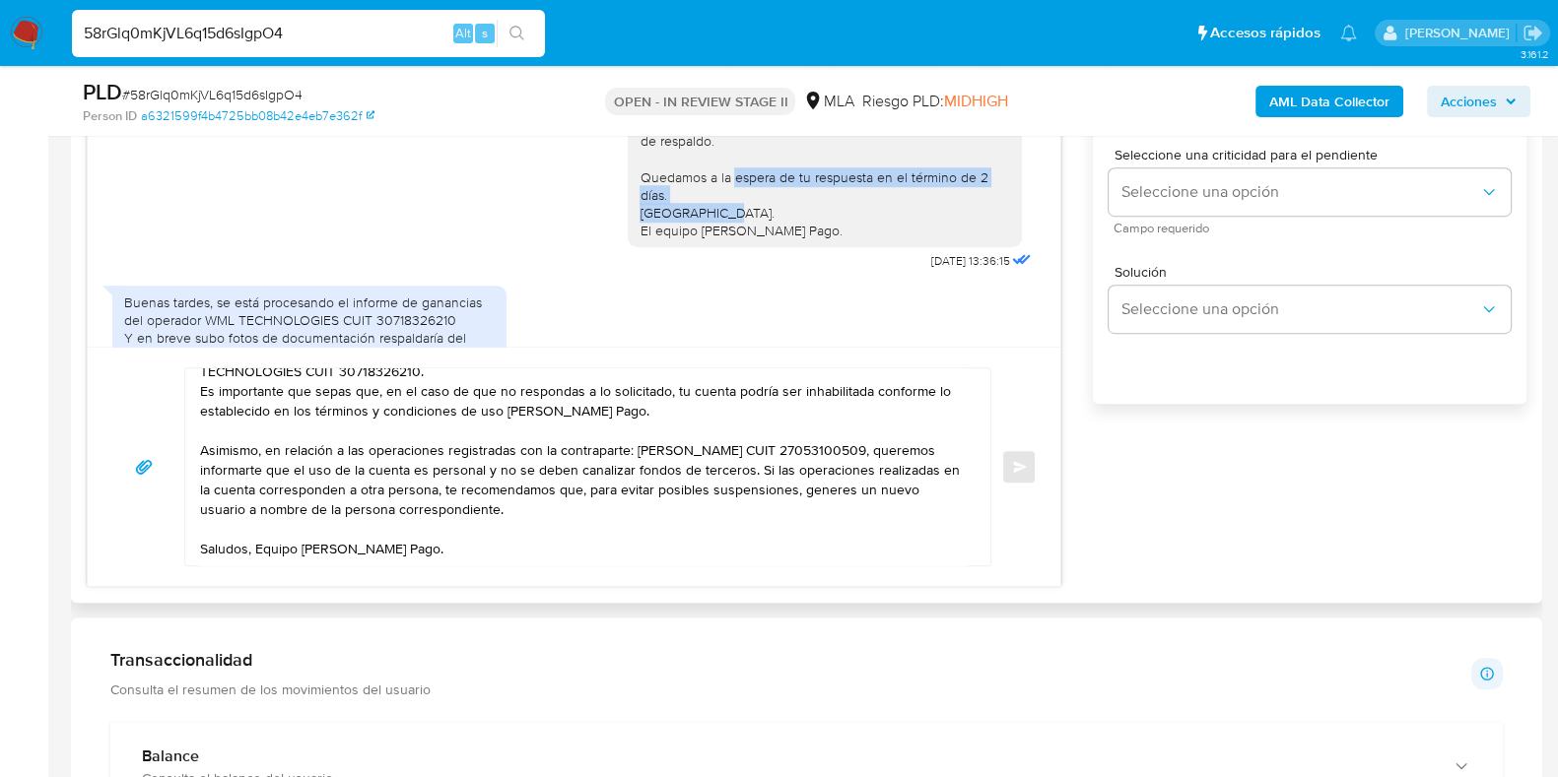
drag, startPoint x: 622, startPoint y: 194, endPoint x: 655, endPoint y: 210, distance: 37.0
click at [655, 210] on div "Hola, Gracias por tu respuesta. Te pedimos por favor nos acompañes documentació…" at bounding box center [824, 123] width 370 height 232
copy div "Quedamos a la espera de tu respuesta en el término de 2 días."
click at [224, 511] on textarea "Hola, Gracias por tu respuesta. Te consultamos si tuviste oportunidad de reunir…" at bounding box center [582, 466] width 765 height 197
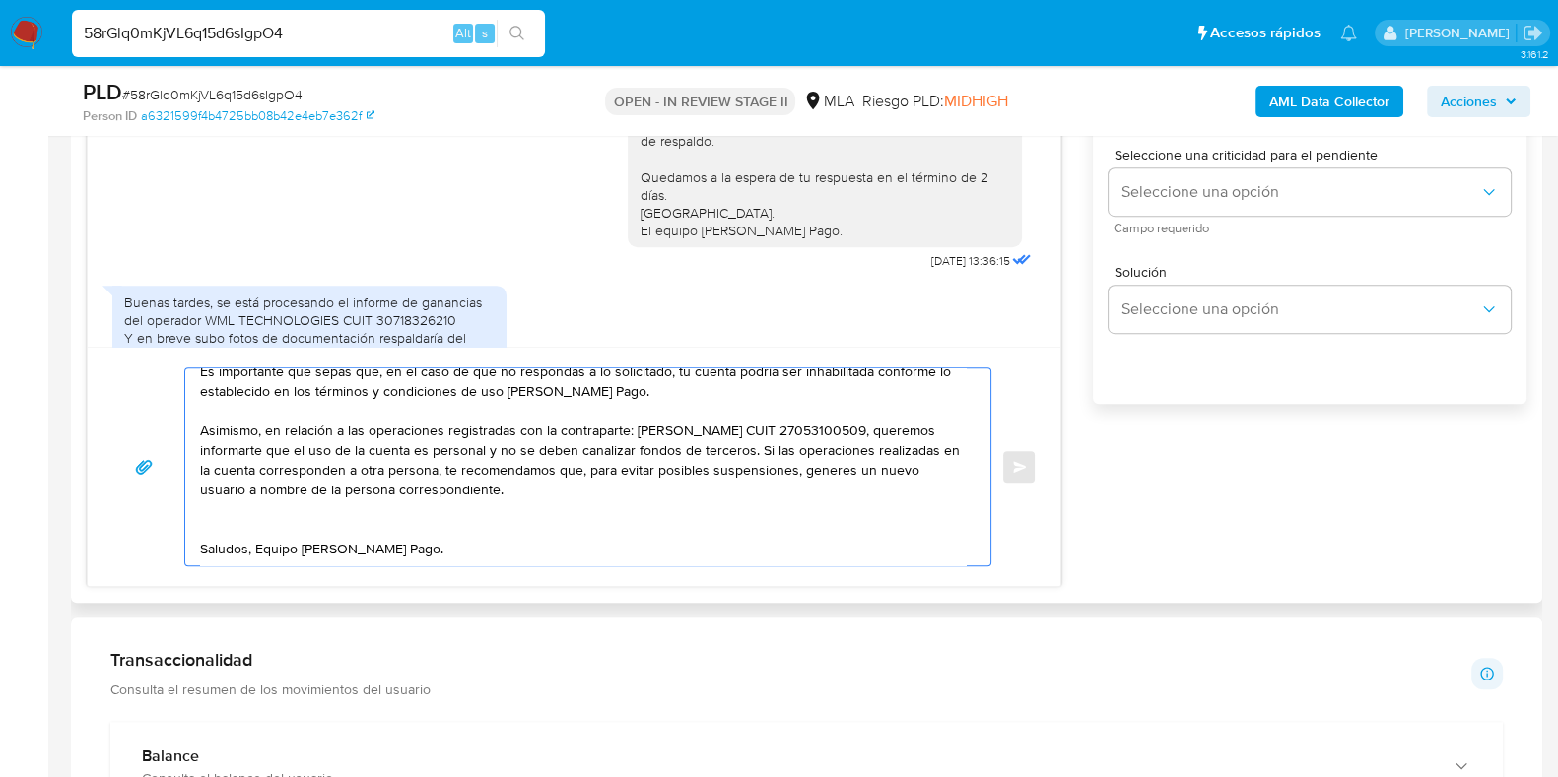
paste textarea "Quedamos a la espera de tu respuesta en el término de 2 días."
click at [550, 528] on textarea "Hola, Gracias por tu respuesta. Te consultamos si tuviste oportunidad de reunir…" at bounding box center [582, 466] width 765 height 197
click at [255, 548] on textarea "Hola, Gracias por tu respuesta. Te consultamos si tuviste oportunidad de reunir…" at bounding box center [582, 466] width 765 height 197
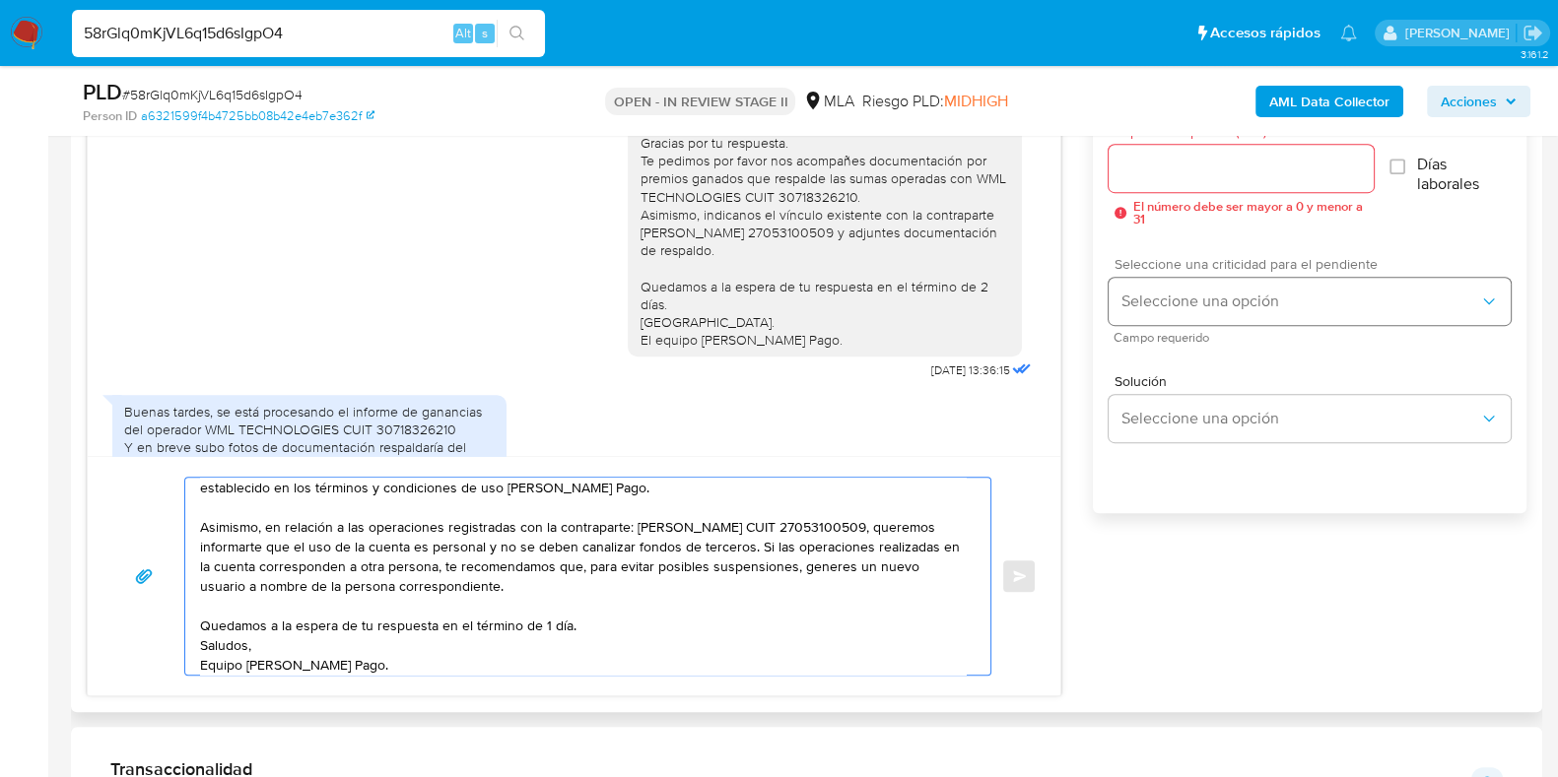
scroll to position [984, 0]
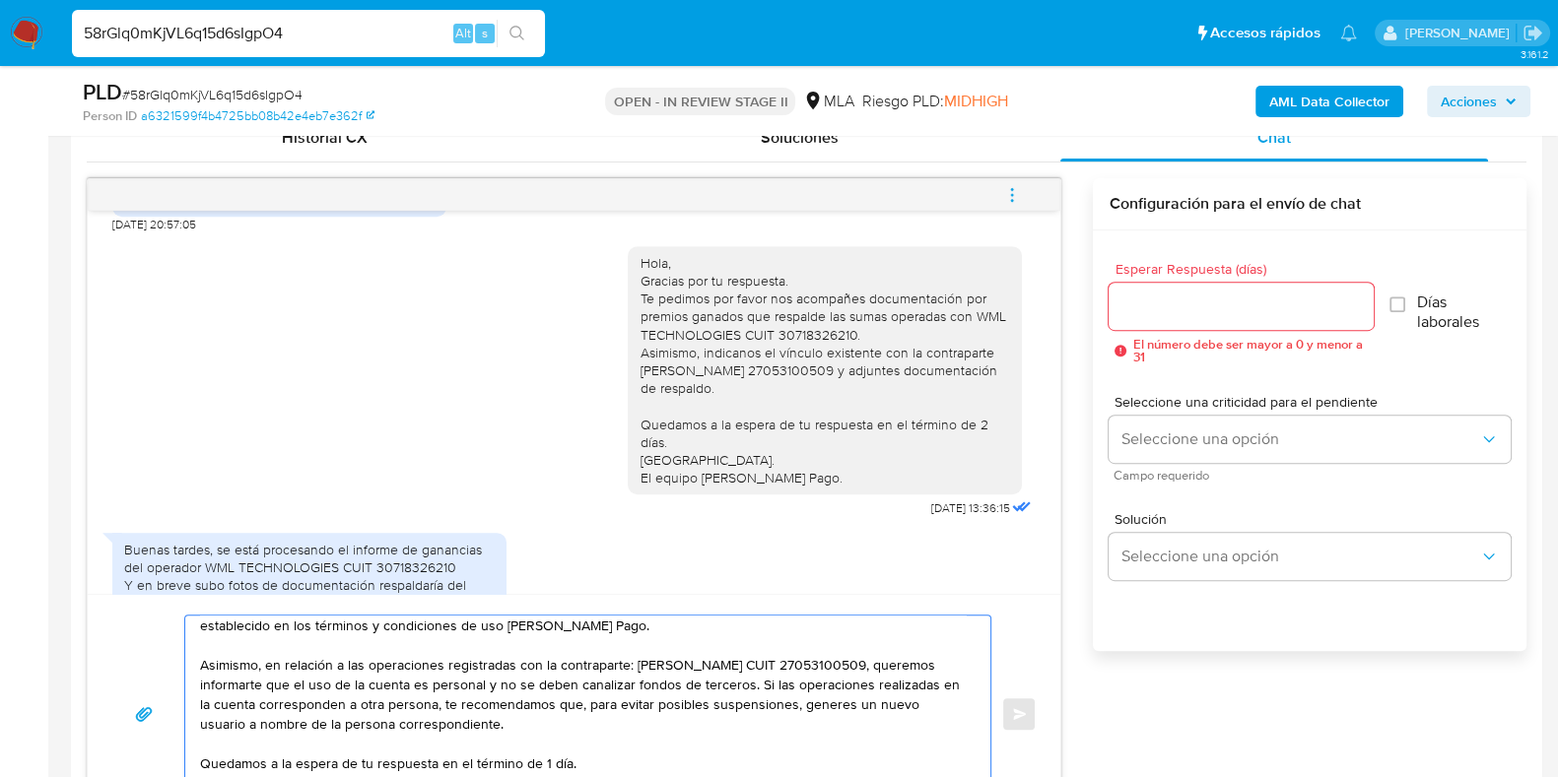
type textarea "Hola, Gracias por tu respuesta. Te consultamos si tuviste oportunidad de reunir…"
click at [1147, 307] on input "Esperar Respuesta (días)" at bounding box center [1240, 307] width 264 height 26
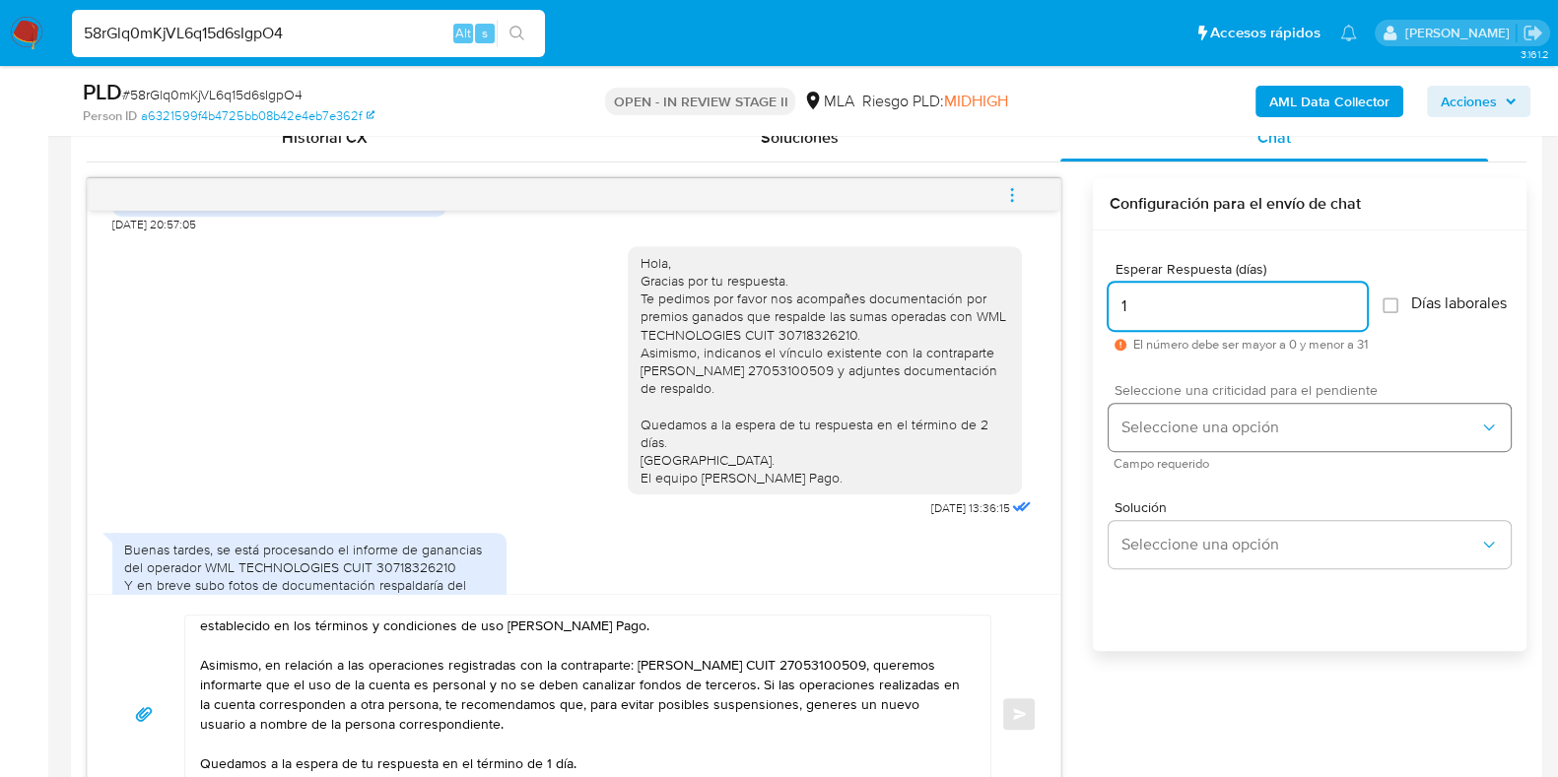
type input "1"
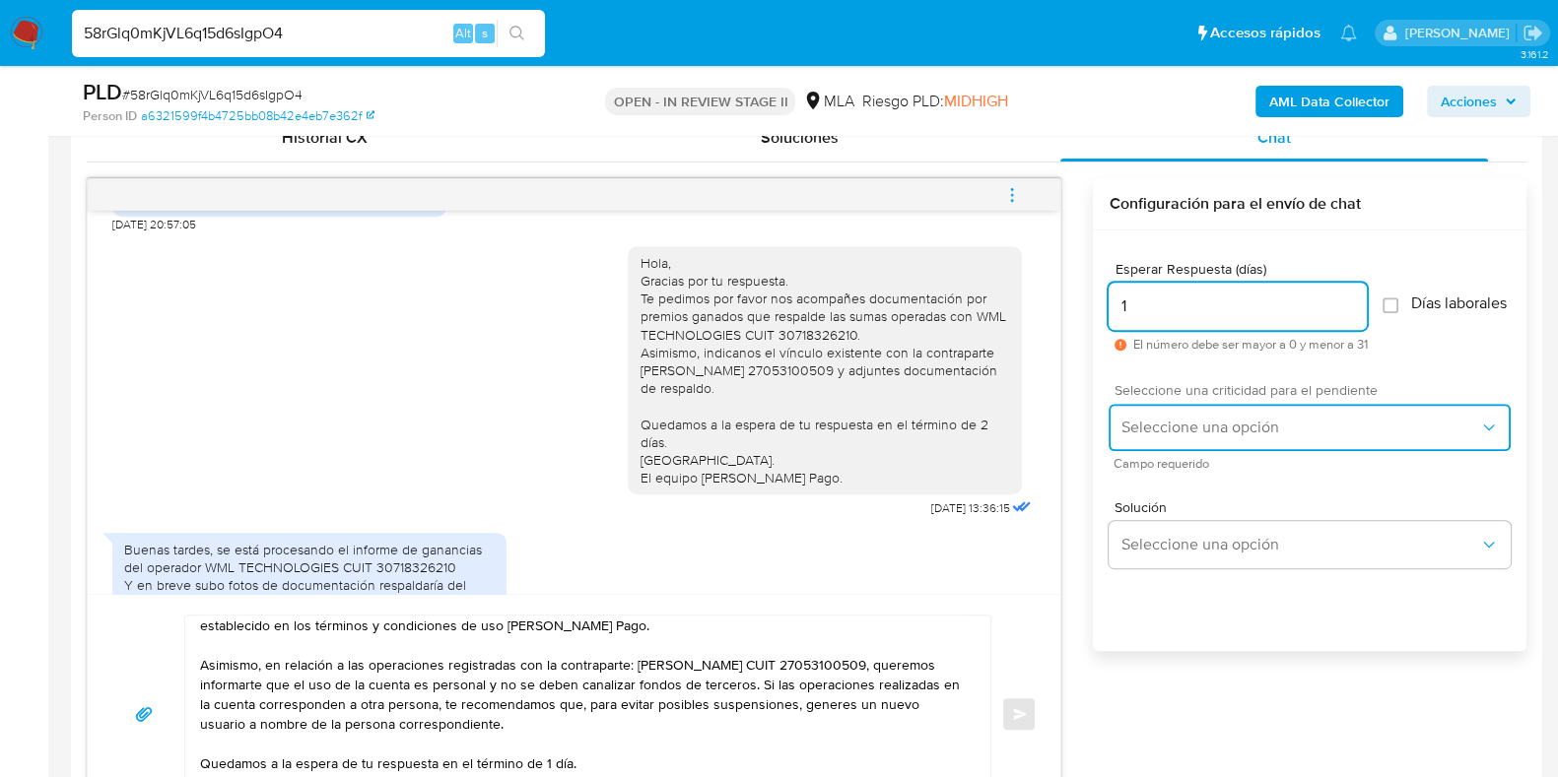
click at [1173, 431] on span "Seleccione una opción" at bounding box center [1299, 428] width 359 height 20
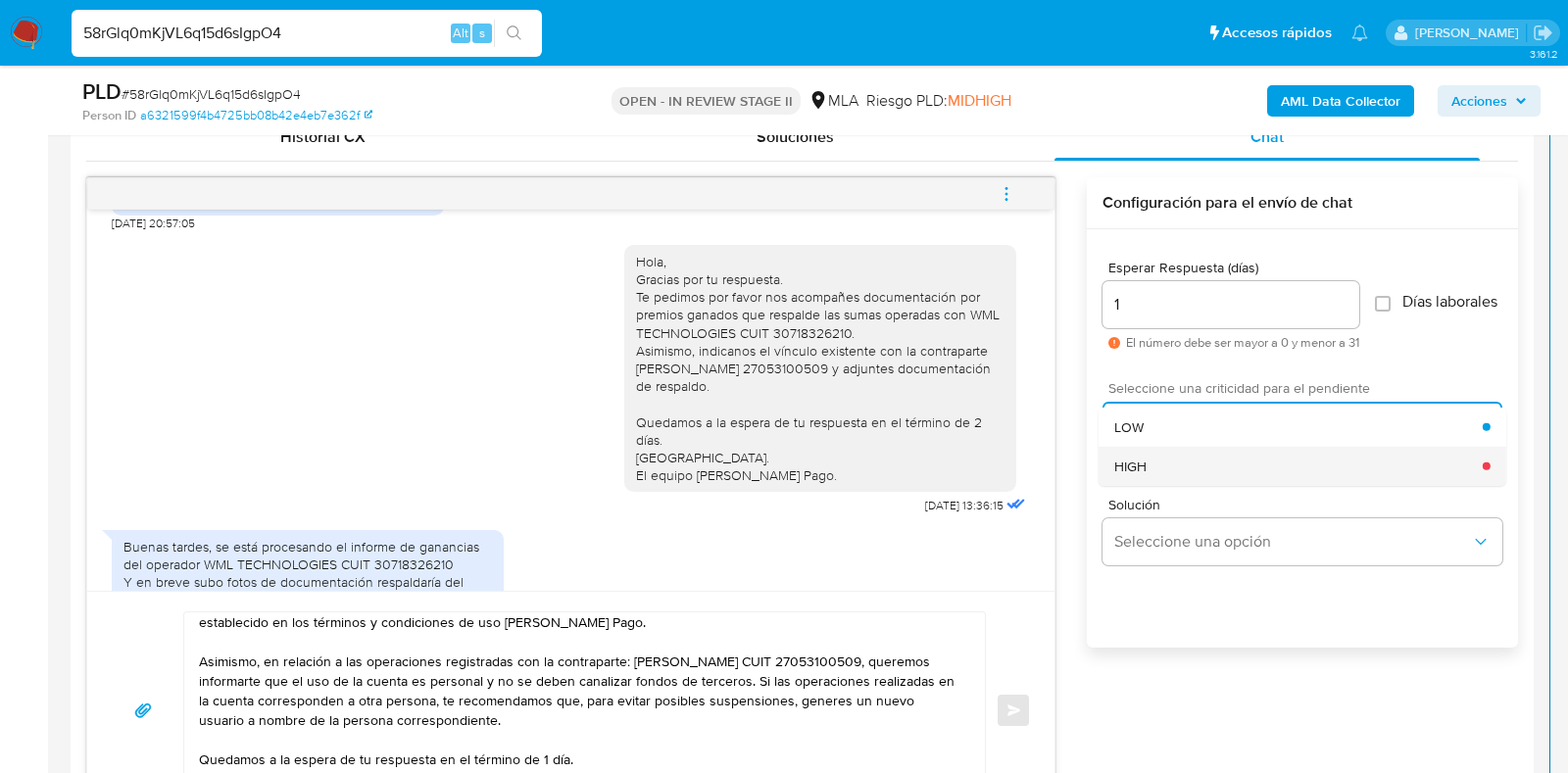
click at [1171, 463] on div "HIGH" at bounding box center [1298, 465] width 368 height 39
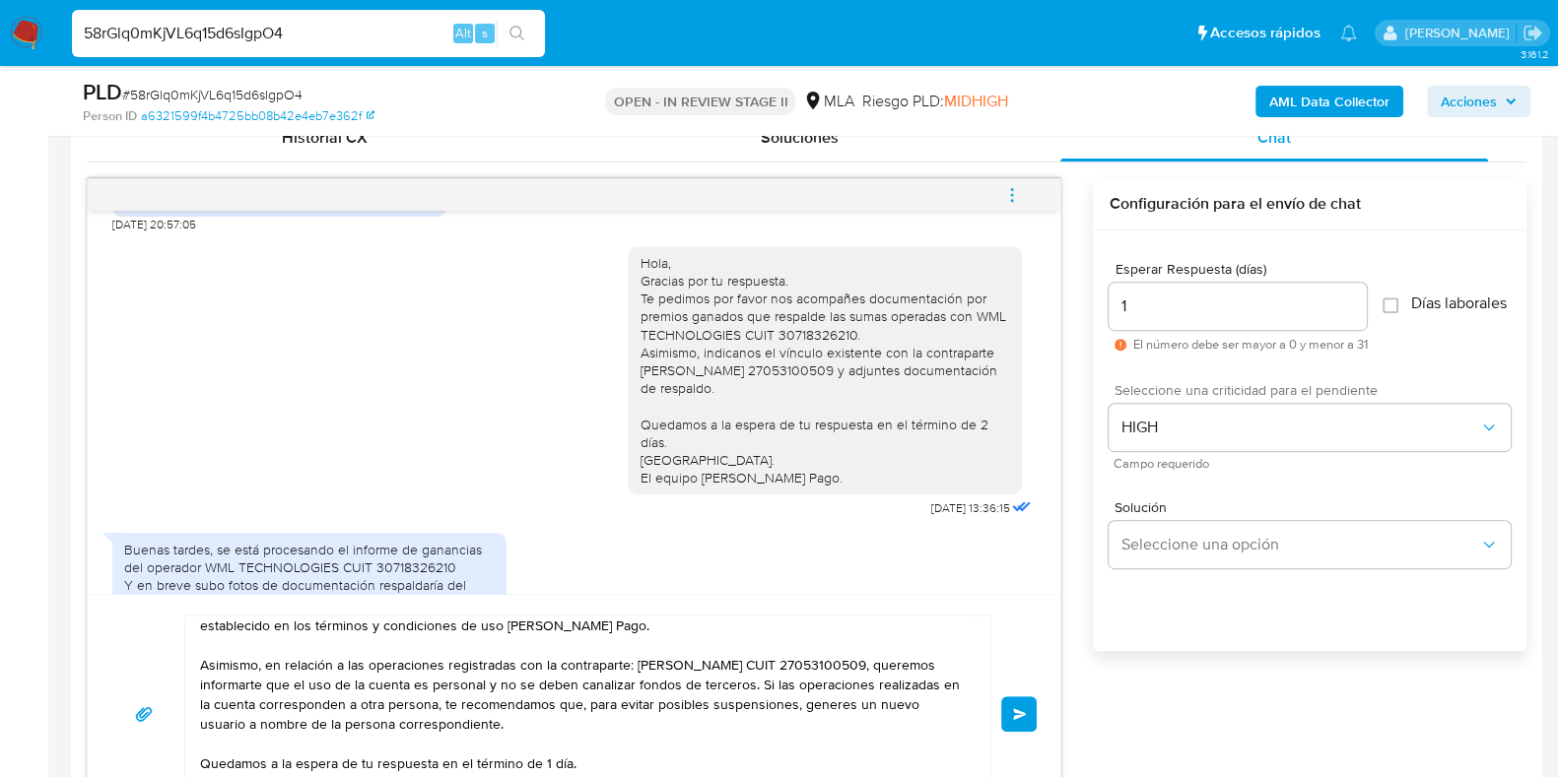
click at [1003, 713] on button "Enviar" at bounding box center [1018, 713] width 35 height 35
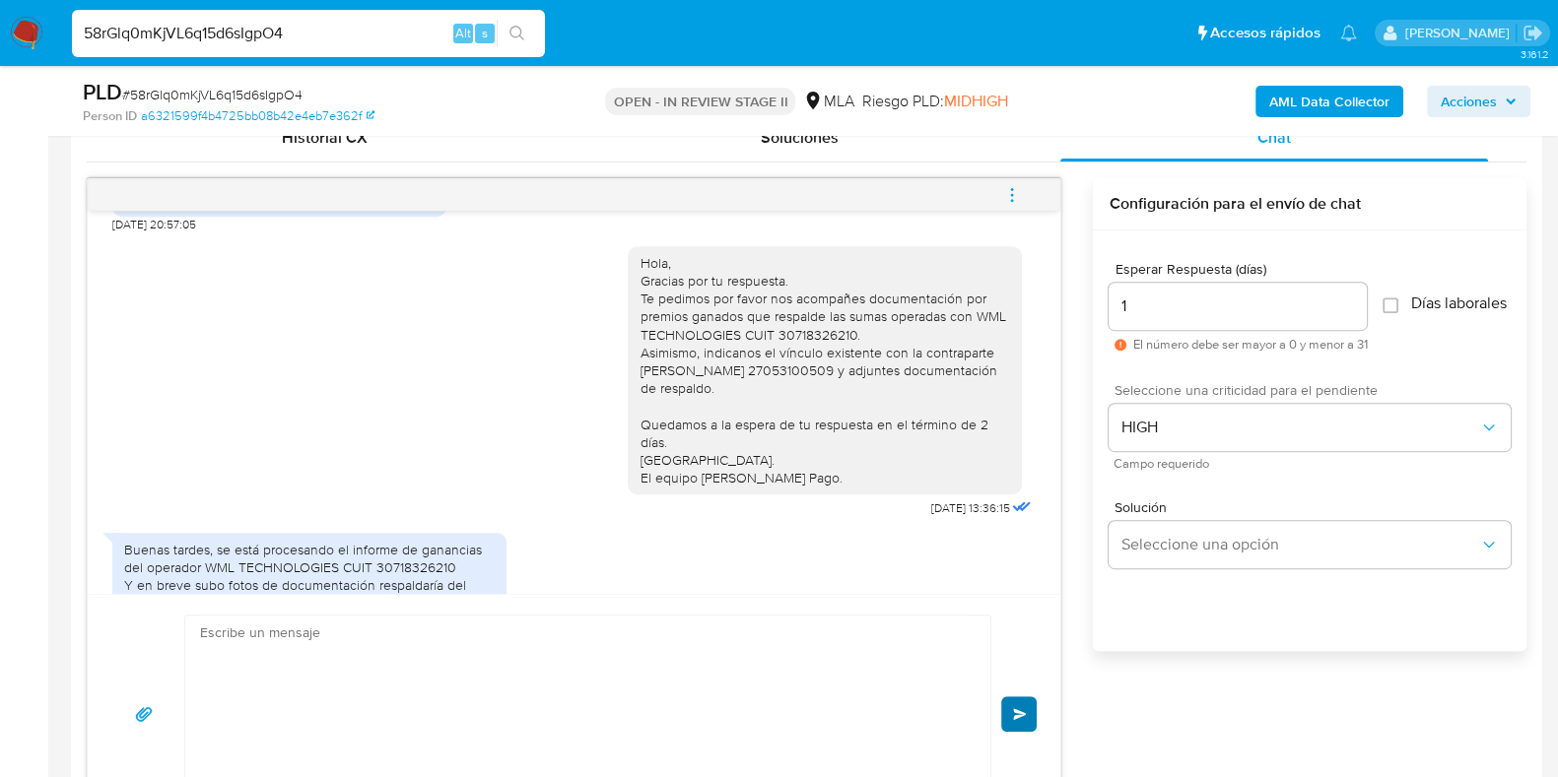
scroll to position [2553, 0]
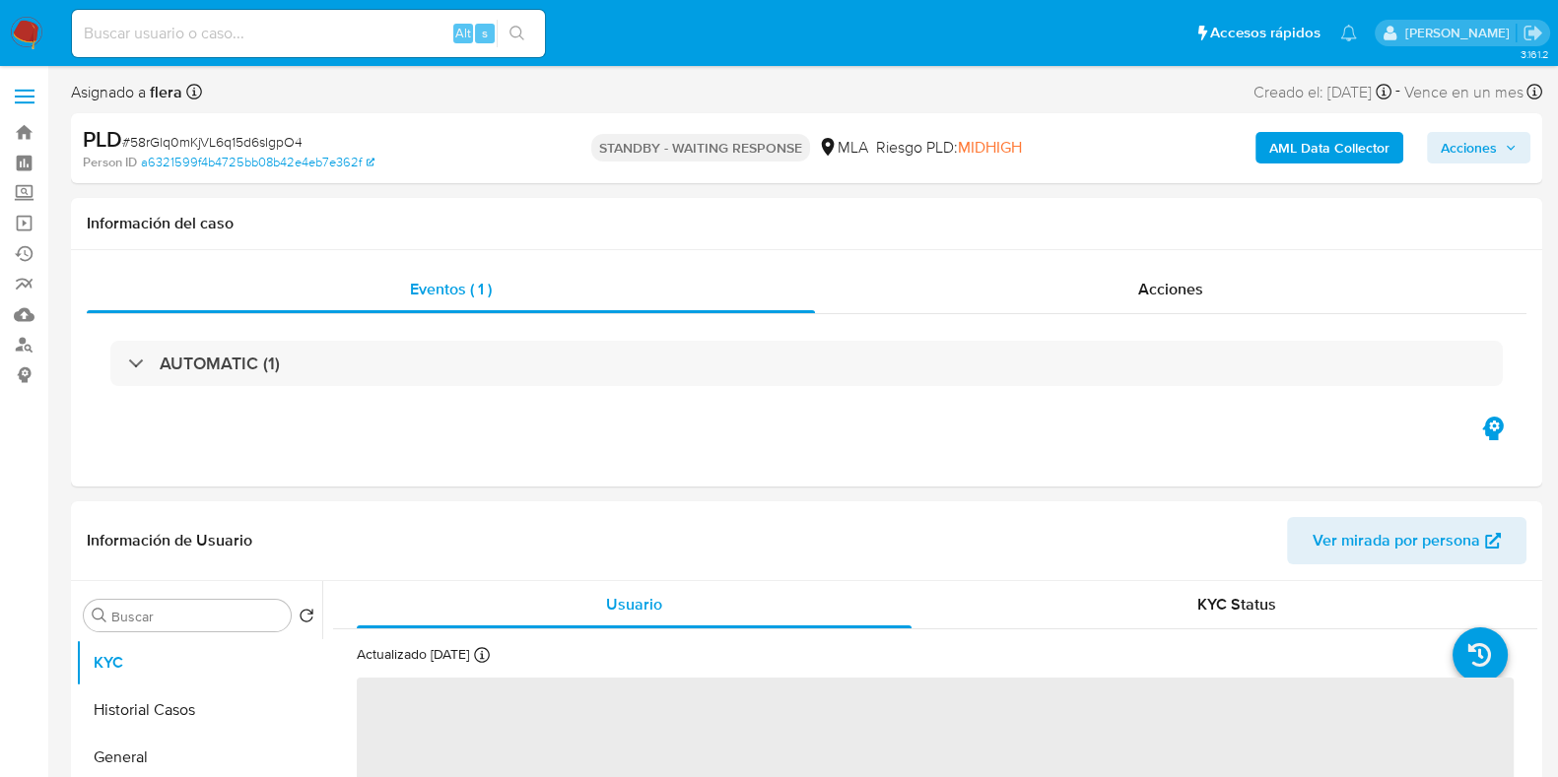
select select "10"
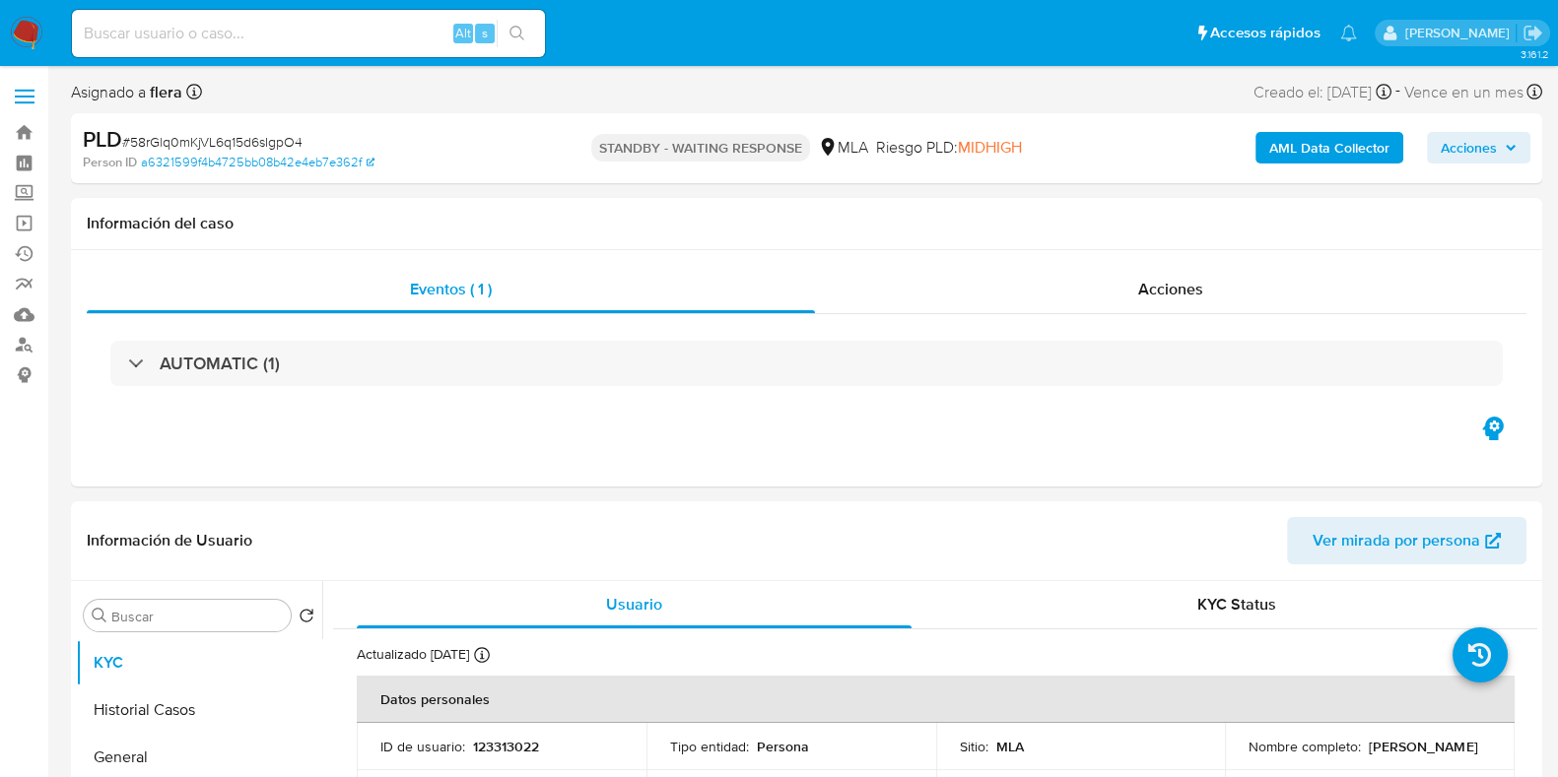
click at [250, 48] on div "Alt s" at bounding box center [308, 33] width 473 height 47
click at [256, 30] on input at bounding box center [308, 34] width 473 height 26
paste input "8X1X5HY0w42O0i6K7KrIXGwz"
type input "8X1X5HY0w42O0i6K7KrIXGwz"
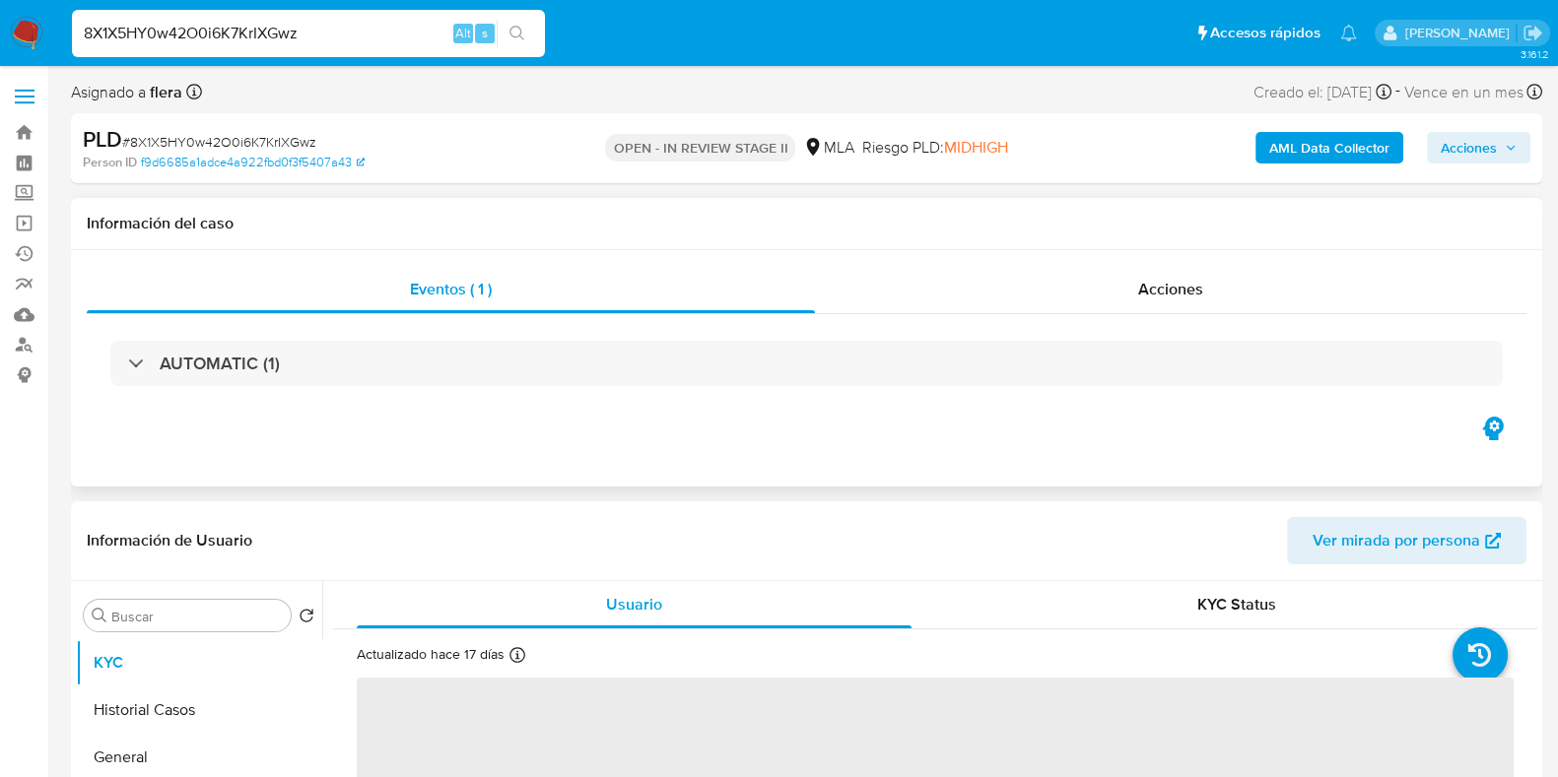
select select "10"
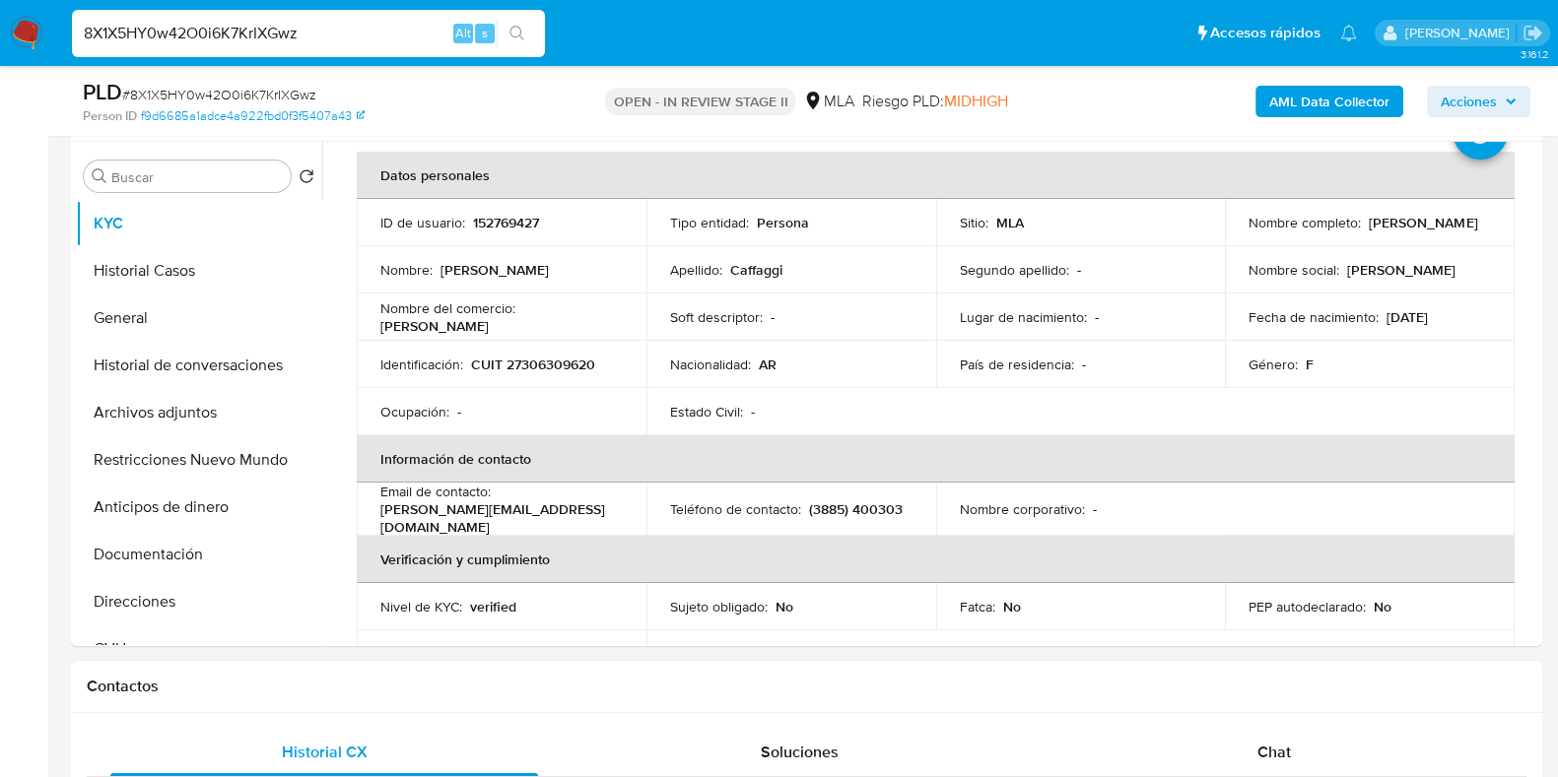
scroll to position [122, 0]
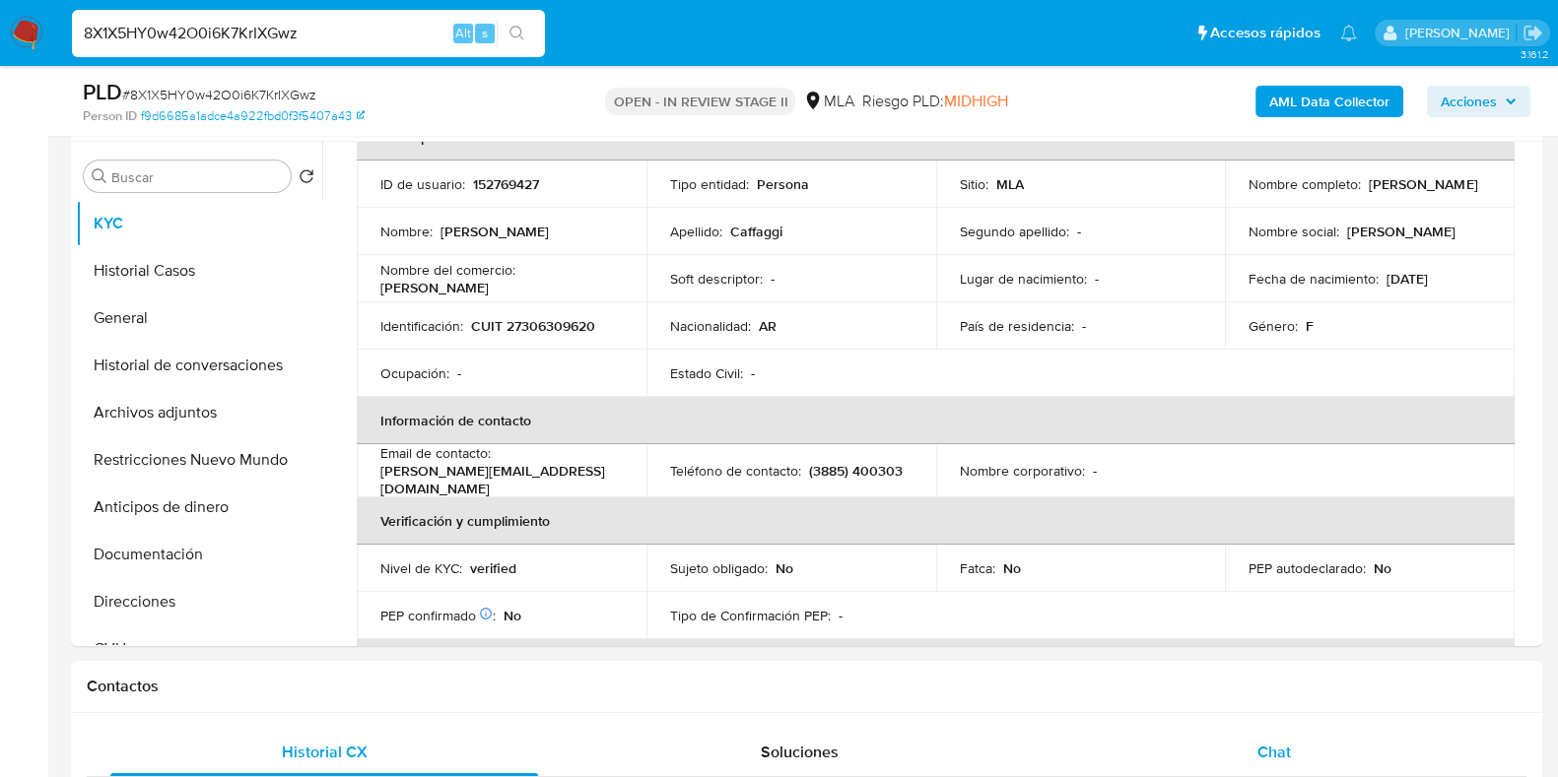
click at [1256, 731] on div "Chat" at bounding box center [1274, 752] width 428 height 47
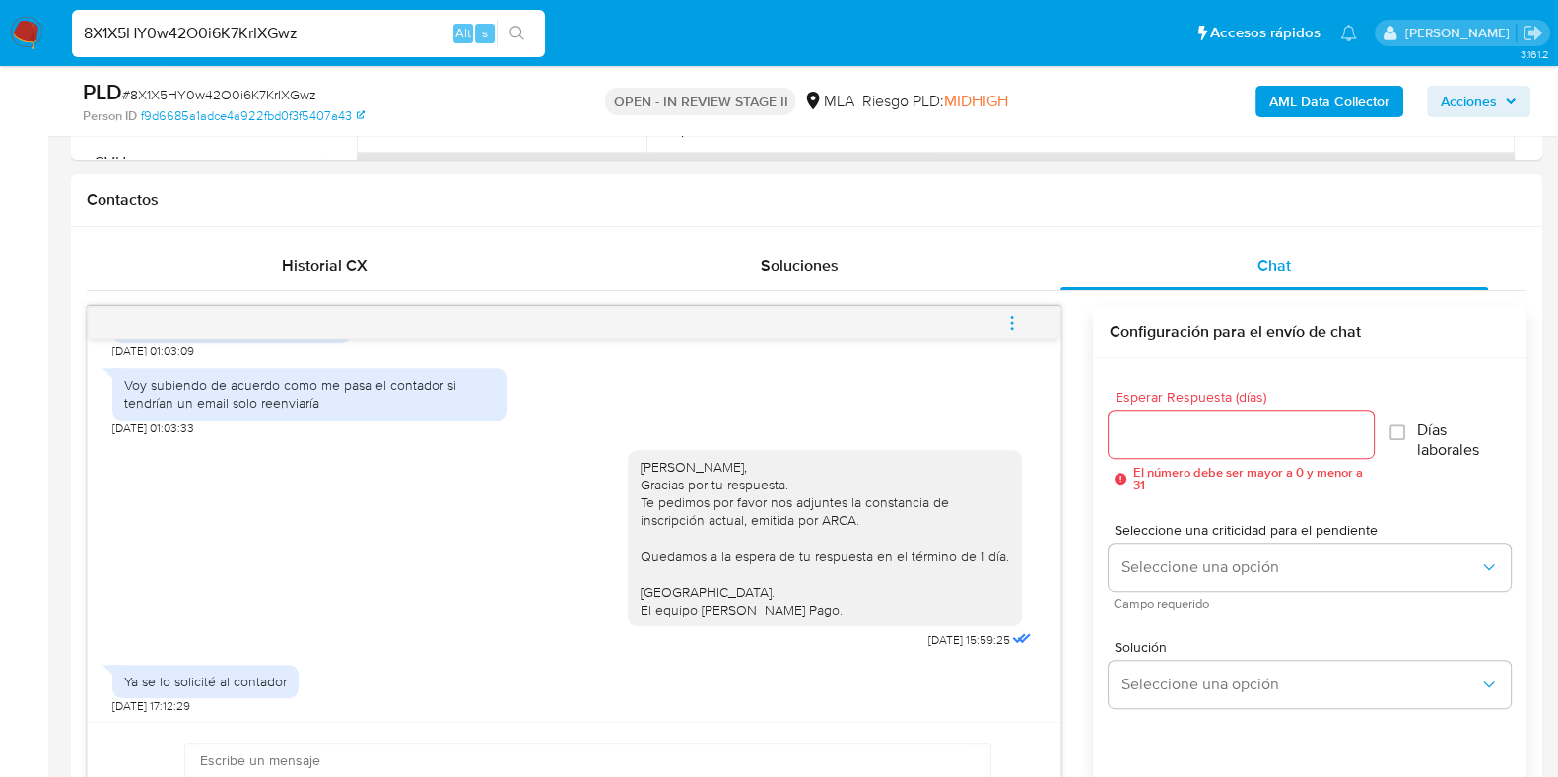
scroll to position [984, 0]
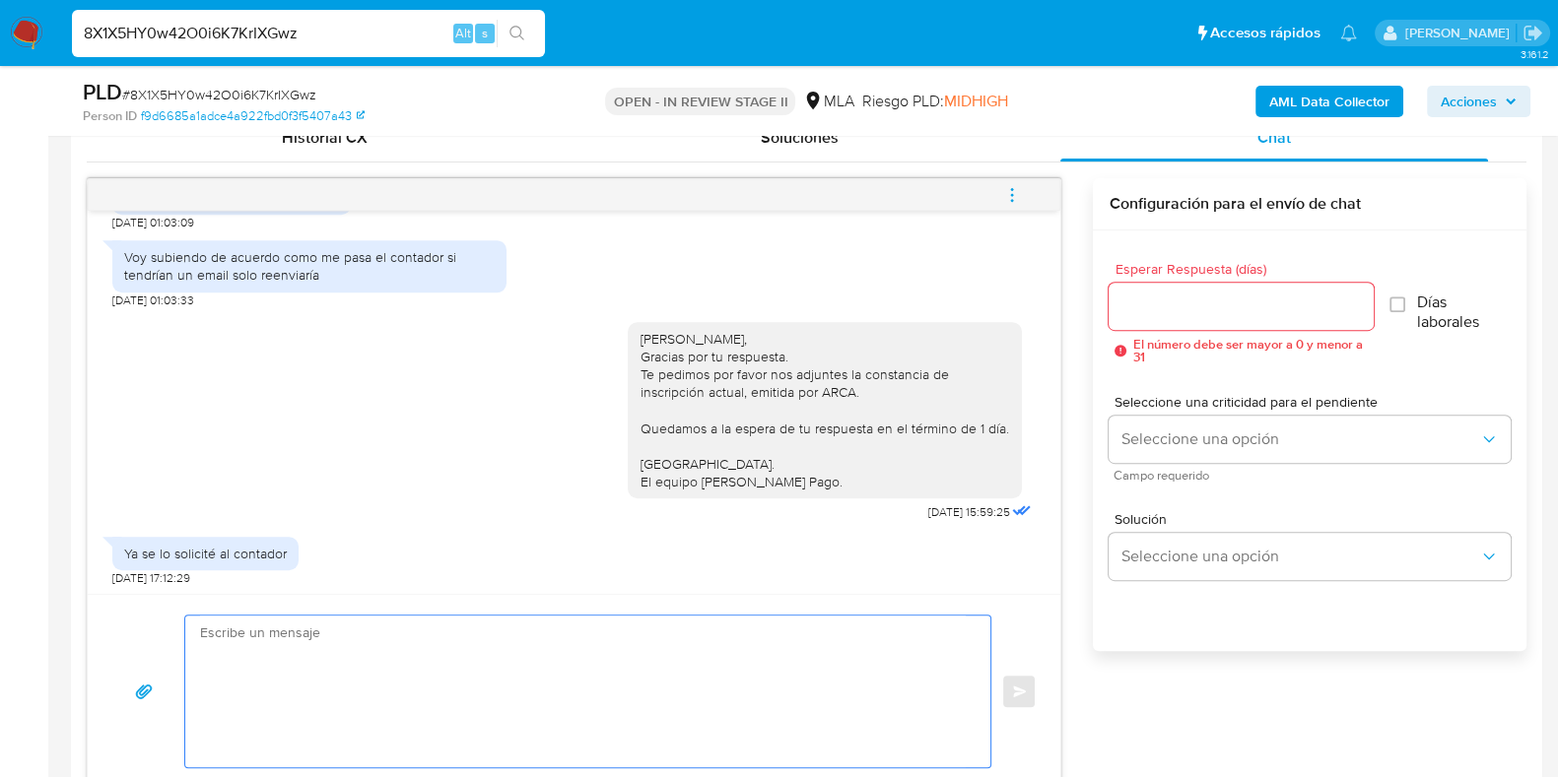
click at [601, 645] on textarea at bounding box center [582, 692] width 765 height 152
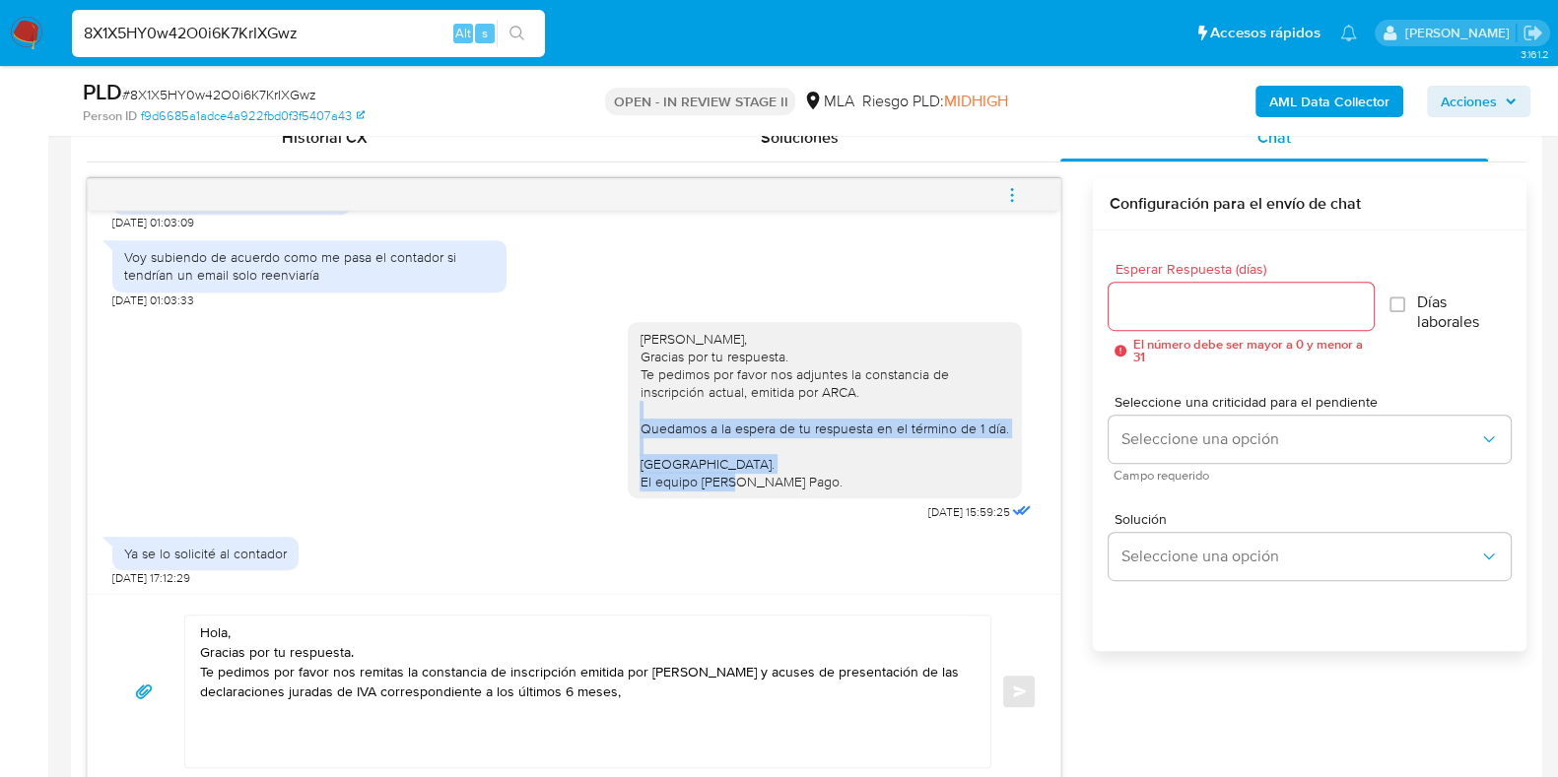
drag, startPoint x: 803, startPoint y: 479, endPoint x: 611, endPoint y: 425, distance: 199.6
click at [628, 425] on div "[PERSON_NAME], Gracias por tu respuesta. Te pedimos por favor nos adjuntes la c…" at bounding box center [825, 410] width 394 height 177
copy div "Quedamos a la espera de tu respuesta en el término de 1 día. [GEOGRAPHIC_DATA].…"
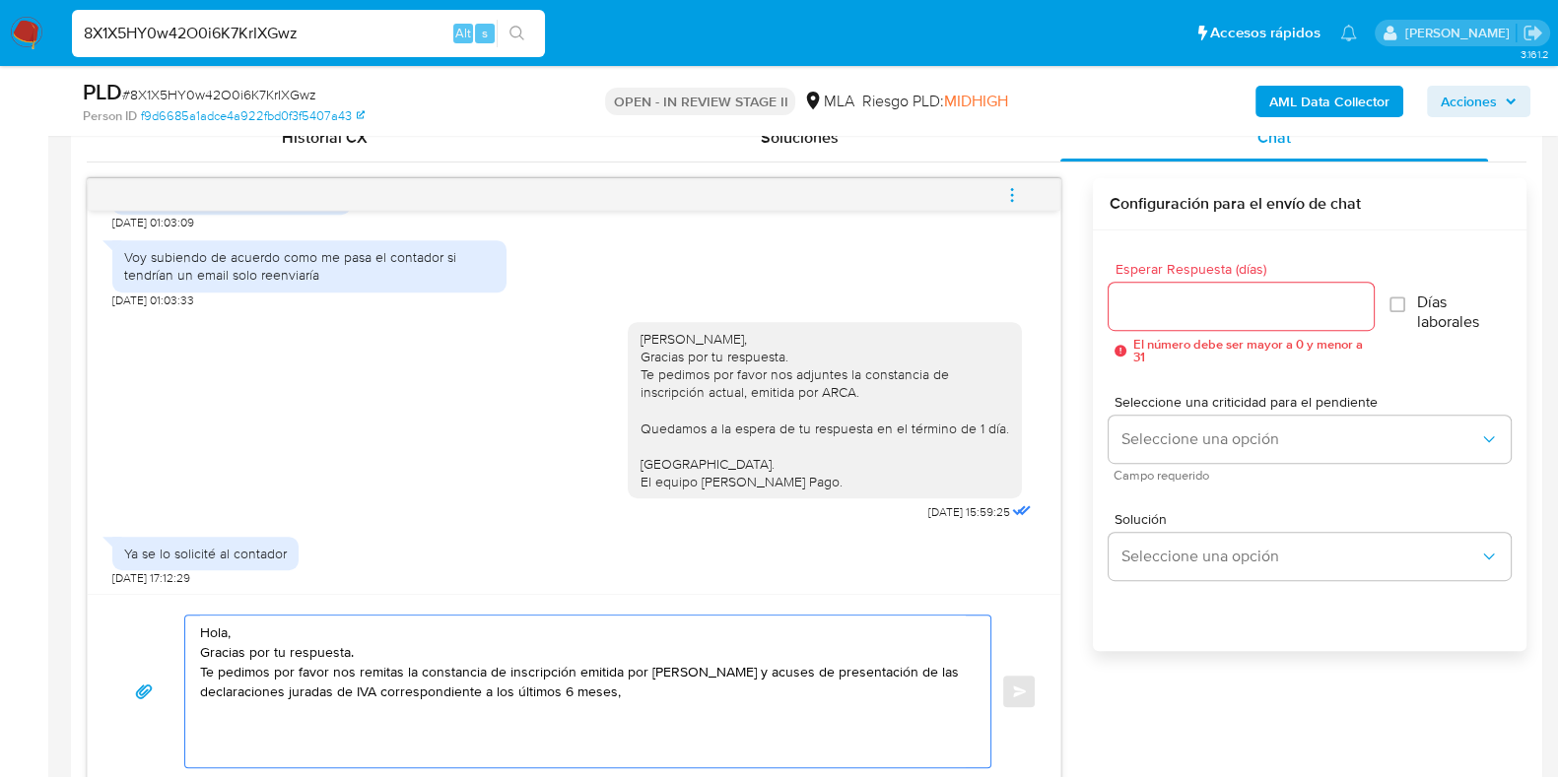
click at [216, 736] on textarea "Hola, Gracias por tu respuesta. Te pedimos por favor nos remitas la constancia …" at bounding box center [582, 692] width 765 height 152
paste textarea "Quedamos a la espera de tu respuesta en el término de 1 día. [GEOGRAPHIC_DATA].…"
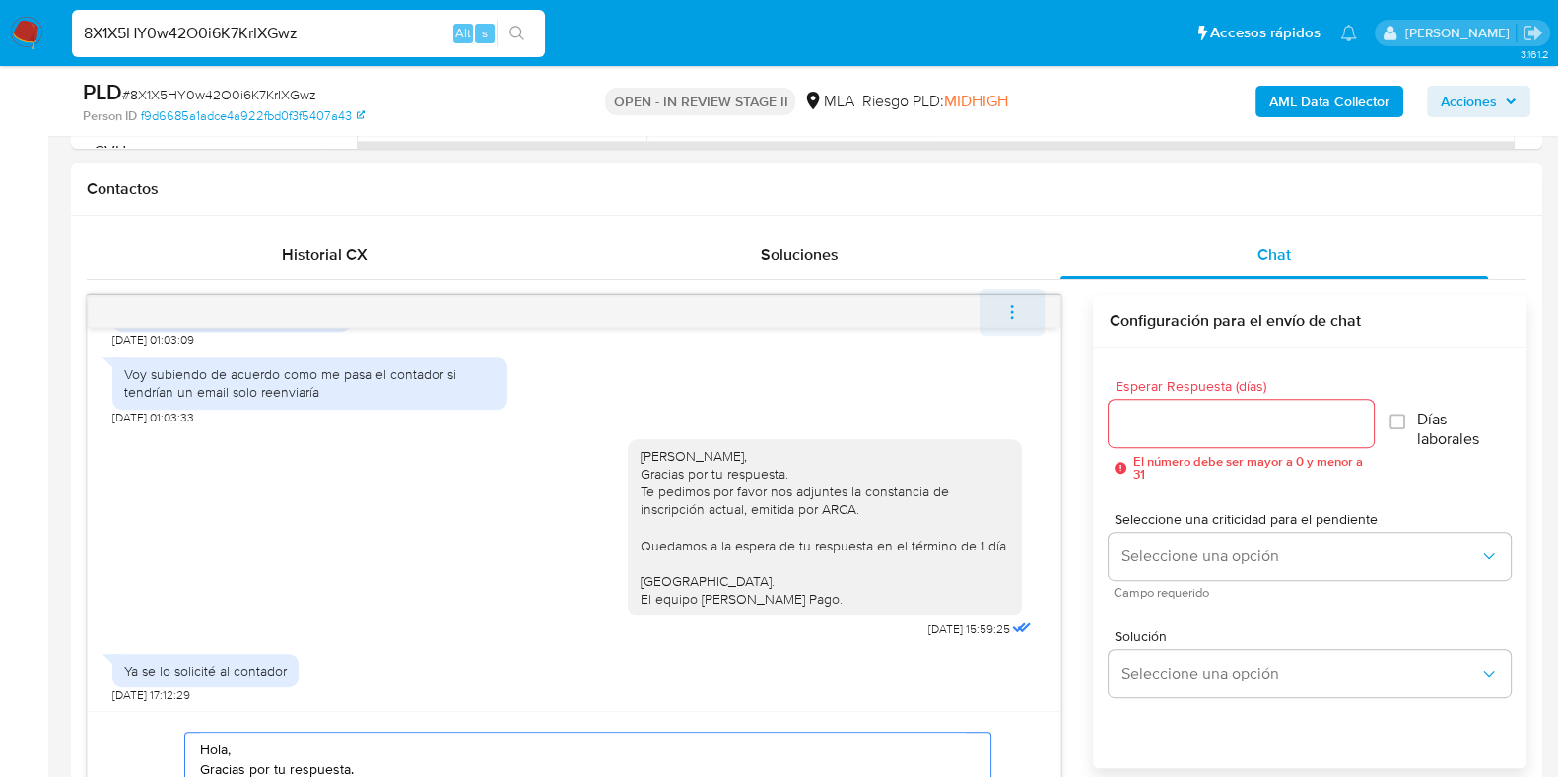
scroll to position [759, 0]
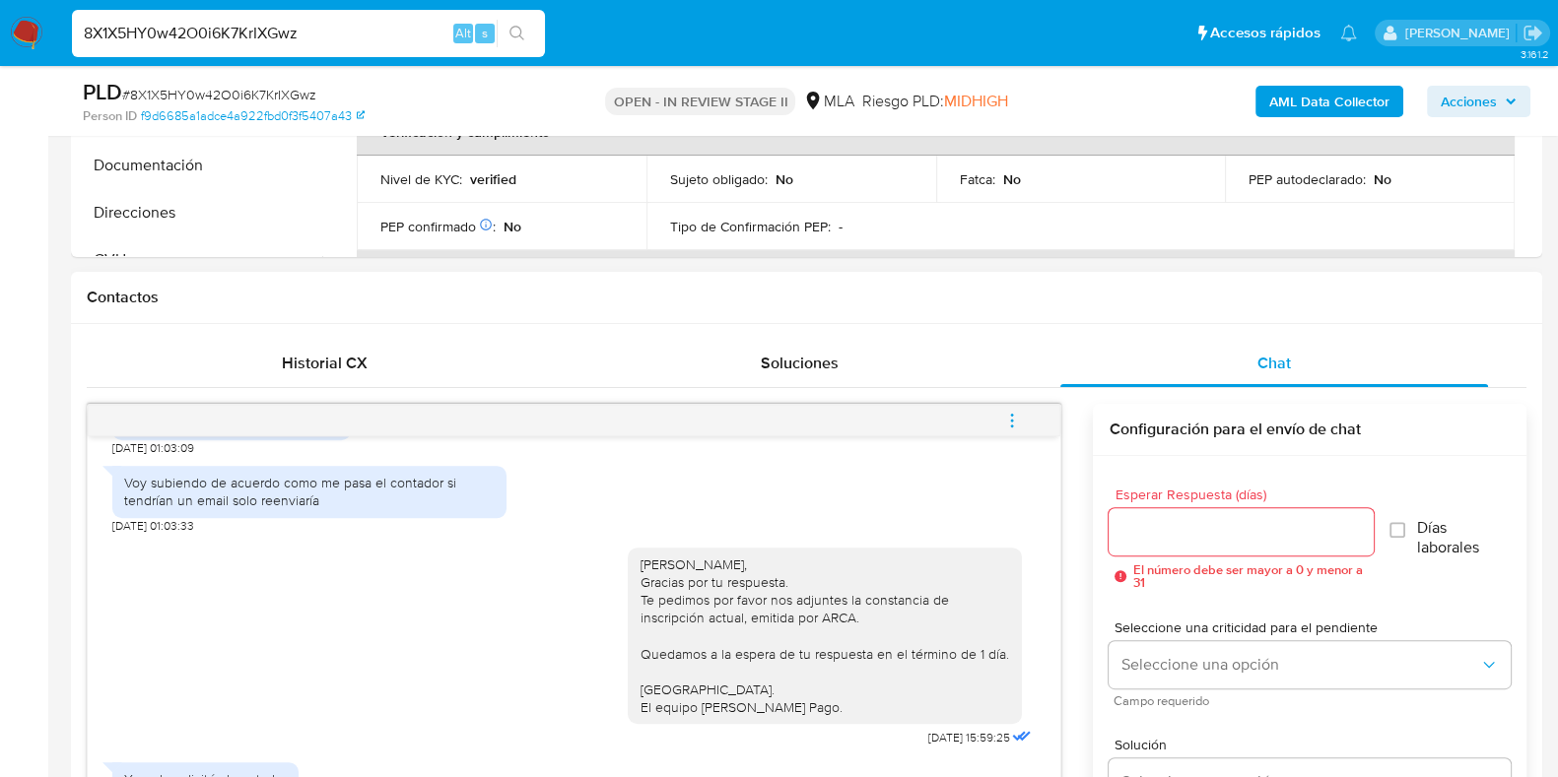
type textarea "Hola, Gracias por tu respuesta. Te pedimos por favor nos remitas la constancia …"
click at [1175, 528] on input "Esperar Respuesta (días)" at bounding box center [1240, 532] width 264 height 26
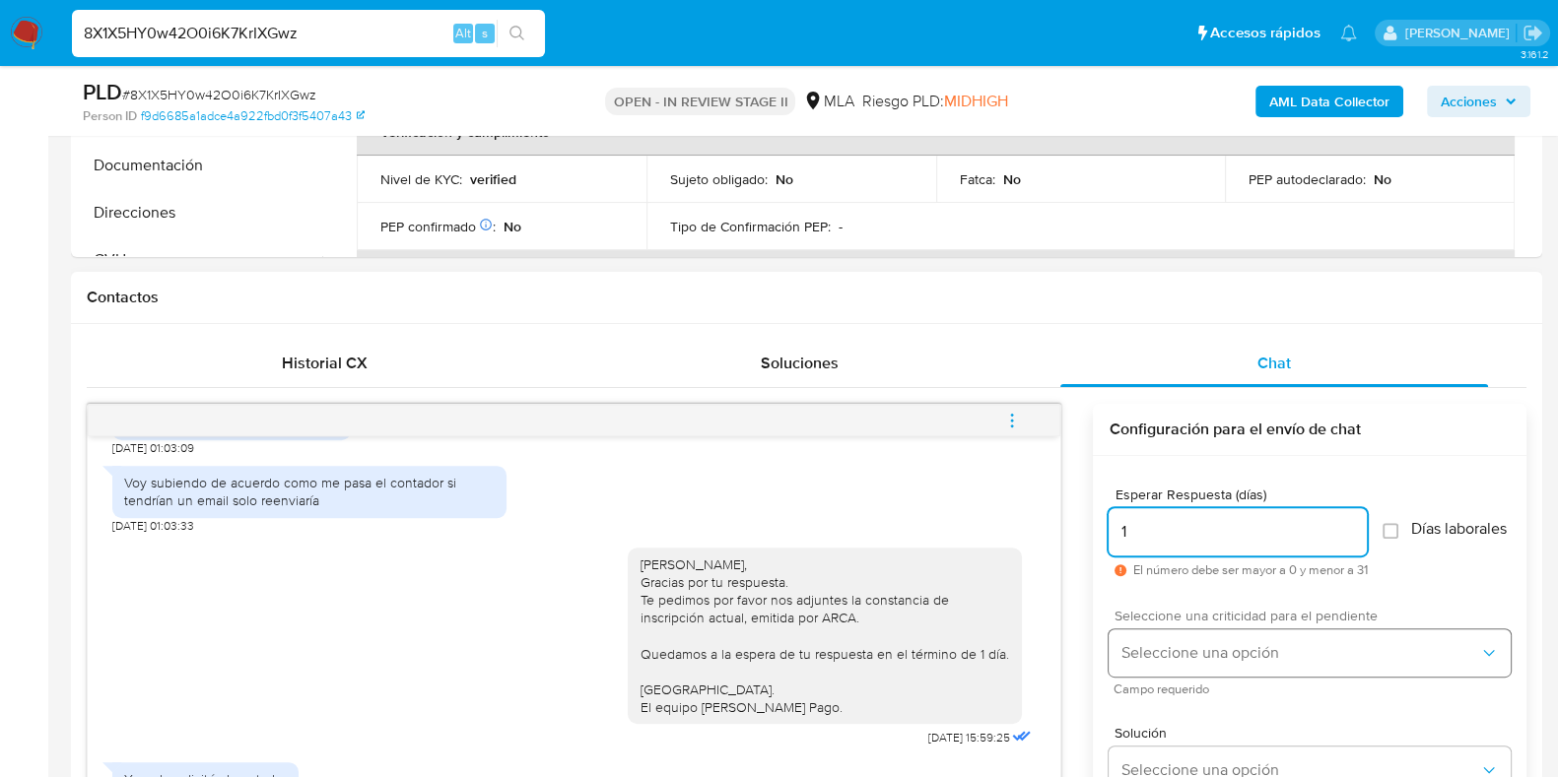
type input "1"
click at [1162, 659] on span "Seleccione una opción" at bounding box center [1299, 653] width 359 height 20
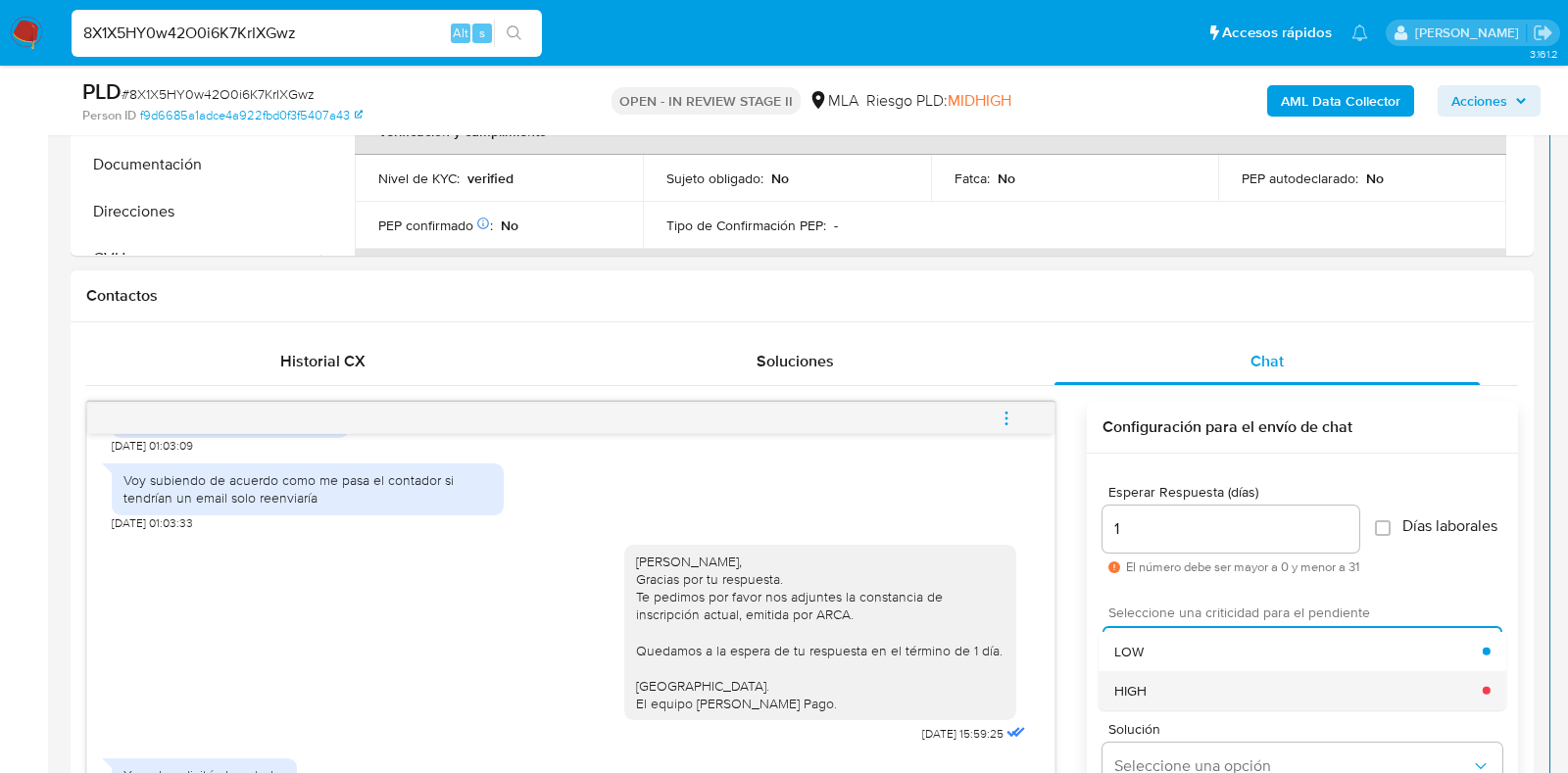
click at [1148, 692] on div "HIGH" at bounding box center [1298, 689] width 368 height 39
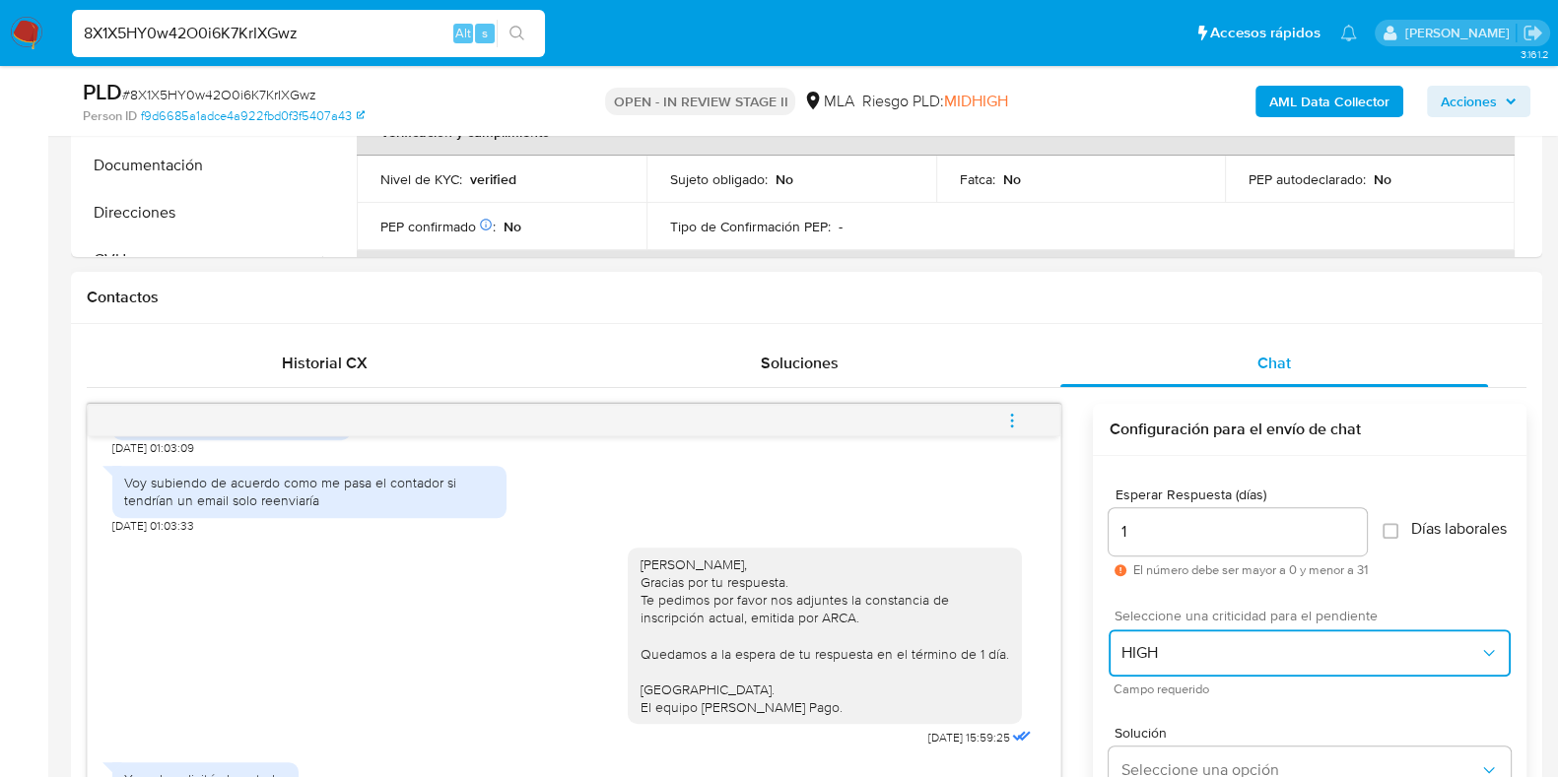
scroll to position [1005, 0]
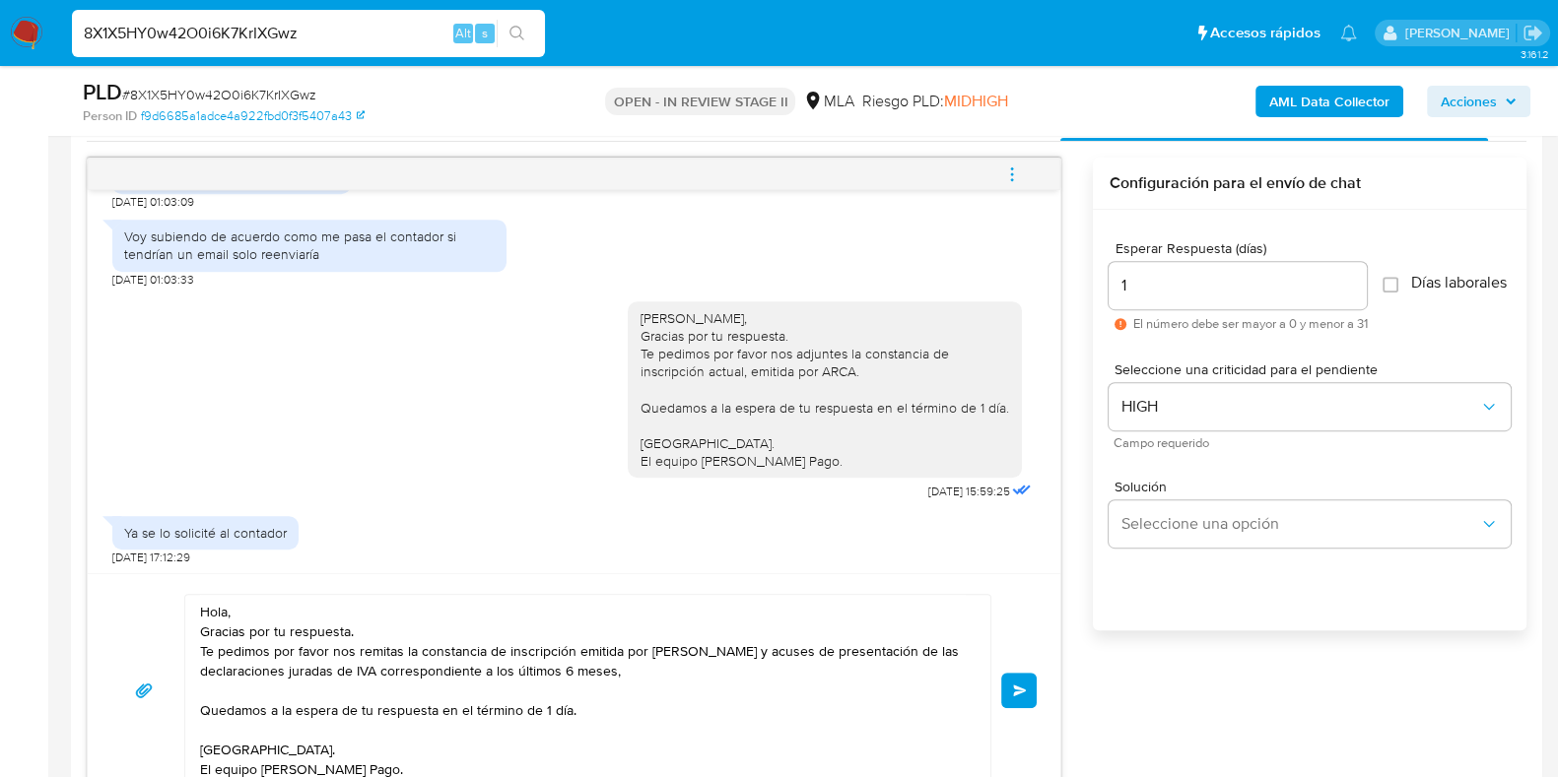
click at [1010, 681] on button "Enviar" at bounding box center [1018, 690] width 35 height 35
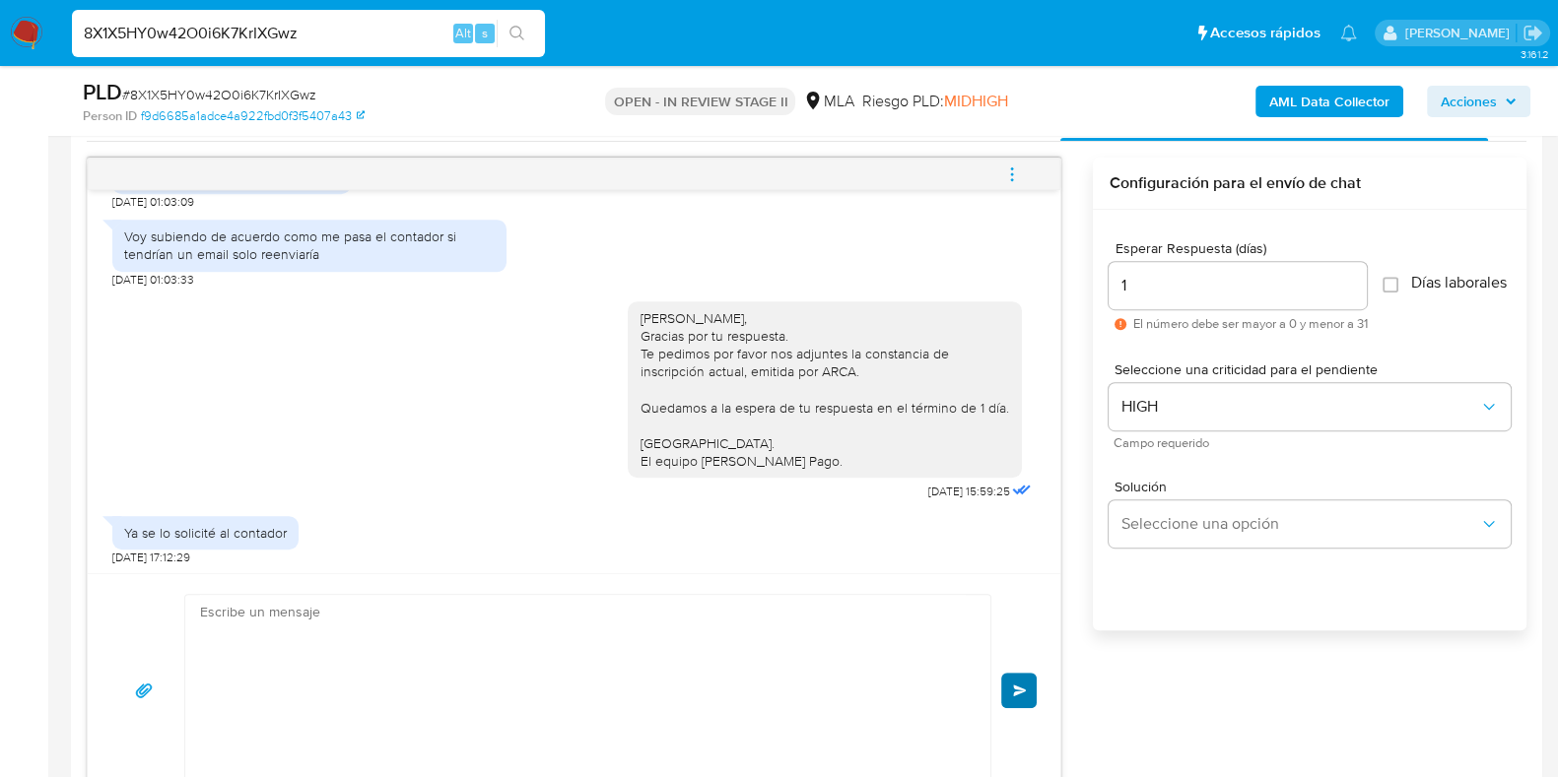
scroll to position [1182, 0]
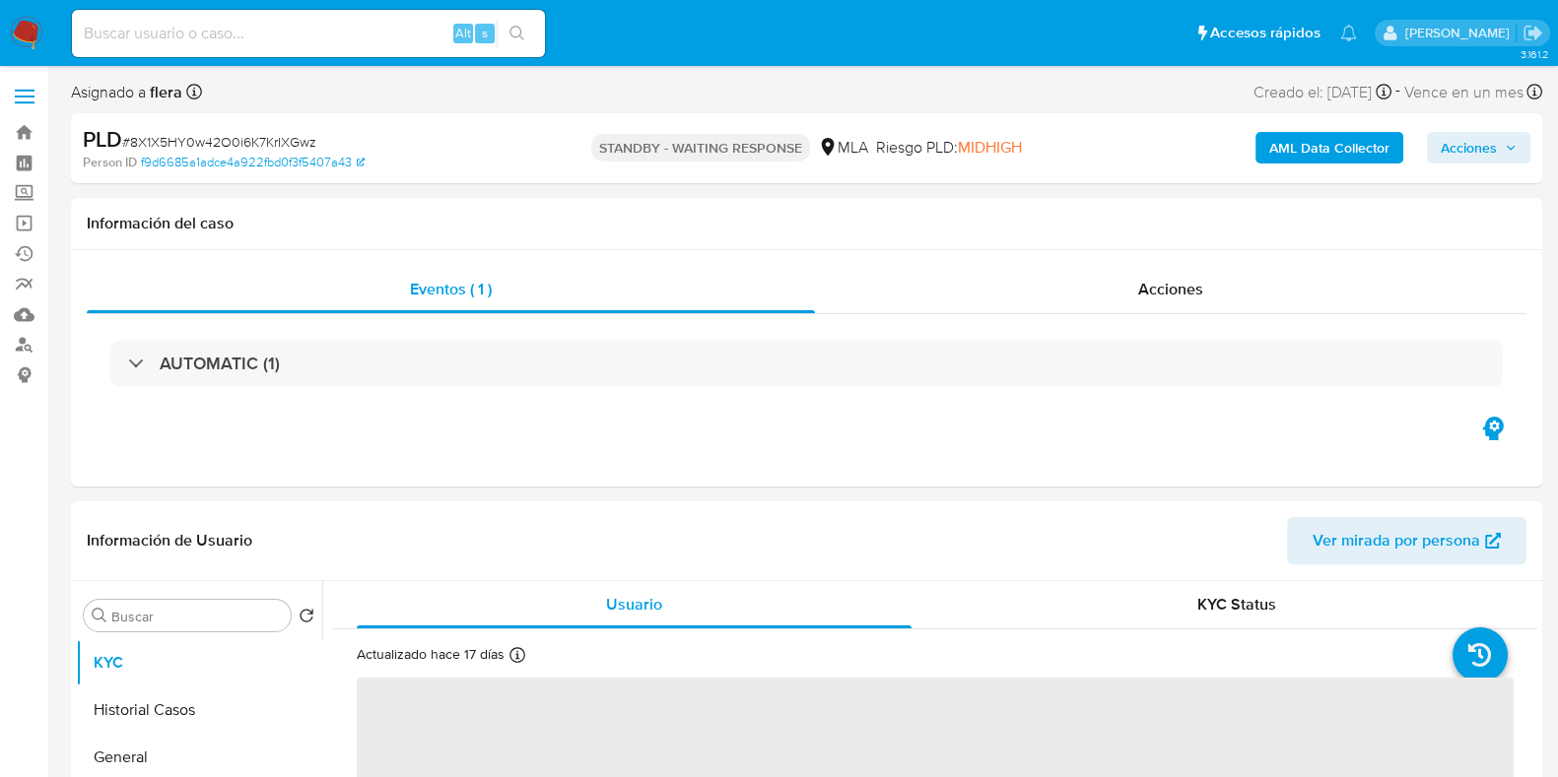
select select "10"
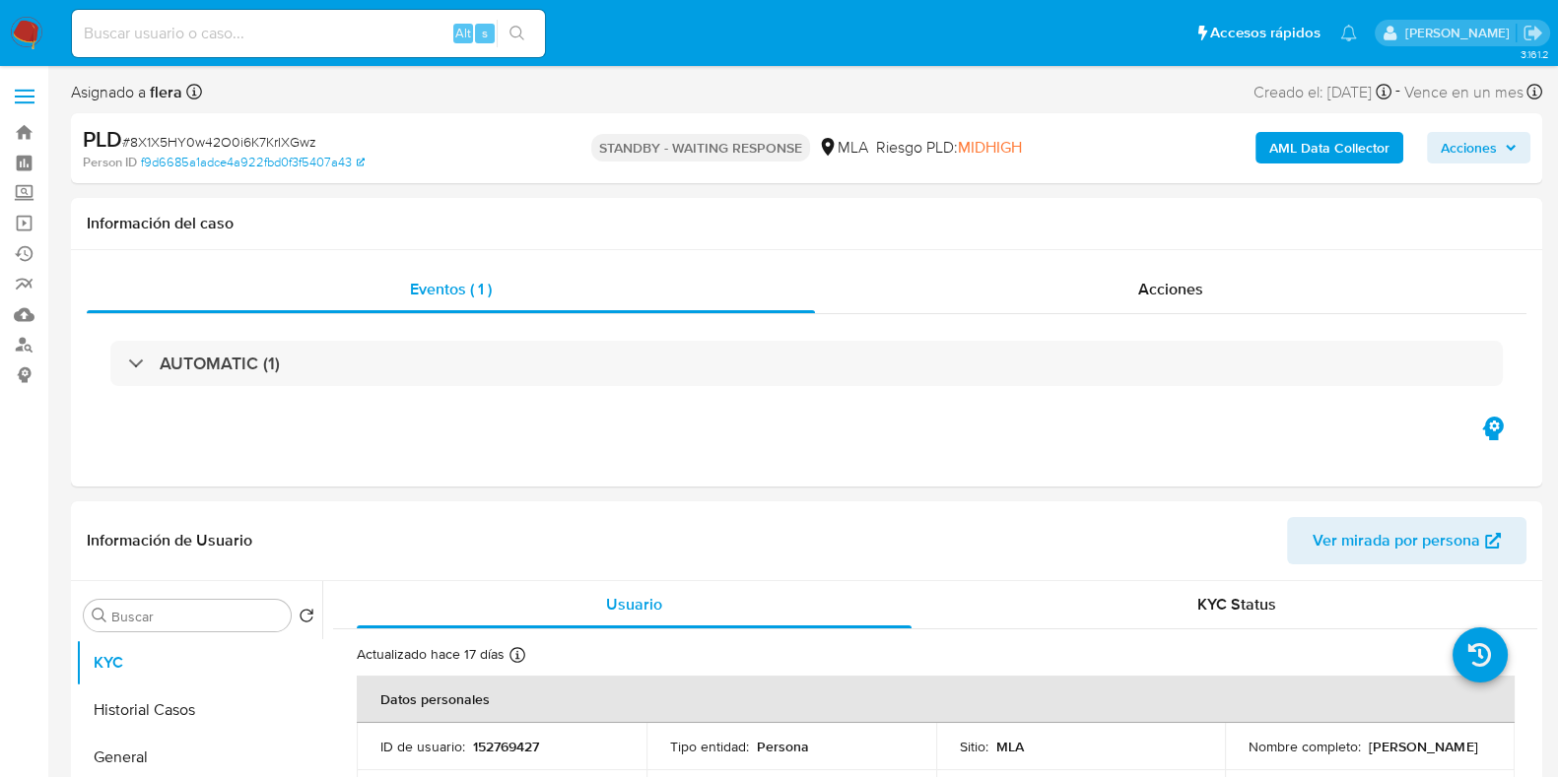
click at [232, 24] on input at bounding box center [308, 34] width 473 height 26
paste input "OVt5iRRLXcIPYY0pY4U4Wmli"
type input "OVt5iRRLXcIPYY0pY4U4Wmli"
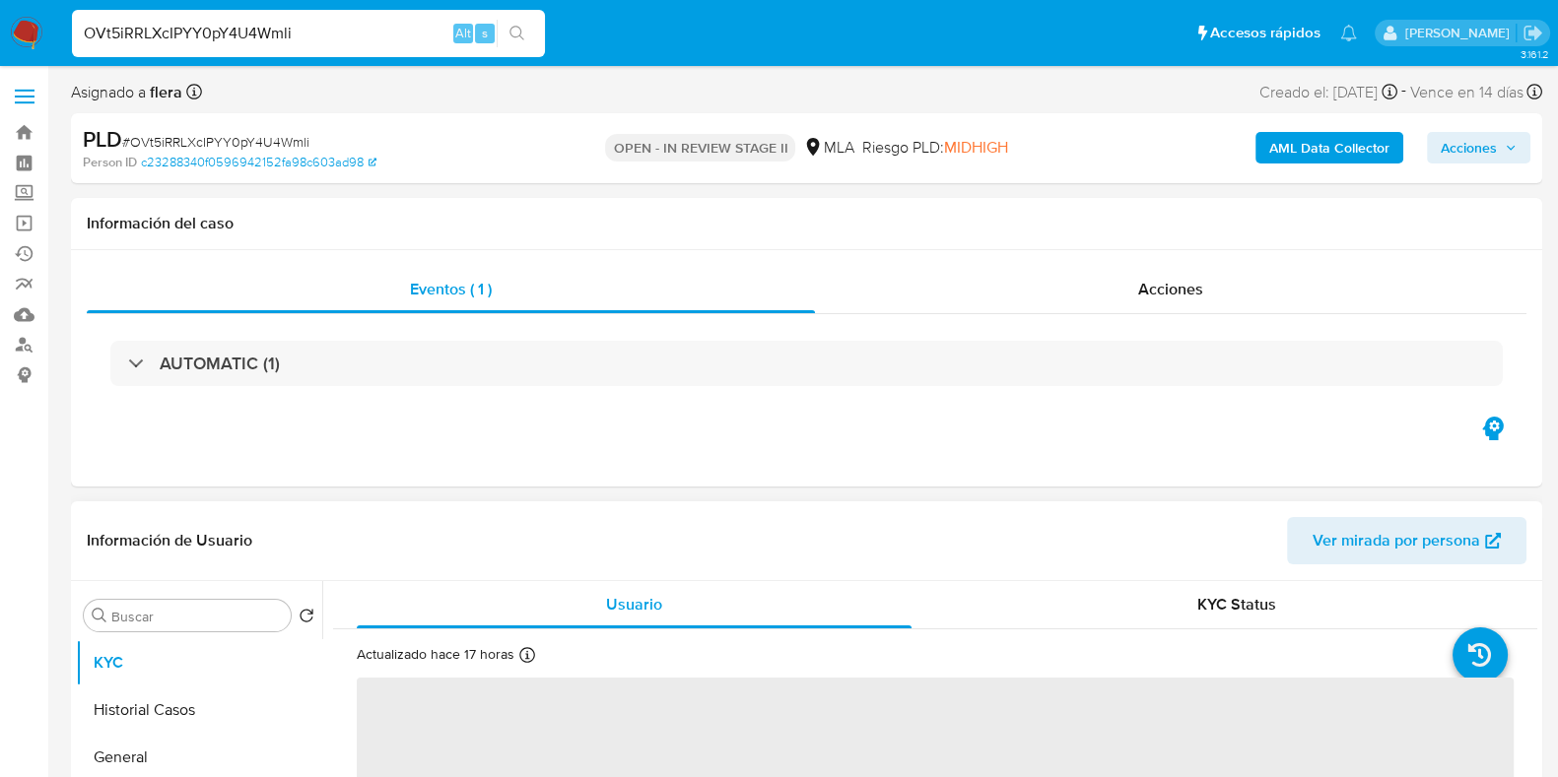
select select "10"
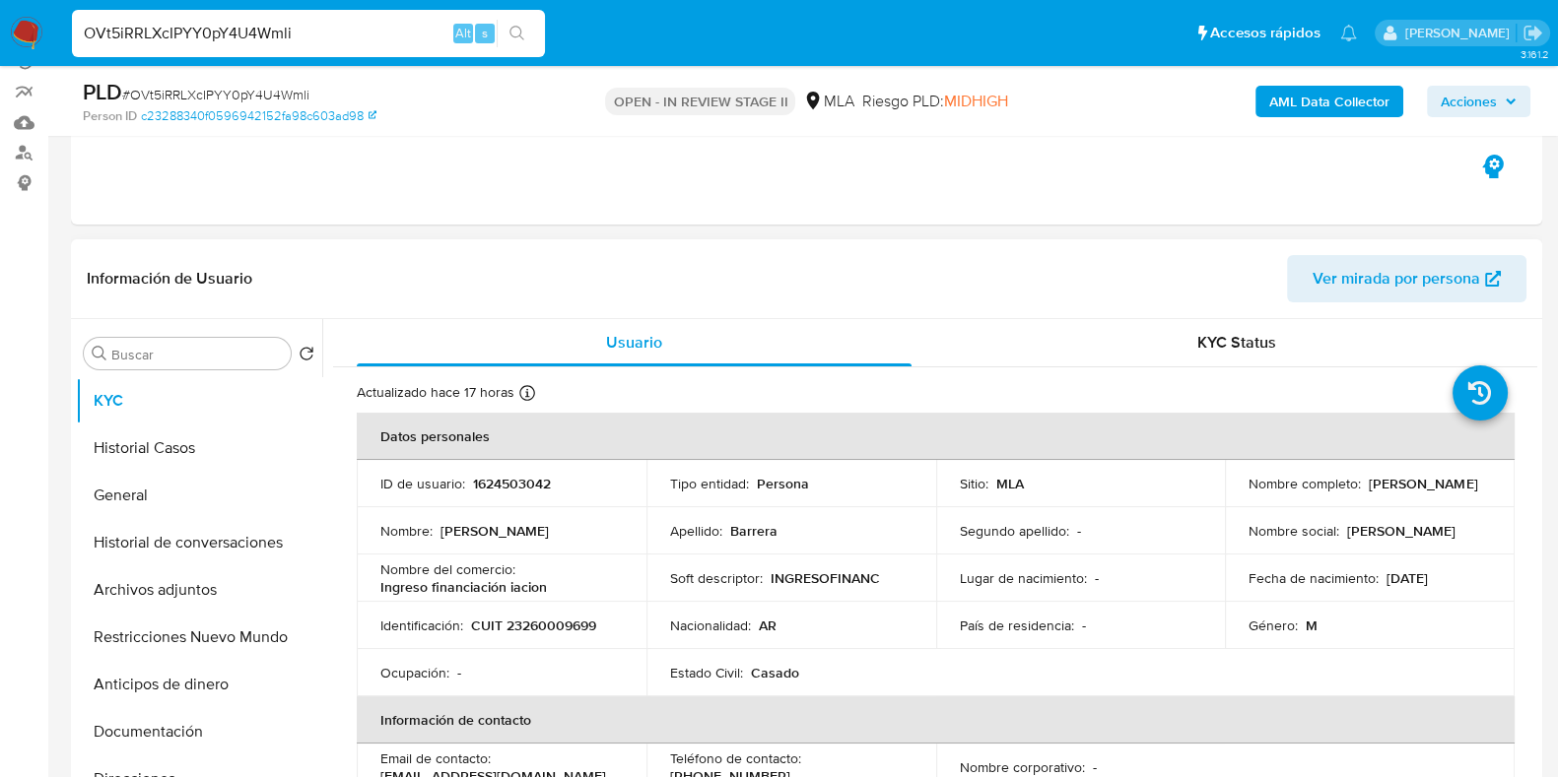
scroll to position [369, 0]
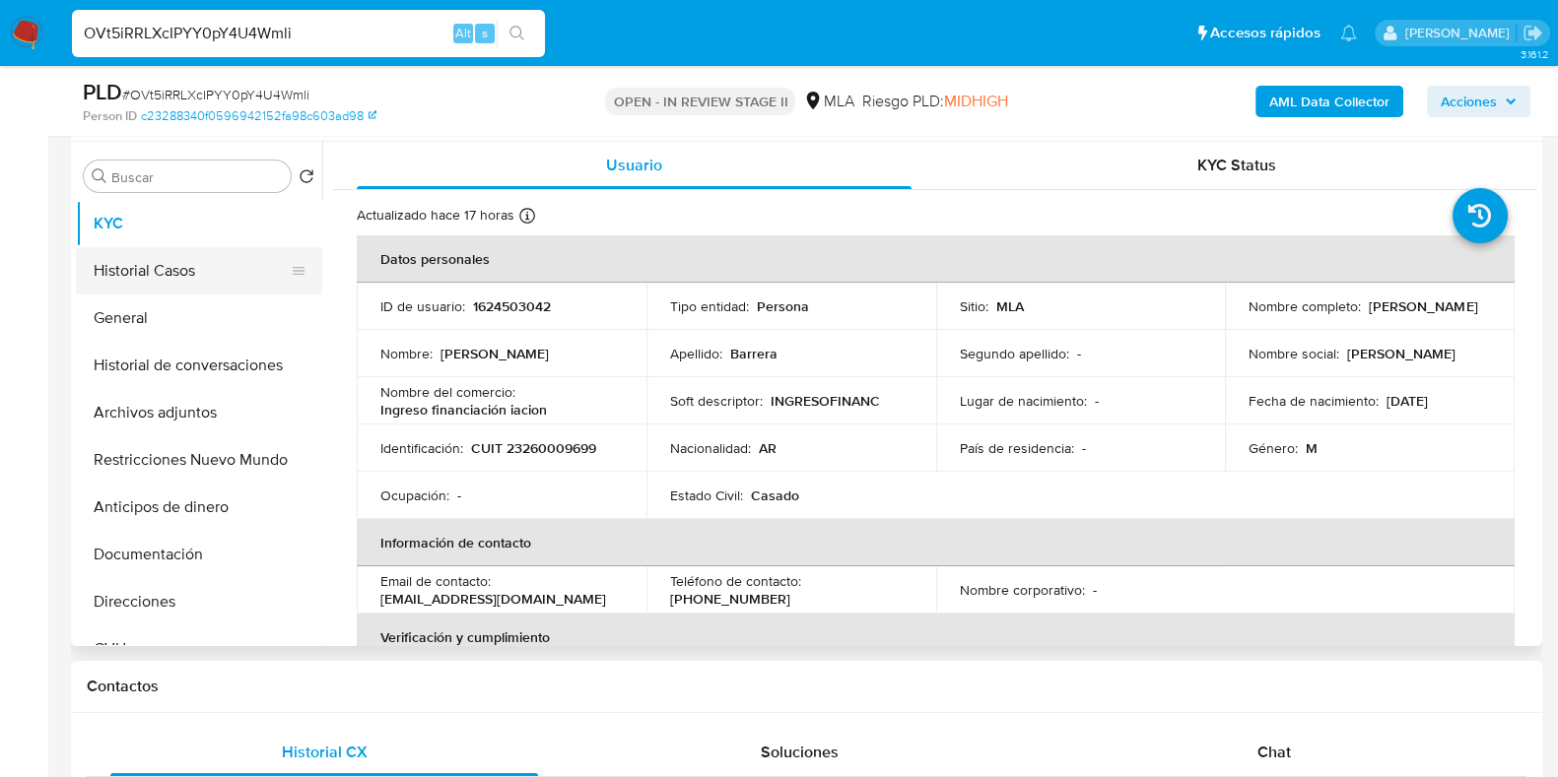
click at [167, 258] on button "Historial Casos" at bounding box center [191, 270] width 231 height 47
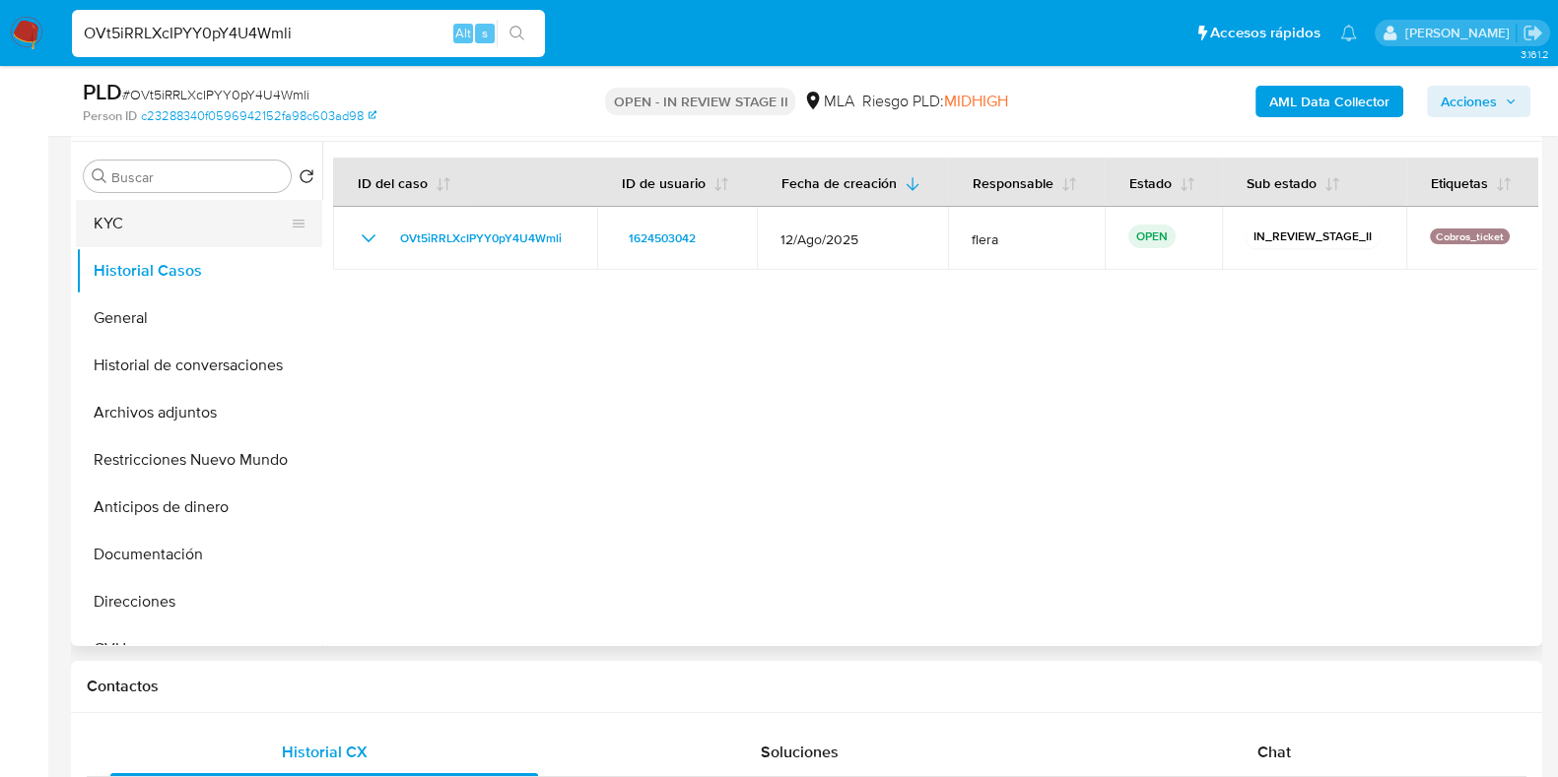
click at [161, 234] on button "KYC" at bounding box center [191, 223] width 231 height 47
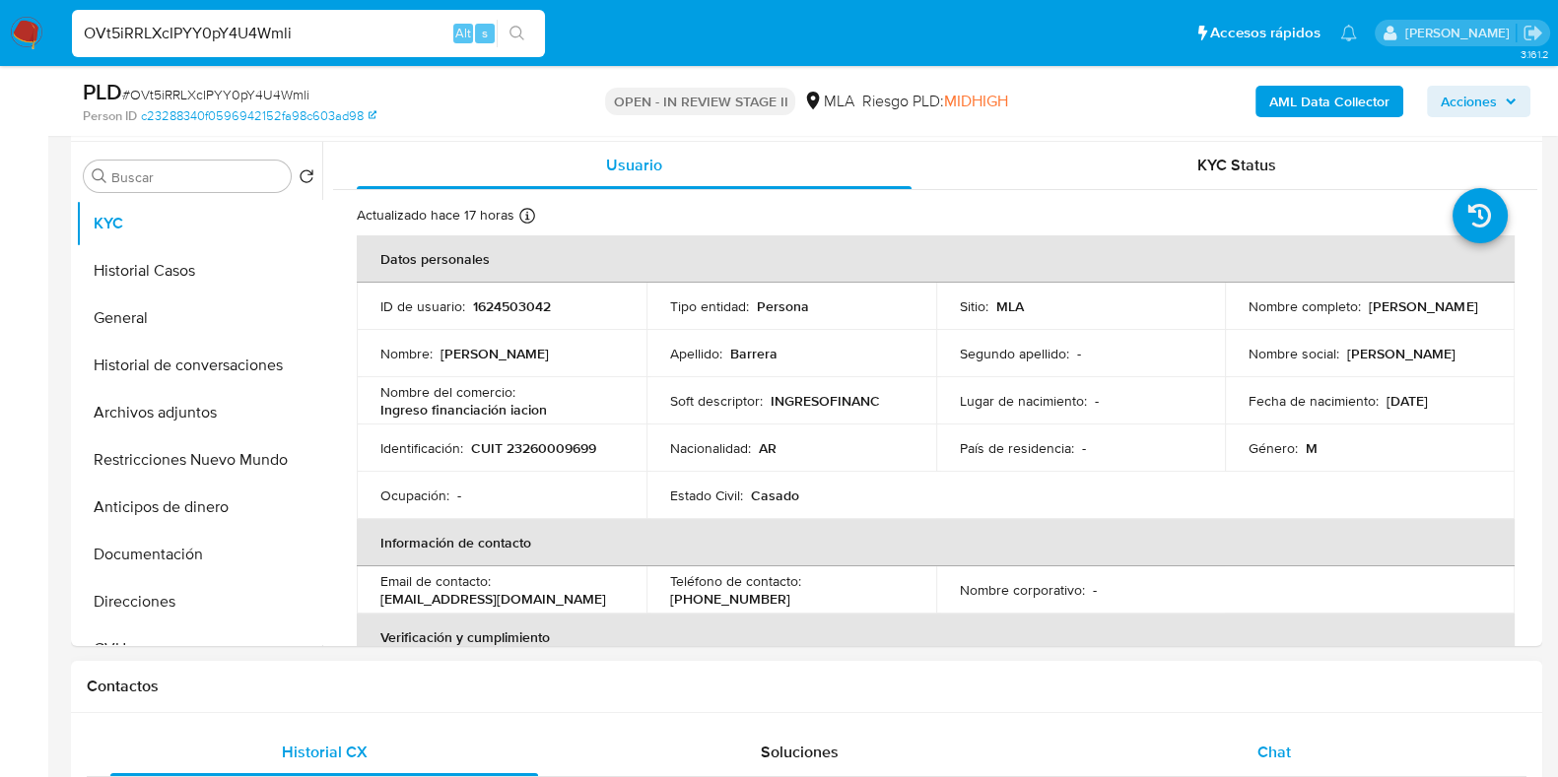
click at [1262, 750] on span "Chat" at bounding box center [1273, 752] width 33 height 23
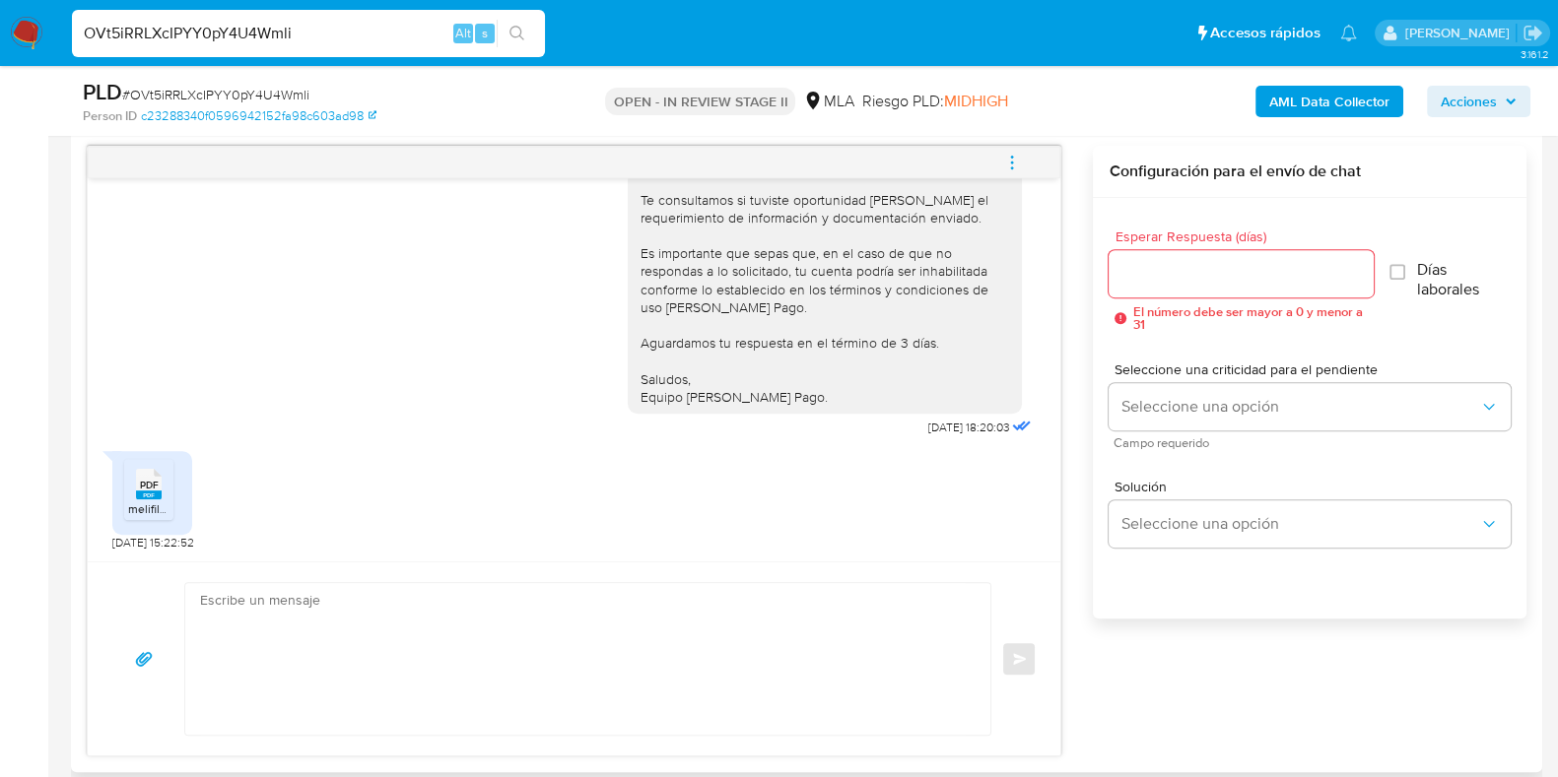
scroll to position [984, 0]
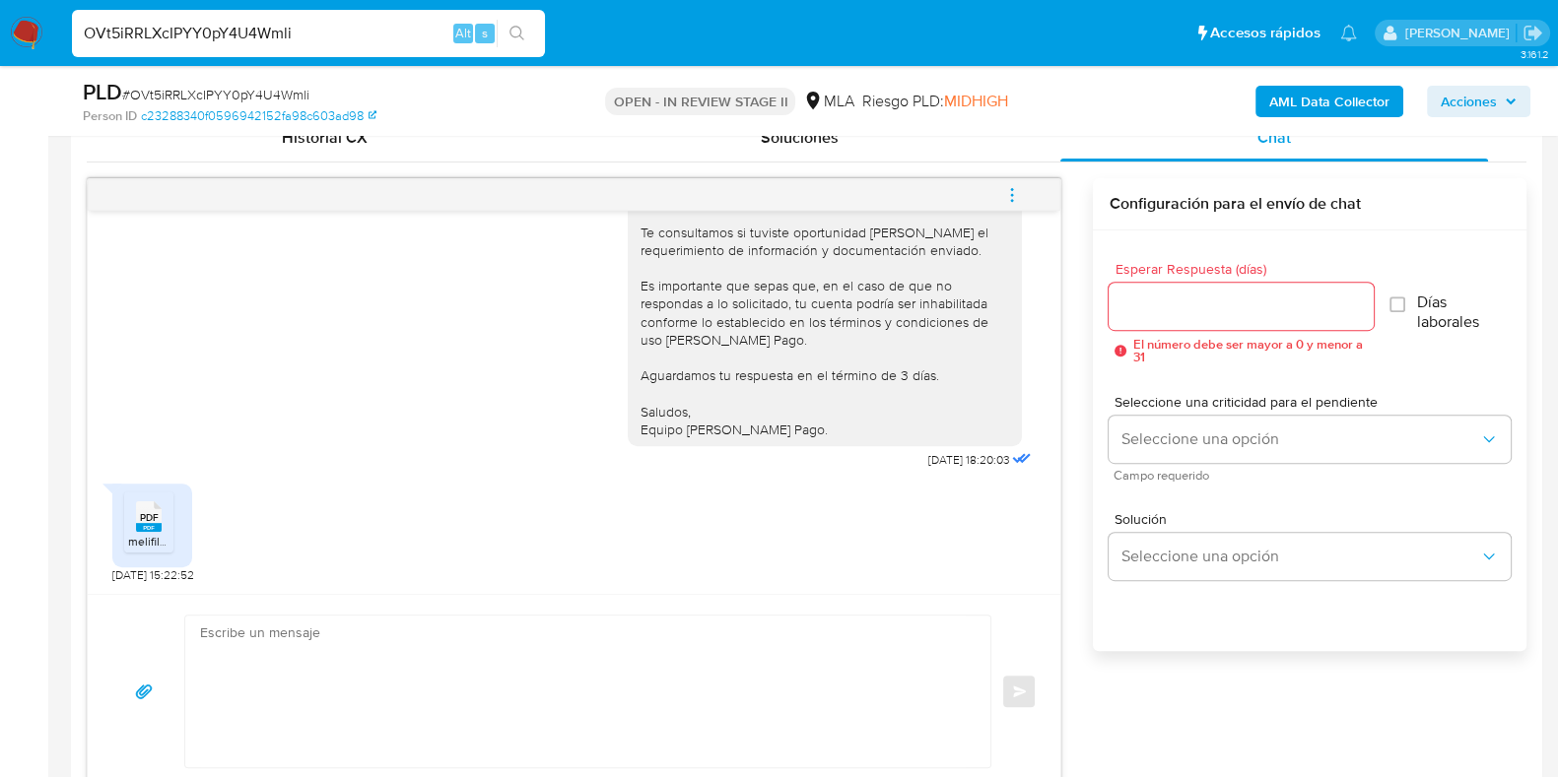
click at [302, 608] on div "Enviar" at bounding box center [574, 691] width 972 height 194
click at [292, 640] on textarea at bounding box center [582, 692] width 765 height 152
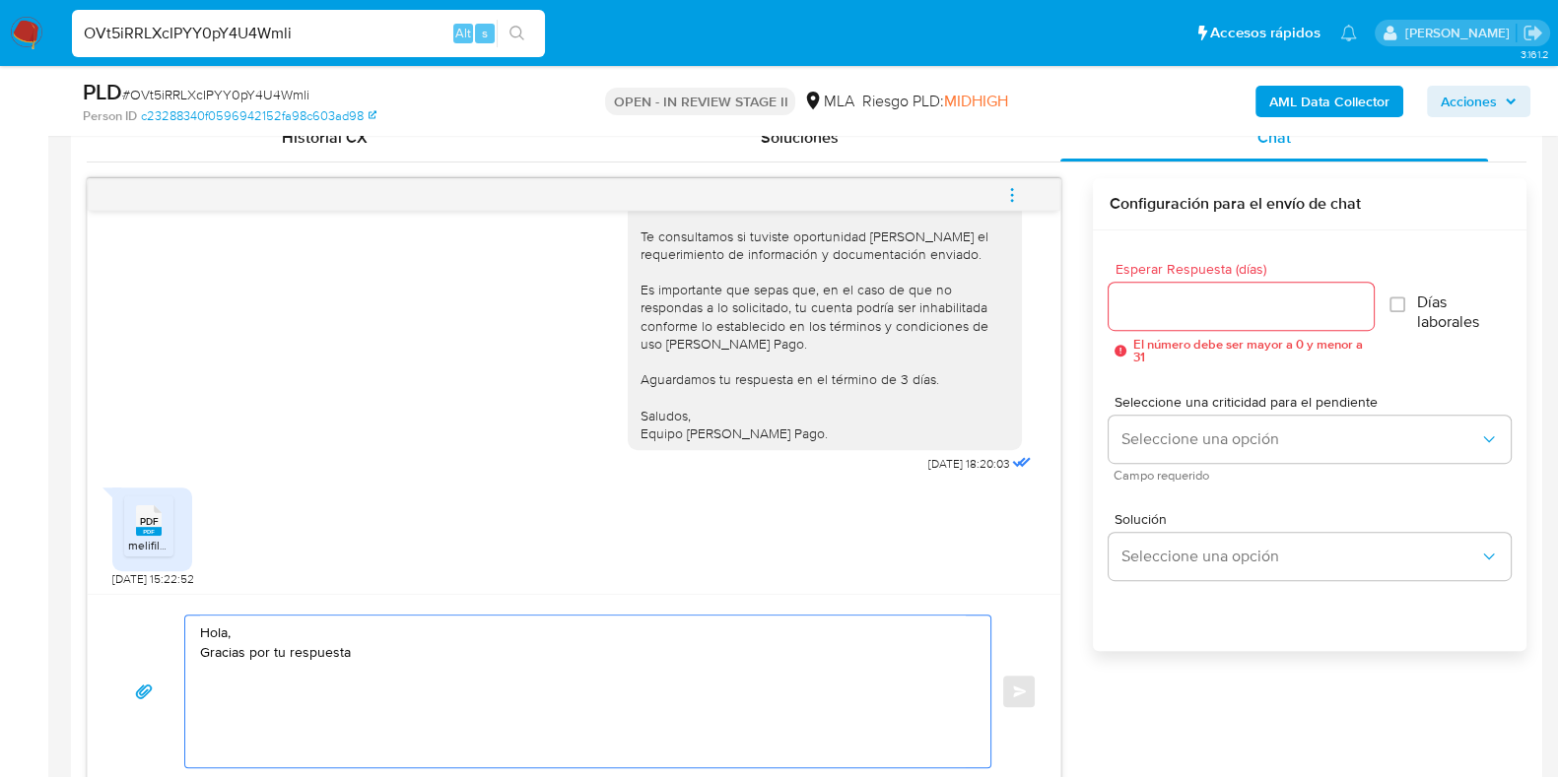
scroll to position [2237, 0]
paste textarea "Queremos informarte que el uso de la cuenta es personal y no se deben canalizar…"
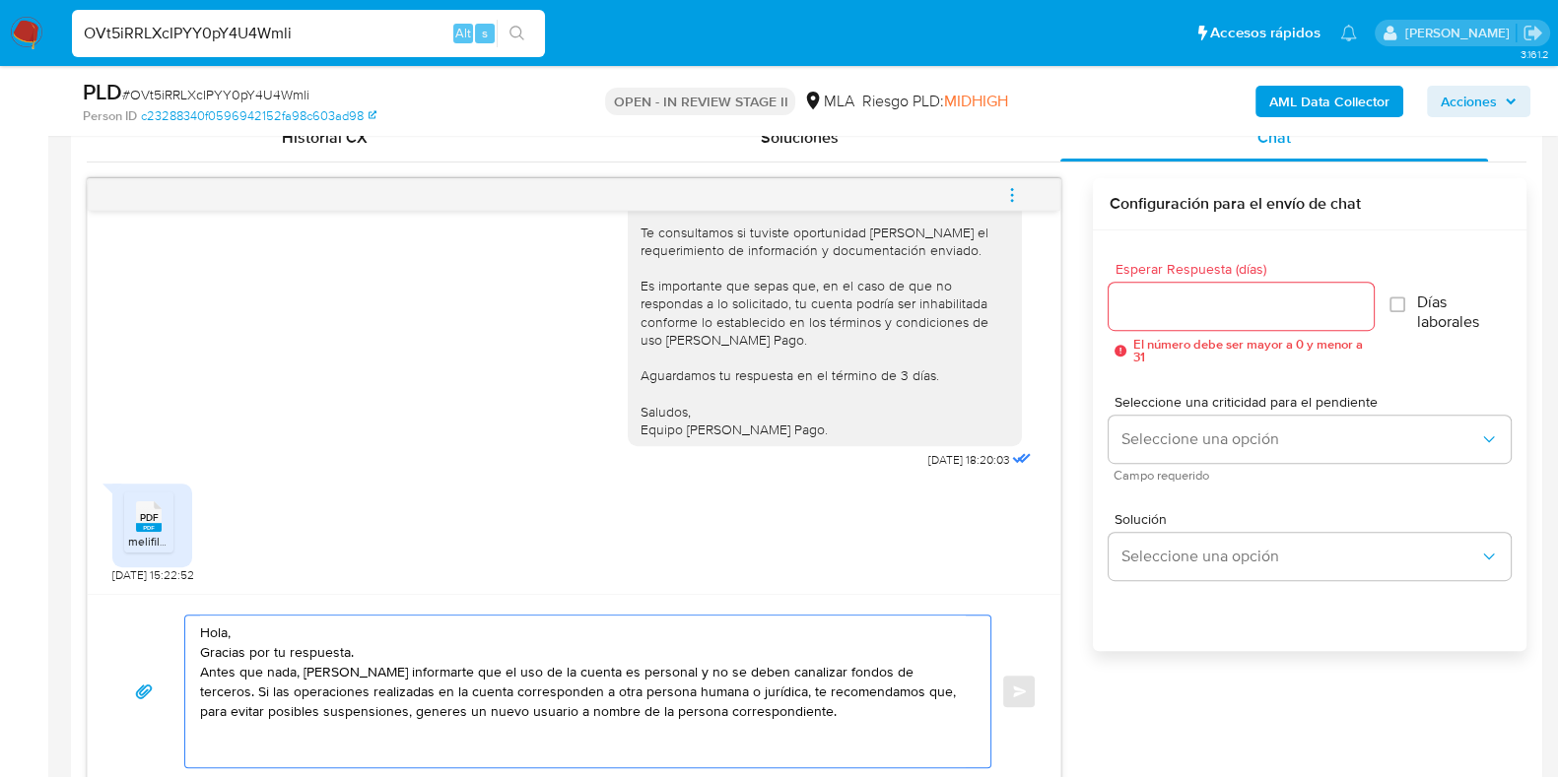
click at [310, 677] on textarea "Hola, Gracias por tu respuesta. Antes que nada, Queremos informarte que el uso …" at bounding box center [582, 692] width 765 height 152
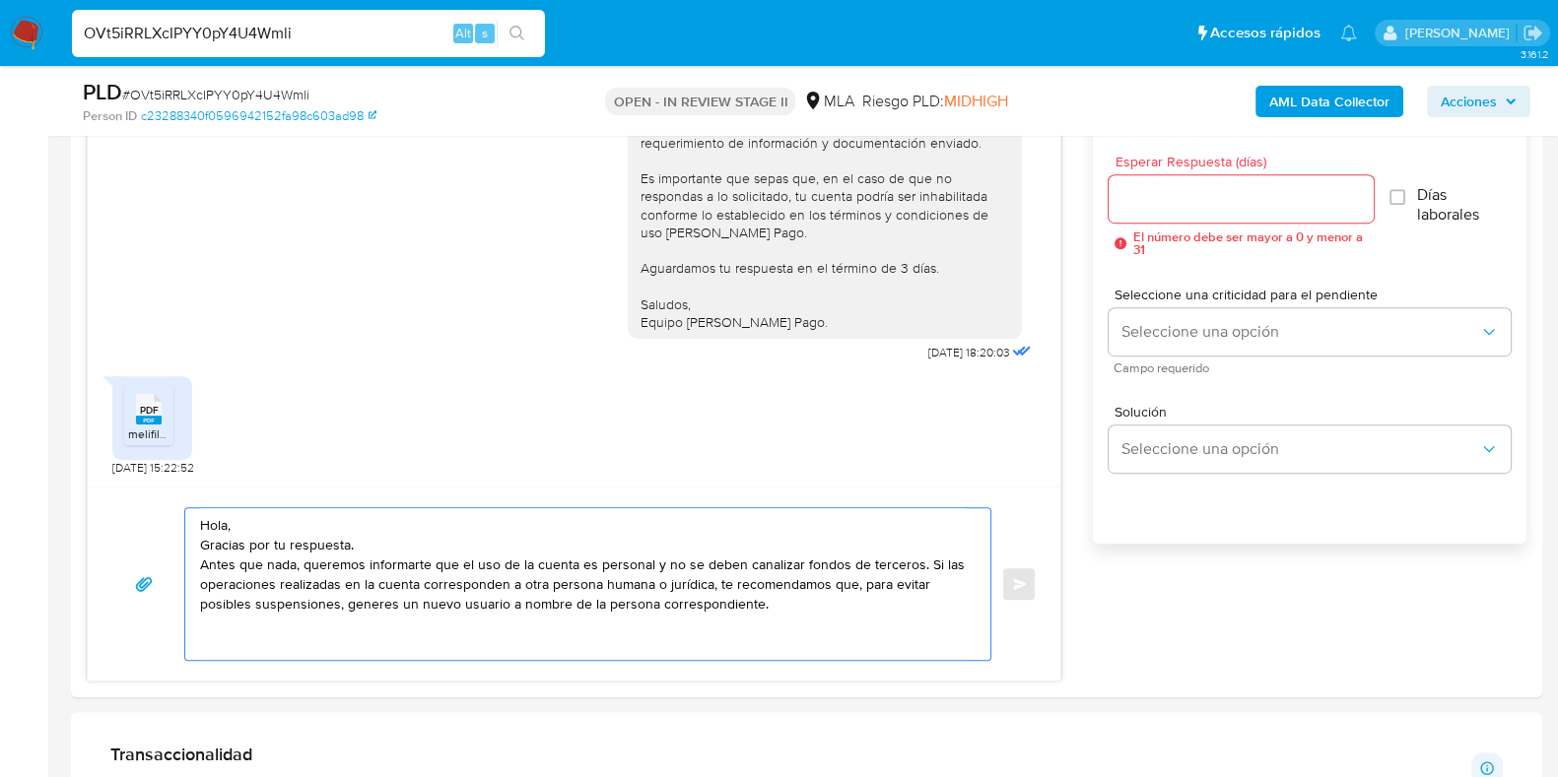
scroll to position [1231, 0]
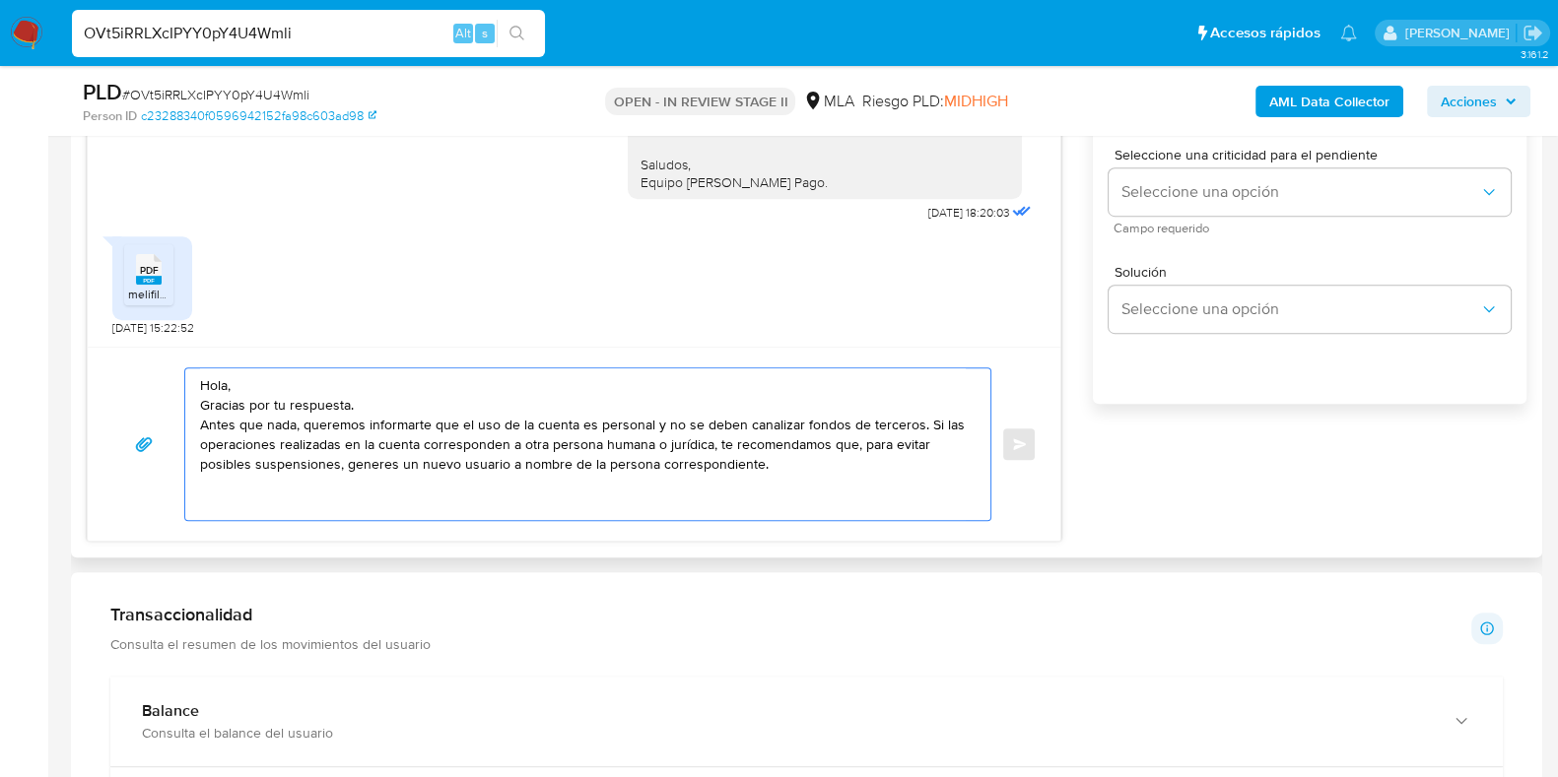
click at [240, 497] on textarea "Hola, Gracias por tu respuesta. Antes que nada, queremos informarte que el uso …" at bounding box center [582, 444] width 765 height 152
click at [813, 470] on textarea "Hola, Gracias por tu respuesta. Antes que nada, queremos informarte que el uso …" at bounding box center [582, 444] width 765 height 152
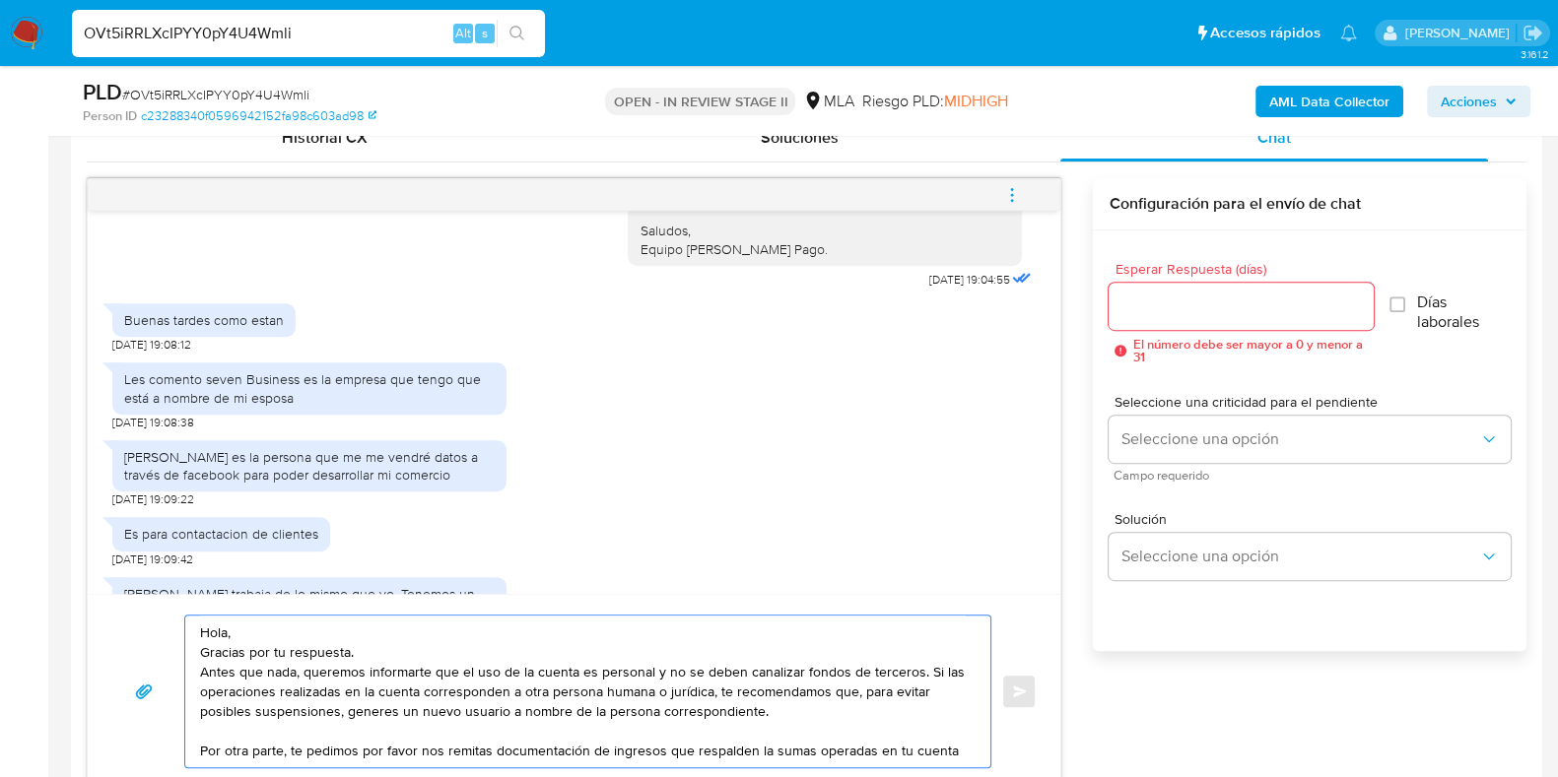
scroll to position [1108, 0]
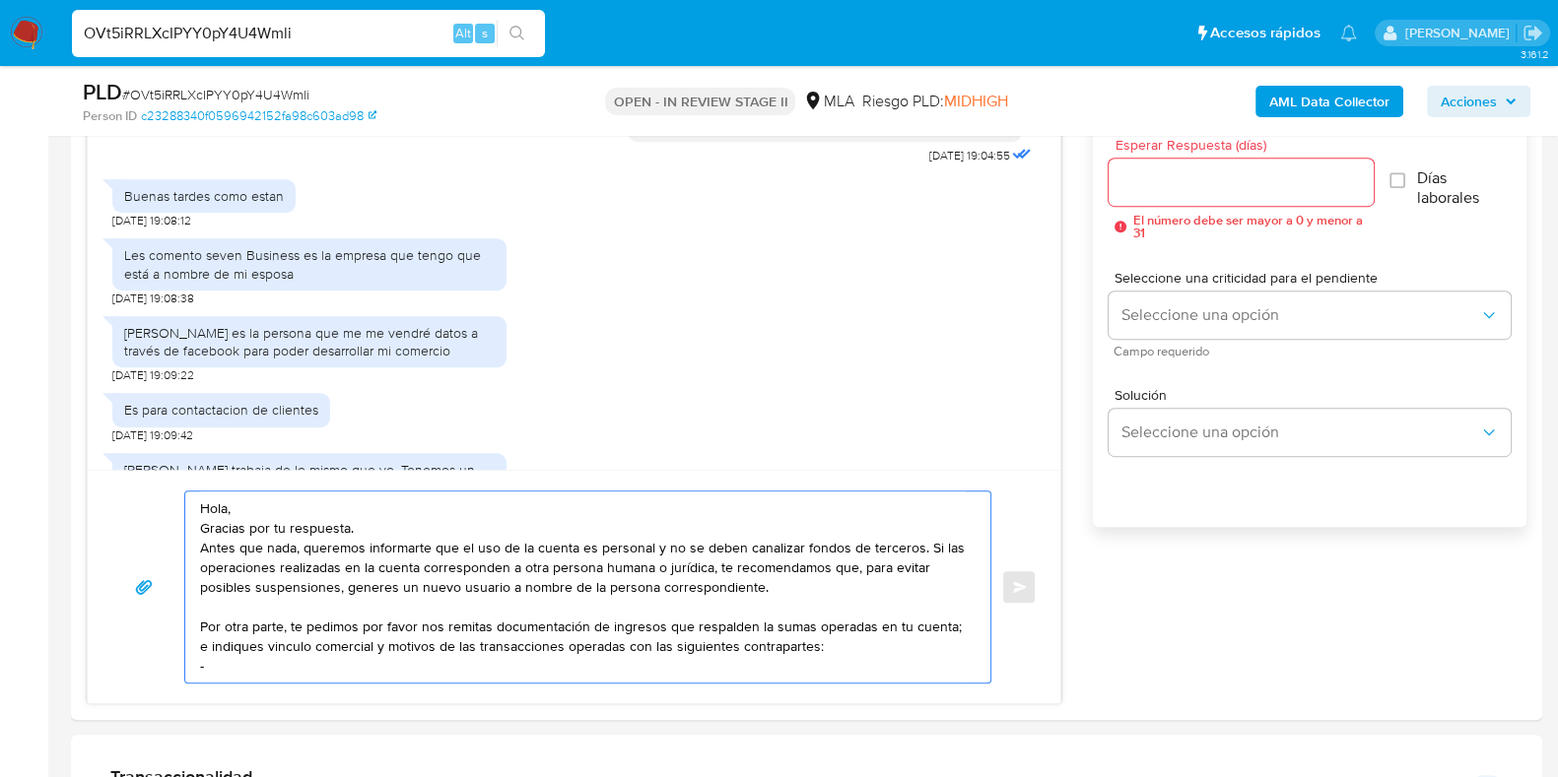
paste textarea "BARRERA ANDREA VERONICA"
paste textarea "27318795814"
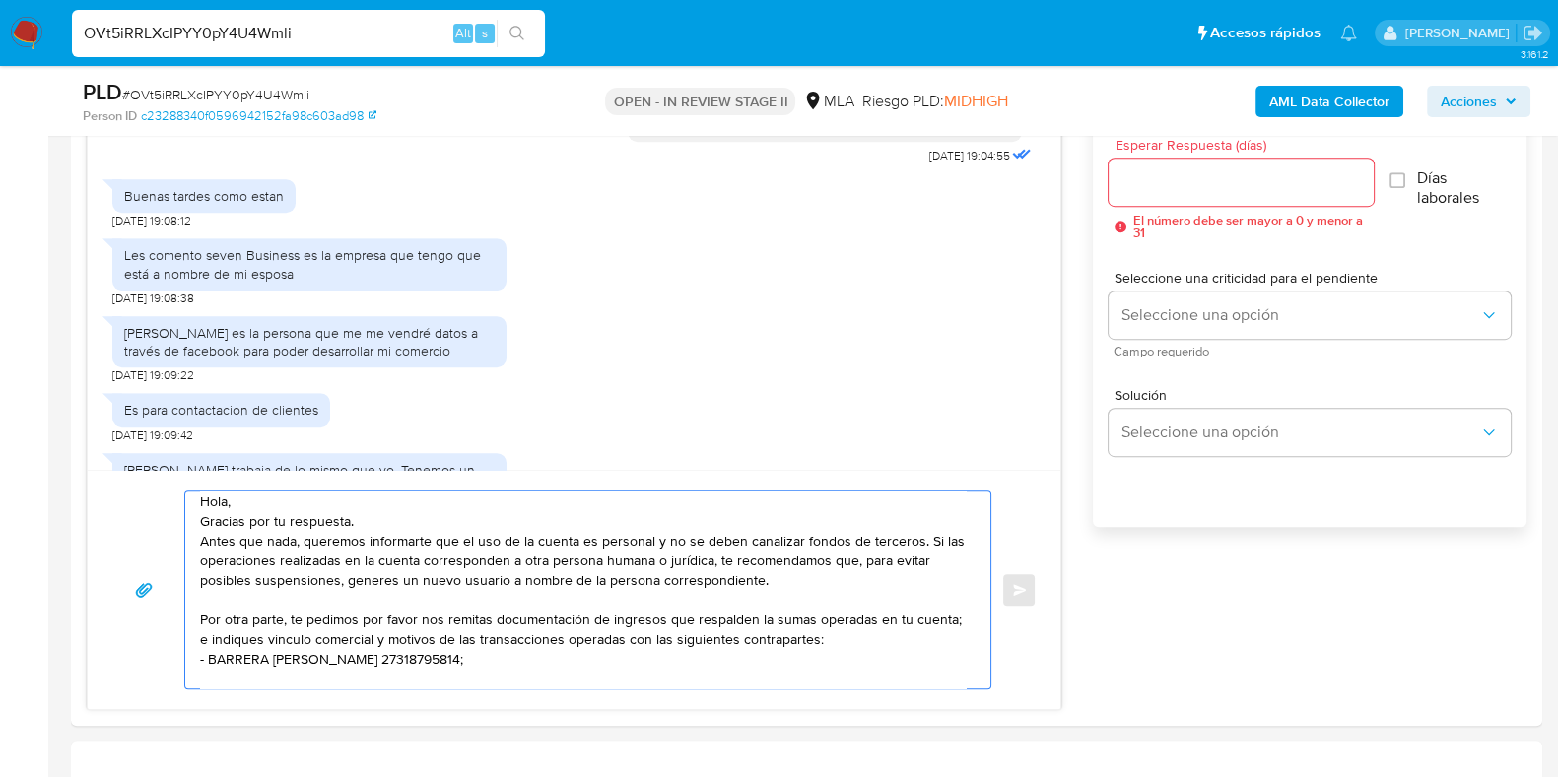
paste textarea "Pablo Gaston Soneira"
paste textarea "20230452068"
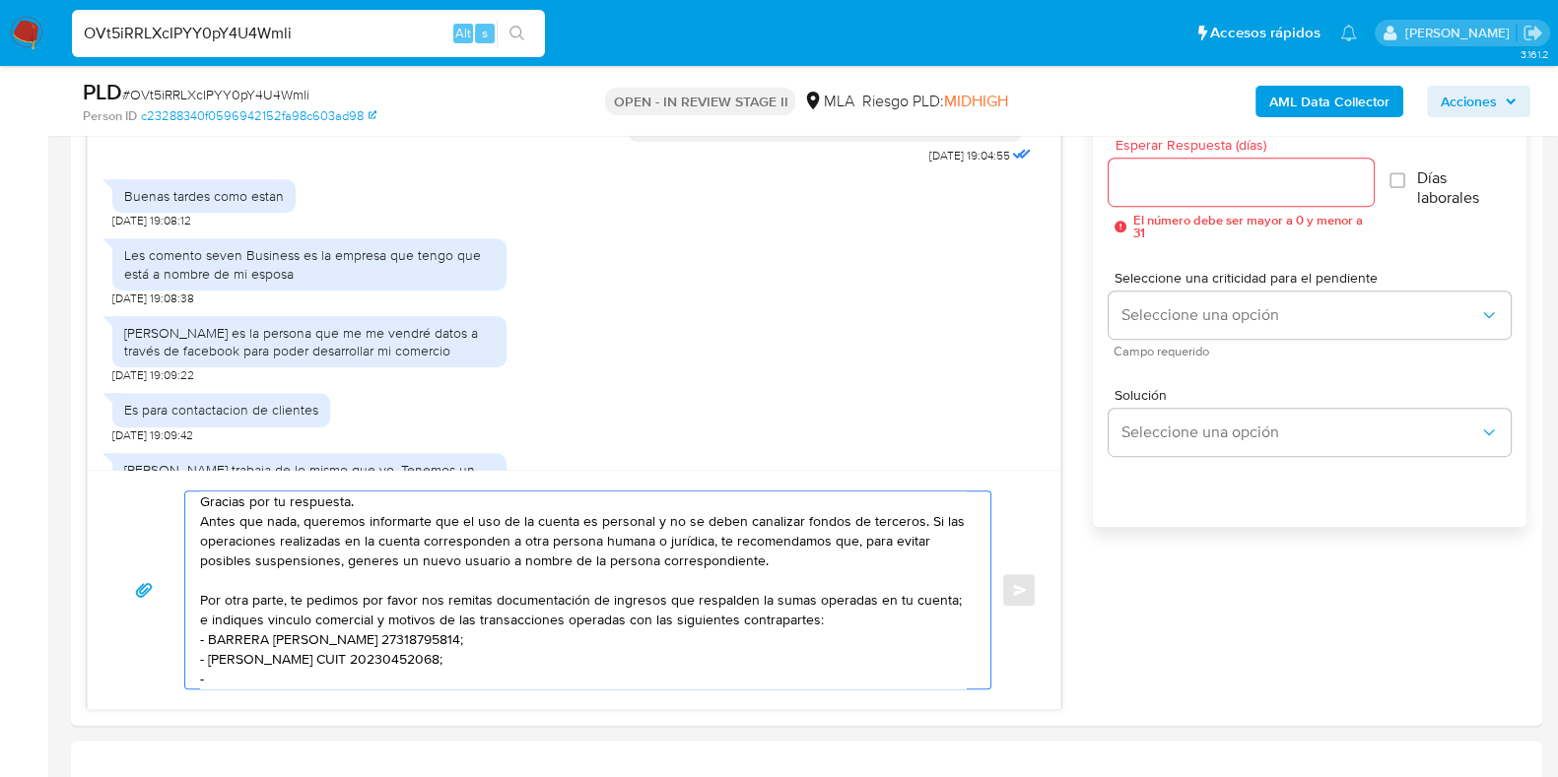
paste textarea "FC GROUP AUTOMOTOR SAS"
paste textarea "30718766741"
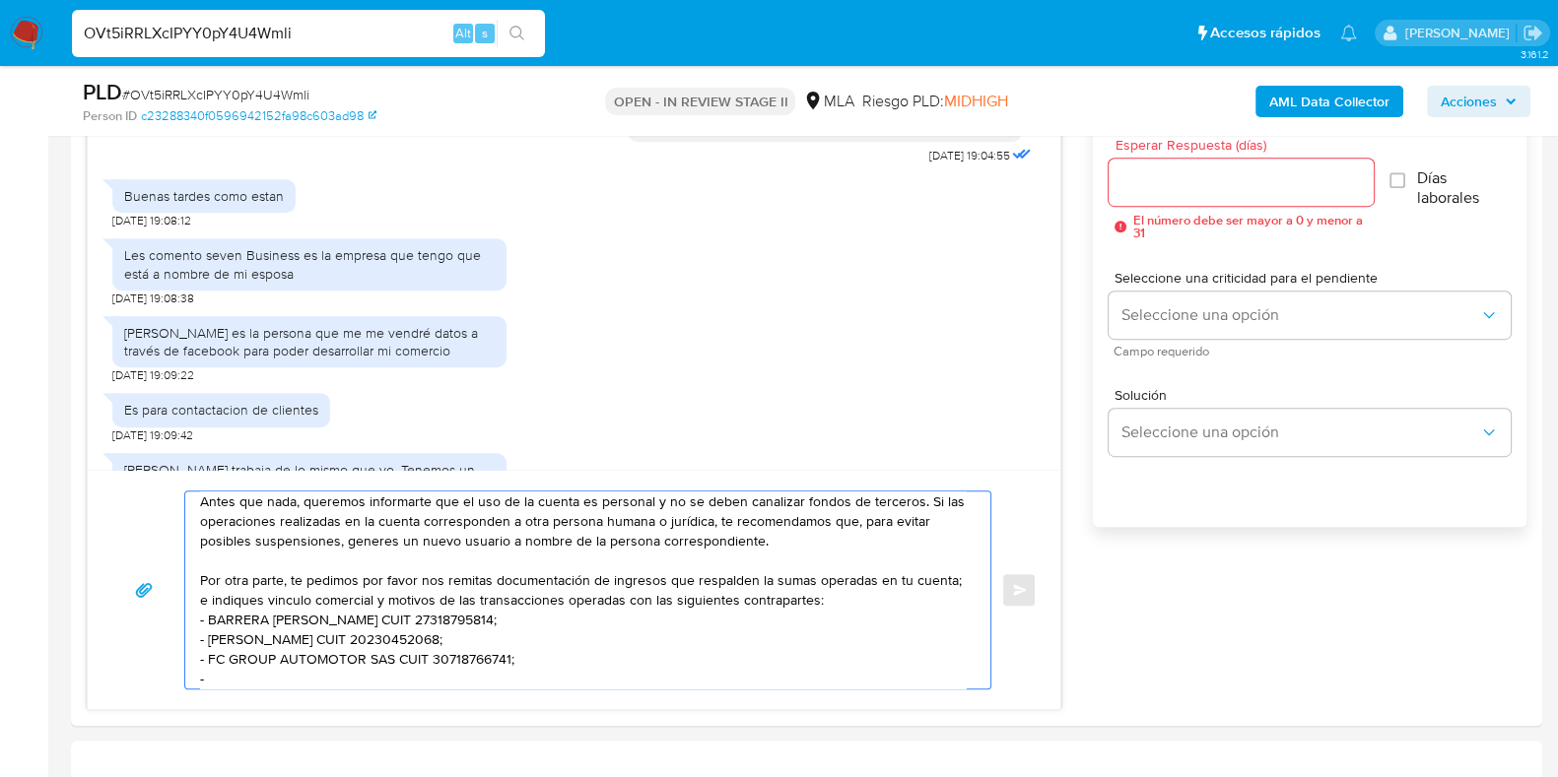
paste textarea "PUDUCHERRY S. A."
paste textarea "30717455467"
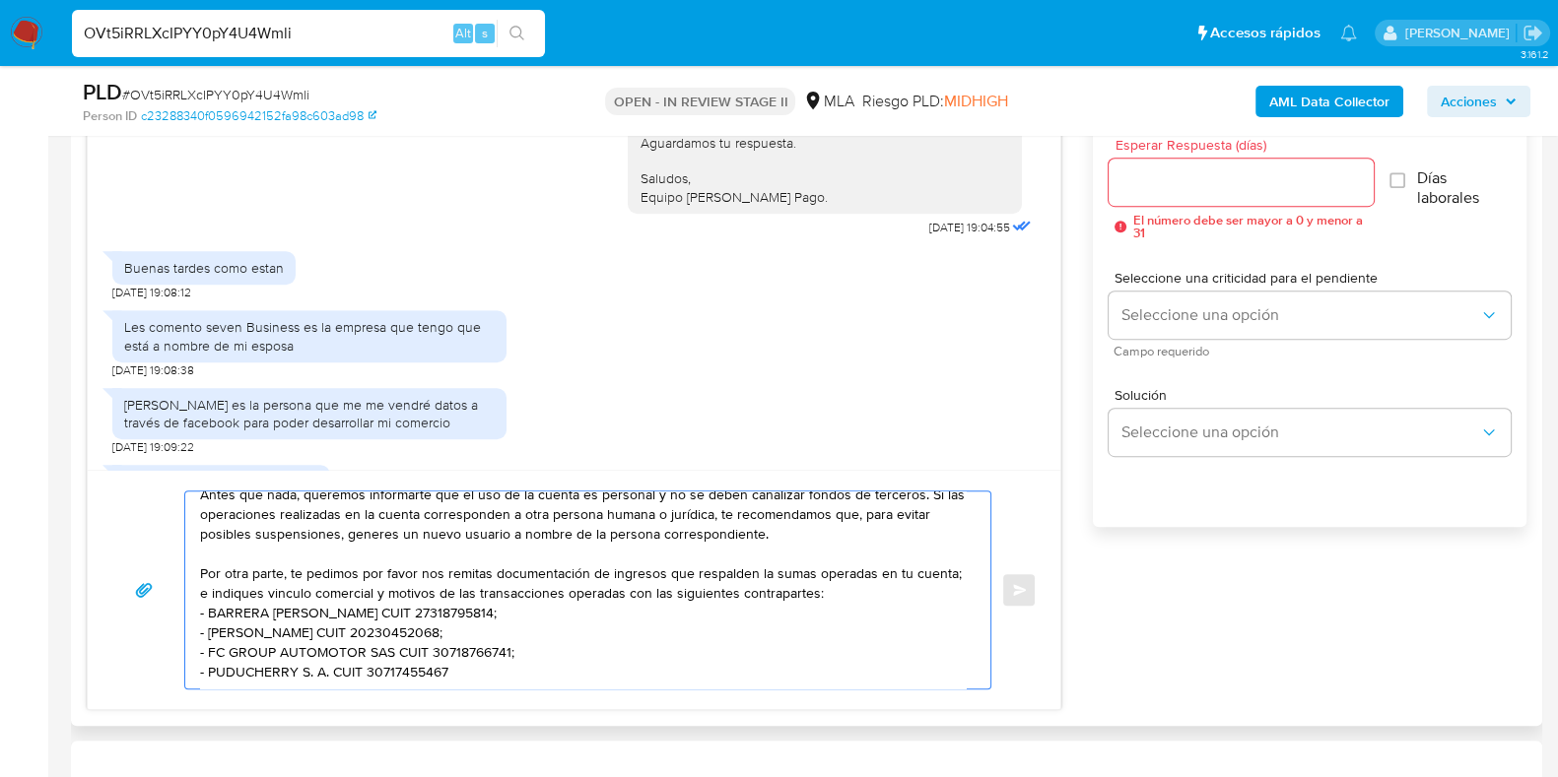
scroll to position [1375, 0]
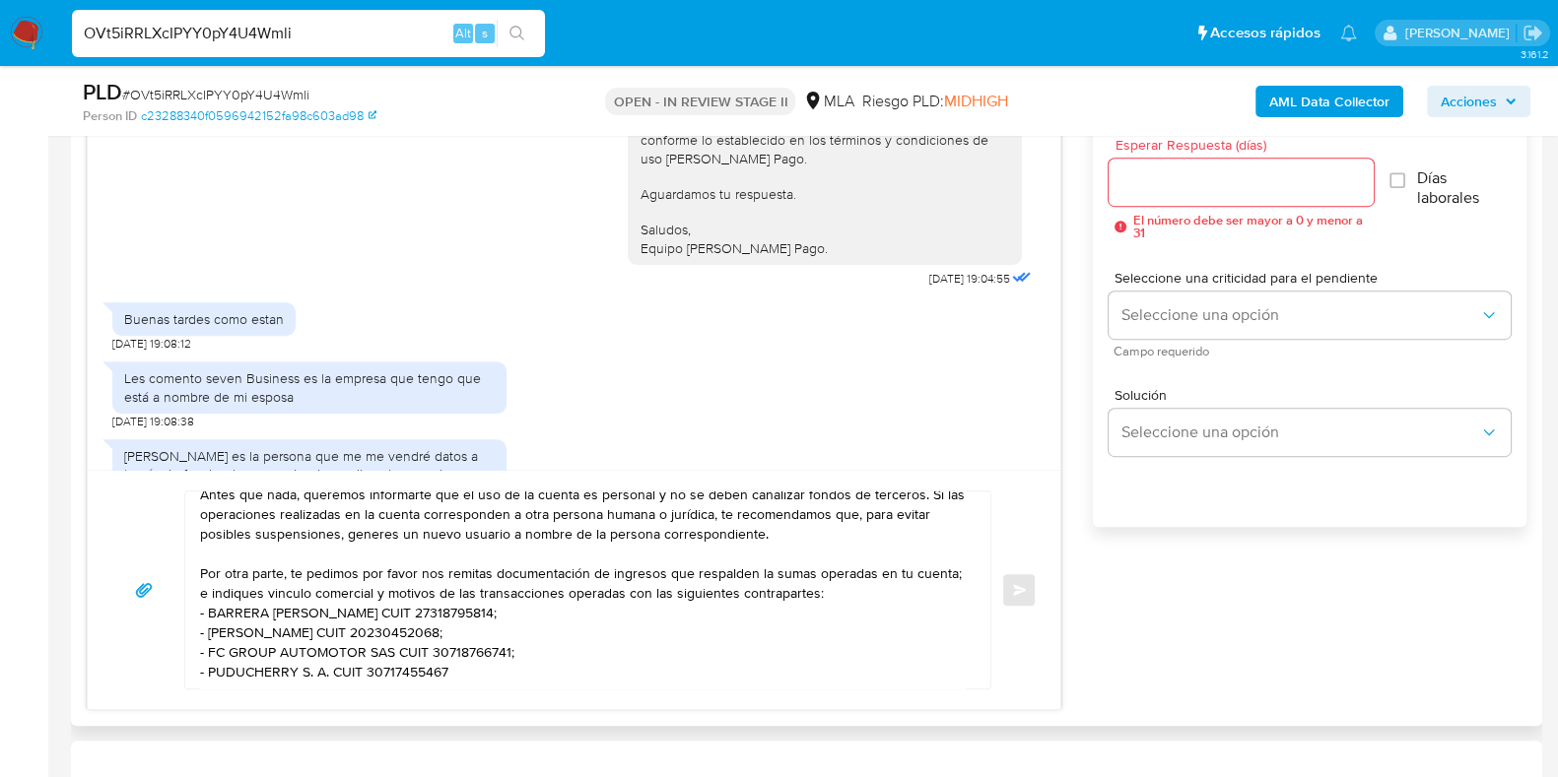
drag, startPoint x: 621, startPoint y: 229, endPoint x: 793, endPoint y: 278, distance: 179.3
click at [793, 257] on div "Hola, Esperamos que te encuentres muy bien. Te consultamos si tuviste oportunid…" at bounding box center [824, 69] width 370 height 376
copy div "Aguardamos tu respuesta. Saludos, Equipo de Mercado Pago."
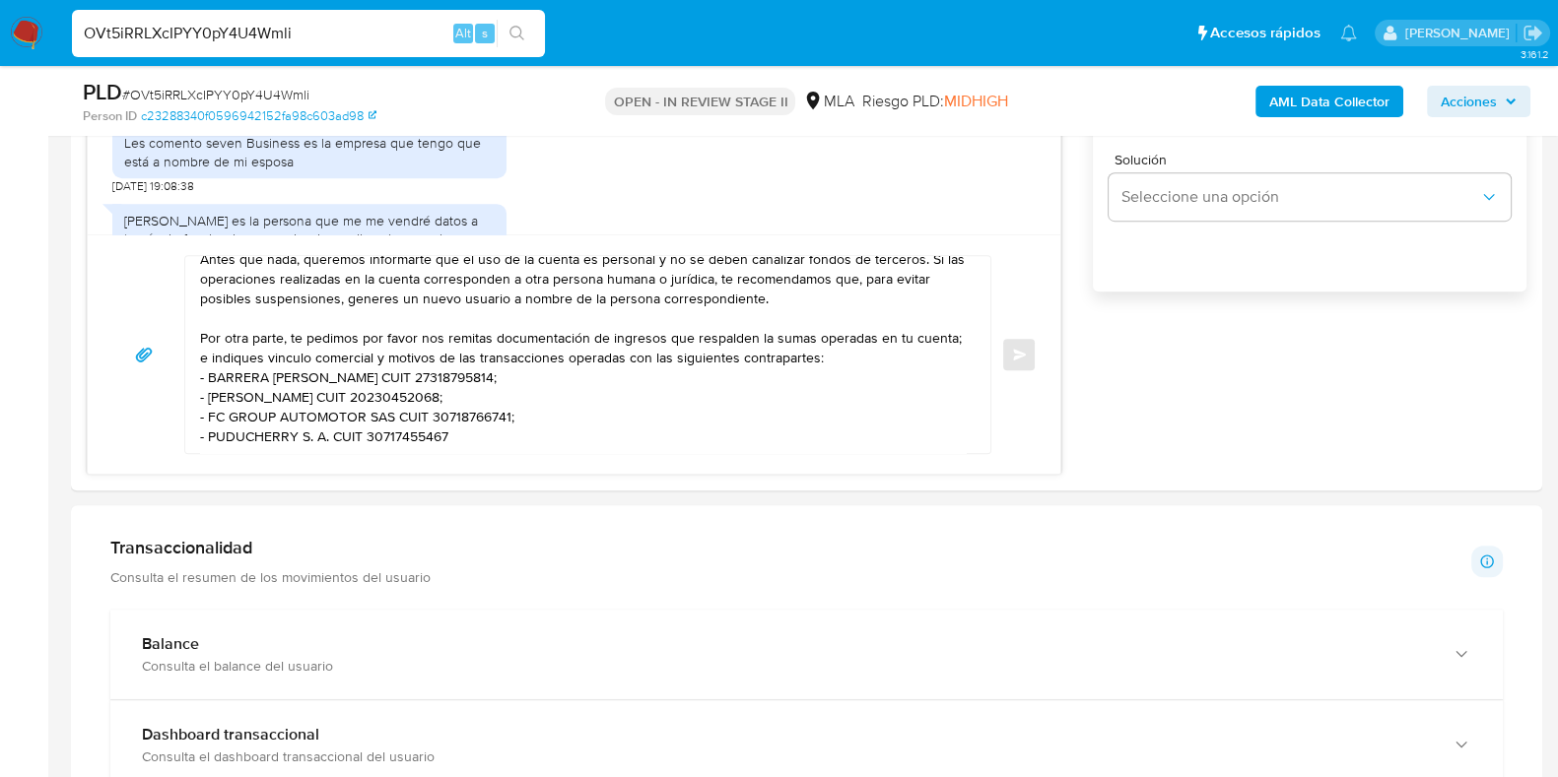
scroll to position [1355, 0]
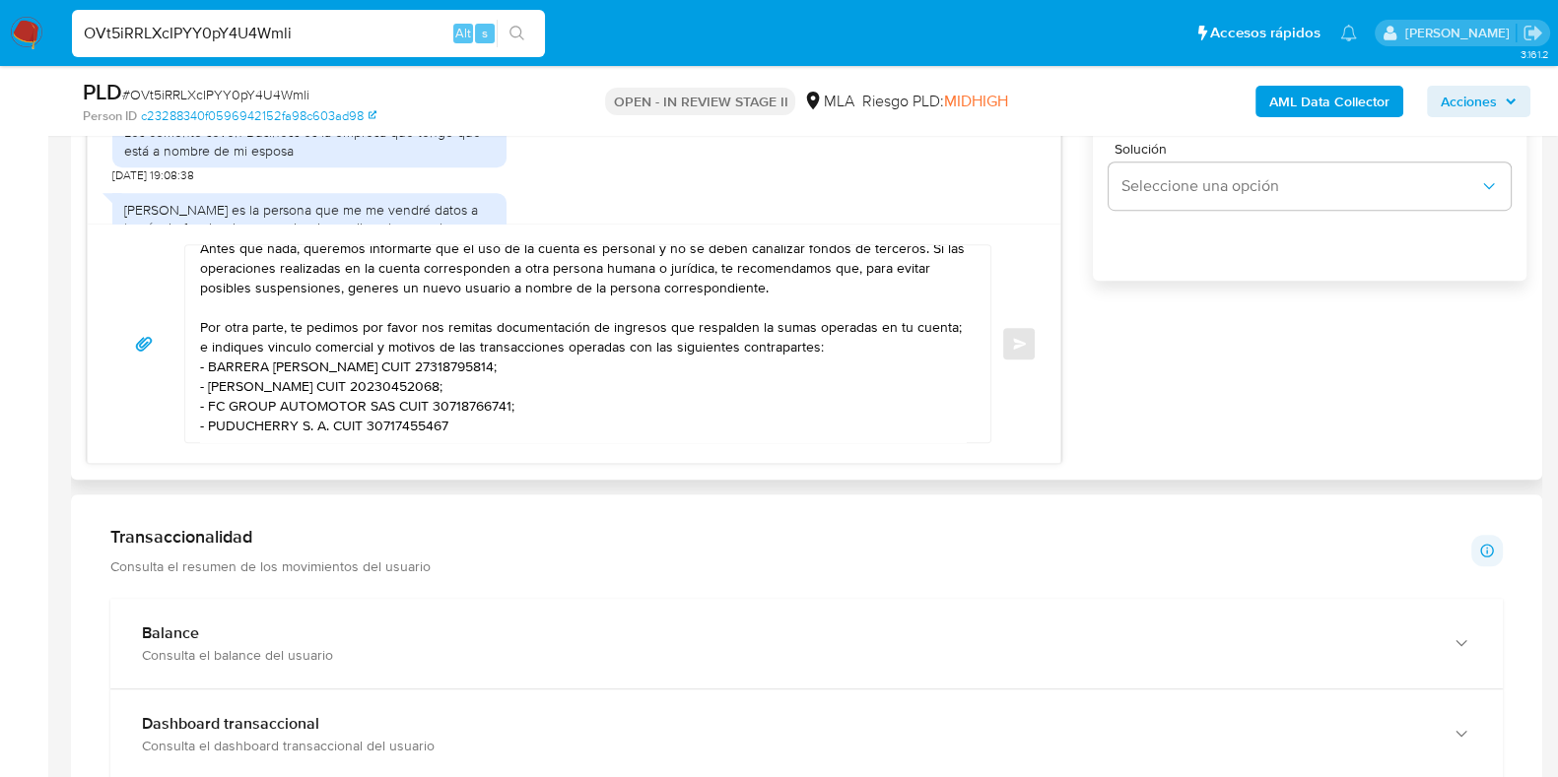
click at [251, 428] on textarea "Hola, Gracias por tu respuesta. Antes que nada, queremos informarte que el uso …" at bounding box center [582, 343] width 765 height 197
paste textarea "Aguardamos tu respuesta. Saludos, Equipo de Mercado Pago."
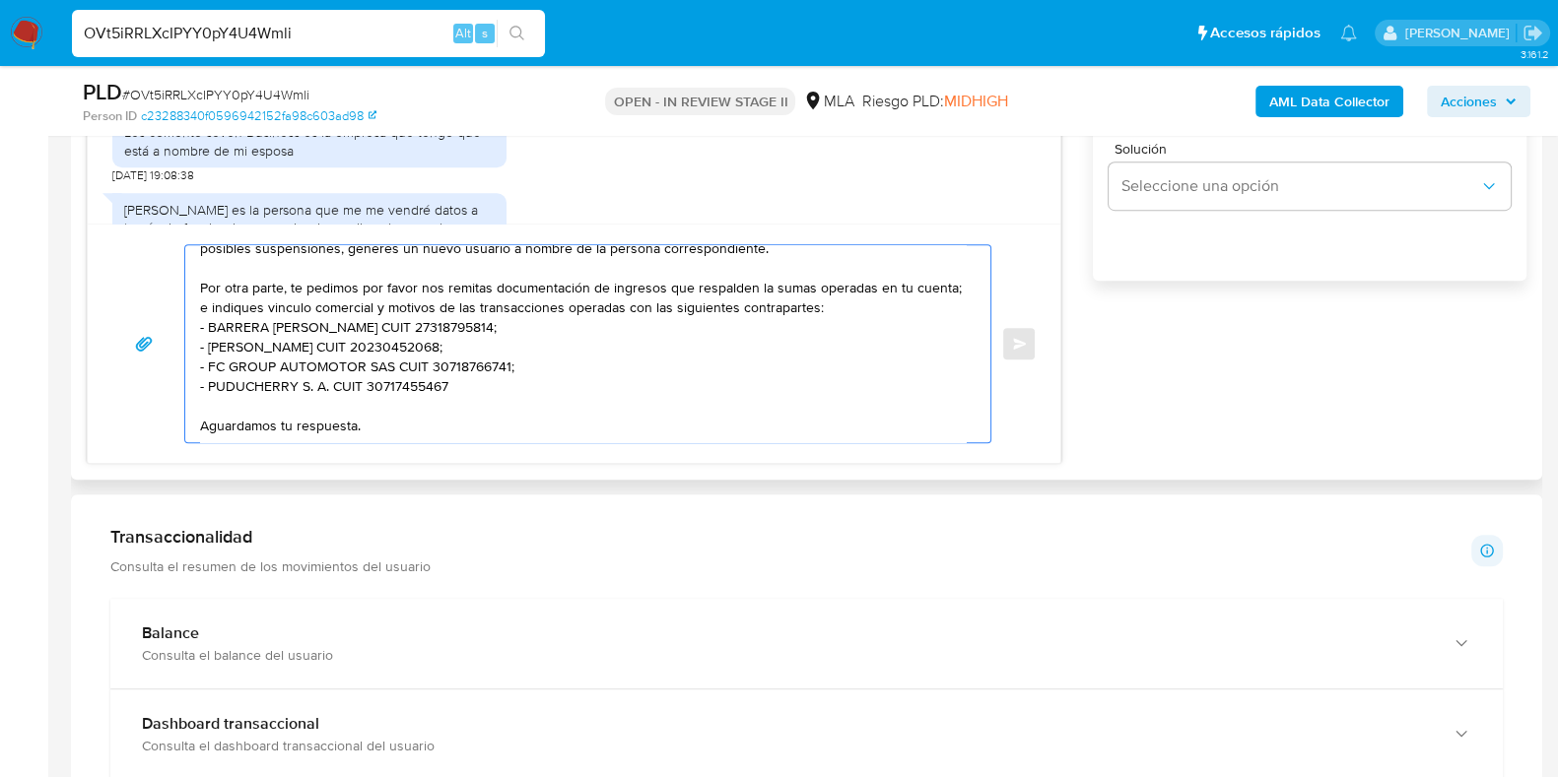
scroll to position [145, 0]
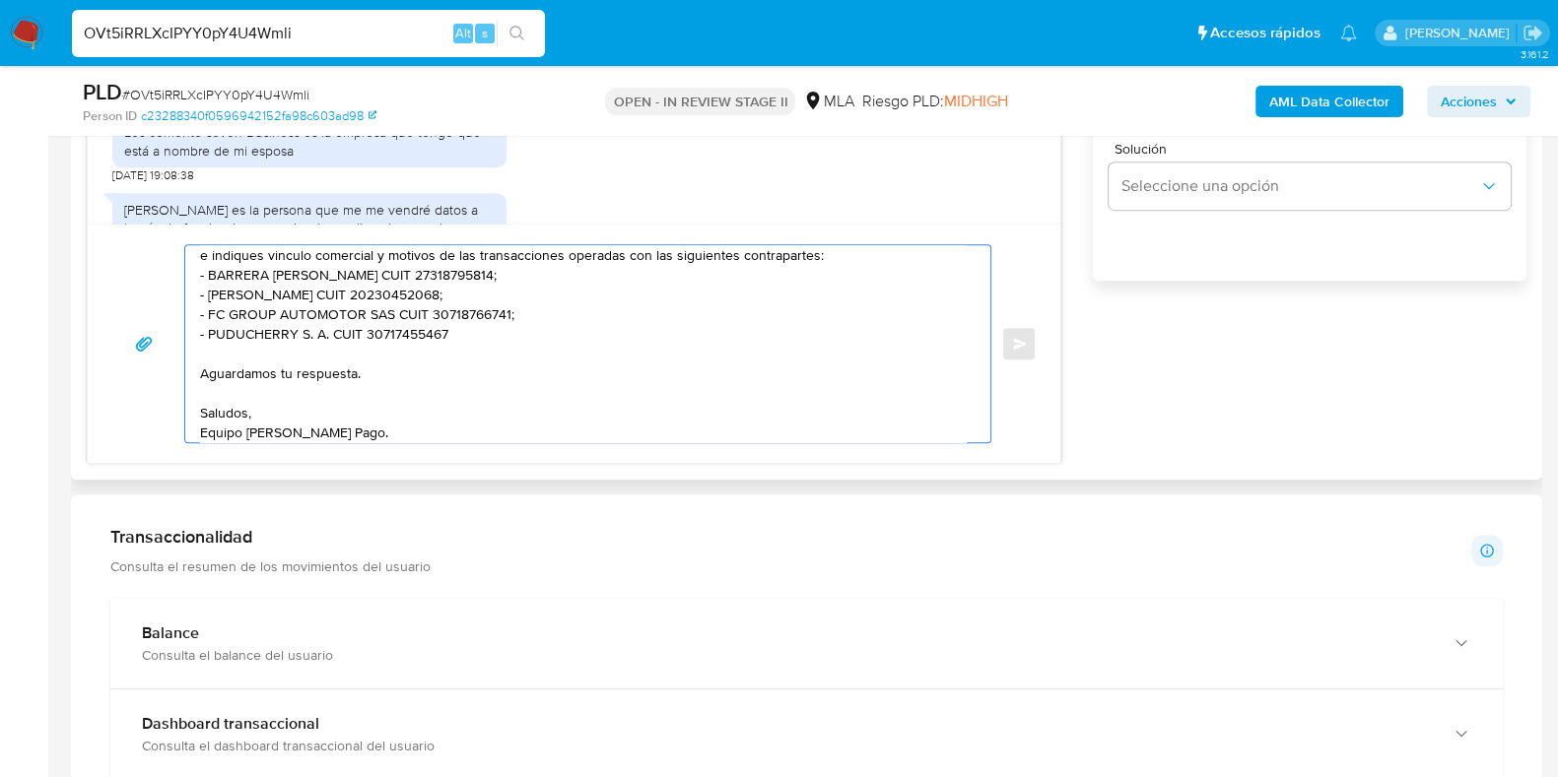
click at [355, 370] on textarea "Hola, Gracias por tu respuesta. Antes que nada, queremos informarte que el uso …" at bounding box center [582, 343] width 765 height 197
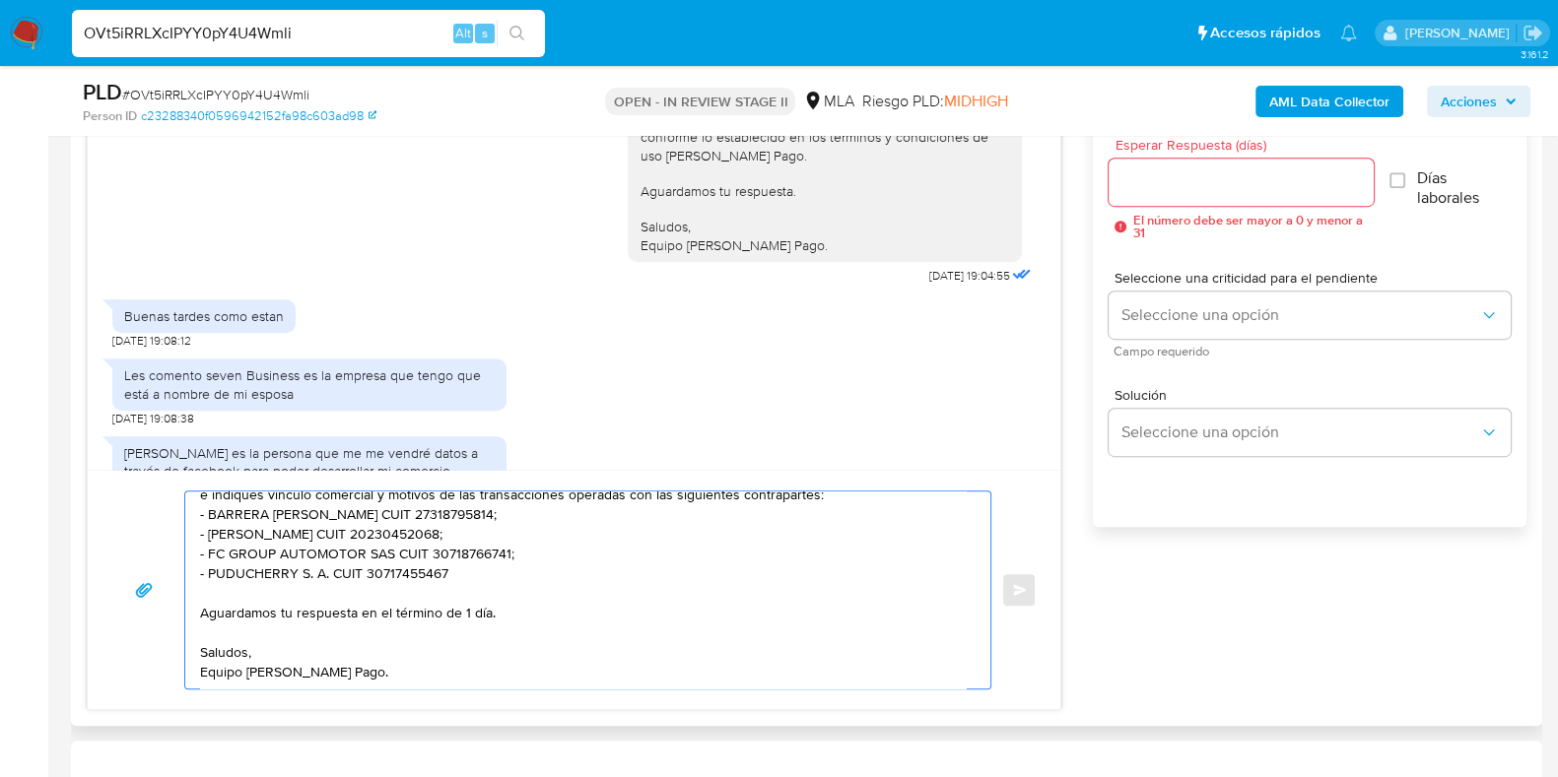
scroll to position [1375, 0]
type textarea "Hola, Gracias por tu respuesta. Antes que nada, queremos informarte que el uso …"
click at [1142, 184] on input "Esperar Respuesta (días)" at bounding box center [1240, 182] width 264 height 26
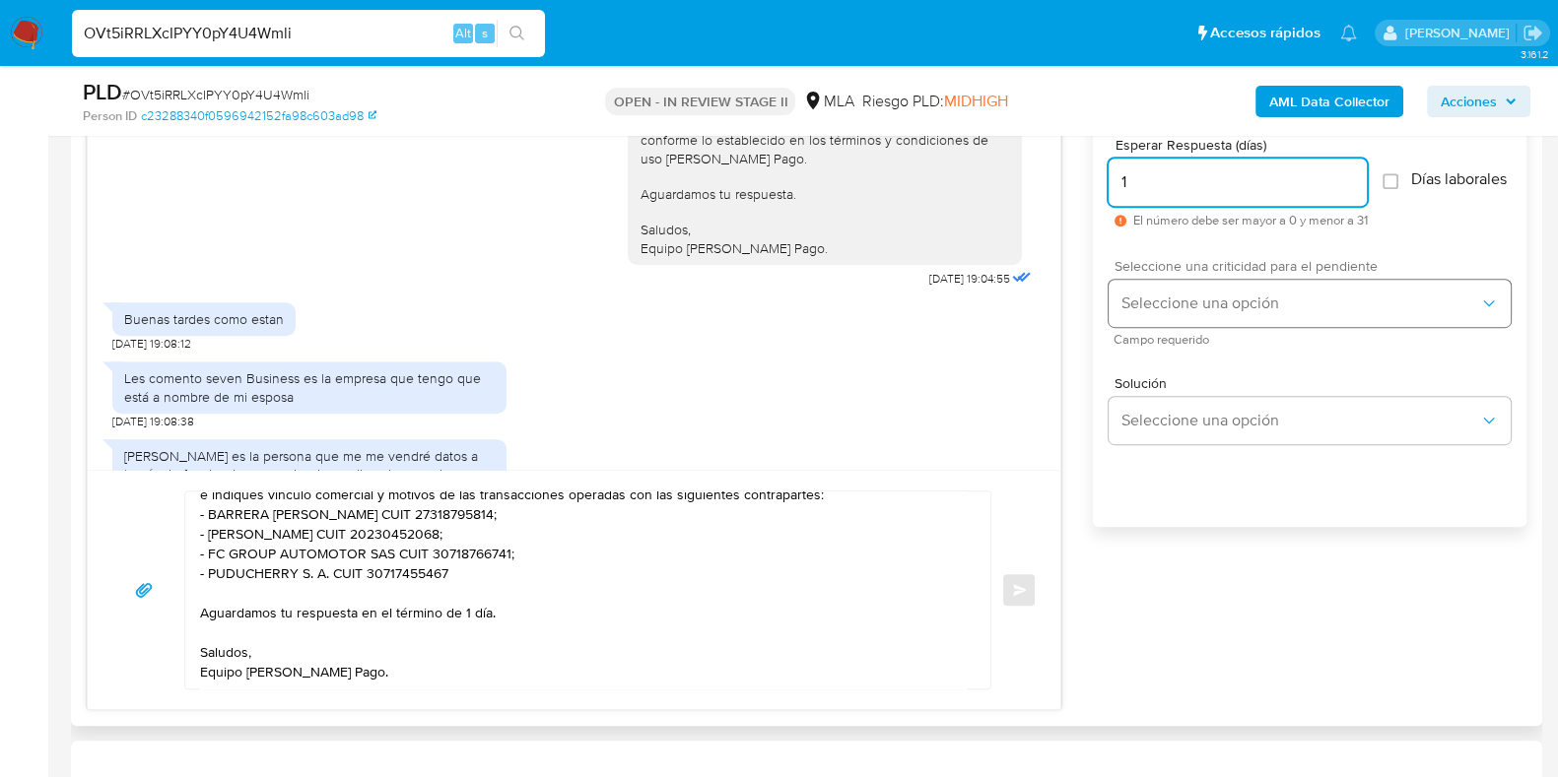
type input "1"
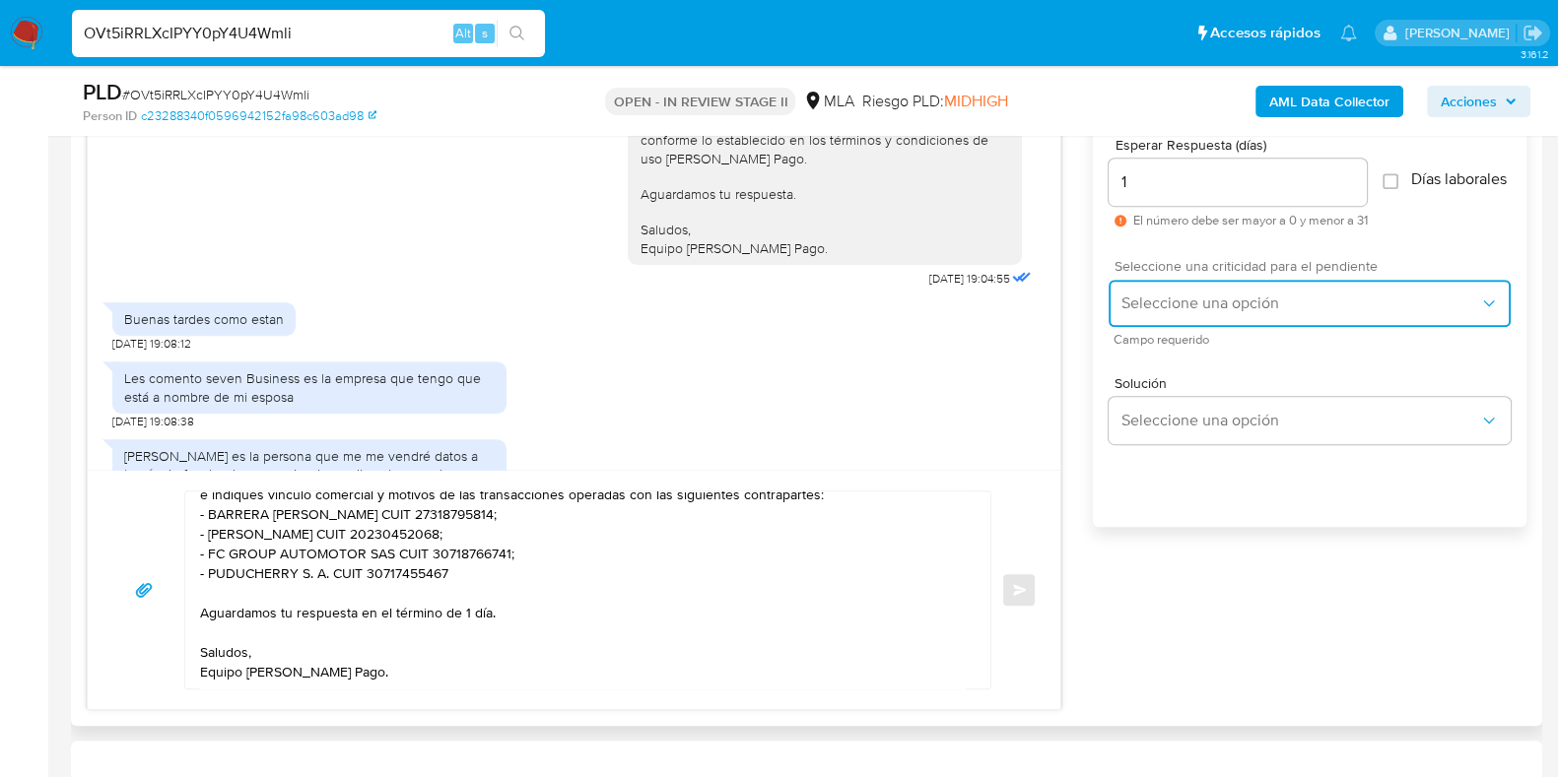
click at [1177, 302] on button "Seleccione una opción" at bounding box center [1309, 303] width 402 height 47
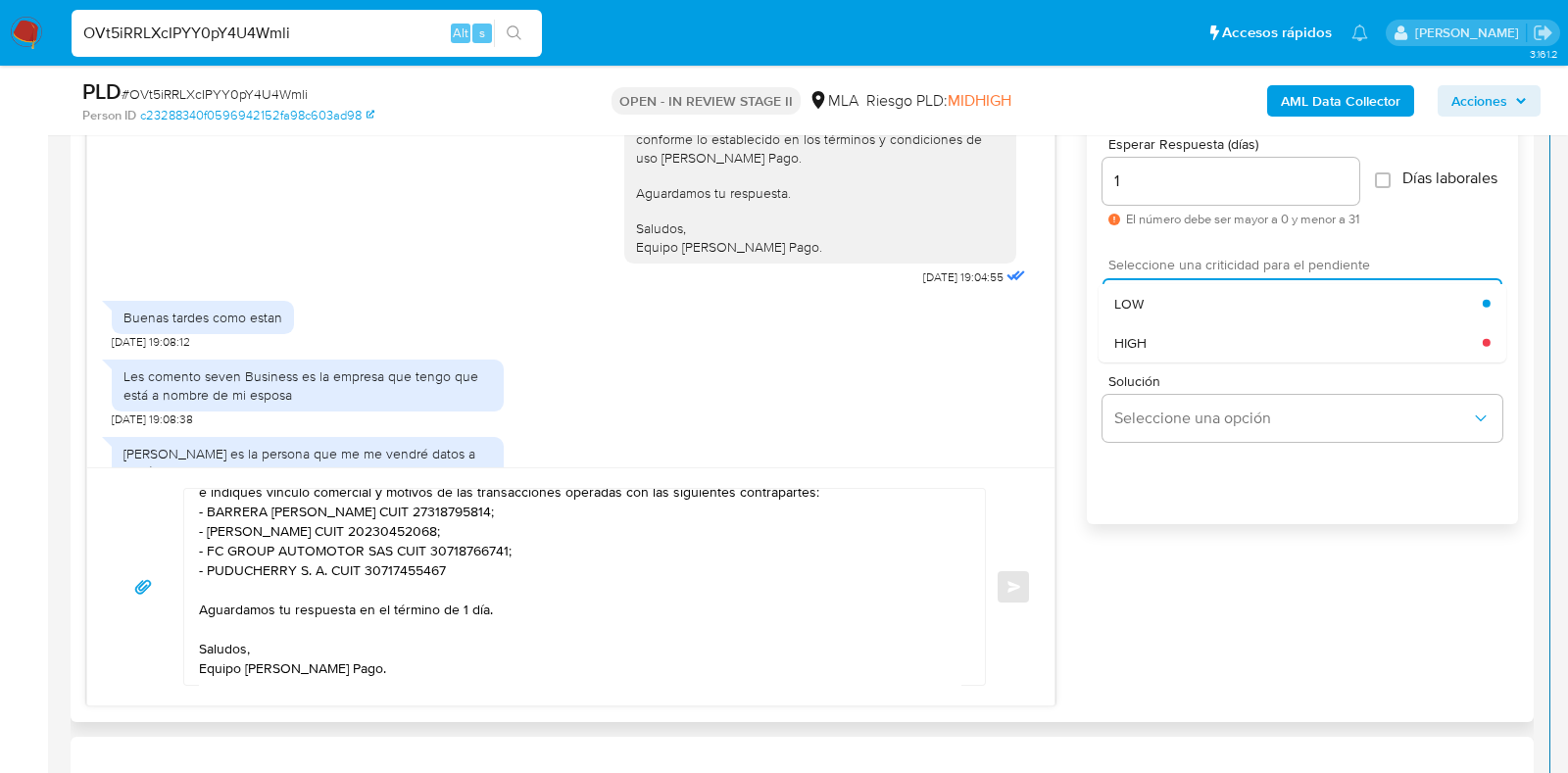
click at [1156, 353] on div "HIGH" at bounding box center [1298, 341] width 368 height 39
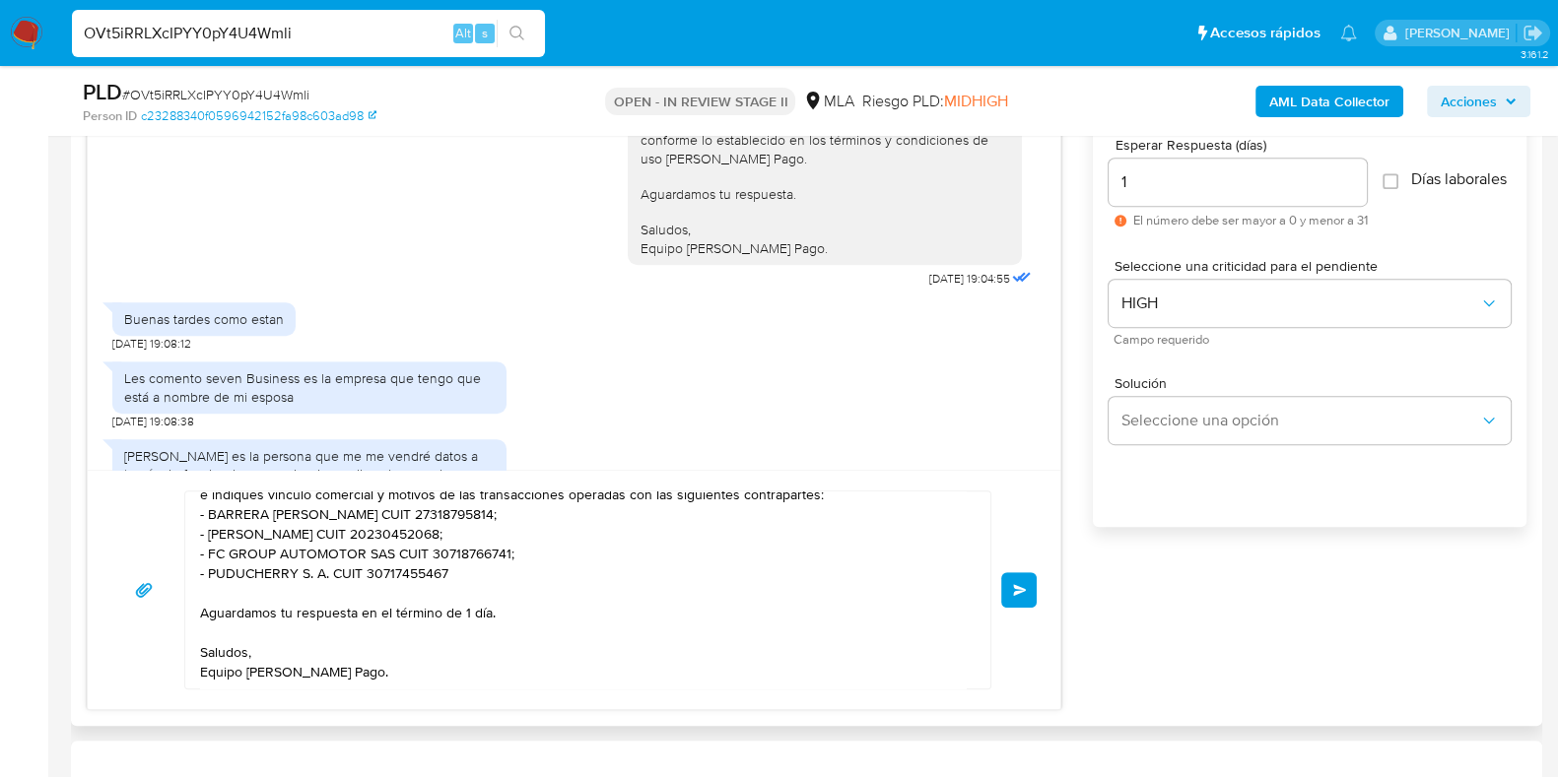
click at [466, 614] on textarea "Hola, Gracias por tu respuesta. Antes que nada, queremos informarte que el uso …" at bounding box center [582, 590] width 765 height 197
type textarea "Hola, Gracias por tu respuesta. Antes que nada, queremos informarte que el uso …"
click at [1147, 188] on input "1" at bounding box center [1237, 182] width 258 height 26
type input "2"
click at [1010, 589] on button "Enviar" at bounding box center [1018, 589] width 35 height 35
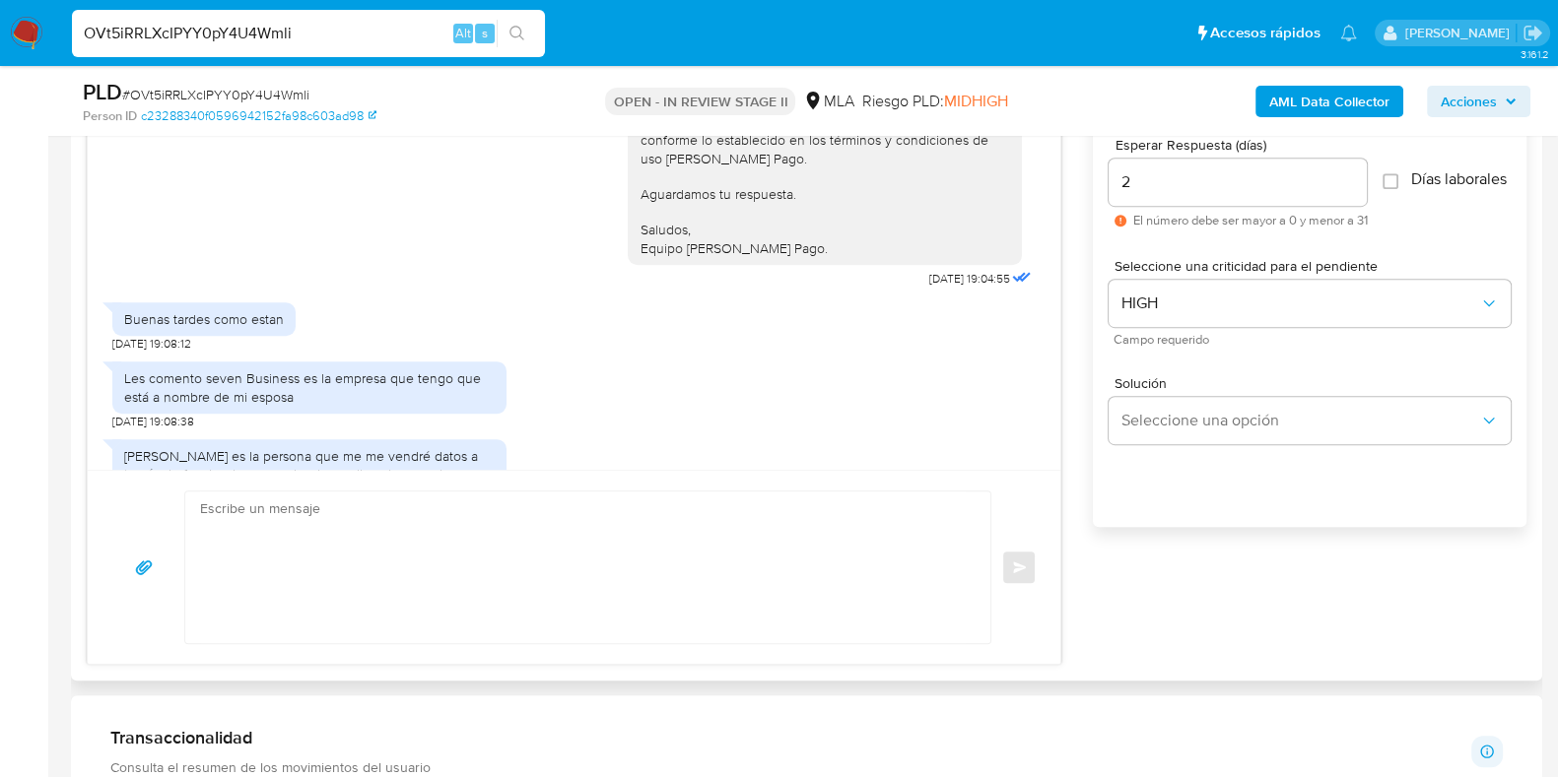
scroll to position [2706, 0]
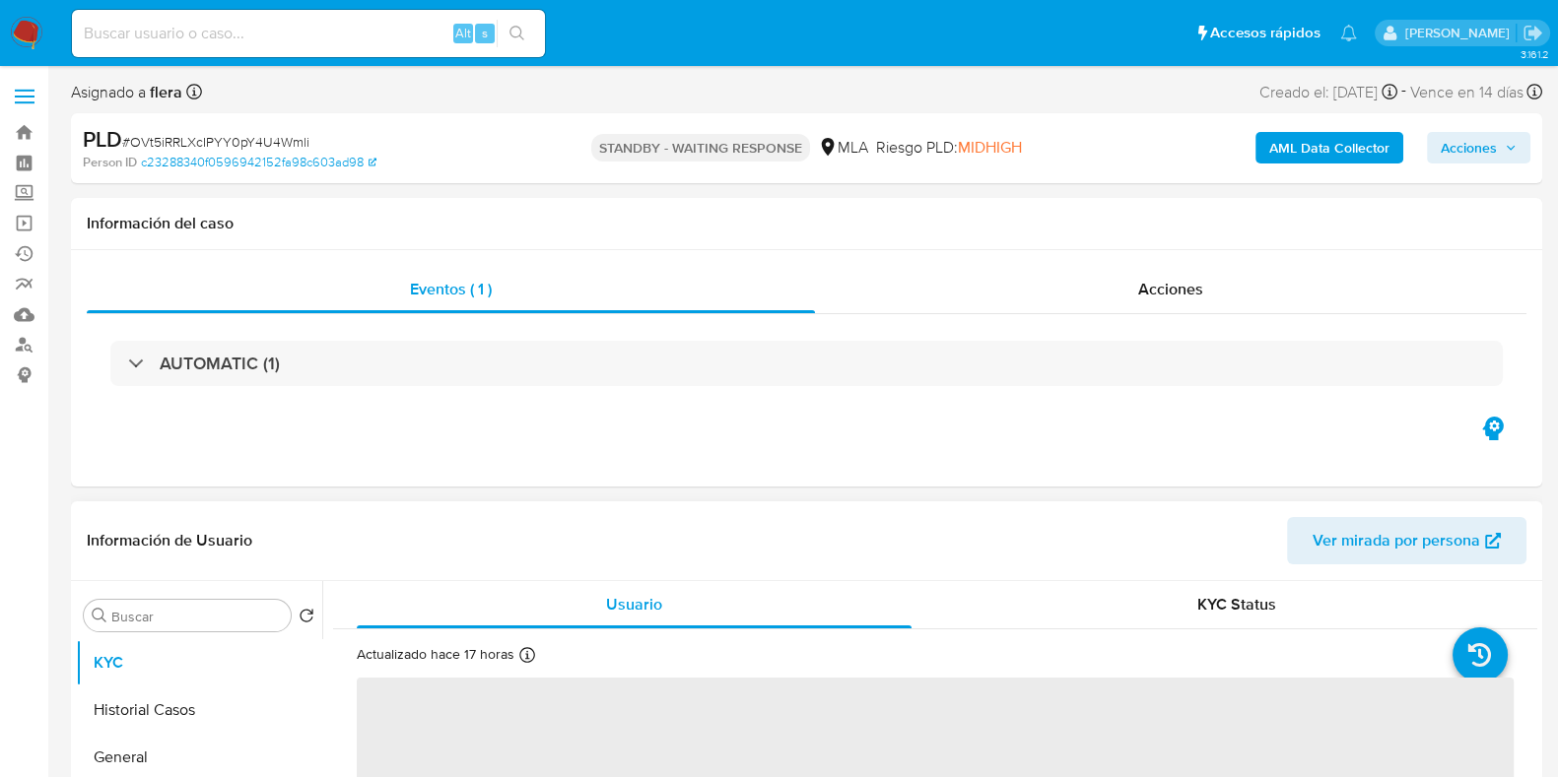
select select "10"
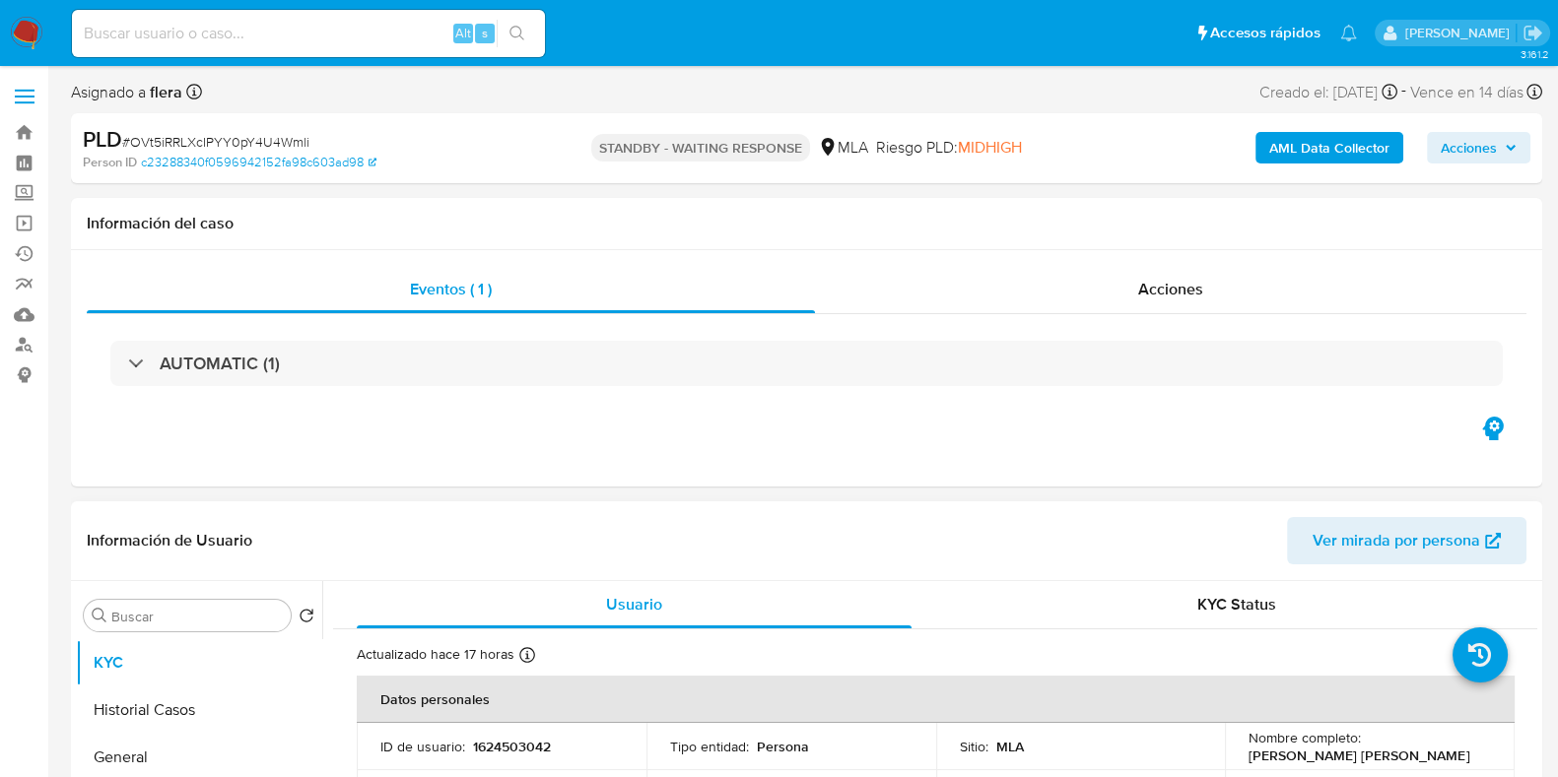
click at [197, 32] on input at bounding box center [308, 34] width 473 height 26
paste input "0oK6l7L1ZvhTMBbh4PvttoZX"
type input "0oK6l7L1ZvhTMBbh4PvttoZX"
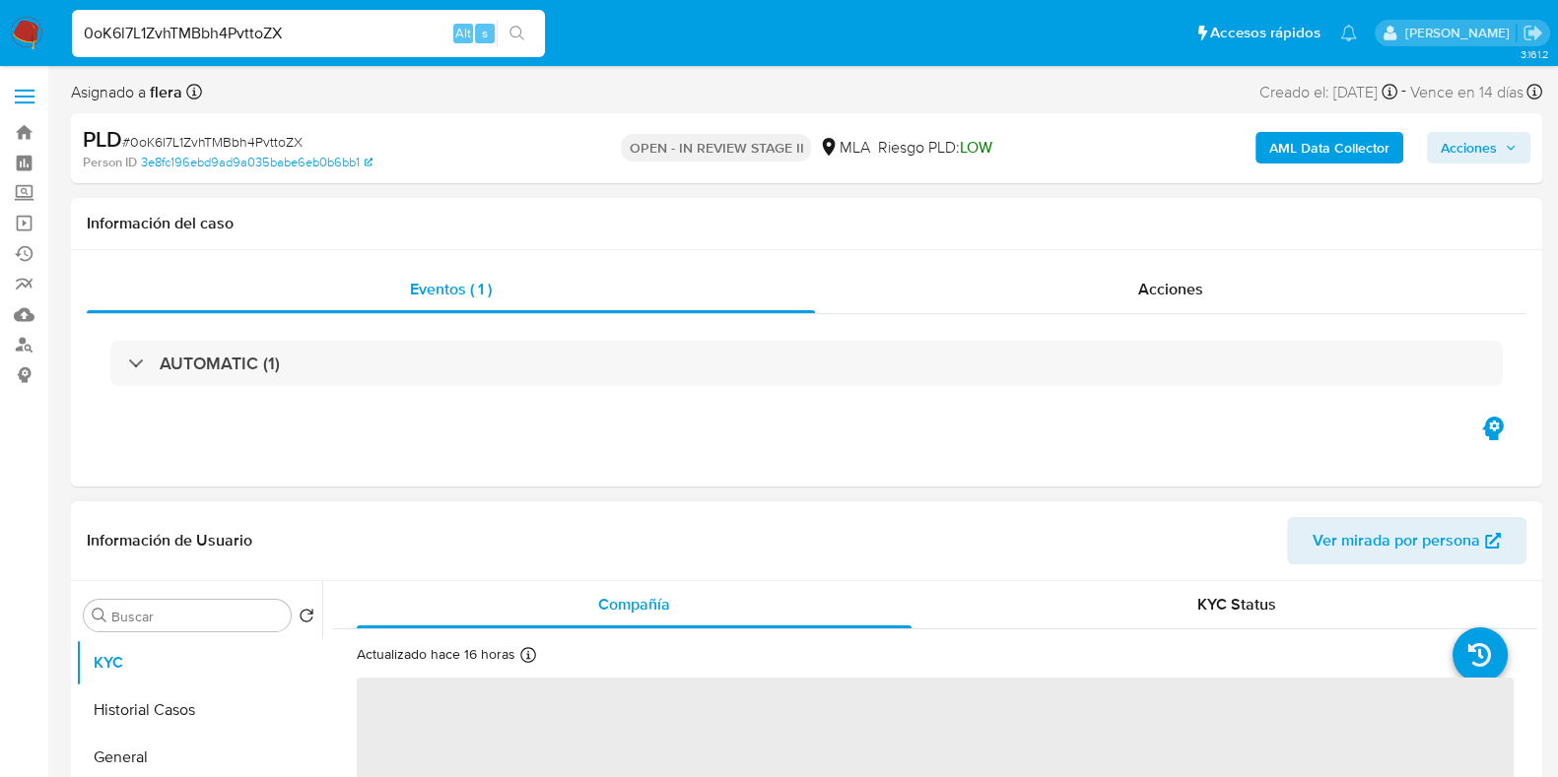
select select "10"
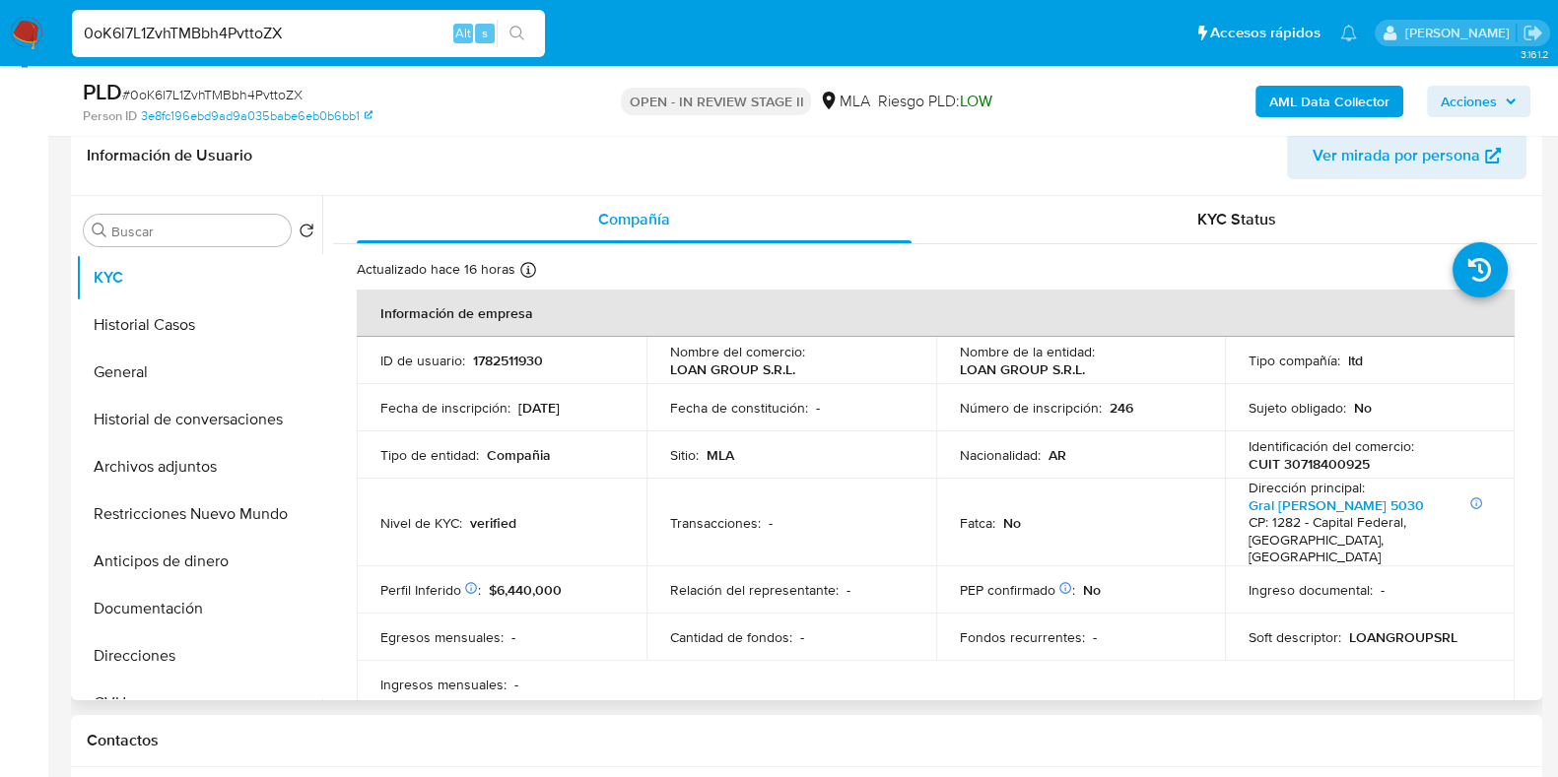
scroll to position [245, 0]
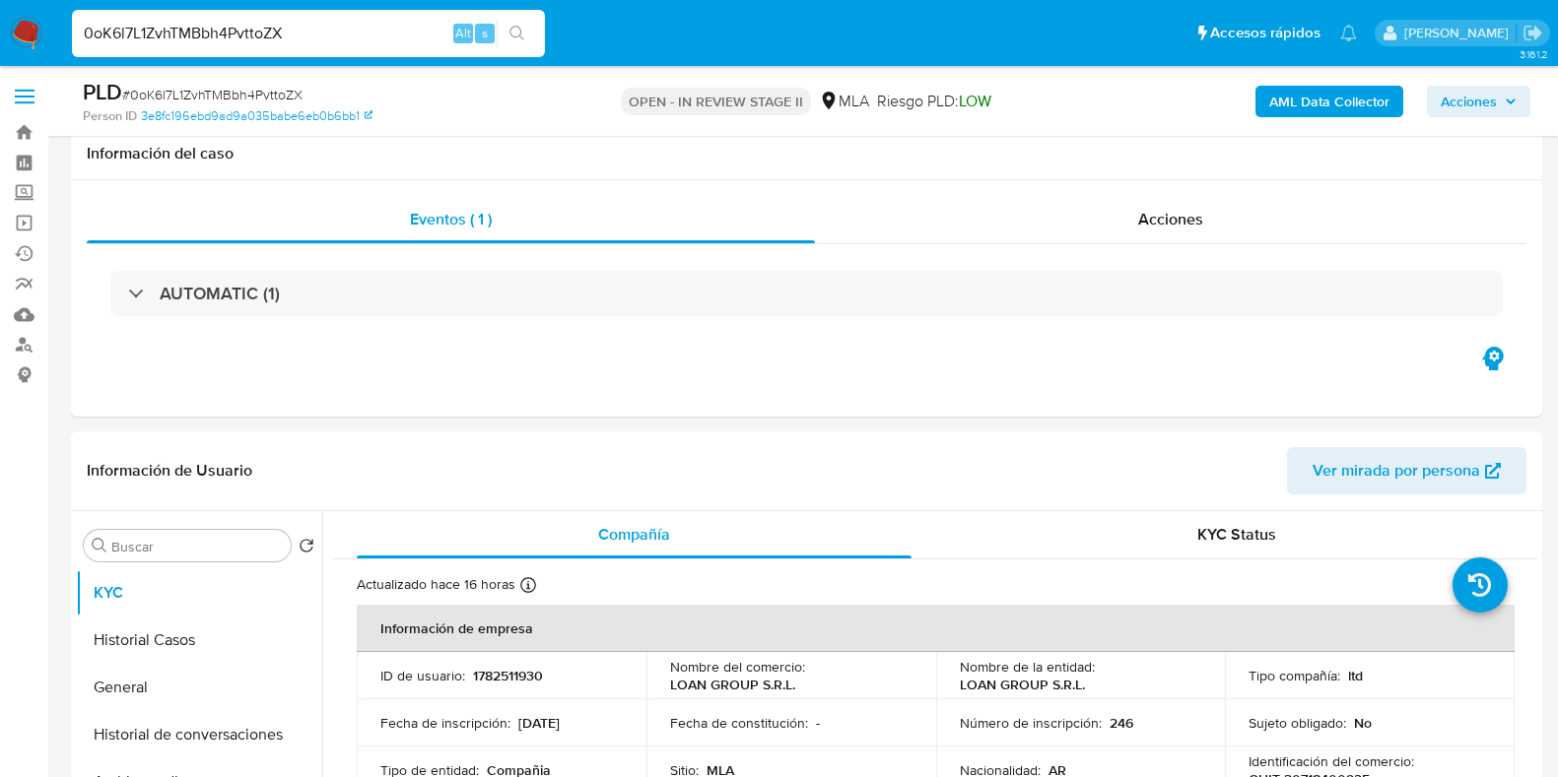
select select "10"
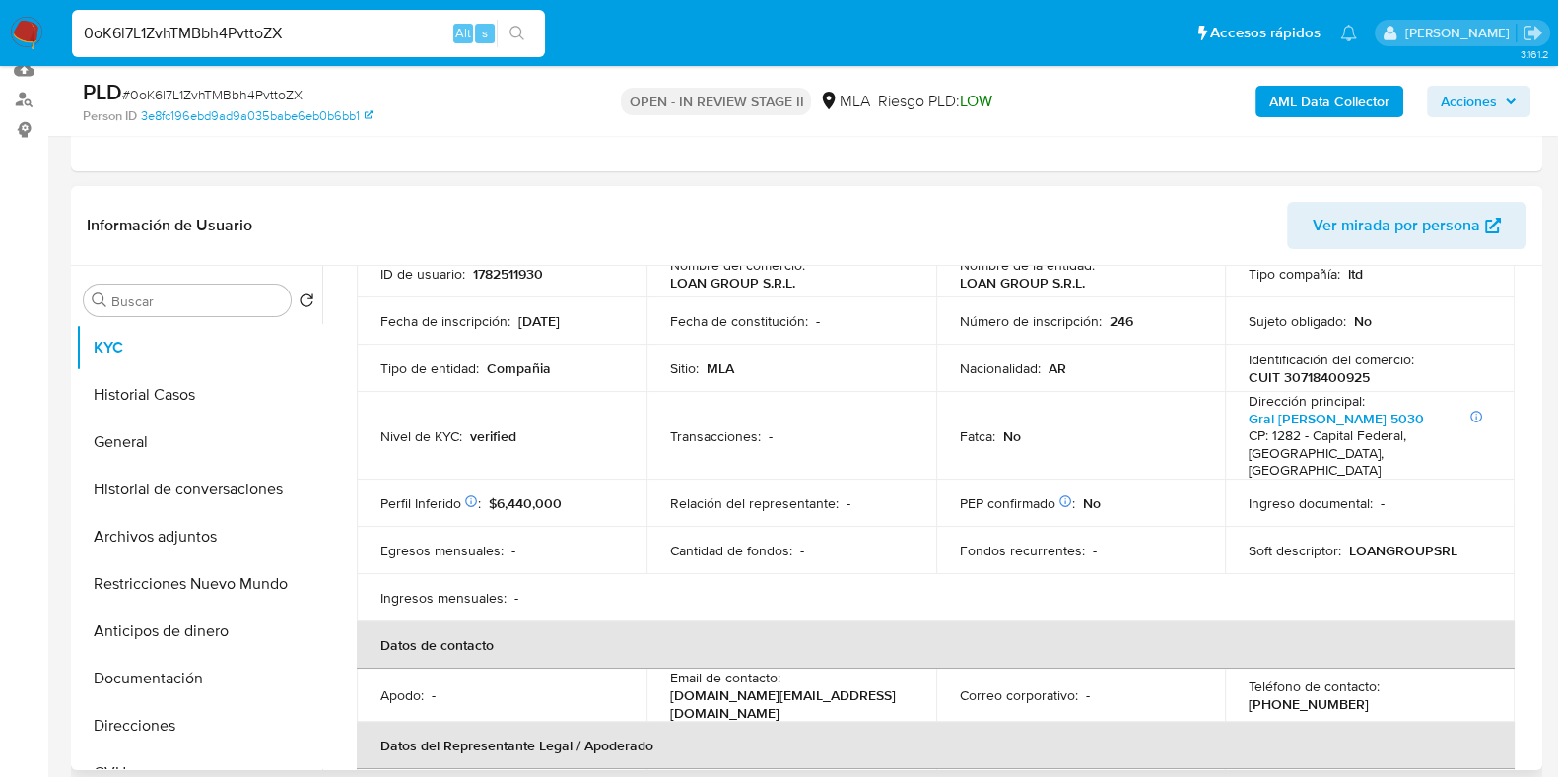
scroll to position [245, 0]
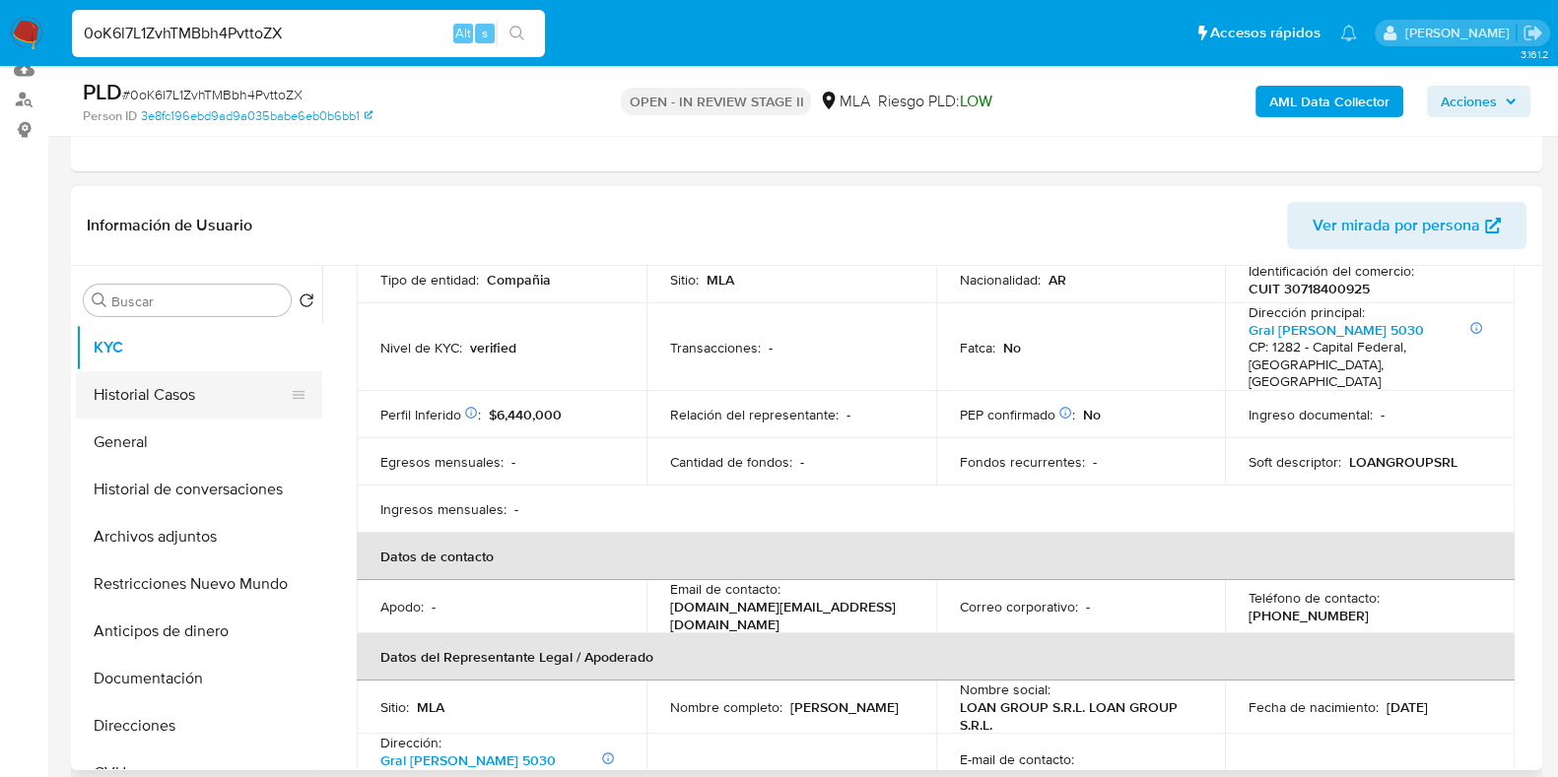
click at [186, 371] on button "Historial Casos" at bounding box center [191, 394] width 231 height 47
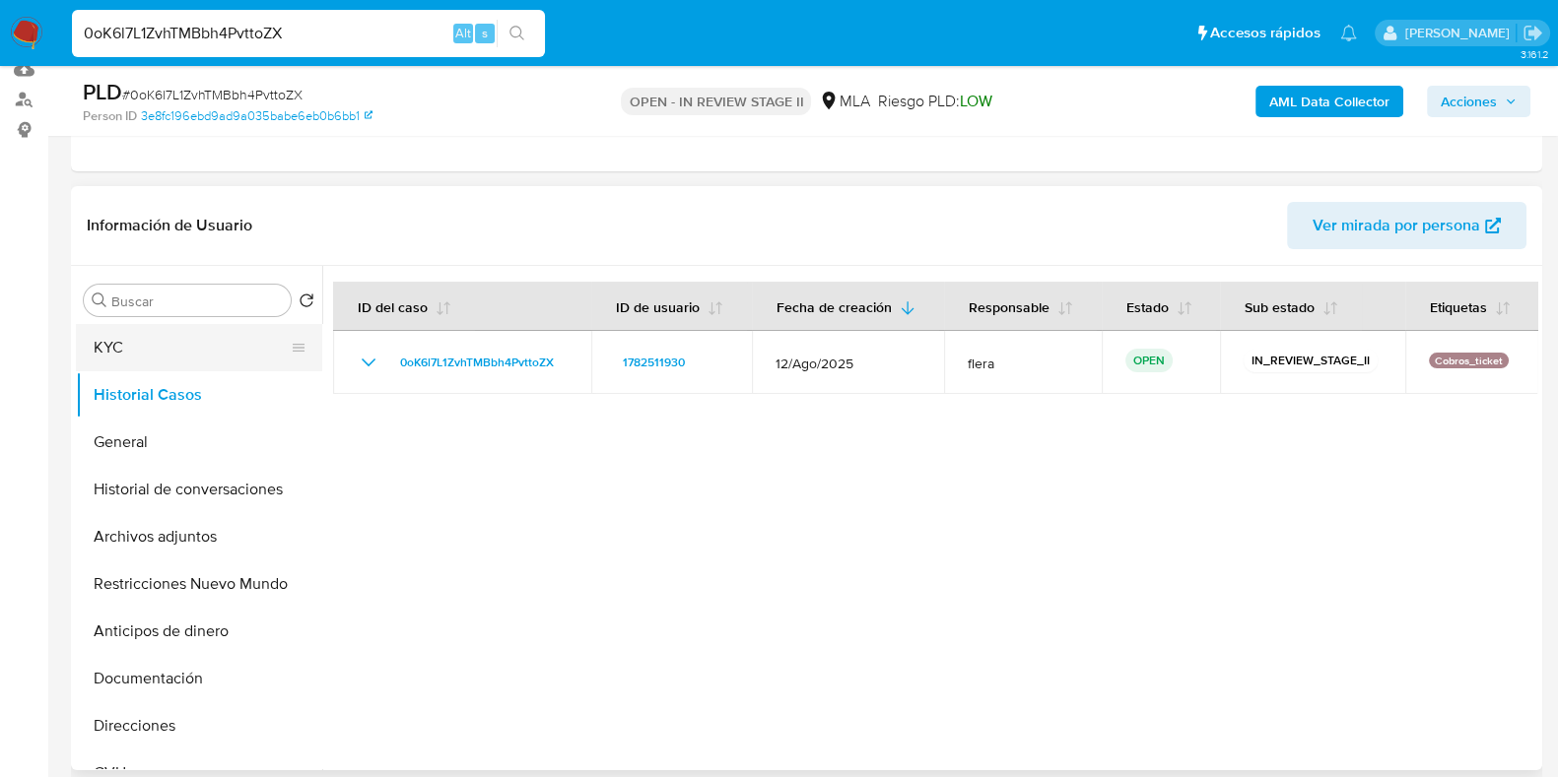
click at [154, 365] on button "KYC" at bounding box center [191, 347] width 231 height 47
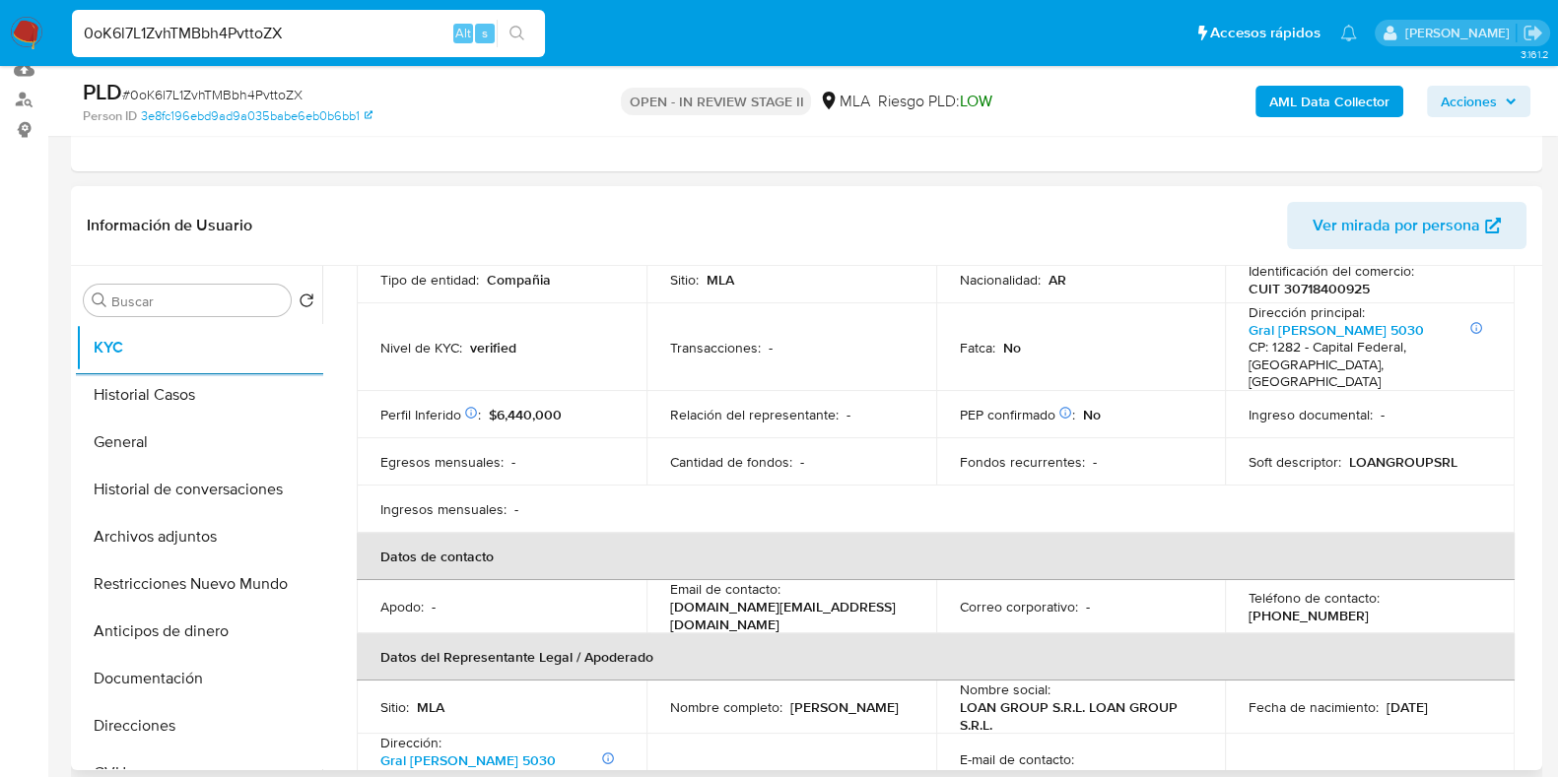
scroll to position [492, 0]
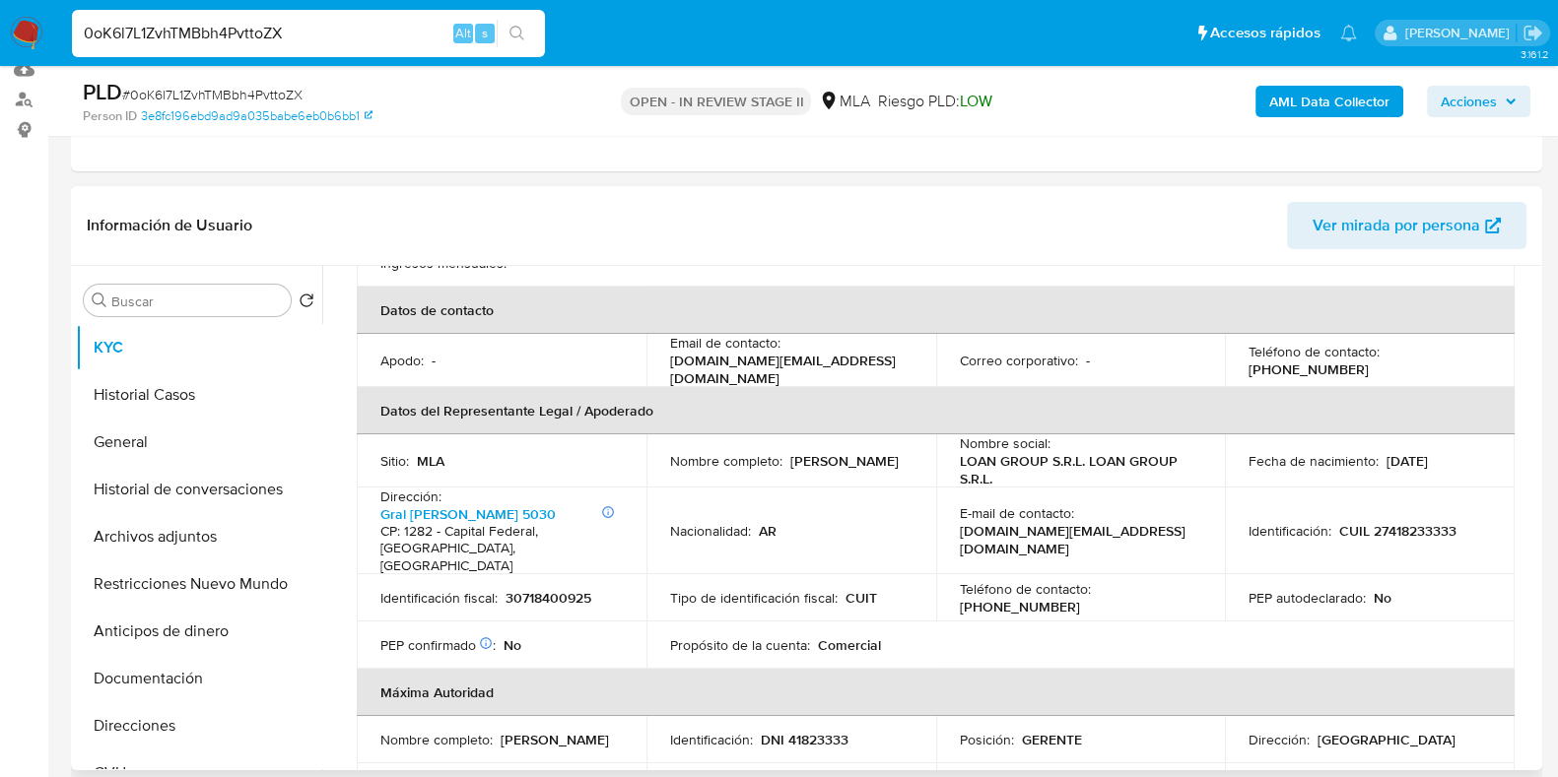
click at [1080, 598] on p "[PHONE_NUMBER]" at bounding box center [1020, 607] width 120 height 18
copy p "11"
click at [1080, 598] on p "[PHONE_NUMBER]" at bounding box center [1020, 607] width 120 height 18
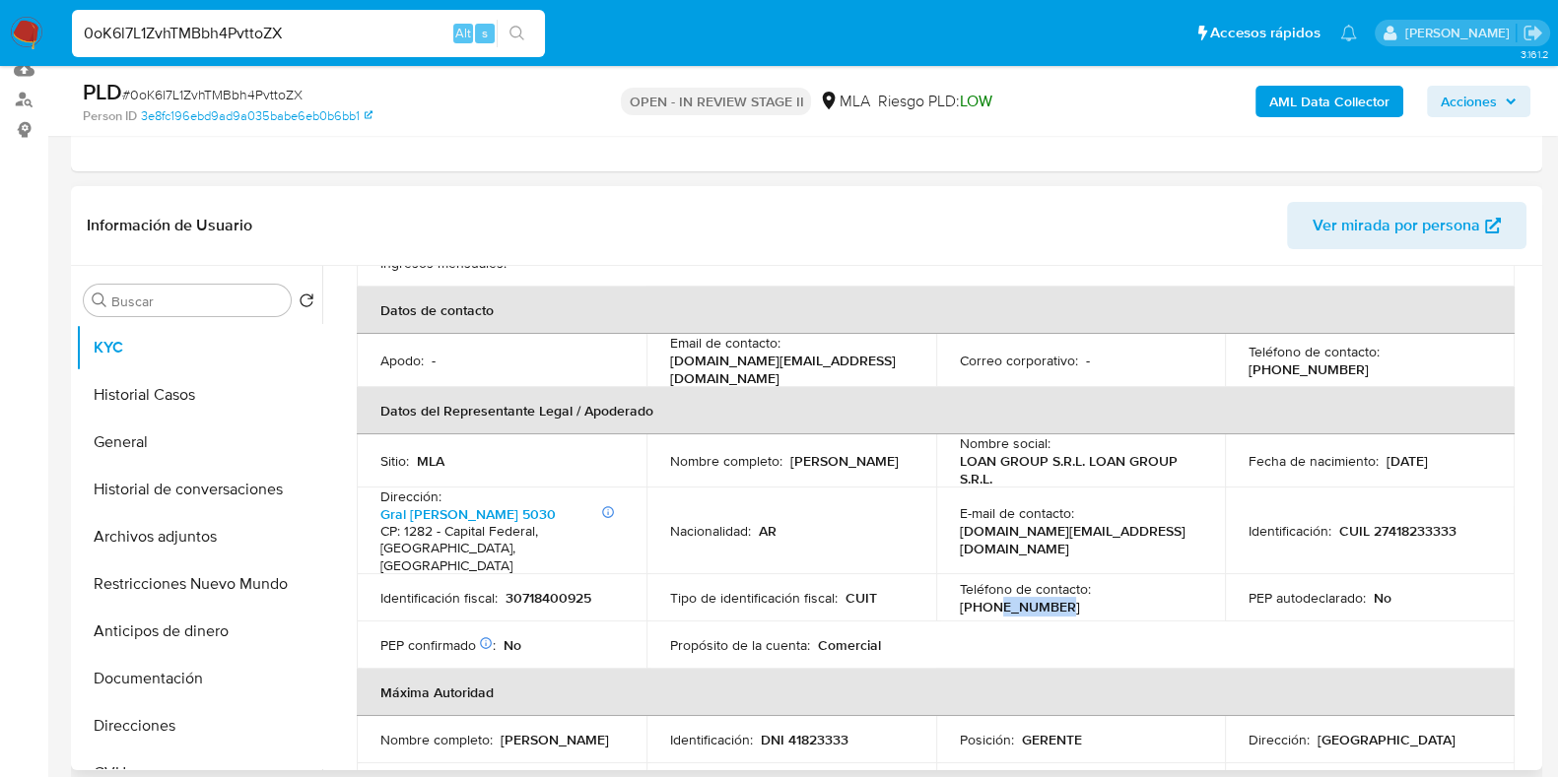
copy p "57739615"
drag, startPoint x: 828, startPoint y: 349, endPoint x: 662, endPoint y: 352, distance: 165.5
click at [662, 352] on td "Email de contacto : [DOMAIN_NAME][EMAIL_ADDRESS][DOMAIN_NAME]" at bounding box center [791, 360] width 290 height 53
copy p "[DOMAIN_NAME][EMAIL_ADDRESS][DOMAIN_NAME]"
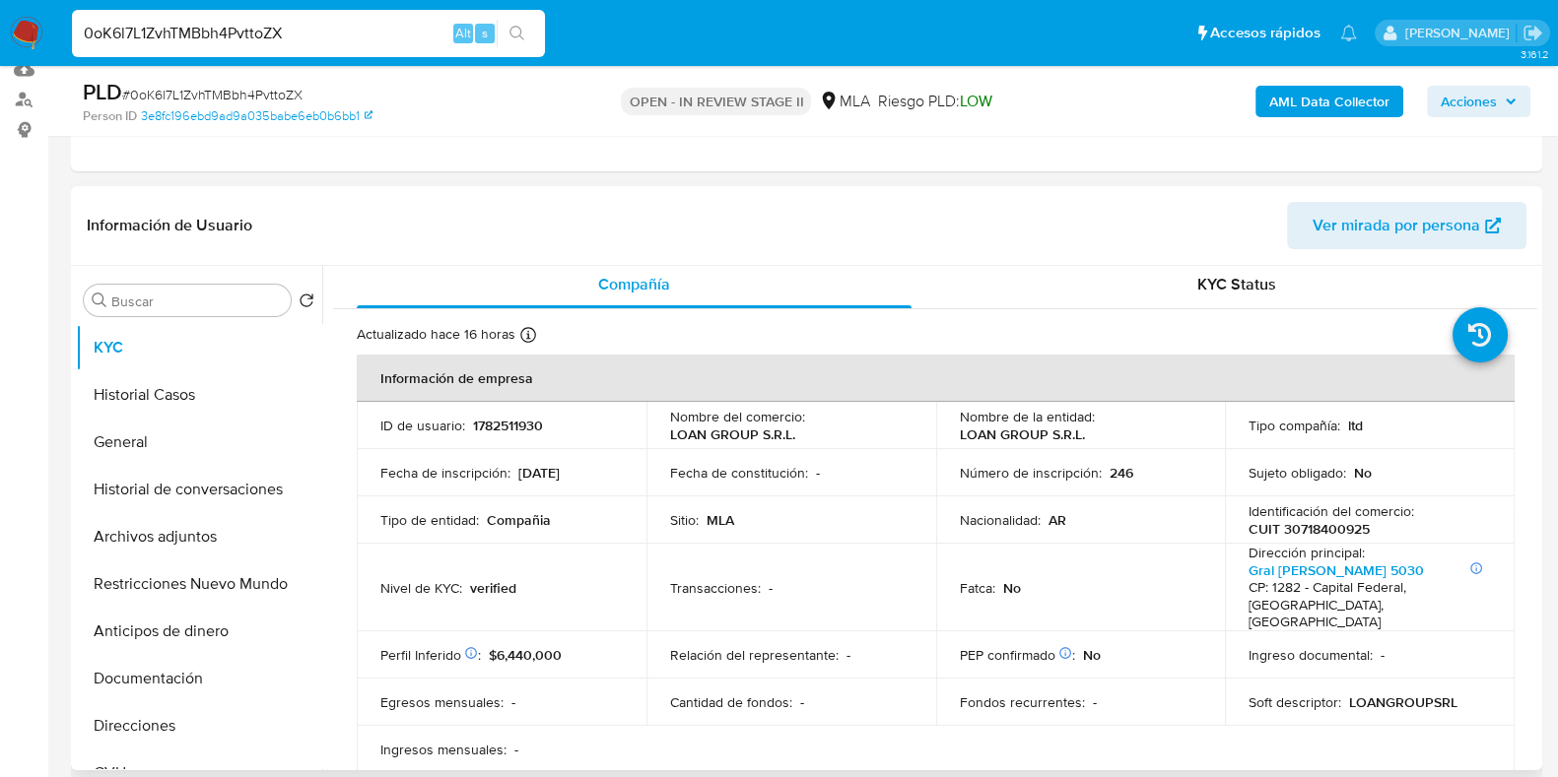
scroll to position [0, 0]
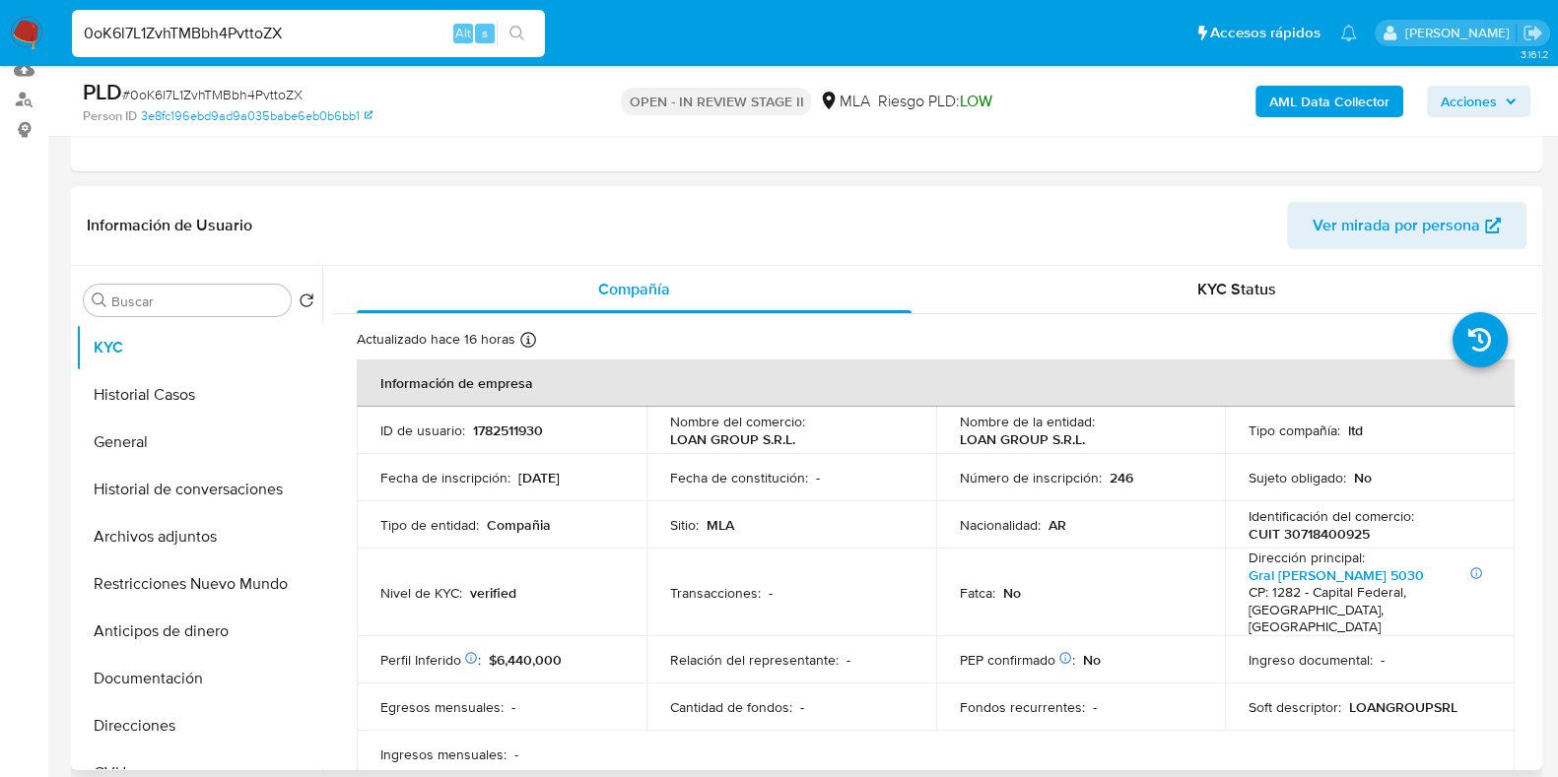
click at [1311, 533] on p "CUIT 30718400925" at bounding box center [1308, 534] width 121 height 18
copy p "30718400925"
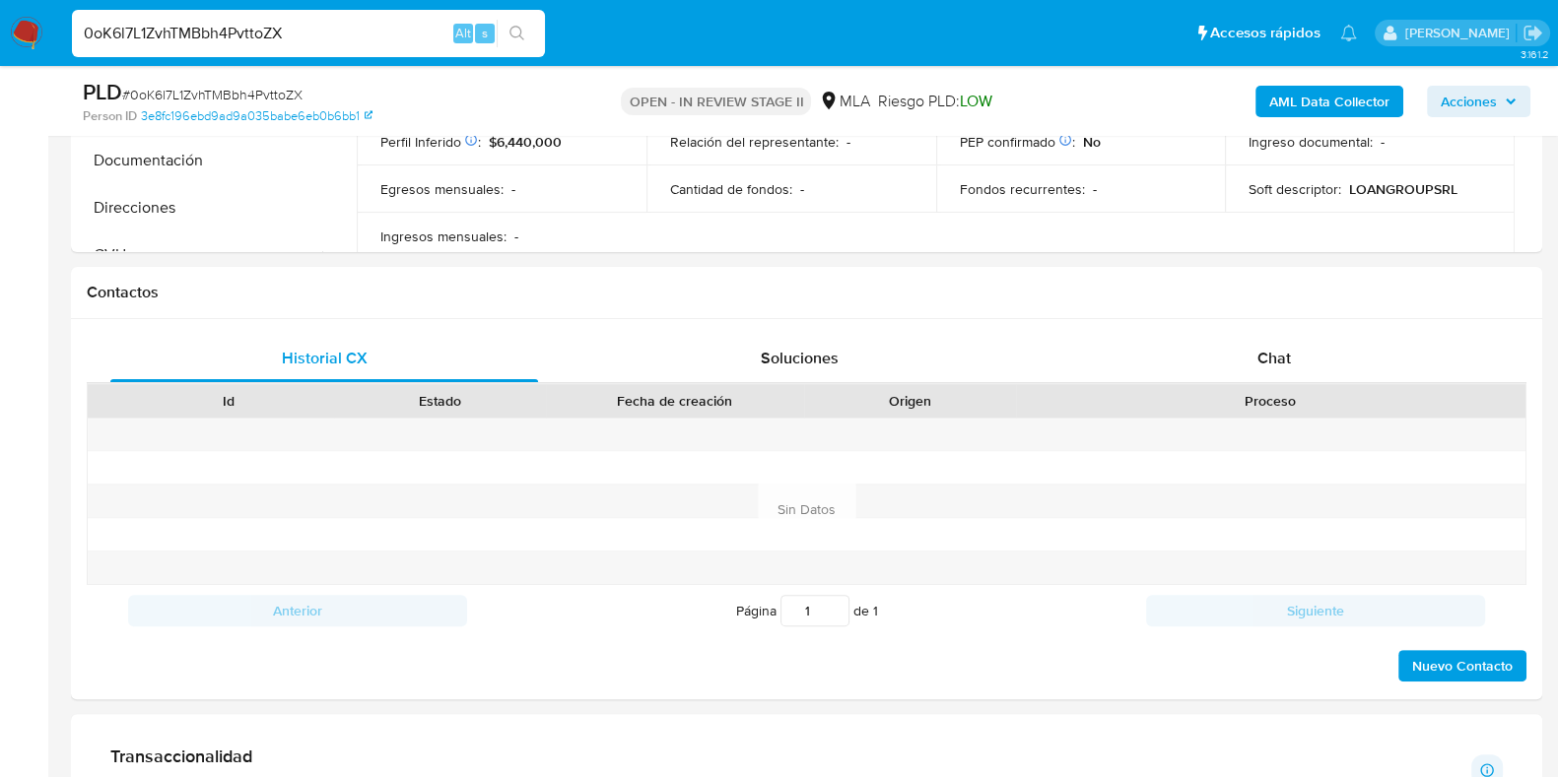
scroll to position [762, 0]
click at [1281, 362] on span "Chat" at bounding box center [1273, 360] width 33 height 23
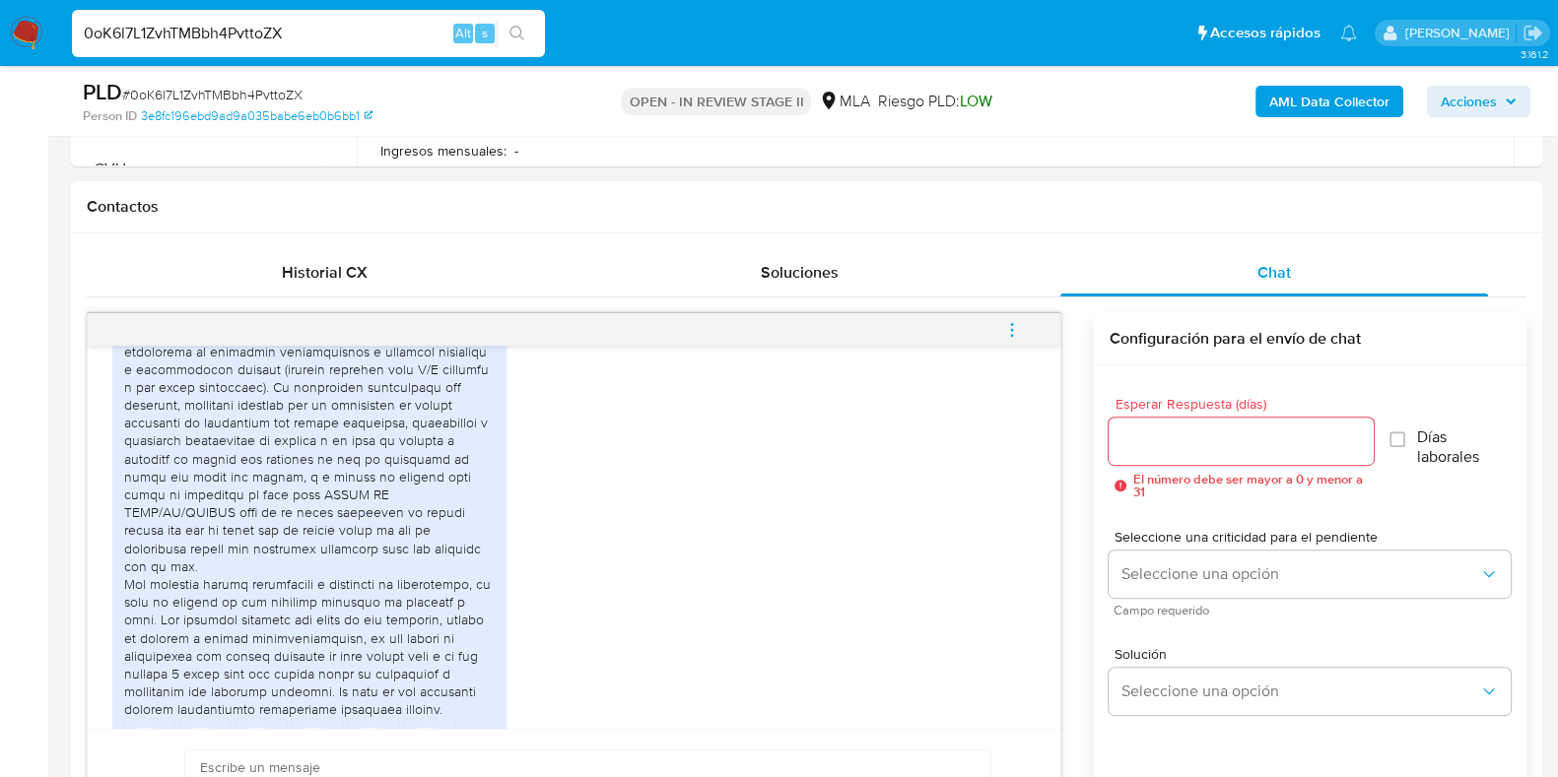
scroll to position [984, 0]
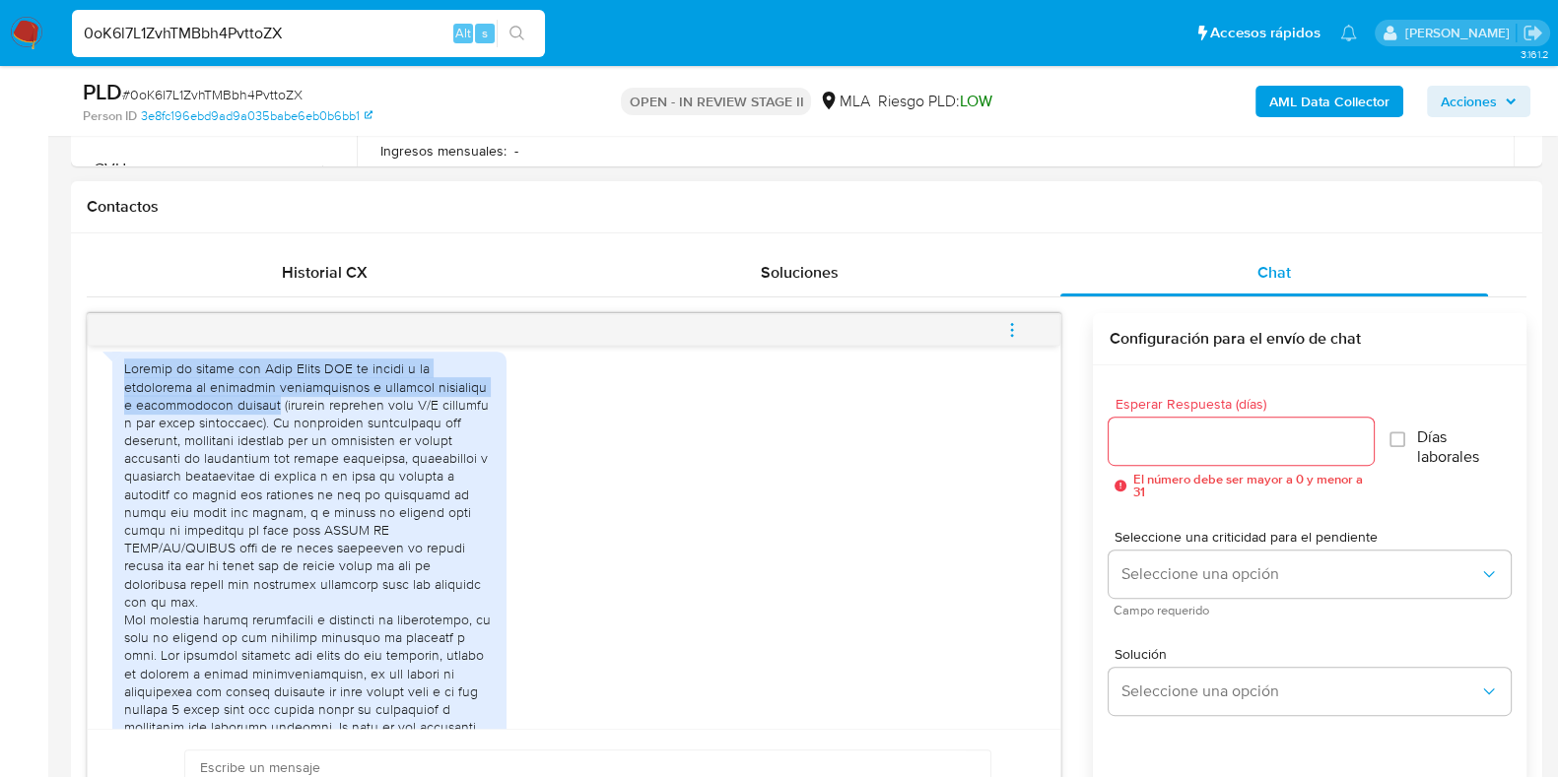
drag, startPoint x: 126, startPoint y: 406, endPoint x: 241, endPoint y: 442, distance: 120.9
click at [241, 442] on div at bounding box center [309, 557] width 370 height 394
copy div "Durante el último año Loan Group SRL se dedicó a la prestación de servicios emp…"
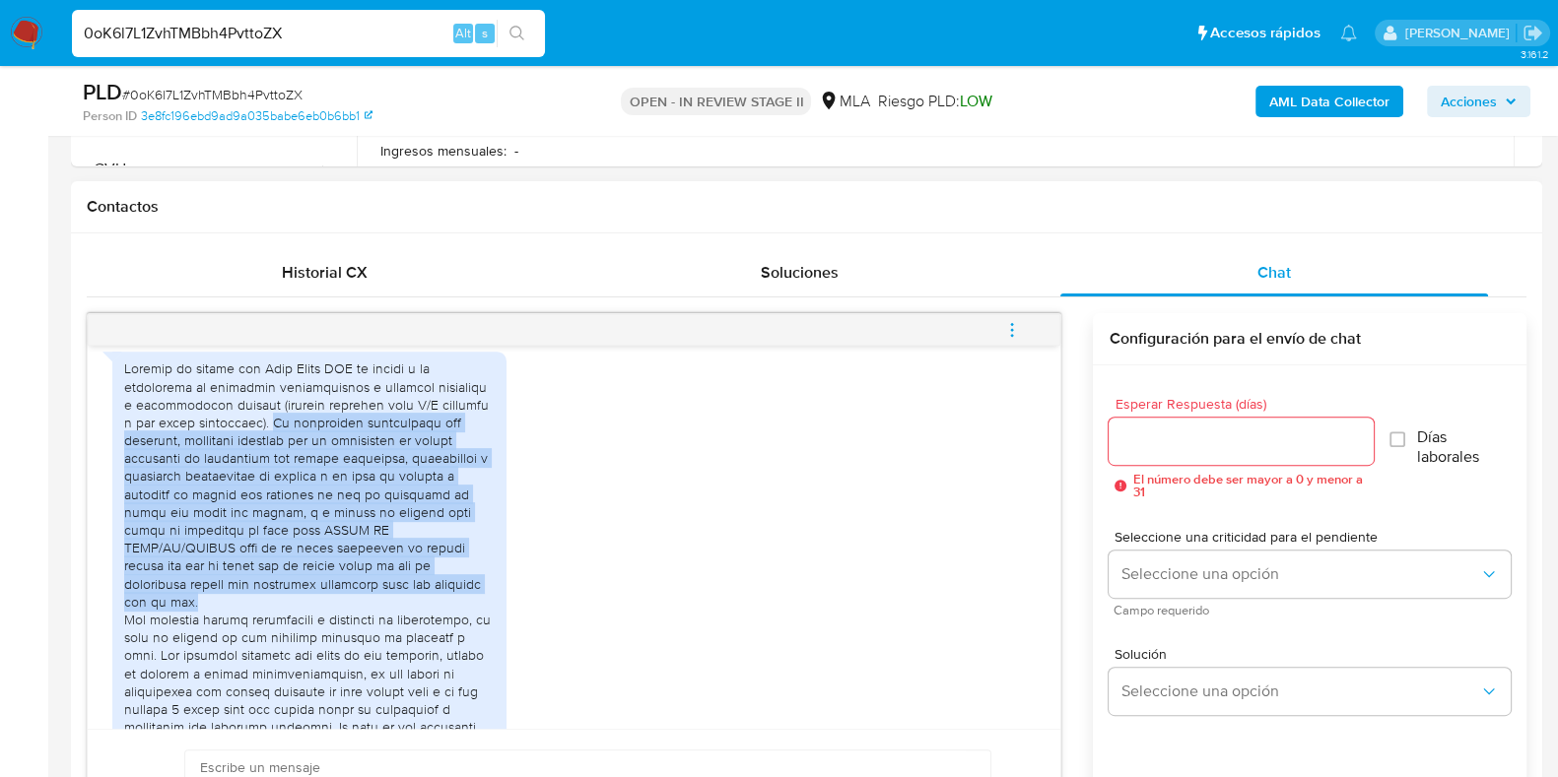
drag, startPoint x: 243, startPoint y: 457, endPoint x: 418, endPoint y: 613, distance: 233.7
click at [418, 613] on div at bounding box center [309, 557] width 370 height 394
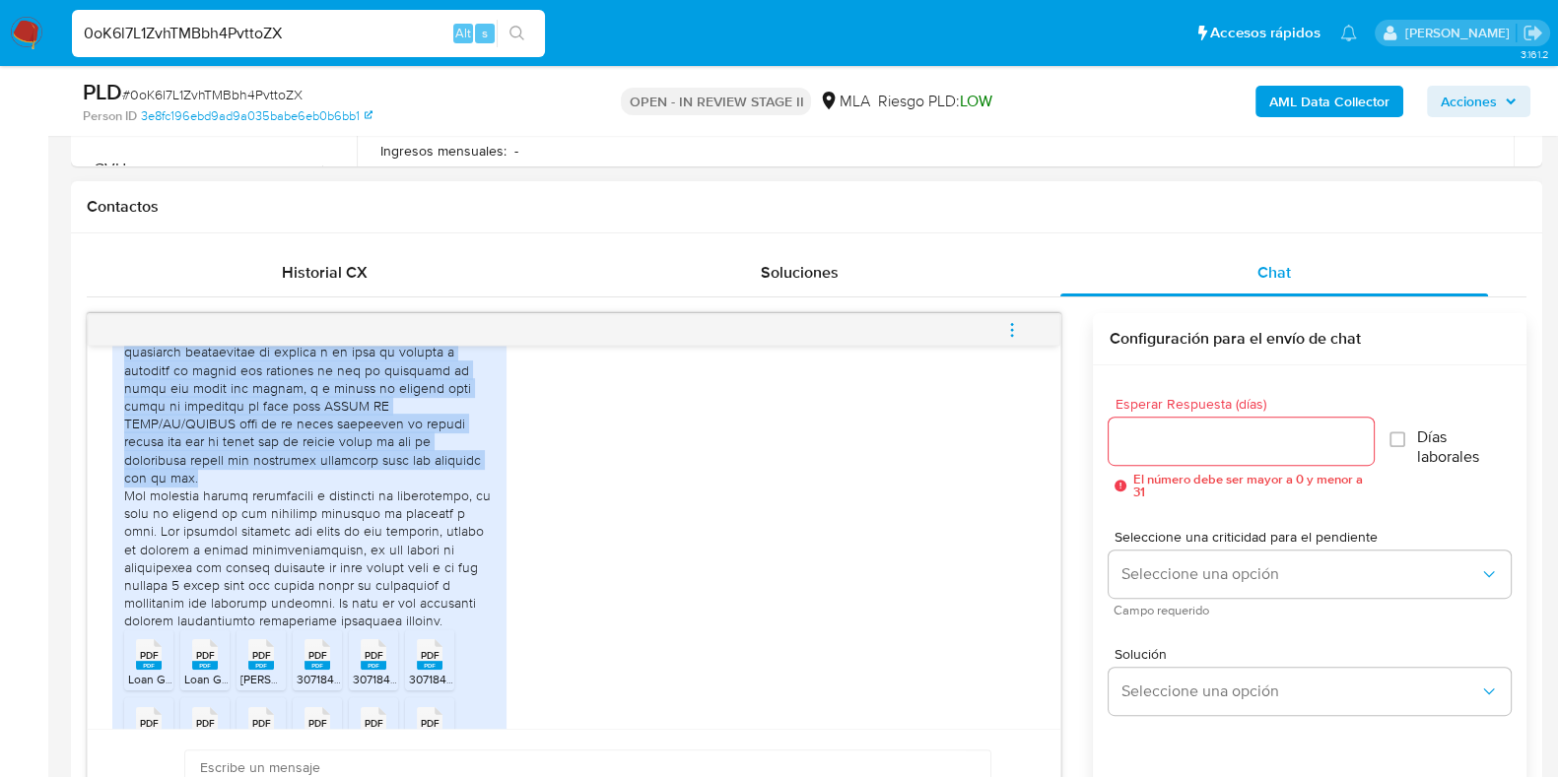
copy div "Se realizaron operaciones con clientes, generando ingresos por la prestación de…"
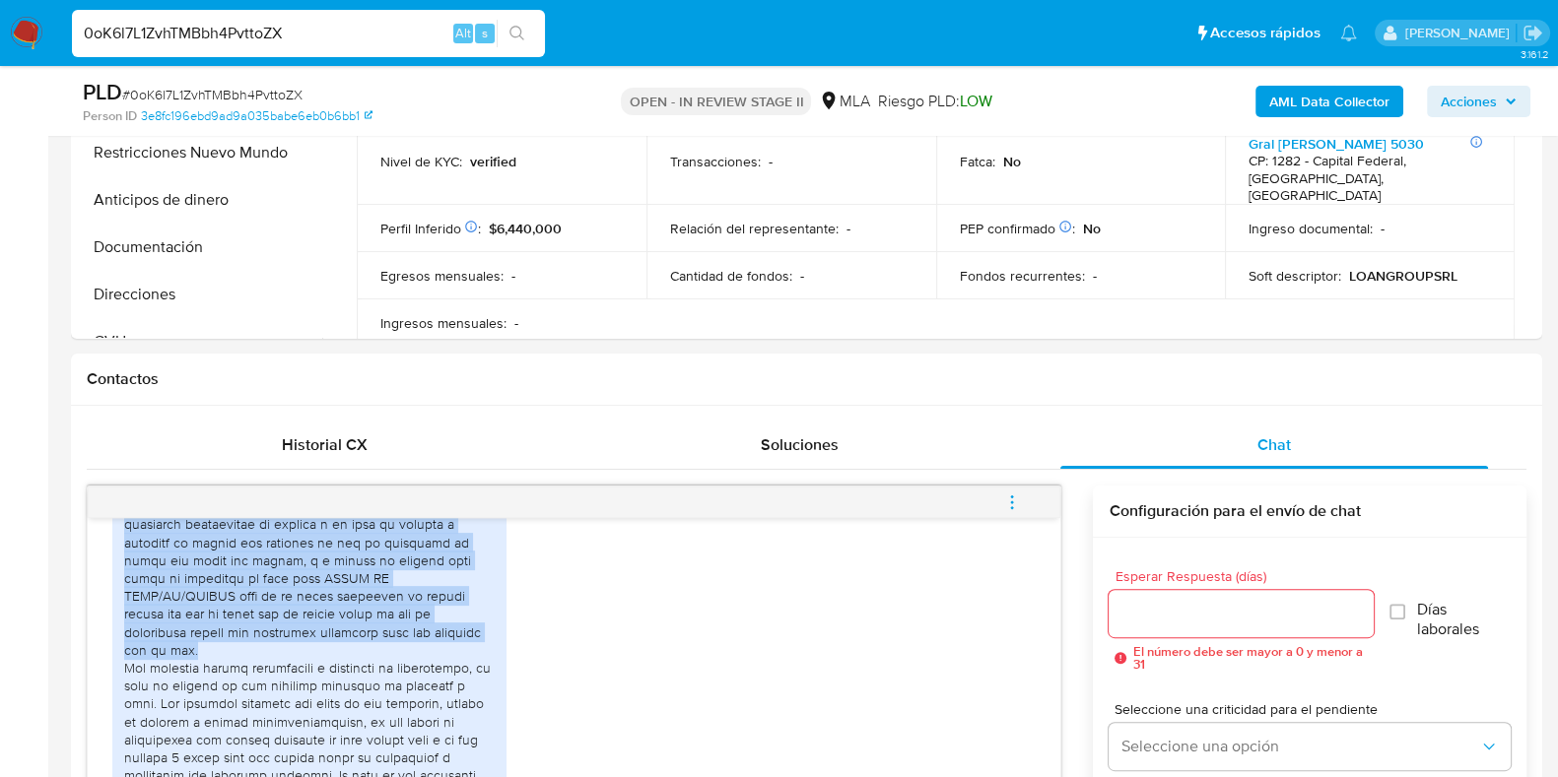
scroll to position [357, 0]
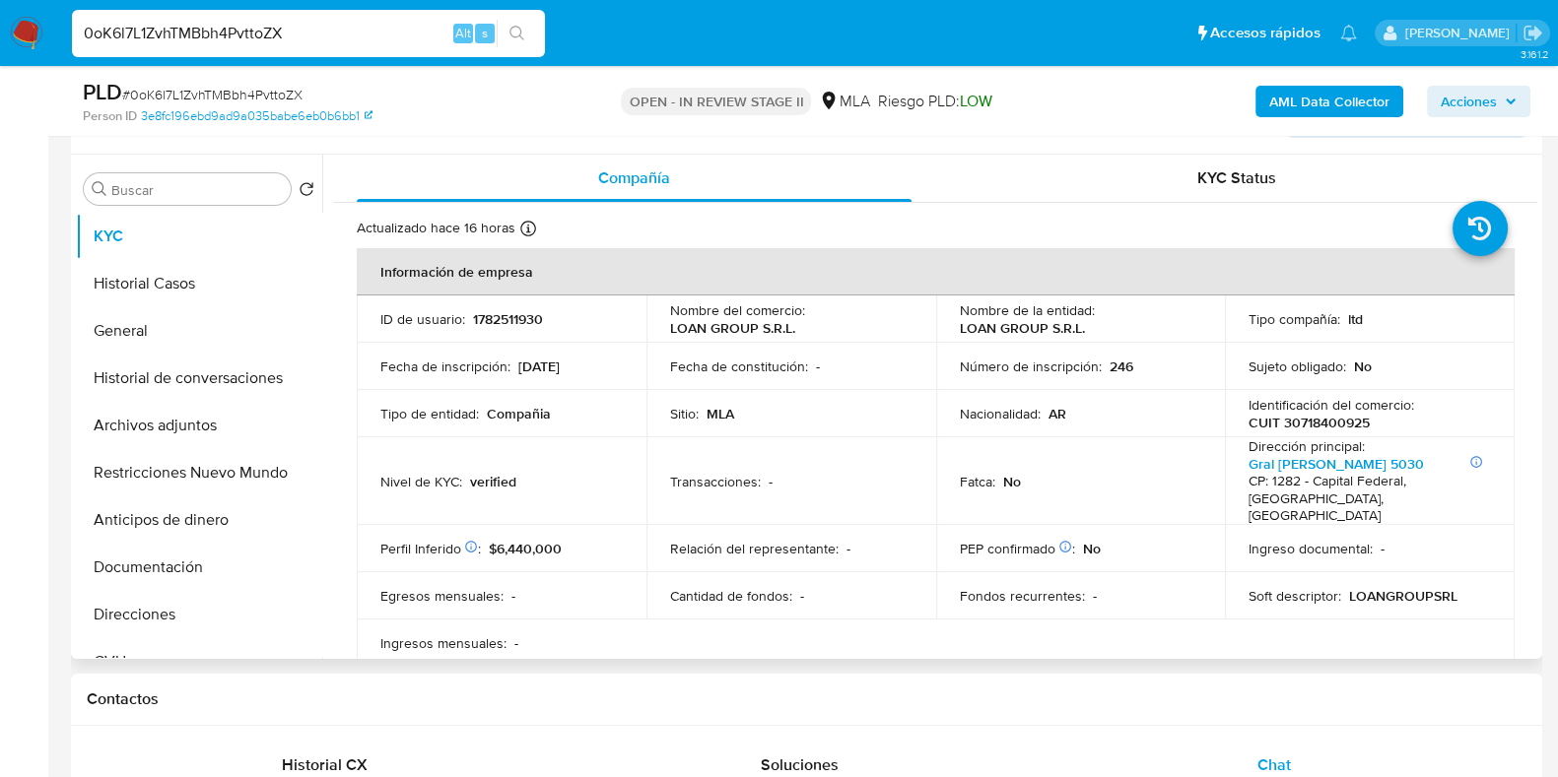
click at [1340, 419] on p "CUIT 30718400925" at bounding box center [1308, 423] width 121 height 18
copy p "30718400925"
